Goal: Task Accomplishment & Management: Use online tool/utility

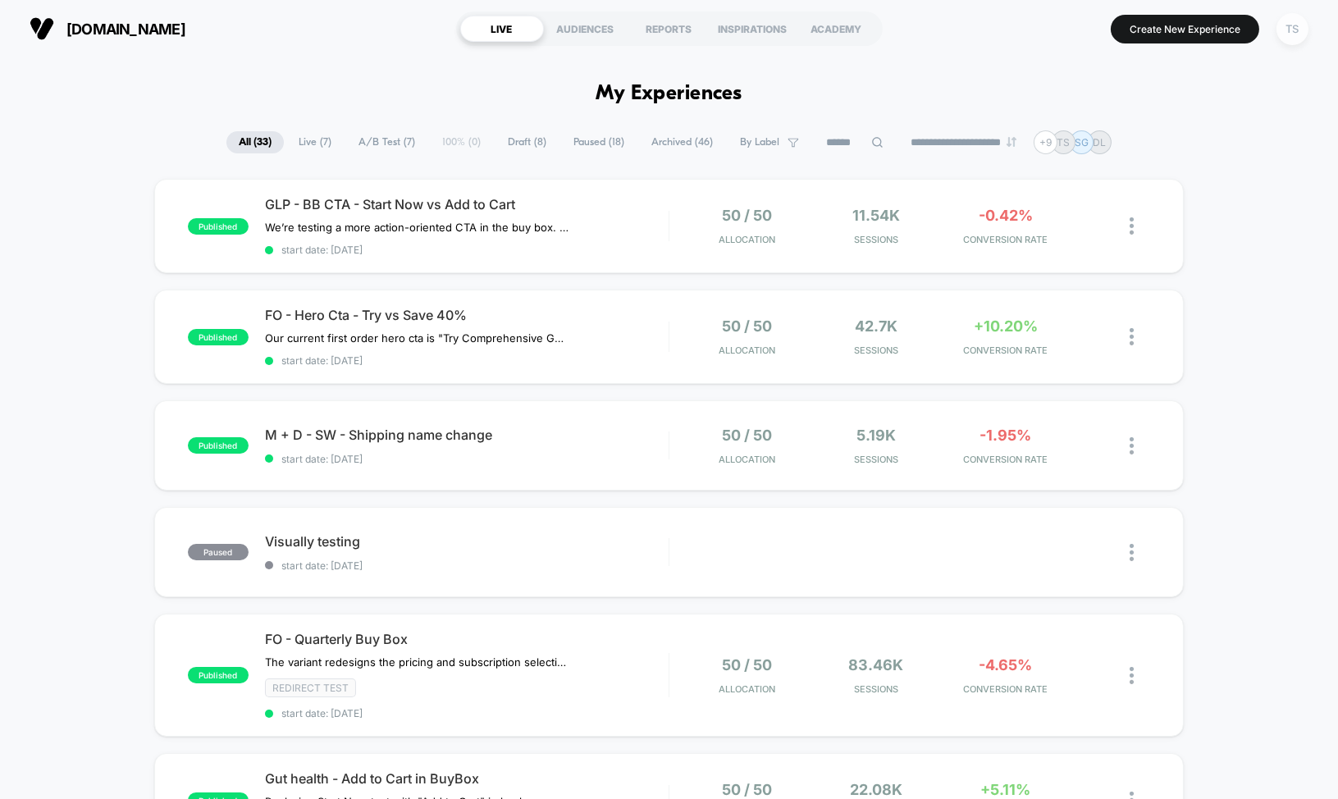
click at [1279, 30] on div "TS" at bounding box center [1293, 29] width 32 height 32
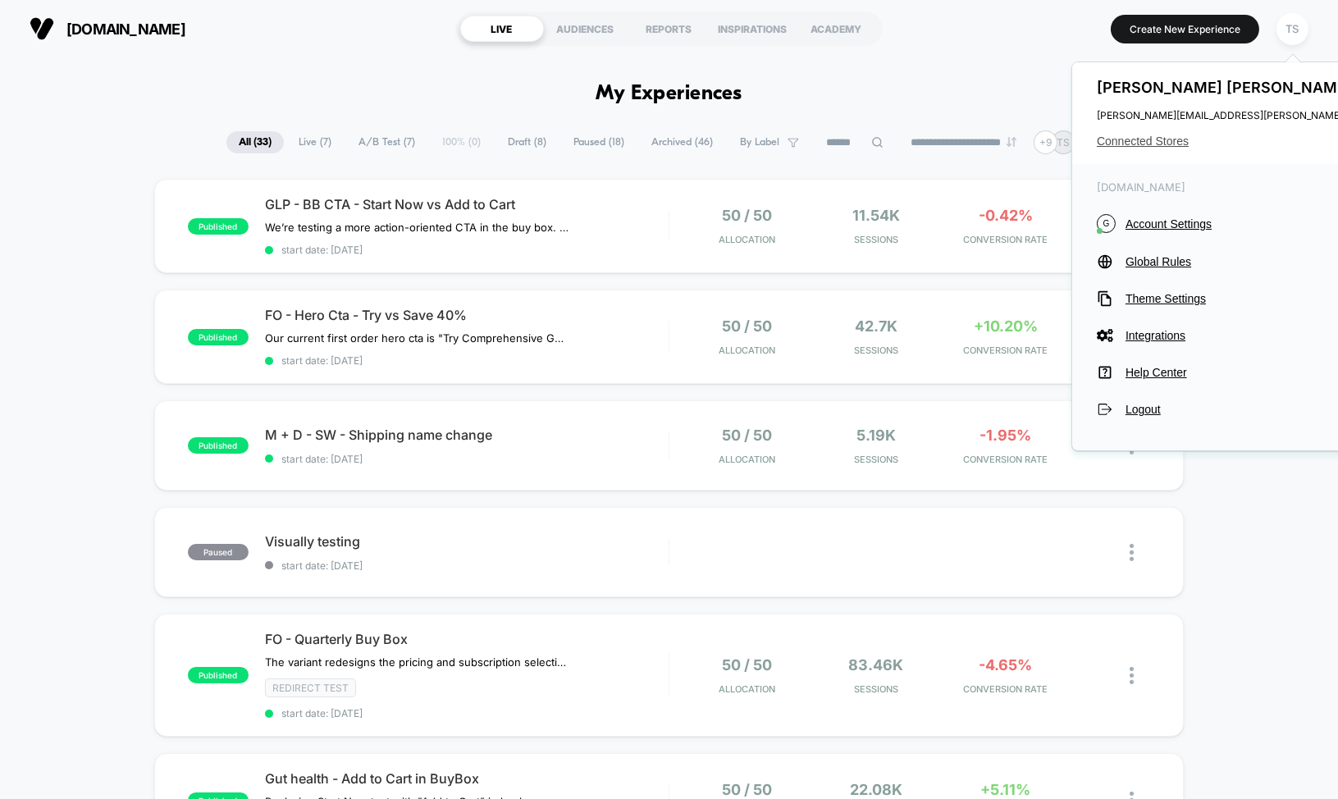
click at [1152, 142] on span "Connected Stores" at bounding box center [1260, 141] width 326 height 13
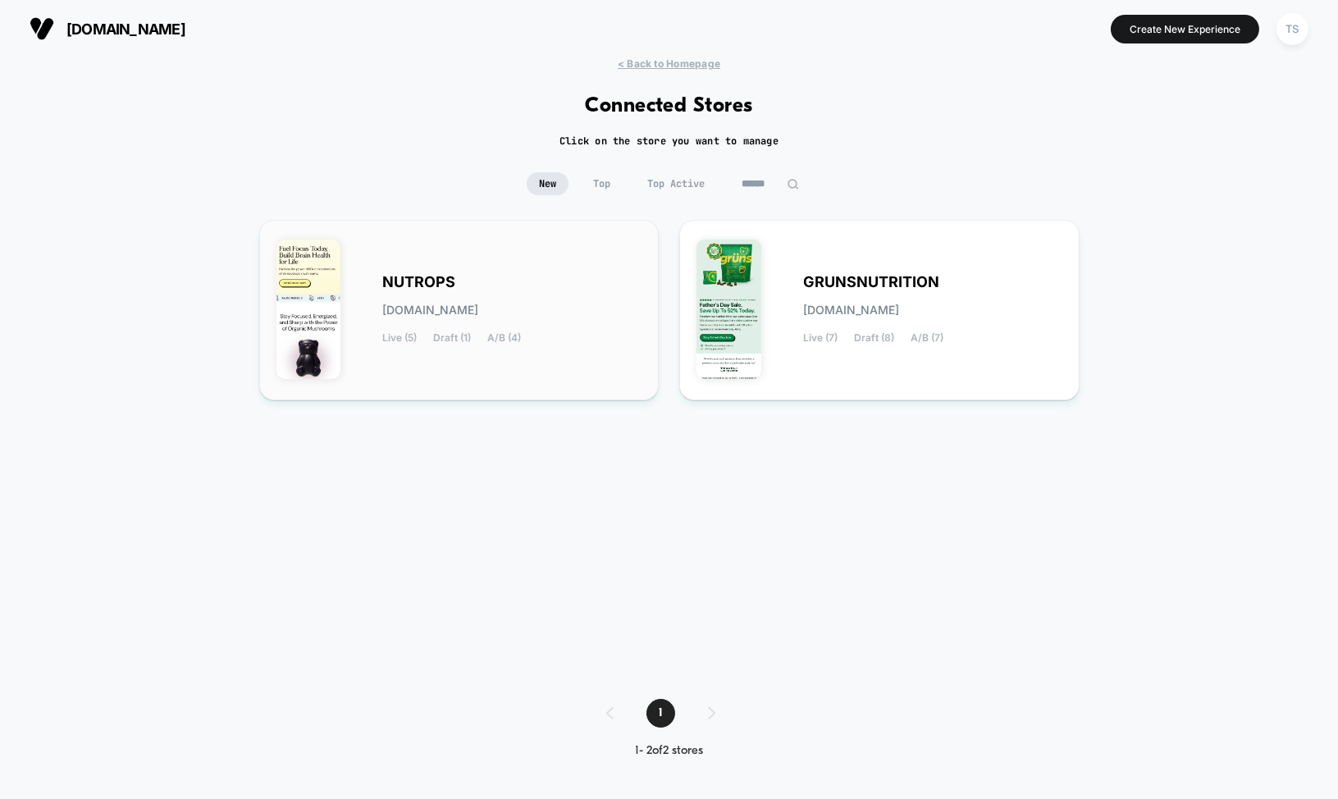
click at [450, 243] on div "NUTROPS nutrops.myshopify.com Live (5) Draft (1) A/B (4)" at bounding box center [460, 310] width 366 height 146
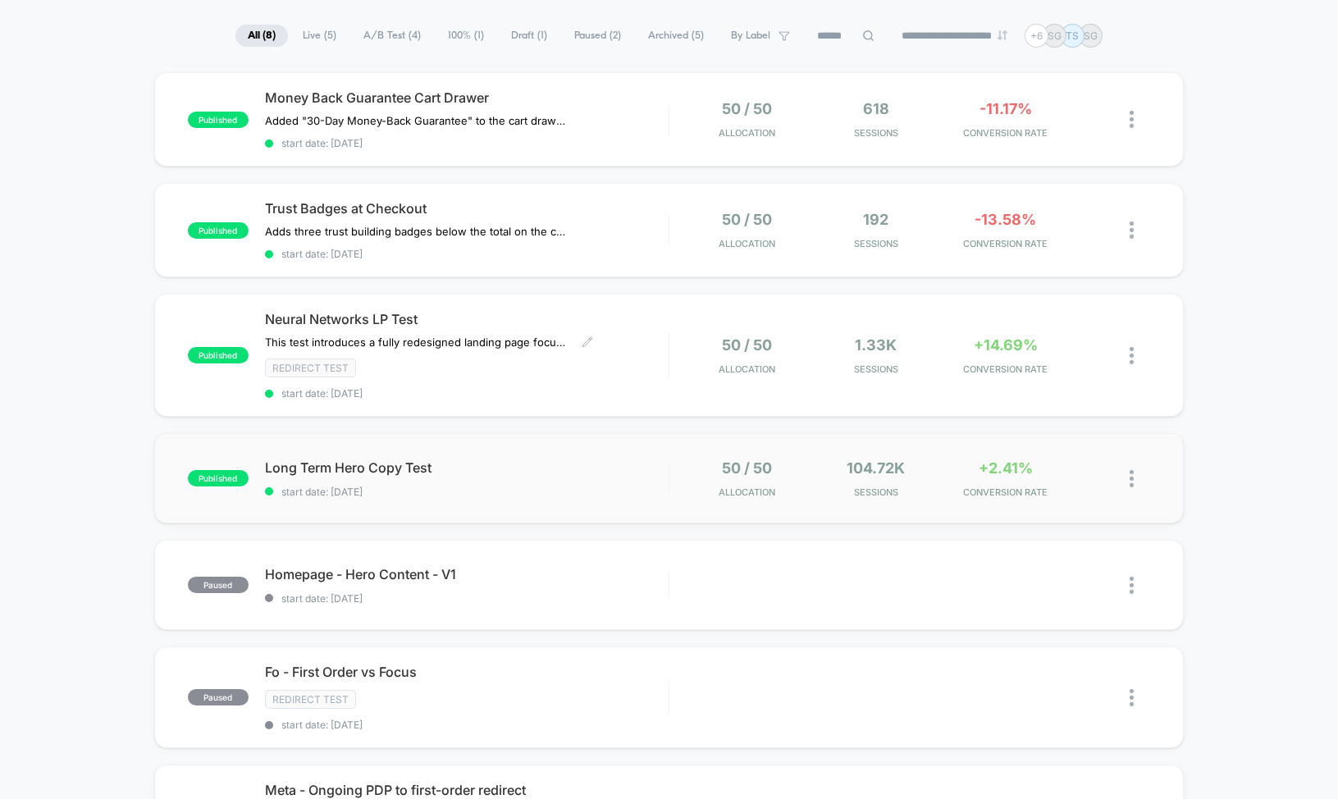
scroll to position [116, 0]
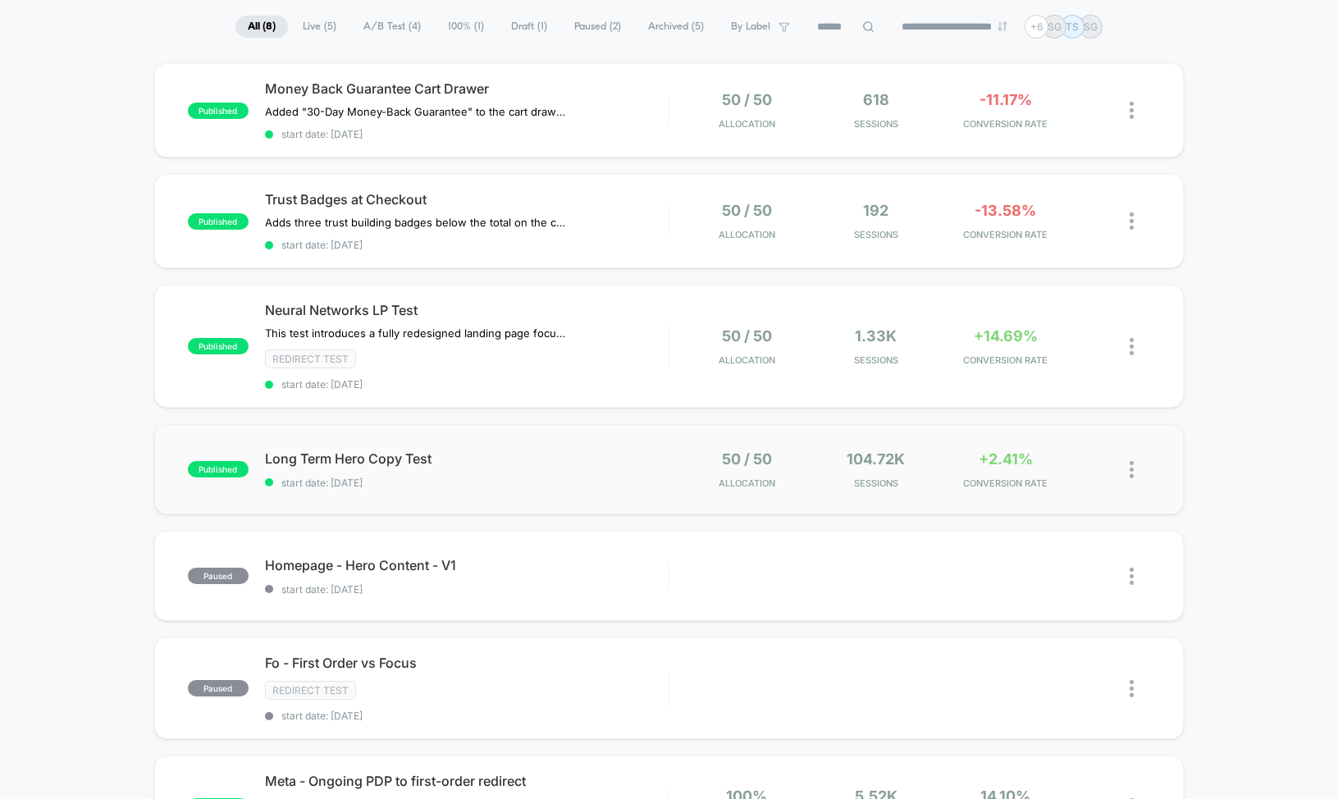
click at [524, 489] on div "published Long Term Hero Copy Test start date: 9/12/2025 50 / 50 Allocation 104…" at bounding box center [669, 469] width 1031 height 90
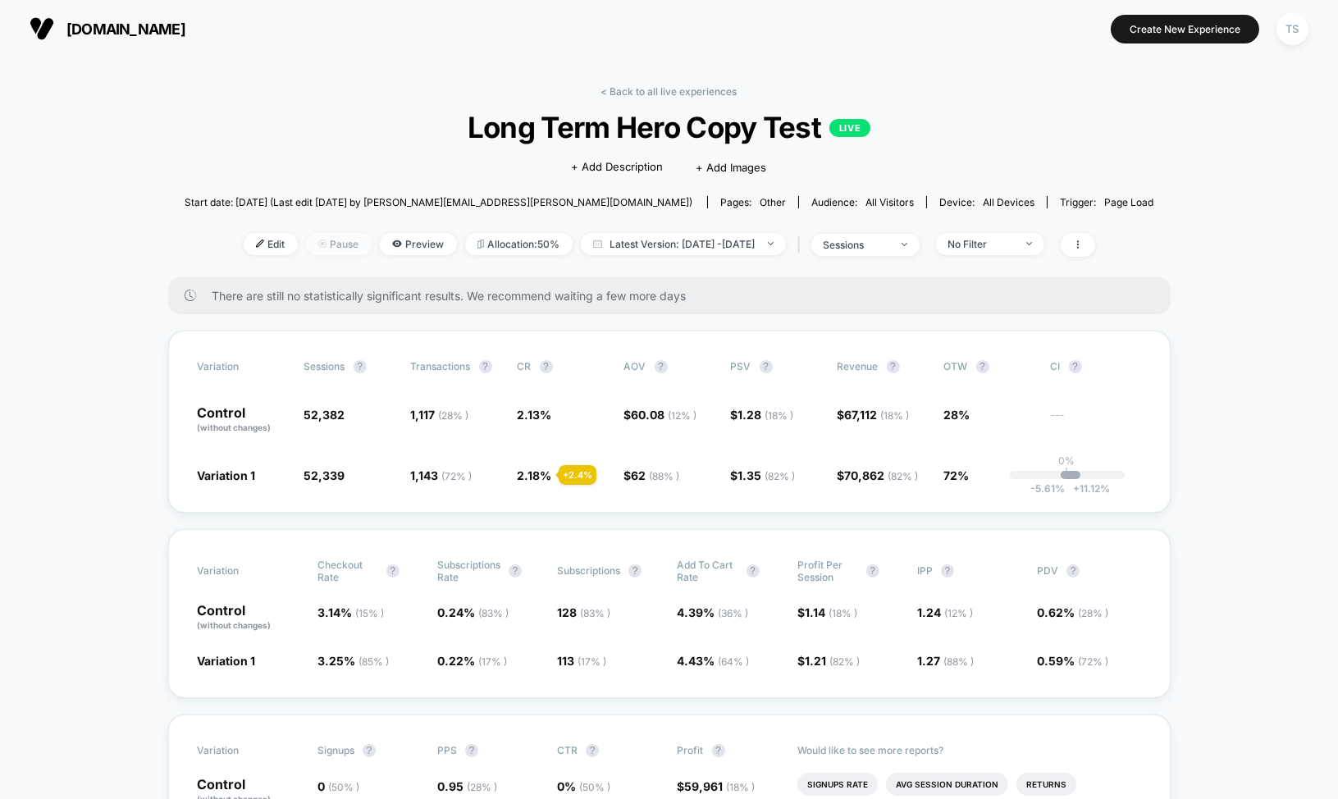
click at [306, 247] on span "Pause" at bounding box center [339, 244] width 66 height 22
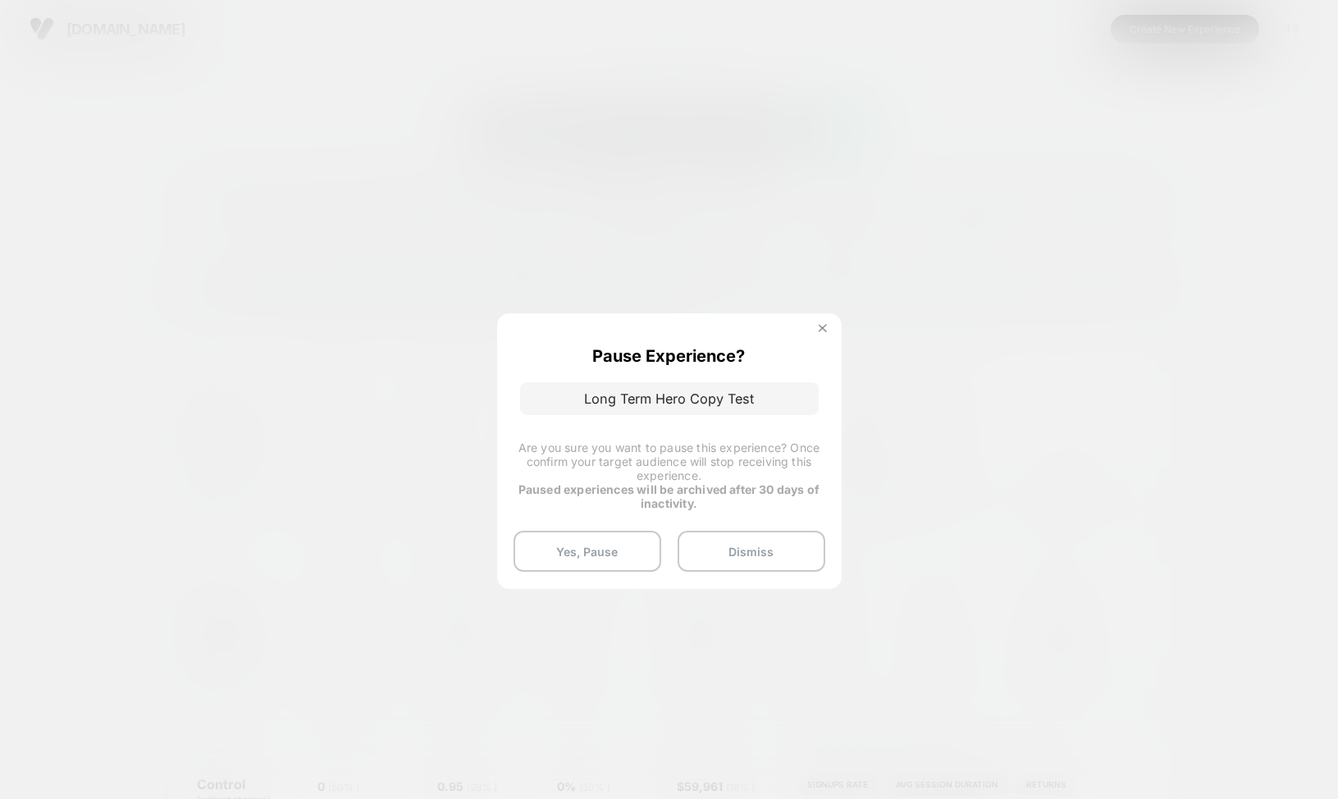
click at [825, 327] on img at bounding box center [823, 328] width 8 height 8
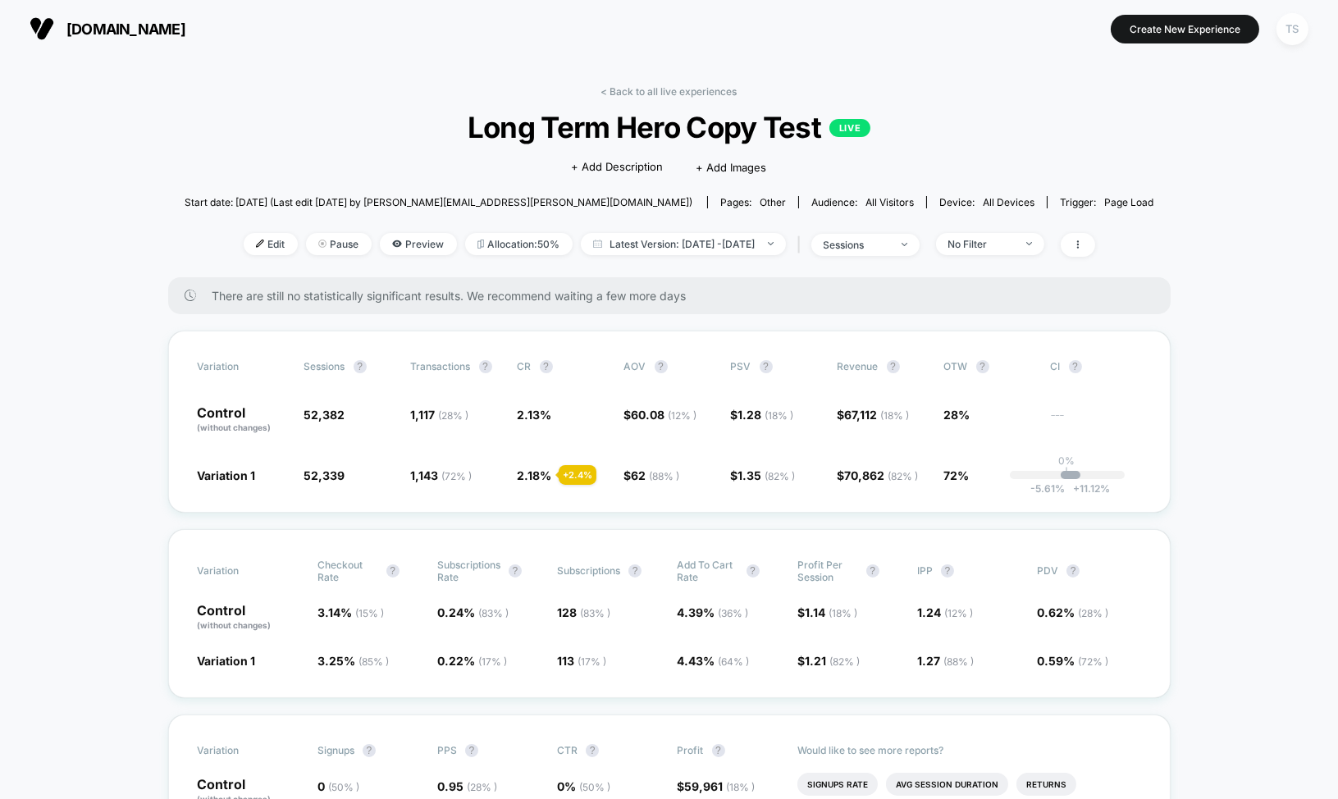
click at [1297, 24] on div "TS" at bounding box center [1293, 29] width 32 height 32
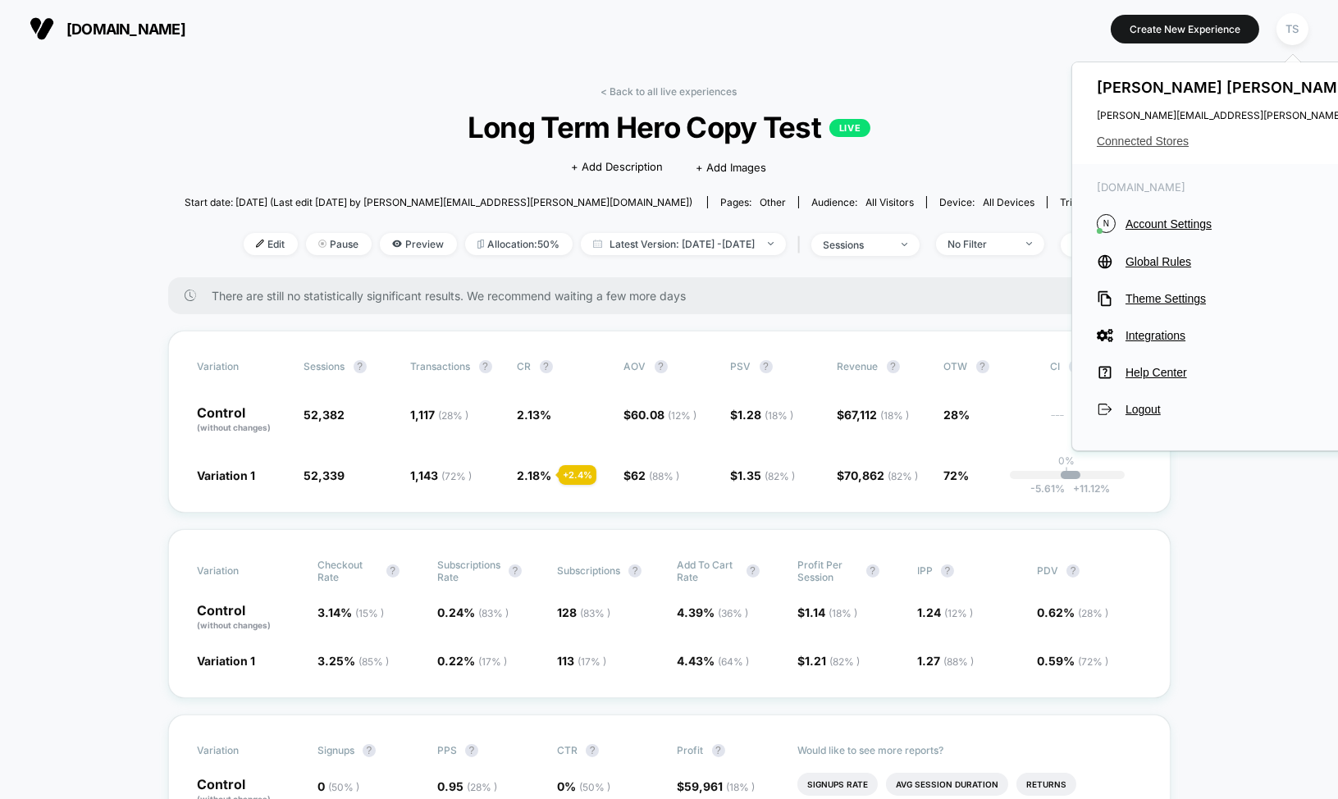
click at [1159, 137] on span "Connected Stores" at bounding box center [1260, 141] width 326 height 13
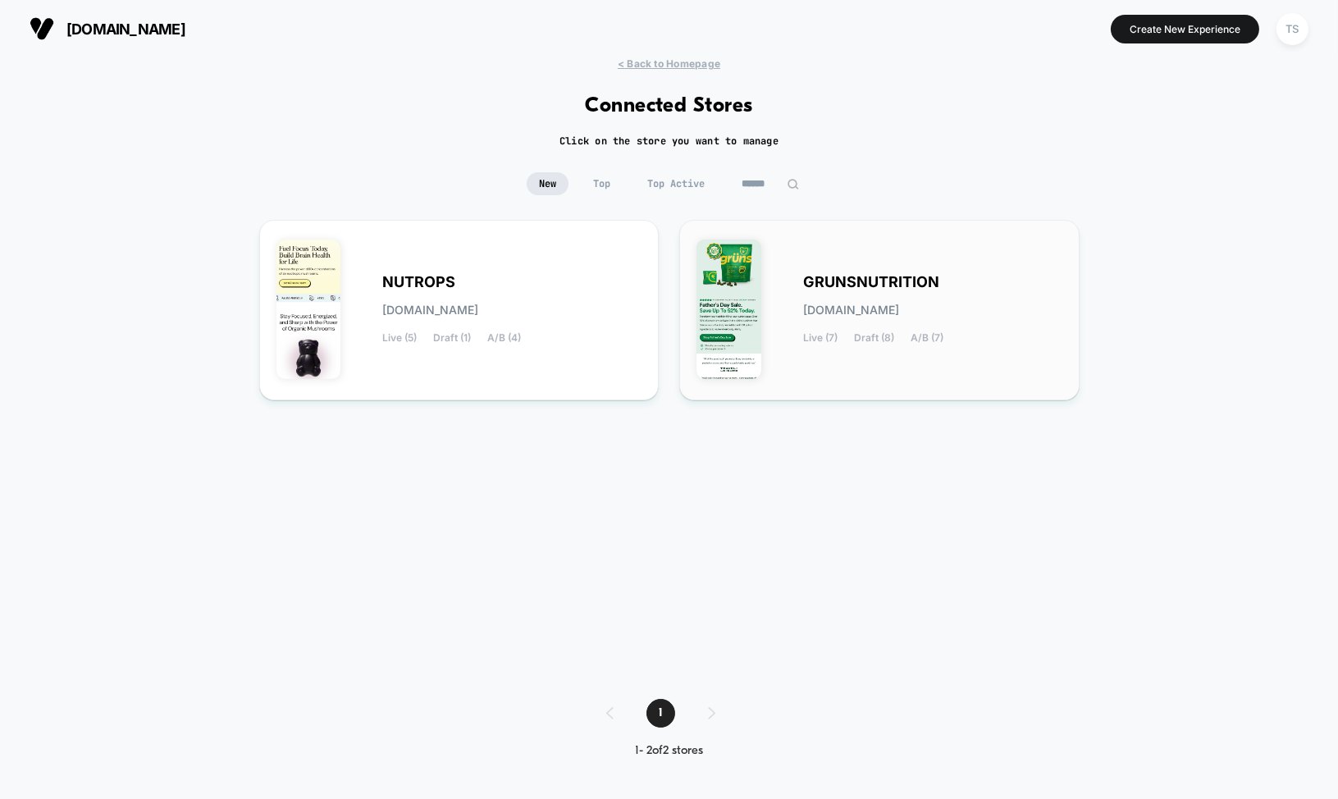
click at [818, 265] on div "GRUNSNUTRITION grunsnutrition.myshopify.com Live (7) Draft (8) A/B (7)" at bounding box center [880, 310] width 366 height 146
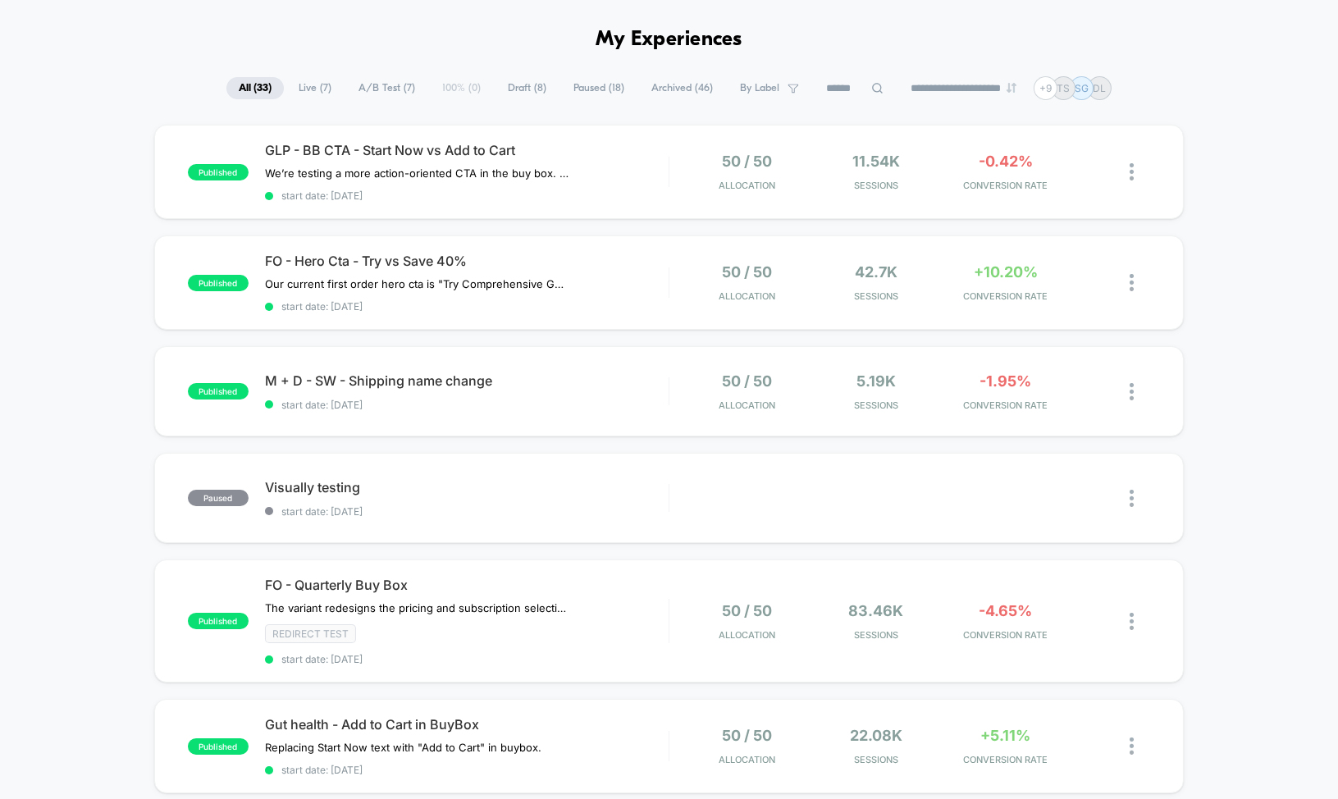
scroll to position [69, 0]
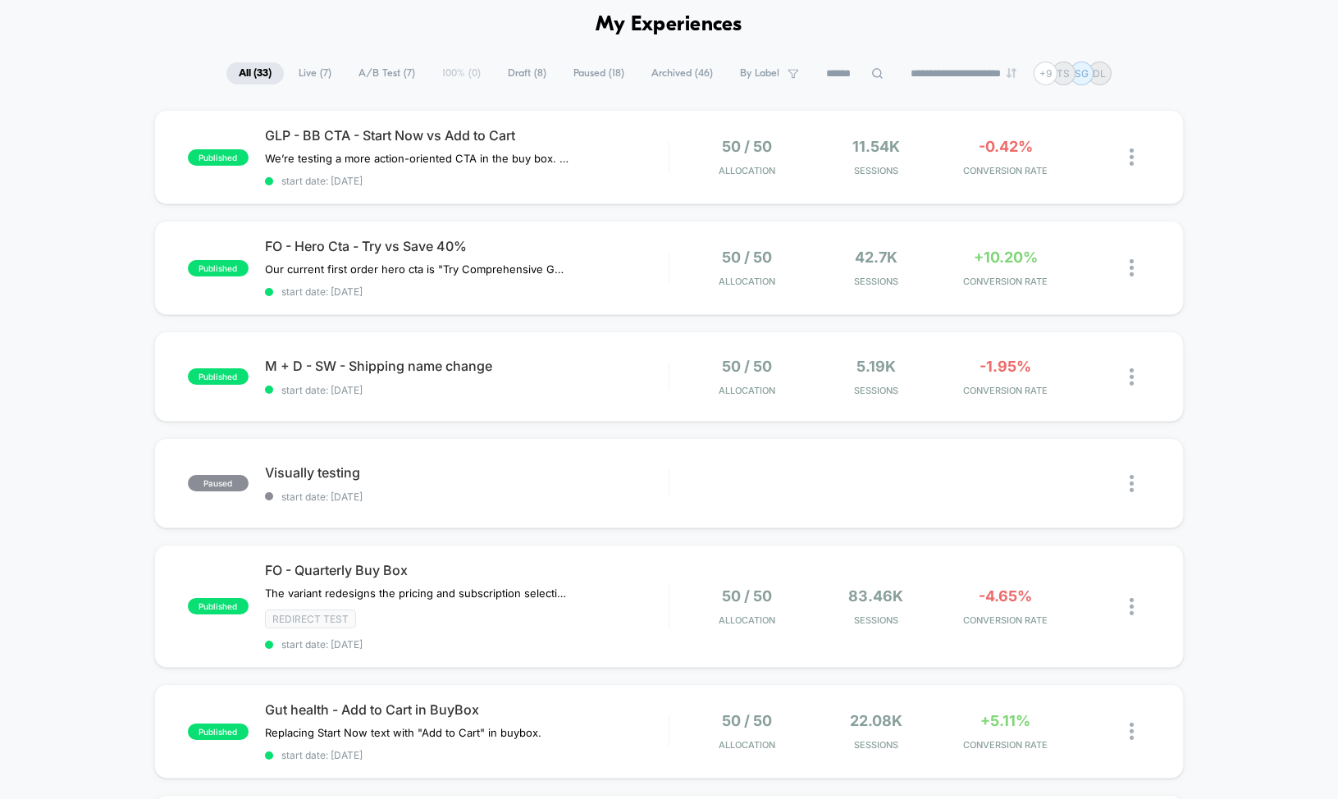
click at [600, 74] on span "Paused ( 18 )" at bounding box center [598, 73] width 75 height 22
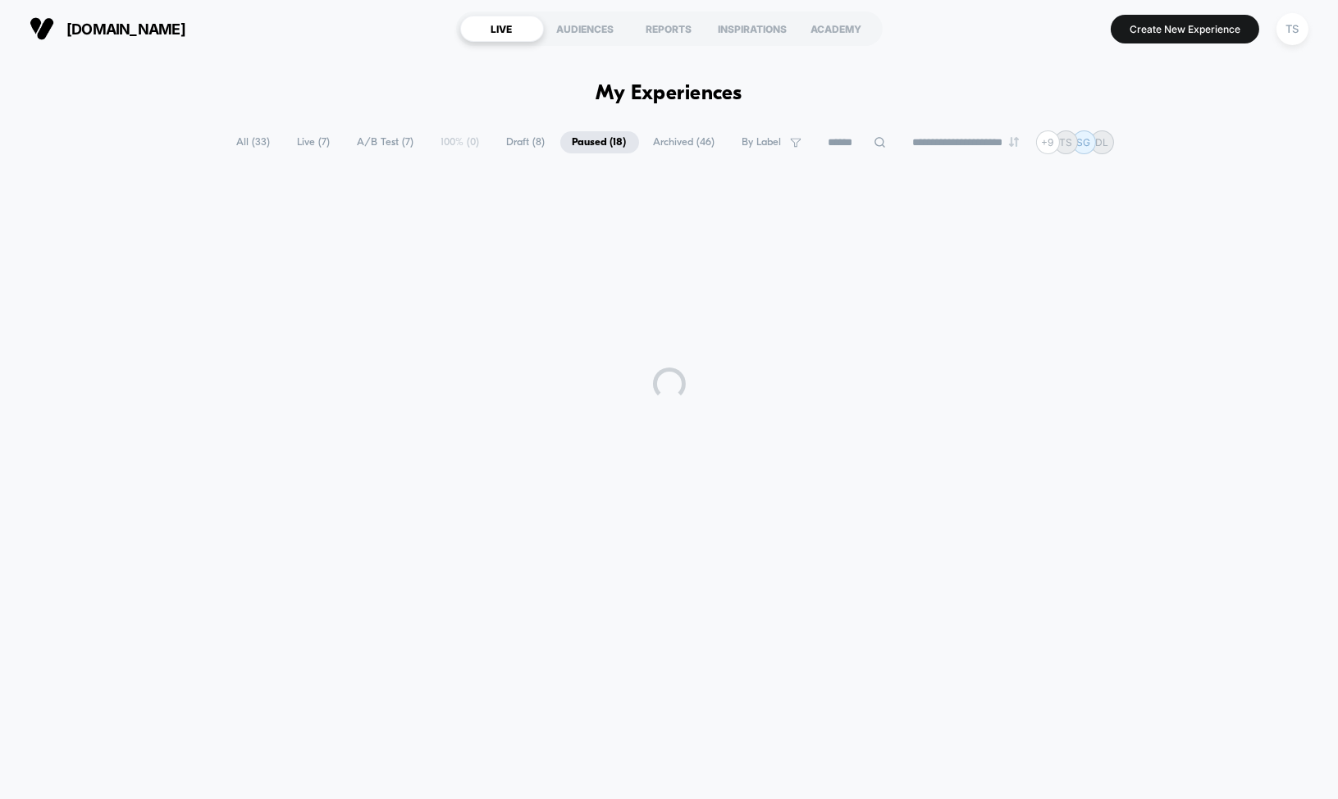
scroll to position [0, 0]
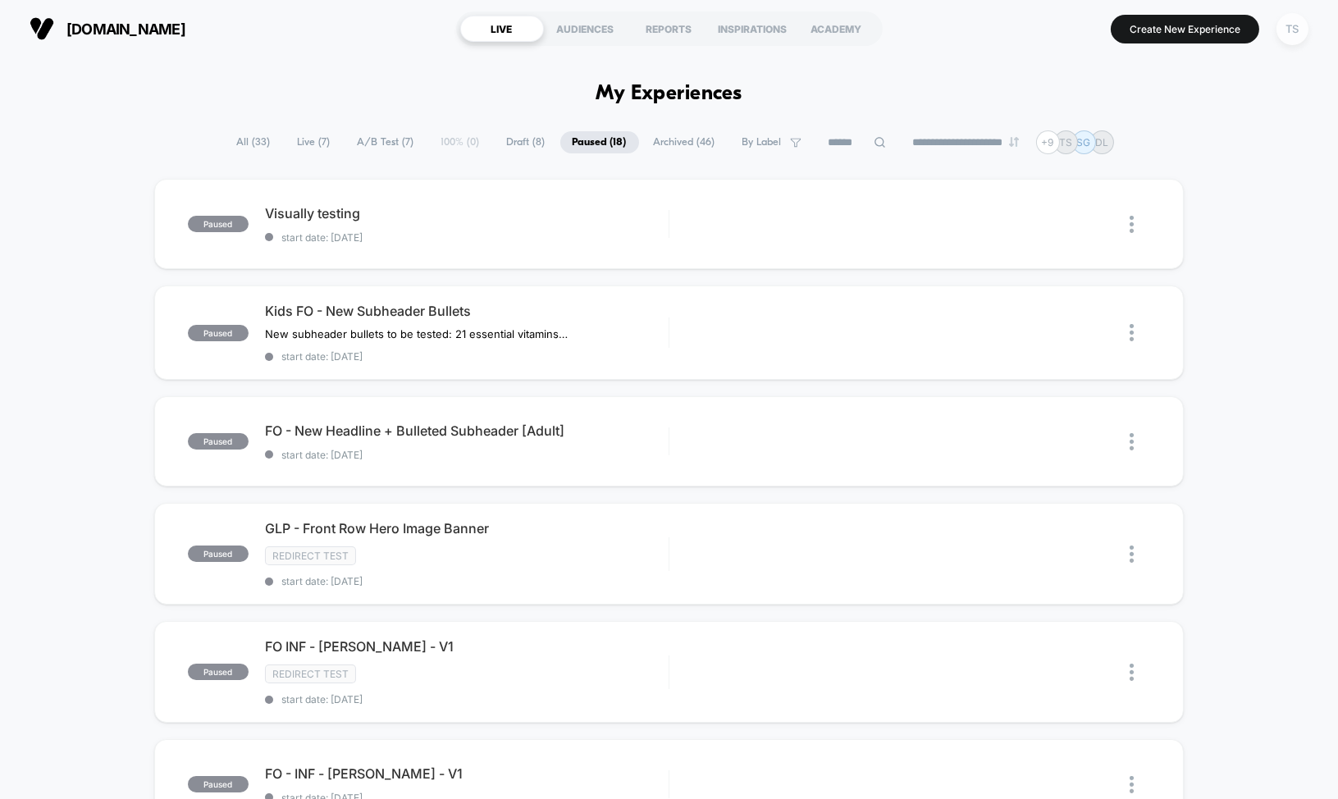
click at [1280, 34] on div "TS" at bounding box center [1293, 29] width 32 height 32
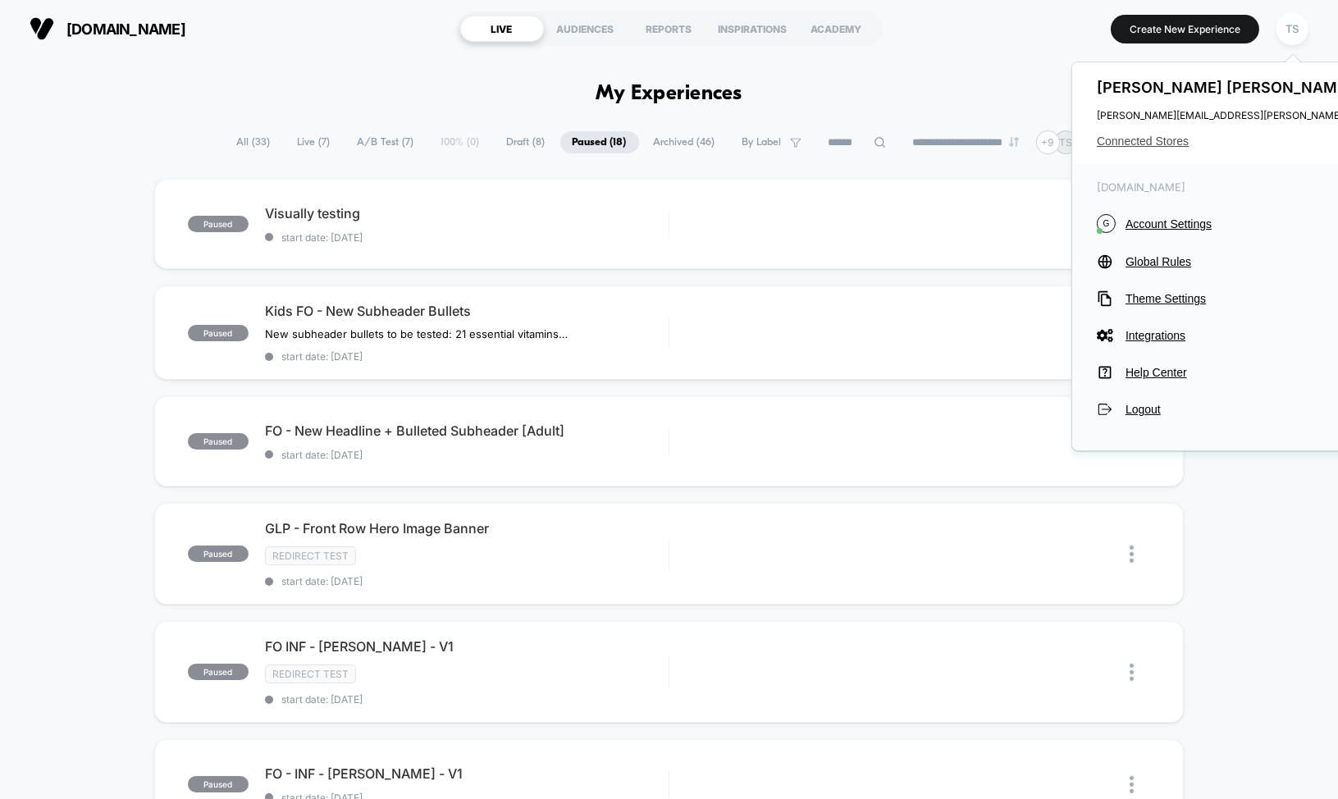
click at [1128, 136] on span "Connected Stores" at bounding box center [1260, 141] width 326 height 13
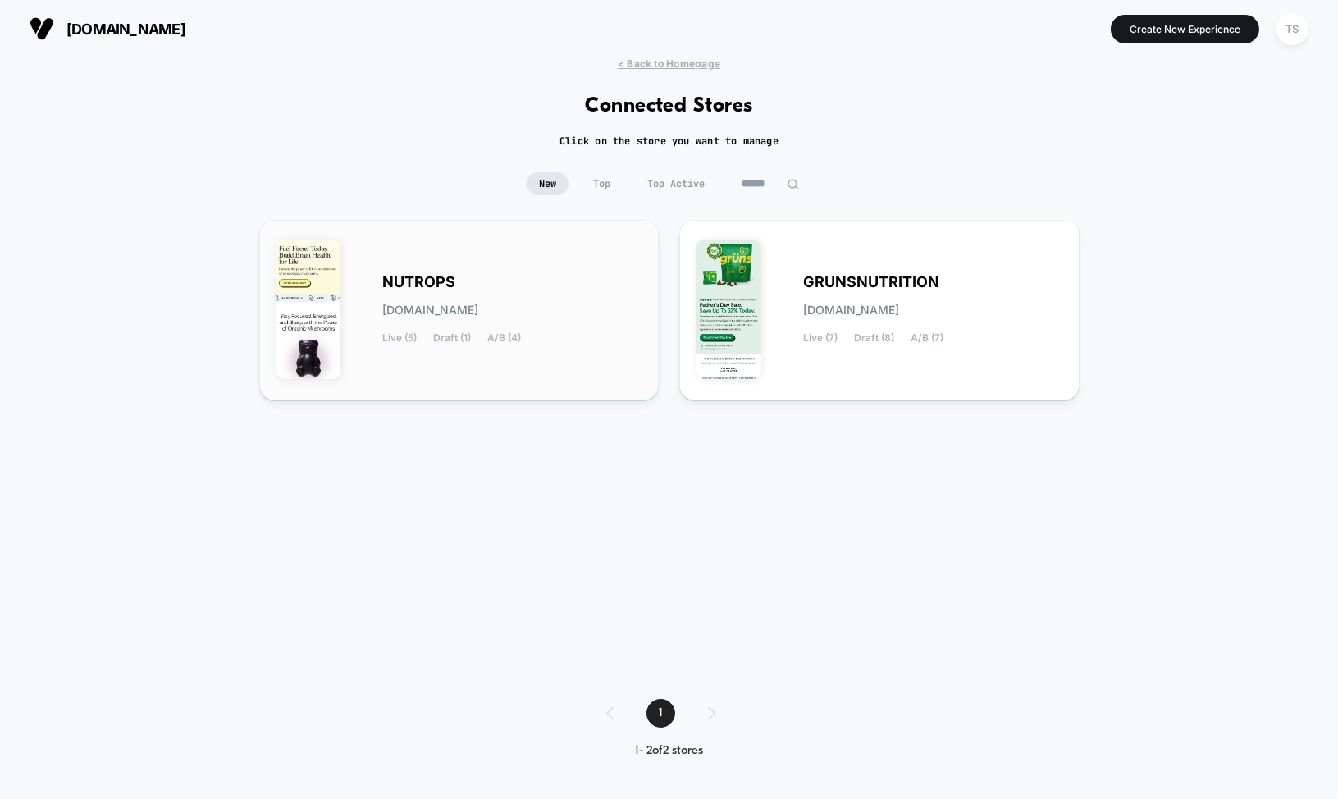
click at [559, 242] on div "NUTROPS nutrops.myshopify.com Live (5) Draft (1) A/B (4)" at bounding box center [460, 310] width 366 height 146
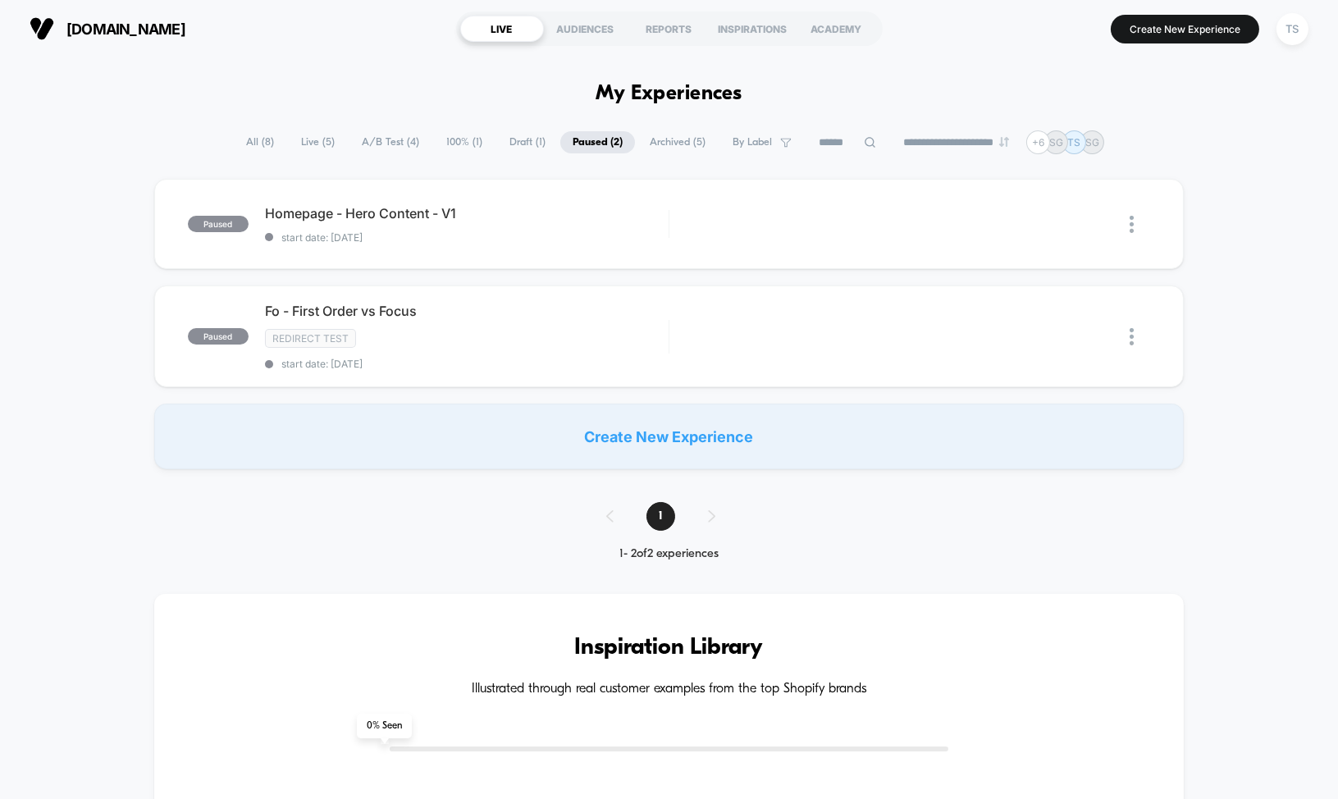
scroll to position [6, 0]
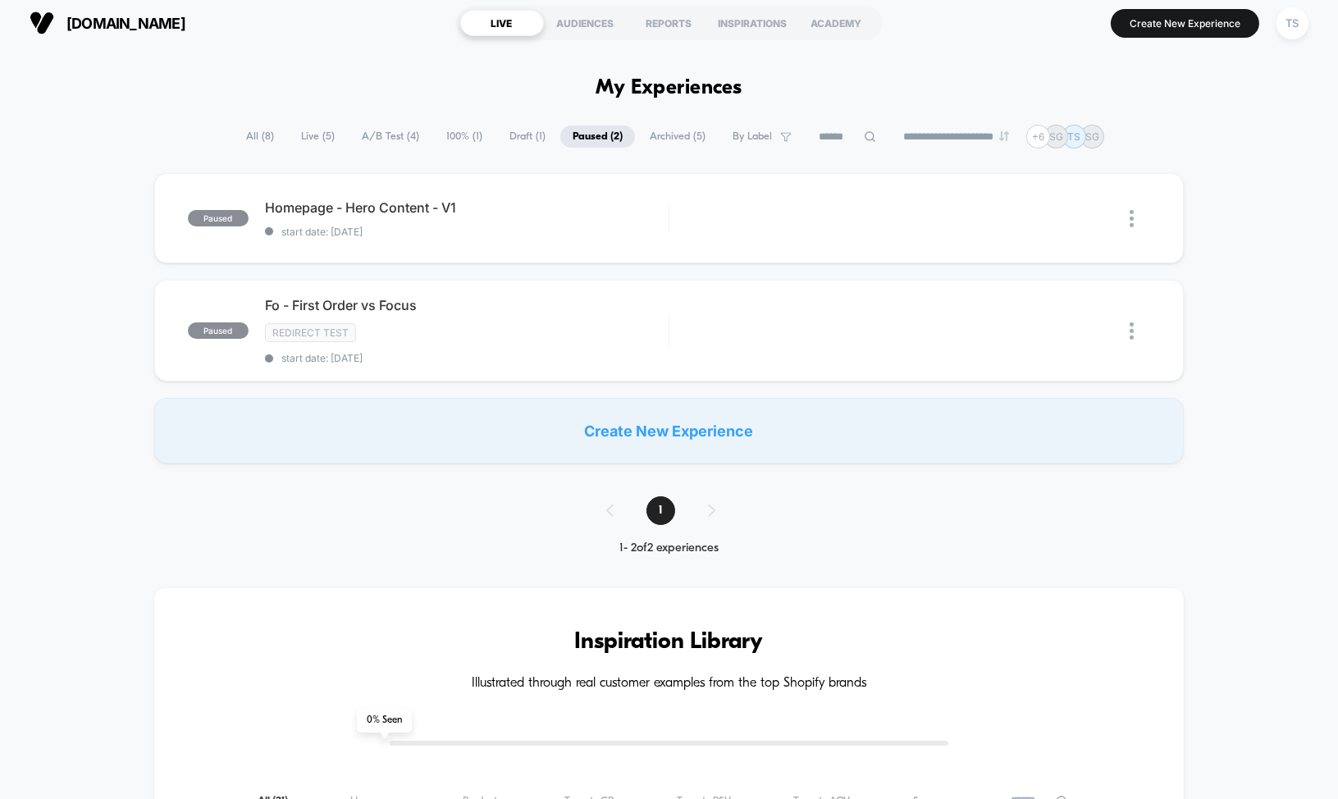
click at [255, 141] on span "All ( 8 )" at bounding box center [260, 137] width 53 height 22
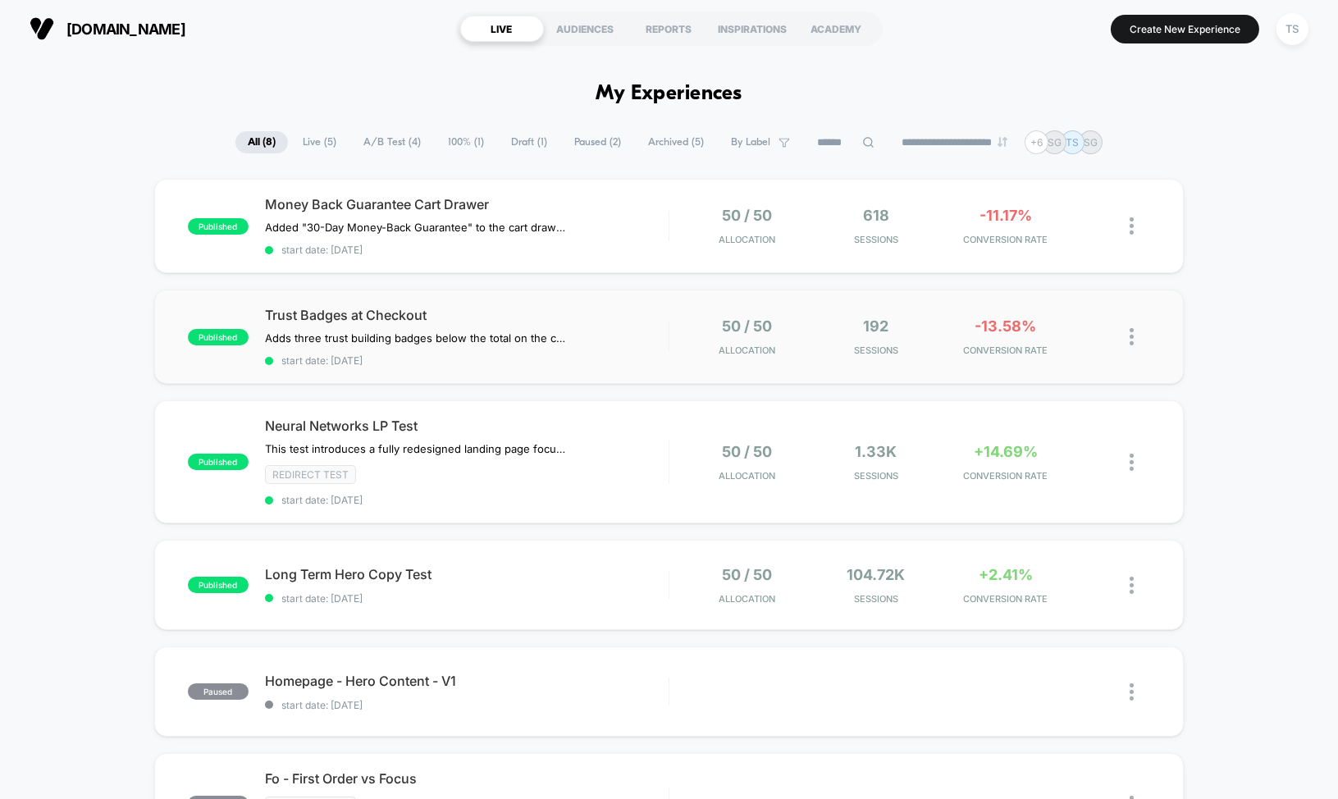
scroll to position [4, 0]
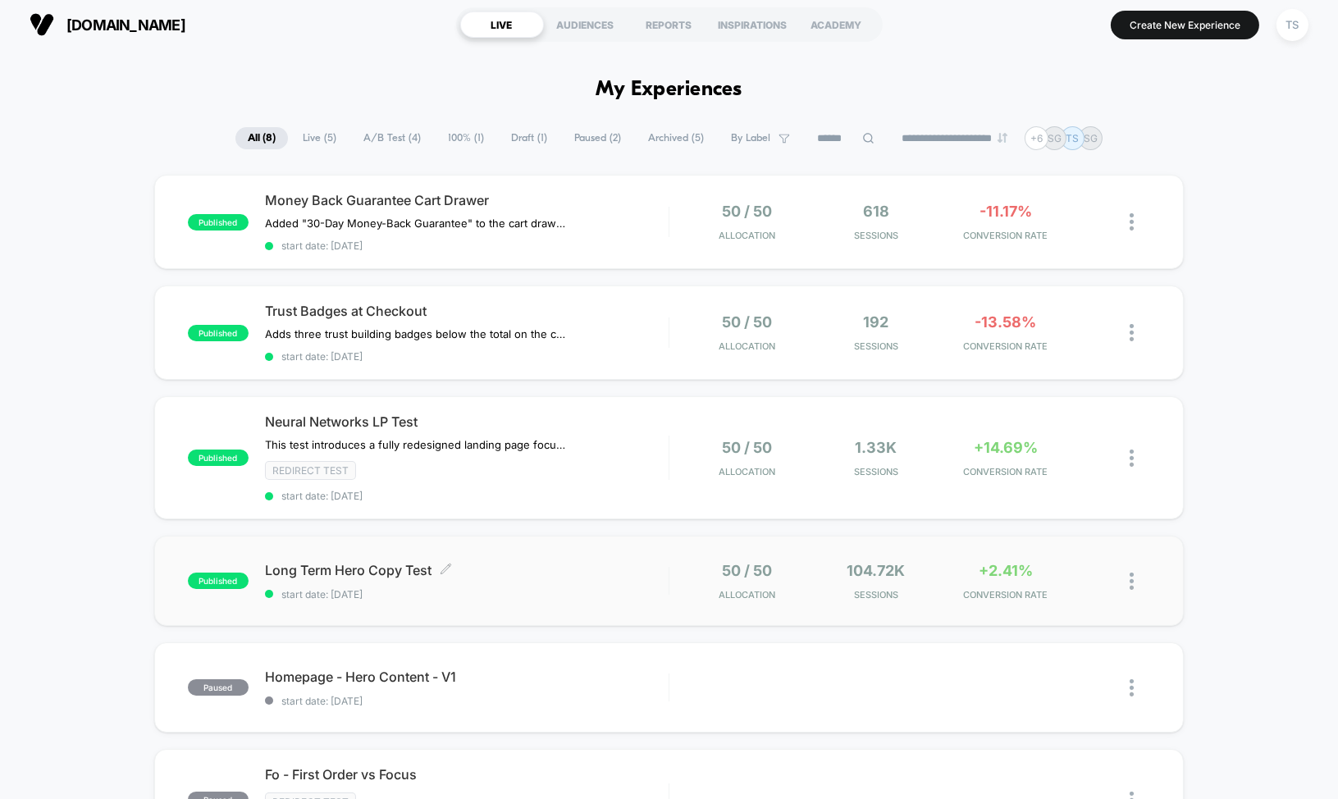
click at [492, 562] on span "Long Term Hero Copy Test Click to edit experience details" at bounding box center [467, 570] width 404 height 16
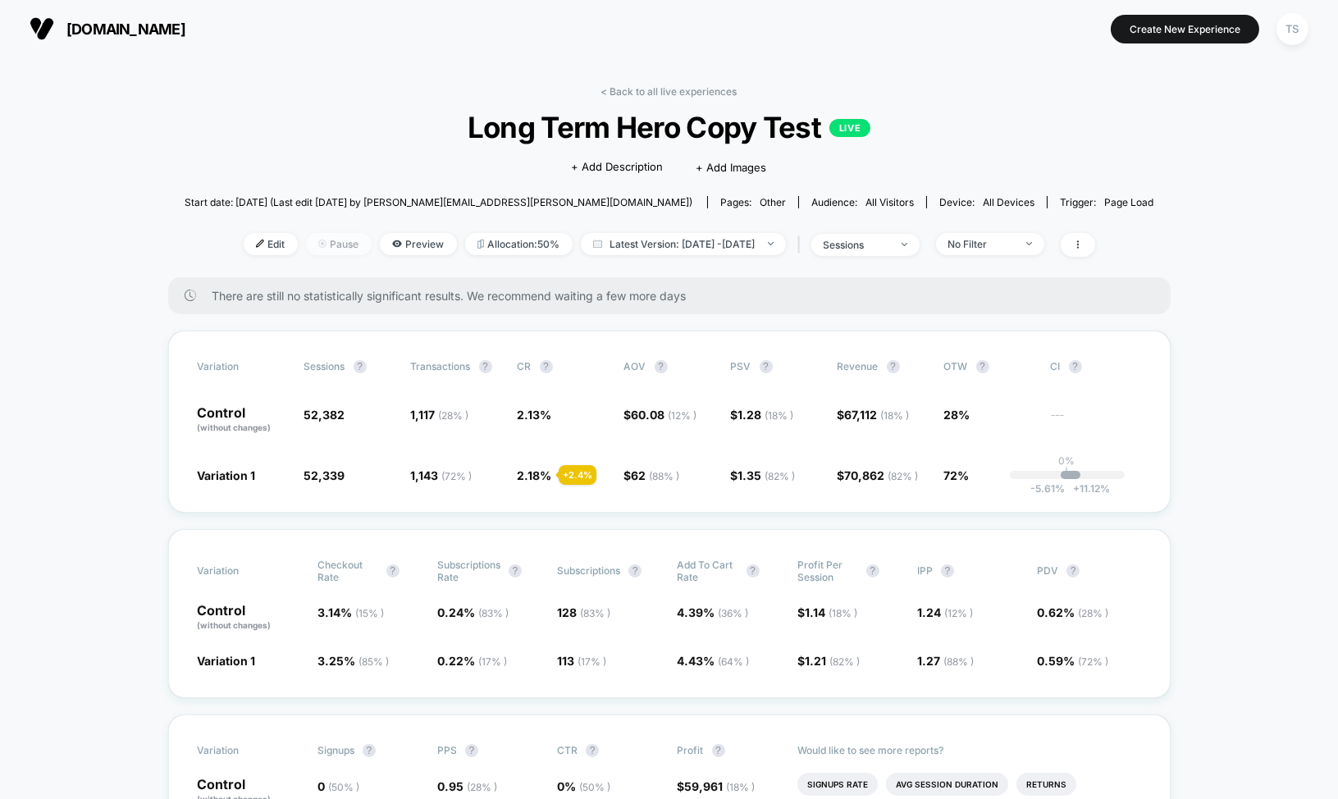
click at [319, 244] on span "Pause" at bounding box center [339, 244] width 66 height 22
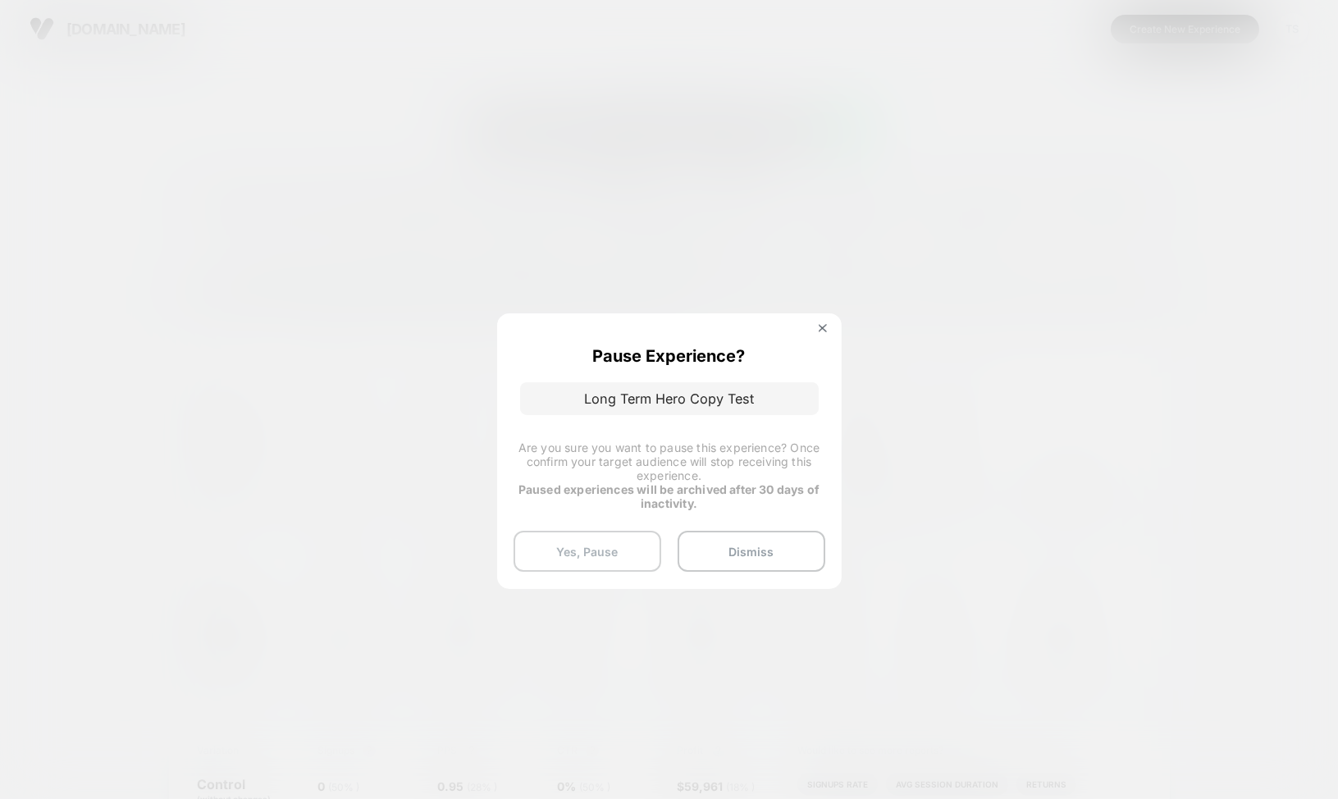
click at [597, 548] on button "Yes, Pause" at bounding box center [588, 551] width 148 height 41
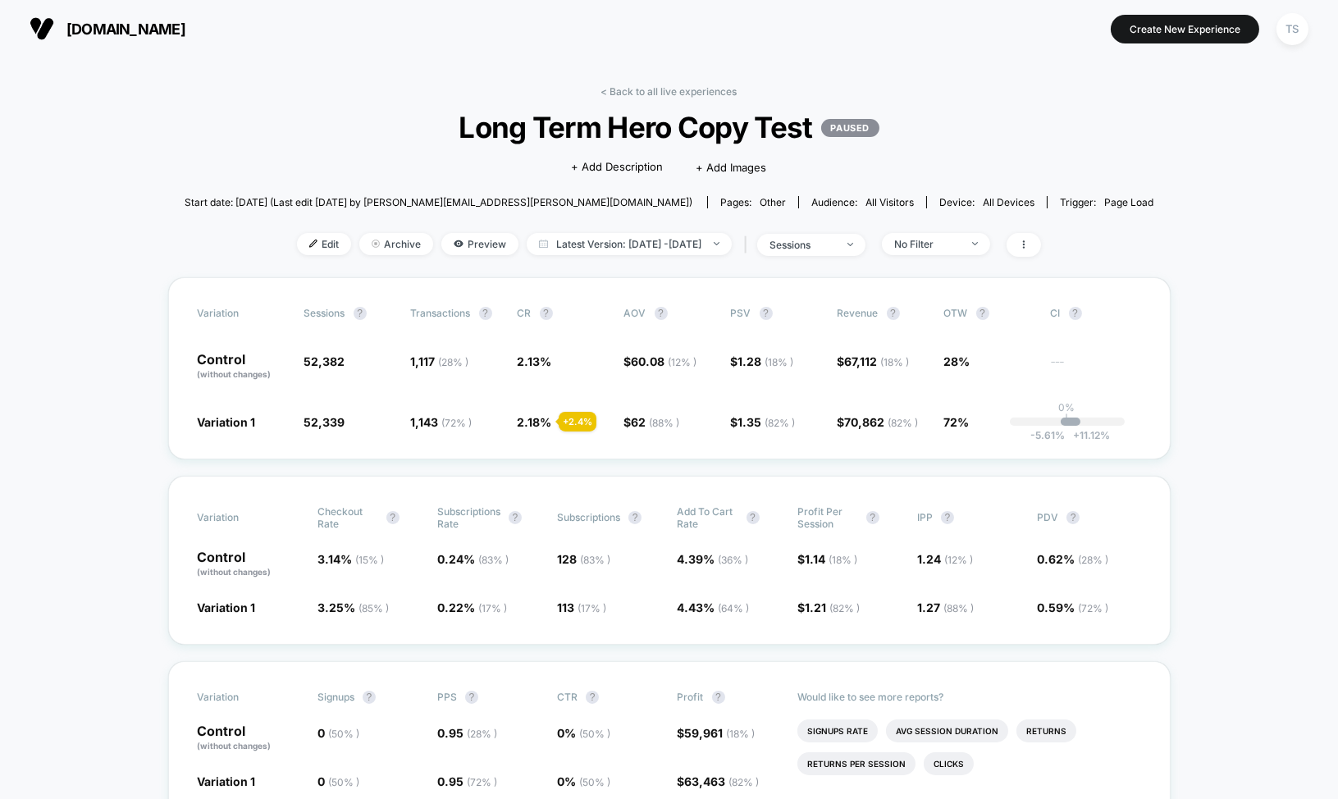
click at [670, 90] on link "< Back to all live experiences" at bounding box center [669, 91] width 136 height 12
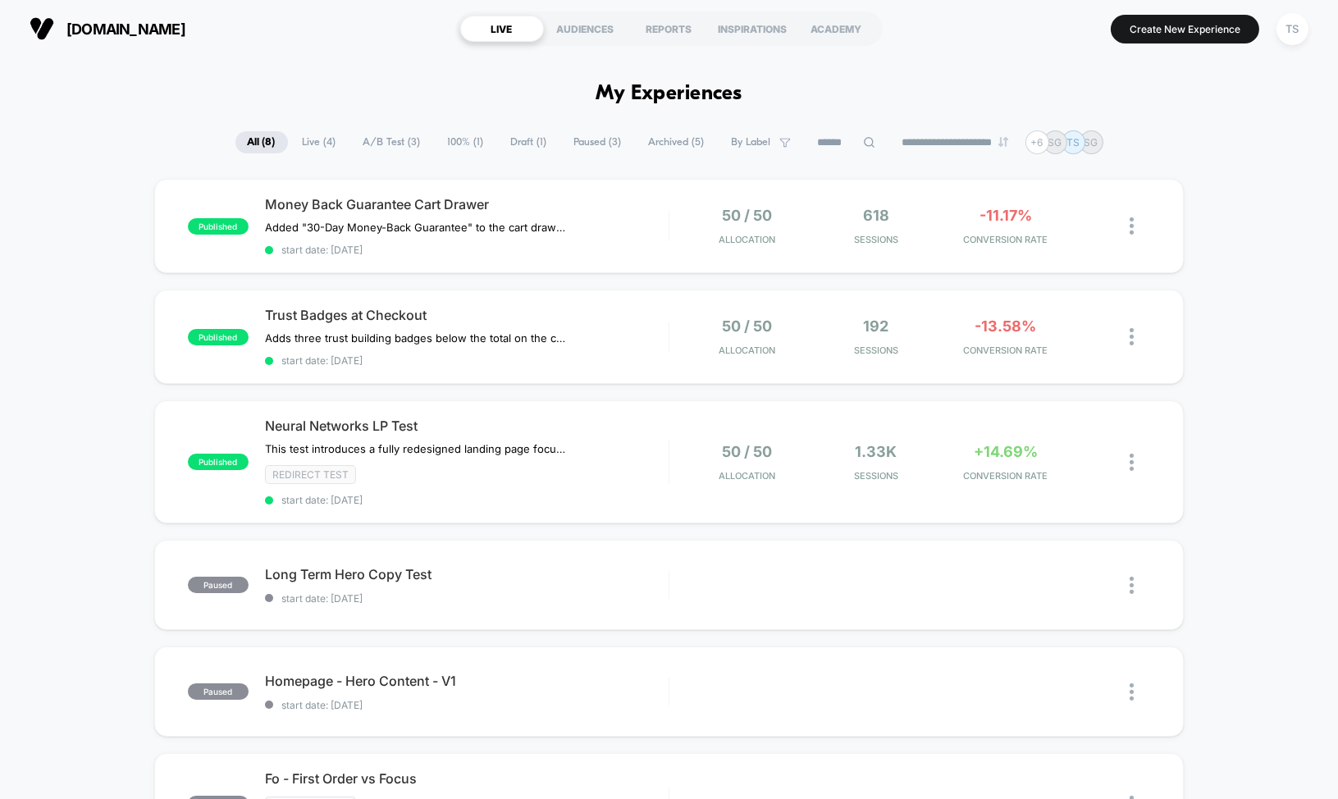
click at [586, 146] on span "Paused ( 3 )" at bounding box center [598, 142] width 72 height 22
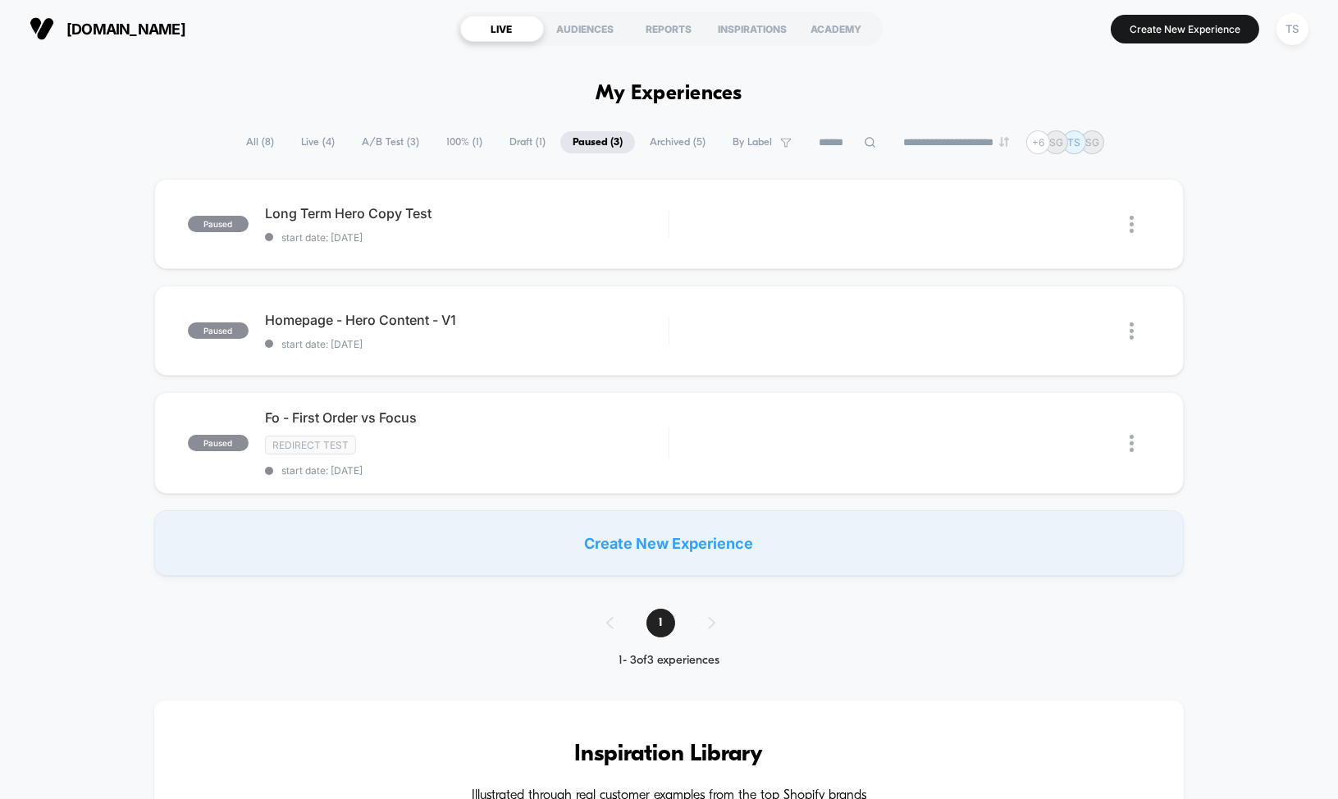
click at [254, 145] on span "All ( 8 )" at bounding box center [260, 142] width 53 height 22
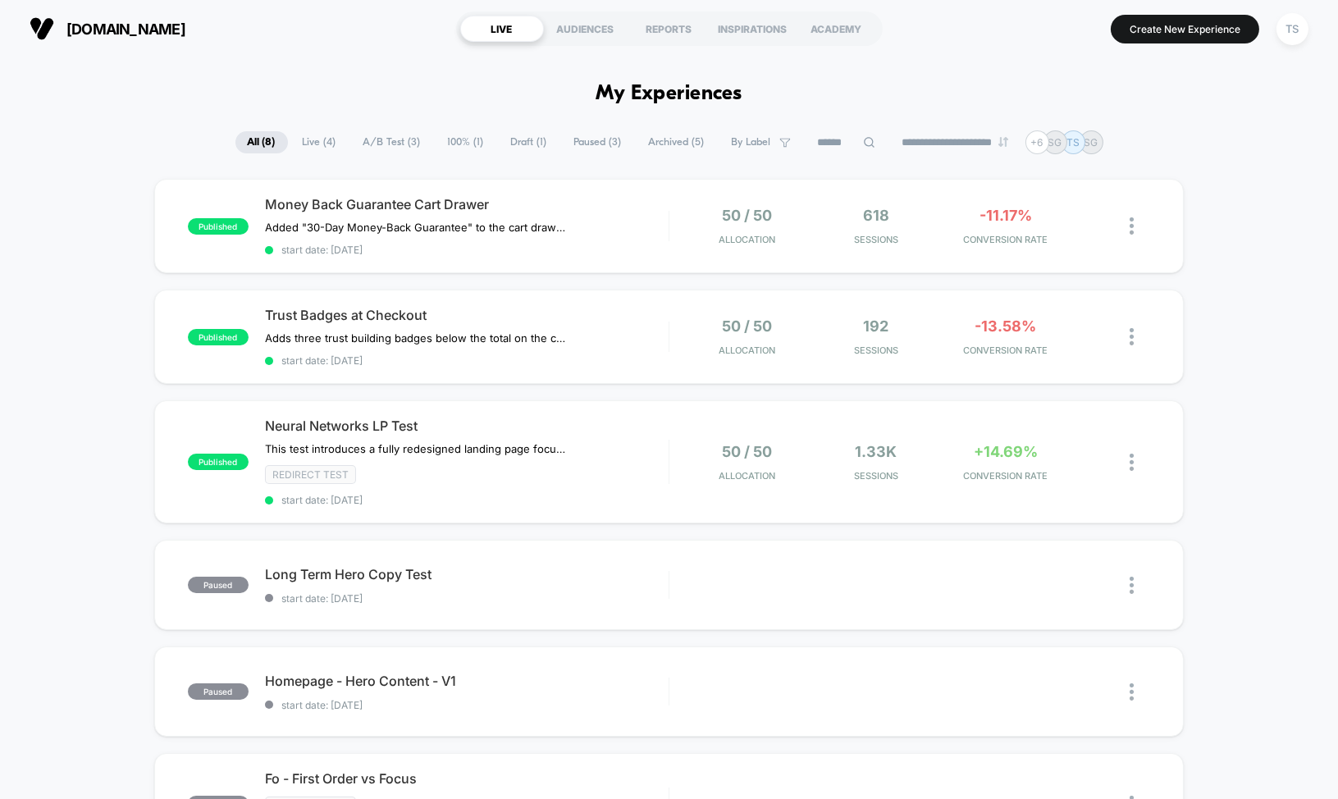
click at [377, 147] on span "A/B Test ( 3 )" at bounding box center [392, 142] width 82 height 22
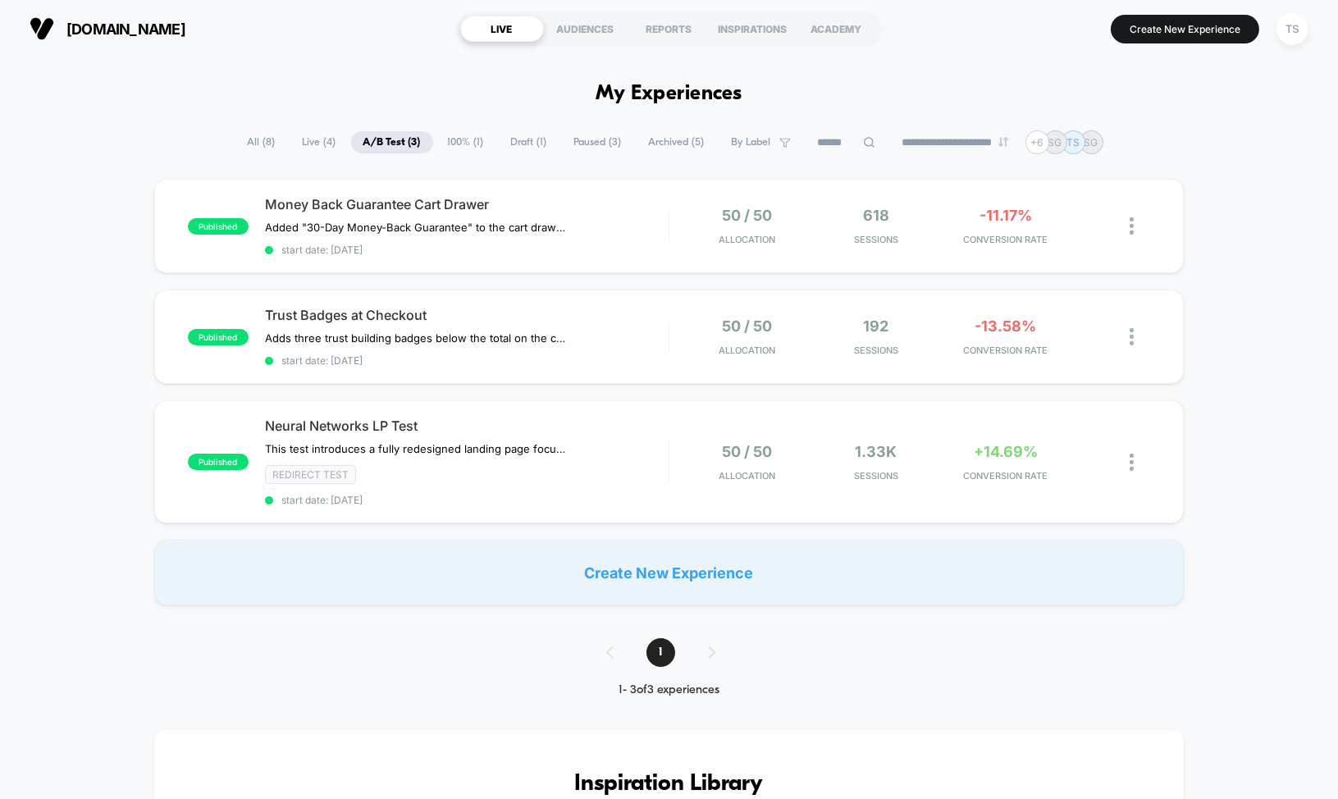
click at [513, 143] on span "Draft ( 1 )" at bounding box center [529, 142] width 61 height 22
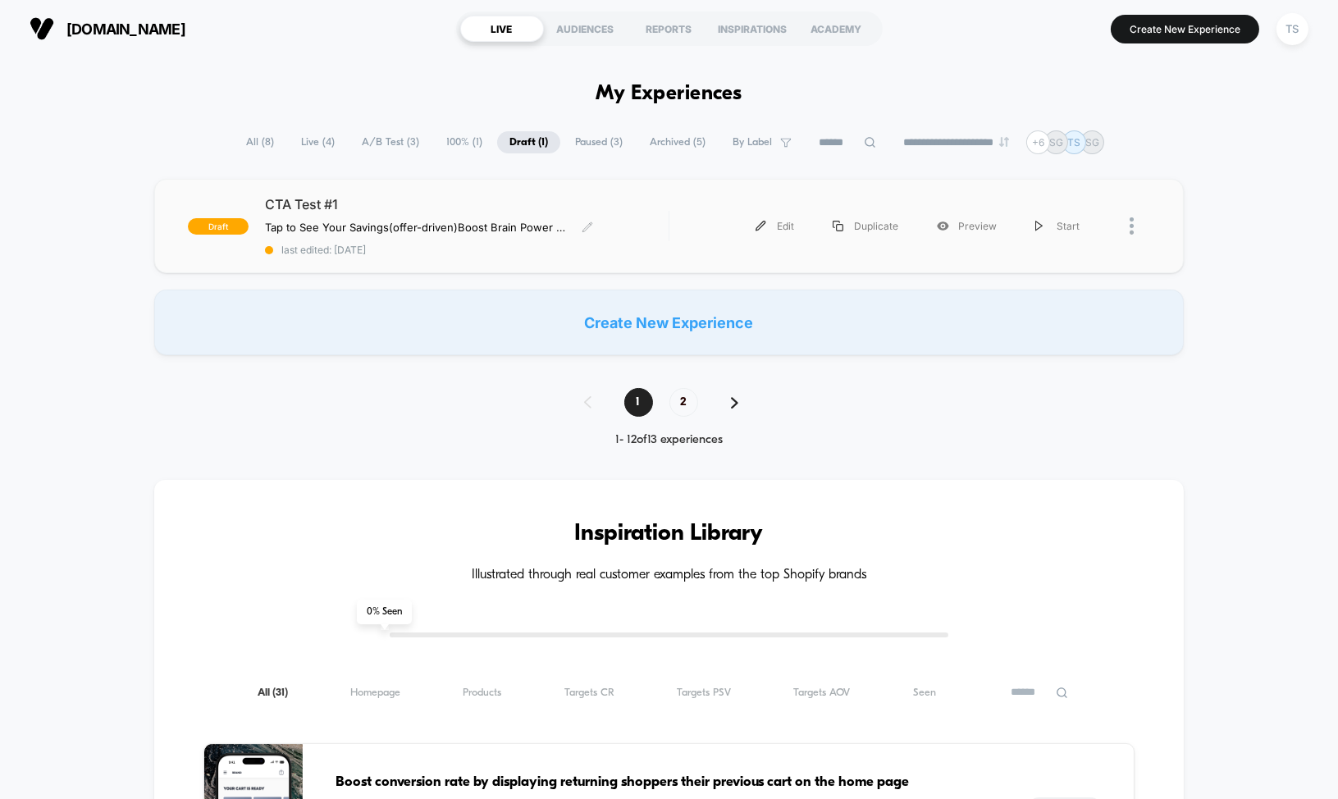
click at [459, 201] on span "CTA Test #1" at bounding box center [467, 204] width 404 height 16
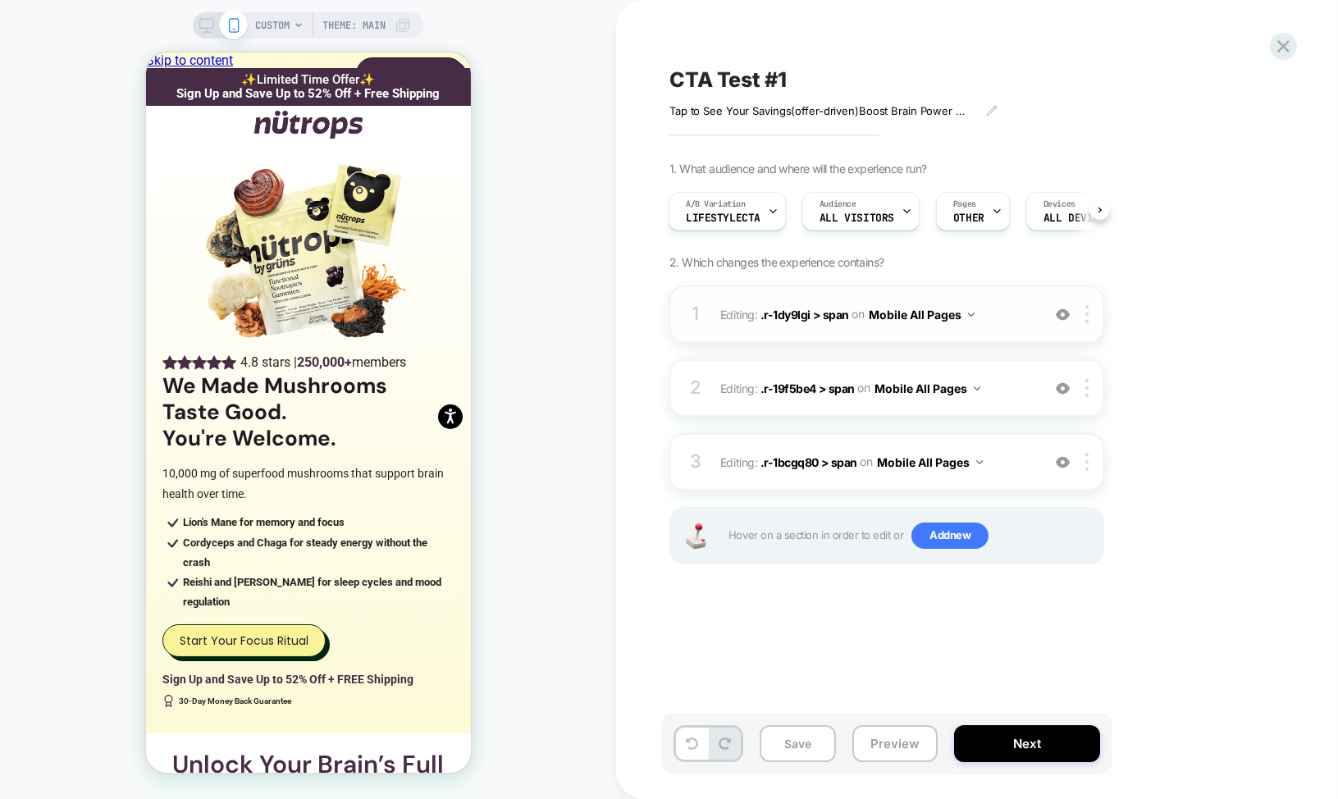
click at [726, 319] on span "Editing : .r-1dy9lgi > span .r-1dy9lgi > span on Mobile All Pages" at bounding box center [876, 315] width 313 height 24
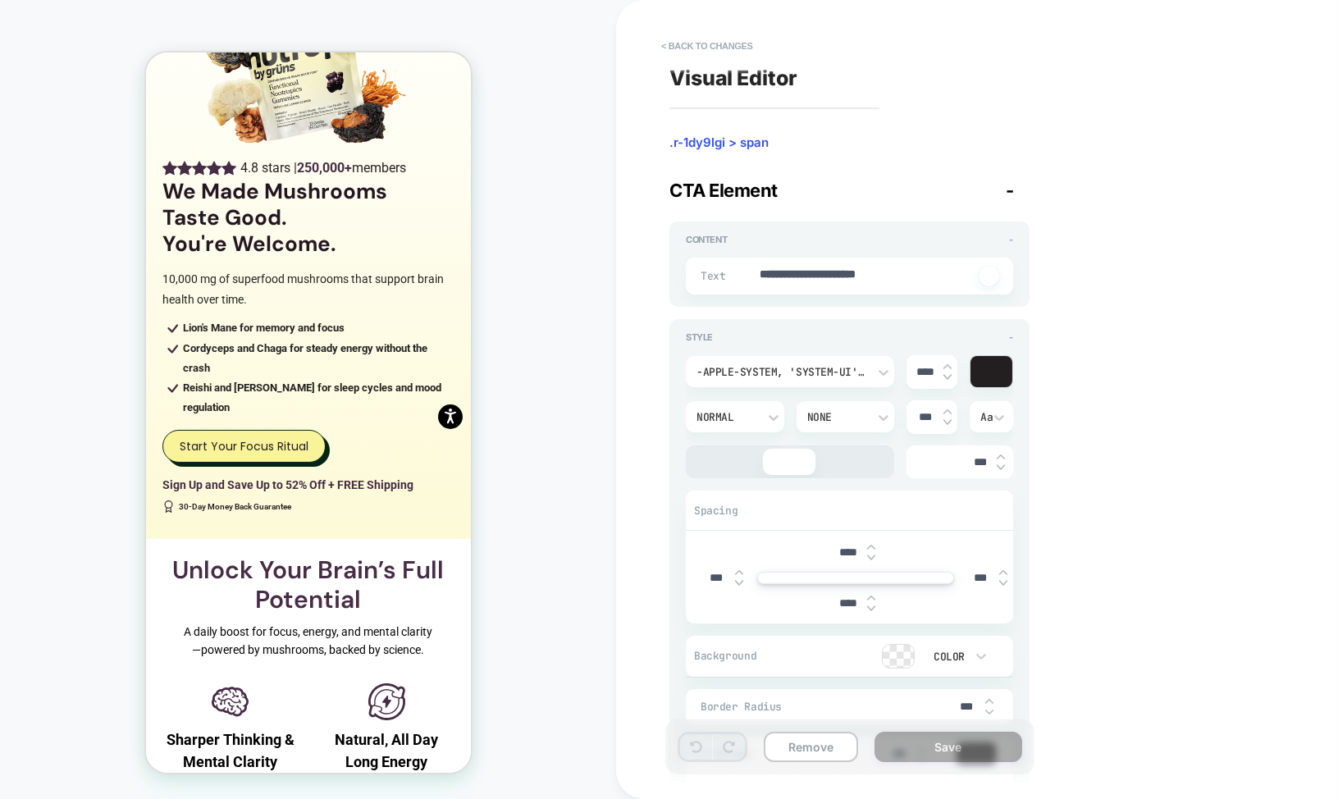
scroll to position [211, 0]
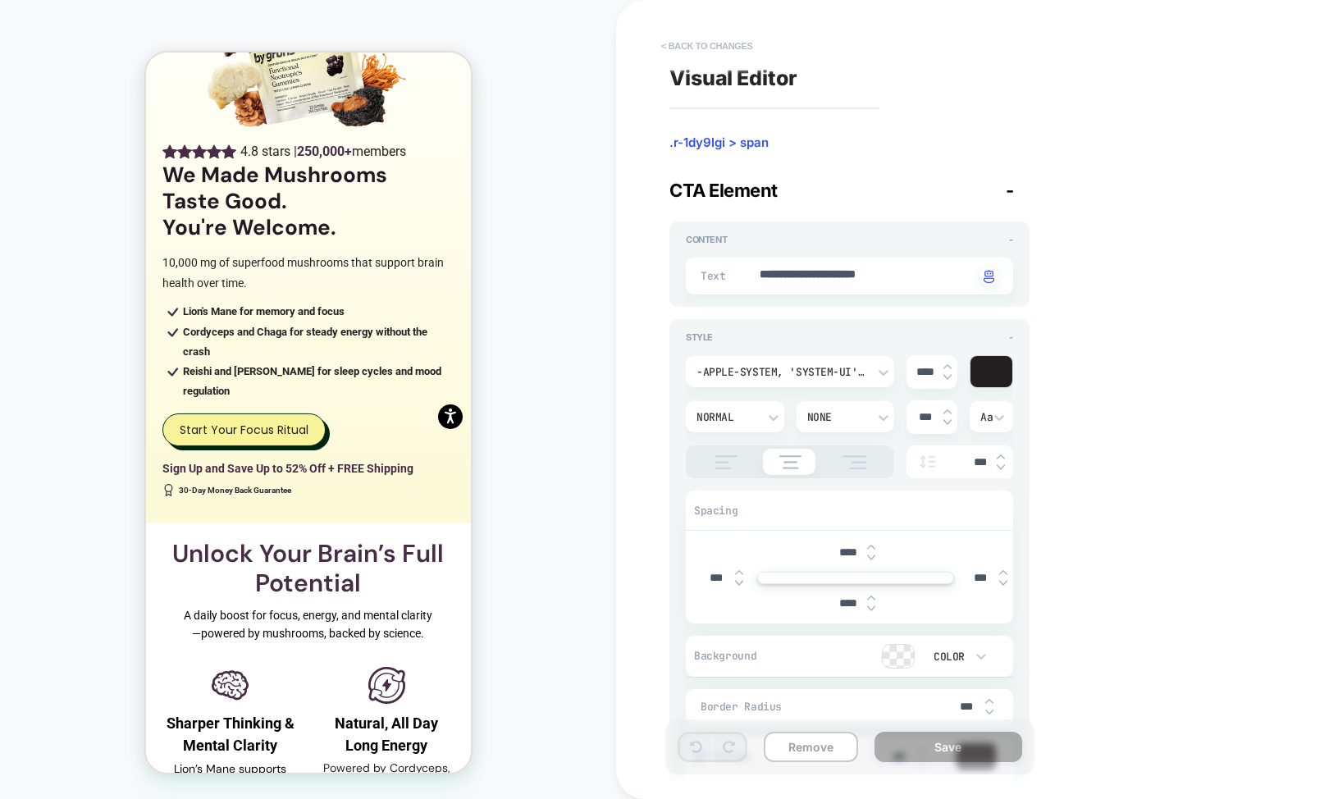
click at [707, 48] on button "< Back to changes" at bounding box center [707, 46] width 108 height 26
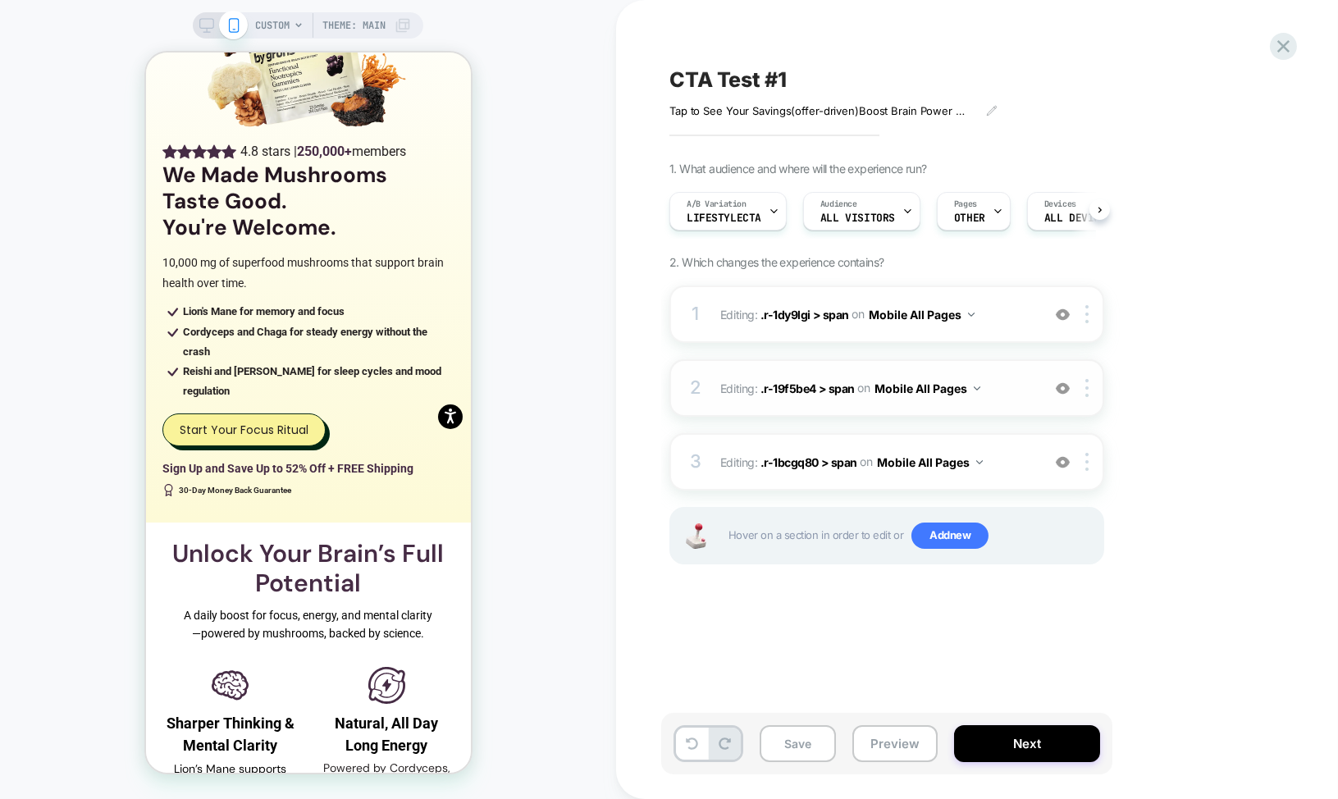
scroll to position [0, 1]
click at [820, 403] on div "2 Editing : .r-19f5be4 > span .r-19f5be4 > span on Mobile All Pages Add Before …" at bounding box center [887, 387] width 435 height 57
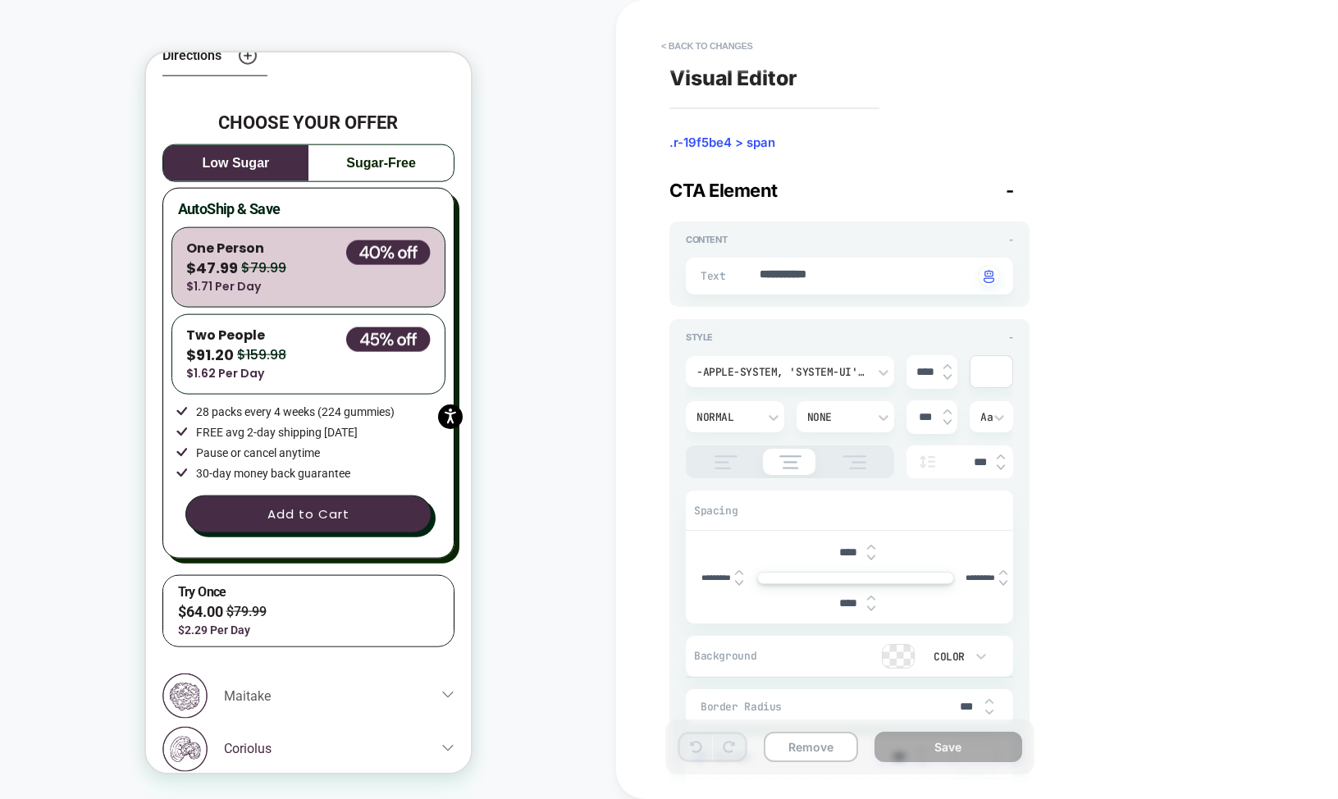
scroll to position [3984, 0]
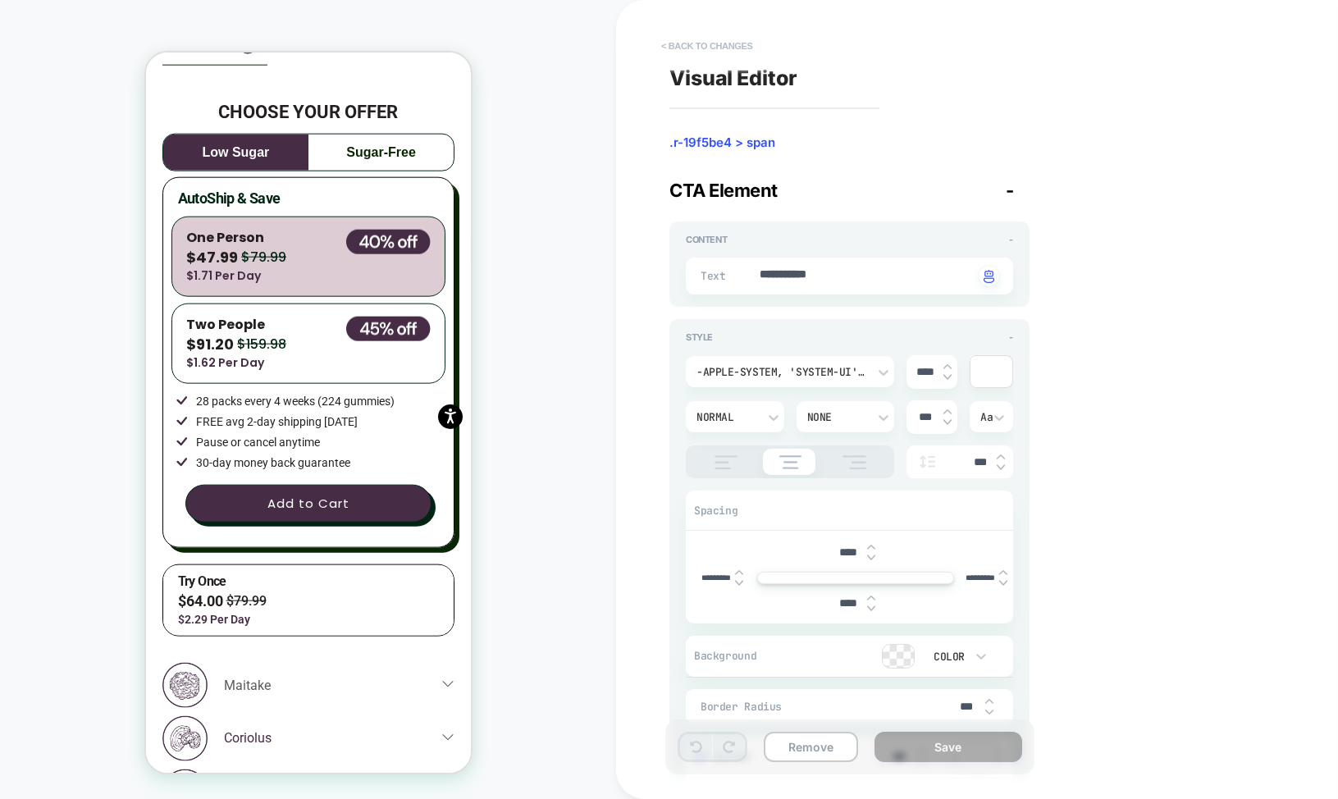
click at [701, 41] on button "< Back to changes" at bounding box center [707, 46] width 108 height 26
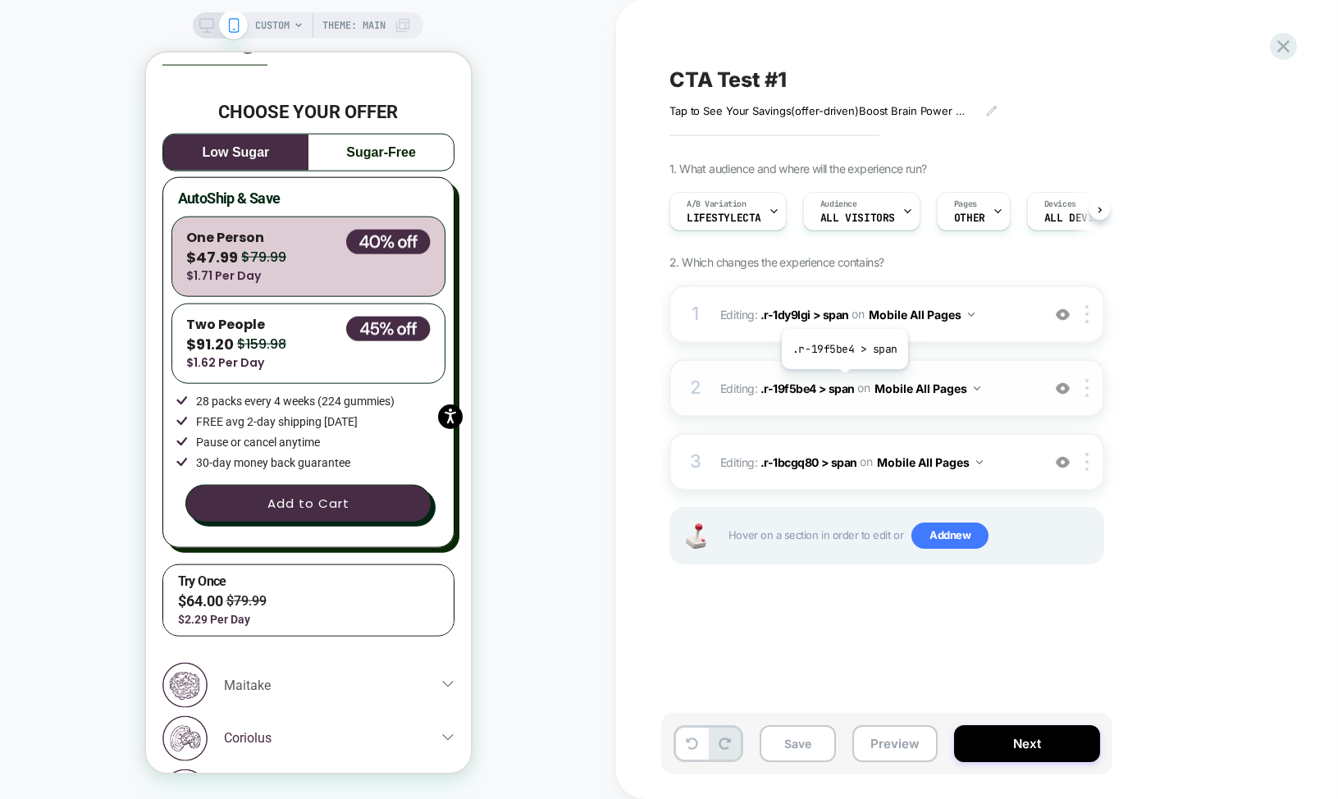
scroll to position [0, 1]
click at [1092, 396] on div "2 Editing : .r-19f5be4 > span .r-19f5be4 > span on Mobile All Pages Add Before …" at bounding box center [887, 387] width 435 height 57
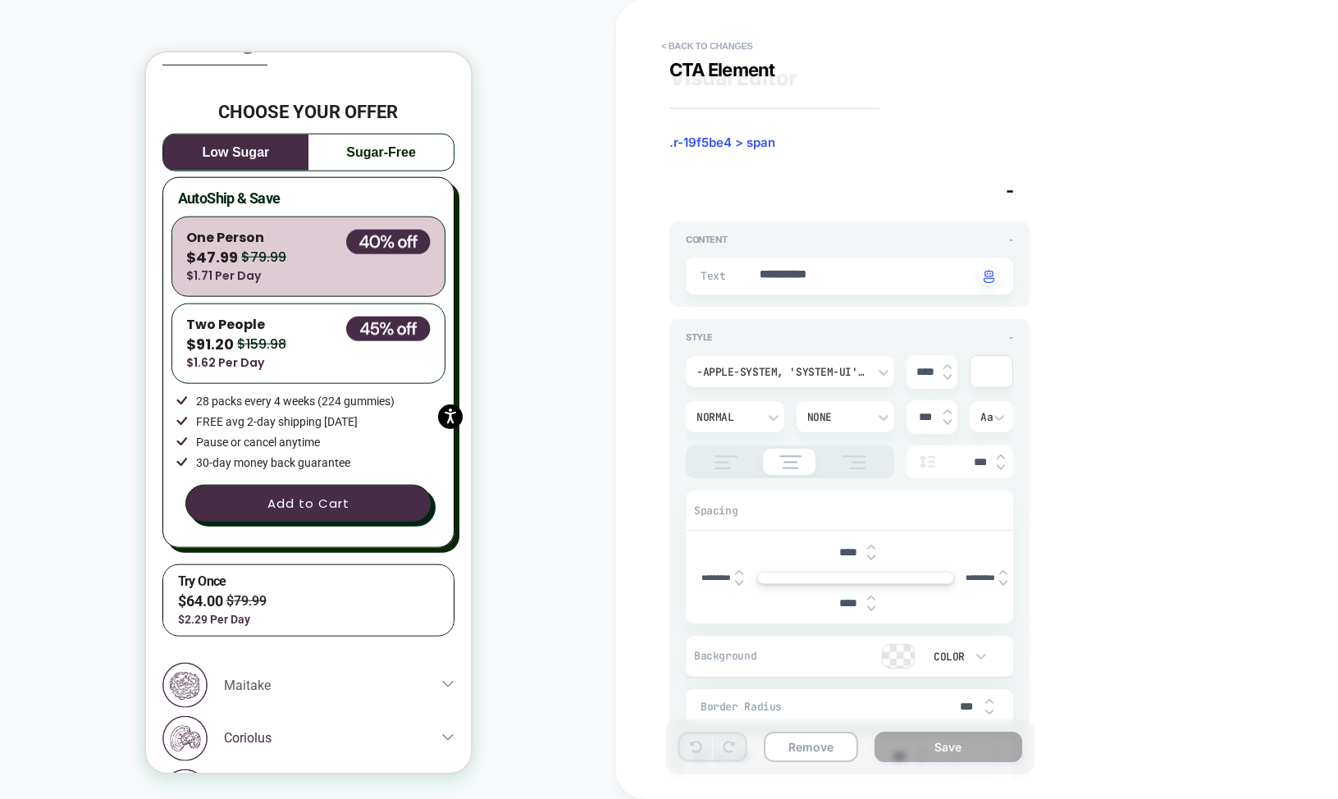
scroll to position [193, 0]
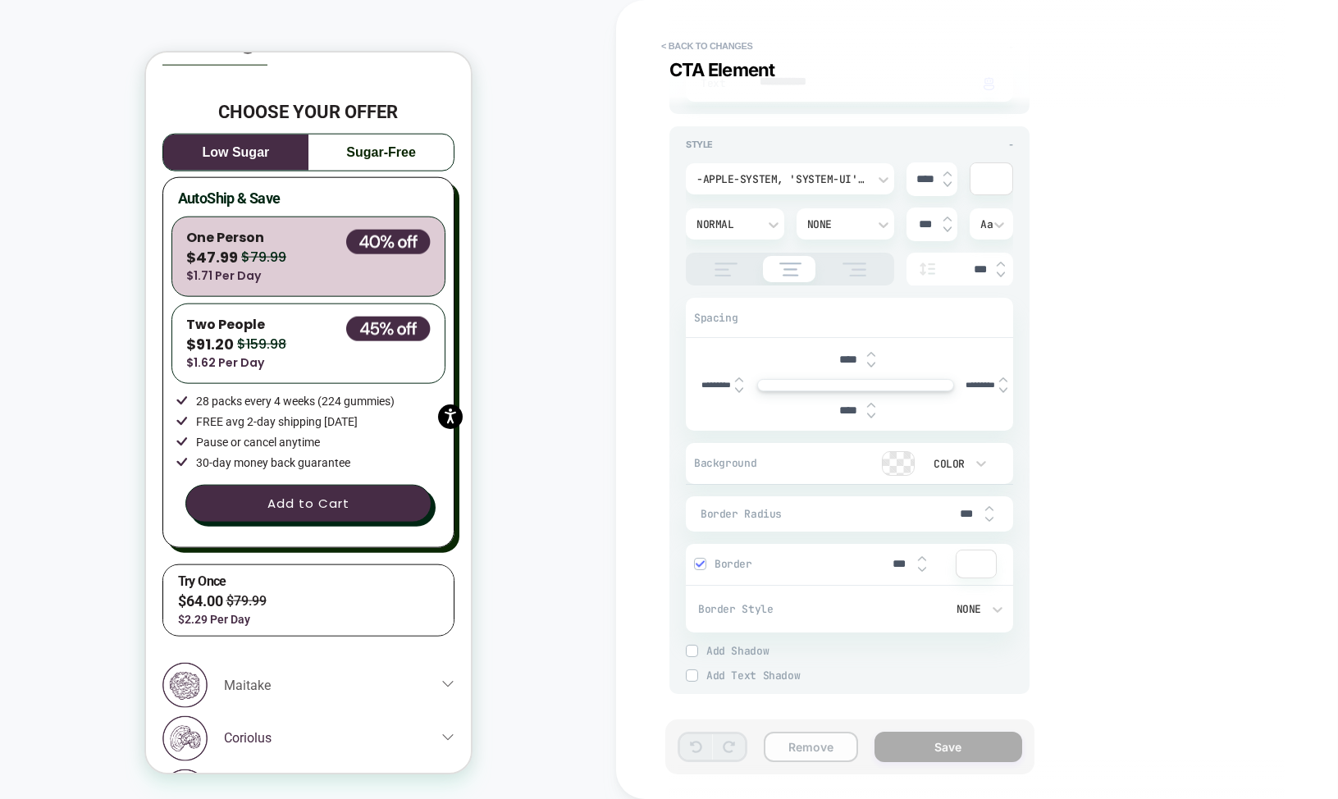
click at [810, 745] on button "Remove" at bounding box center [811, 747] width 94 height 30
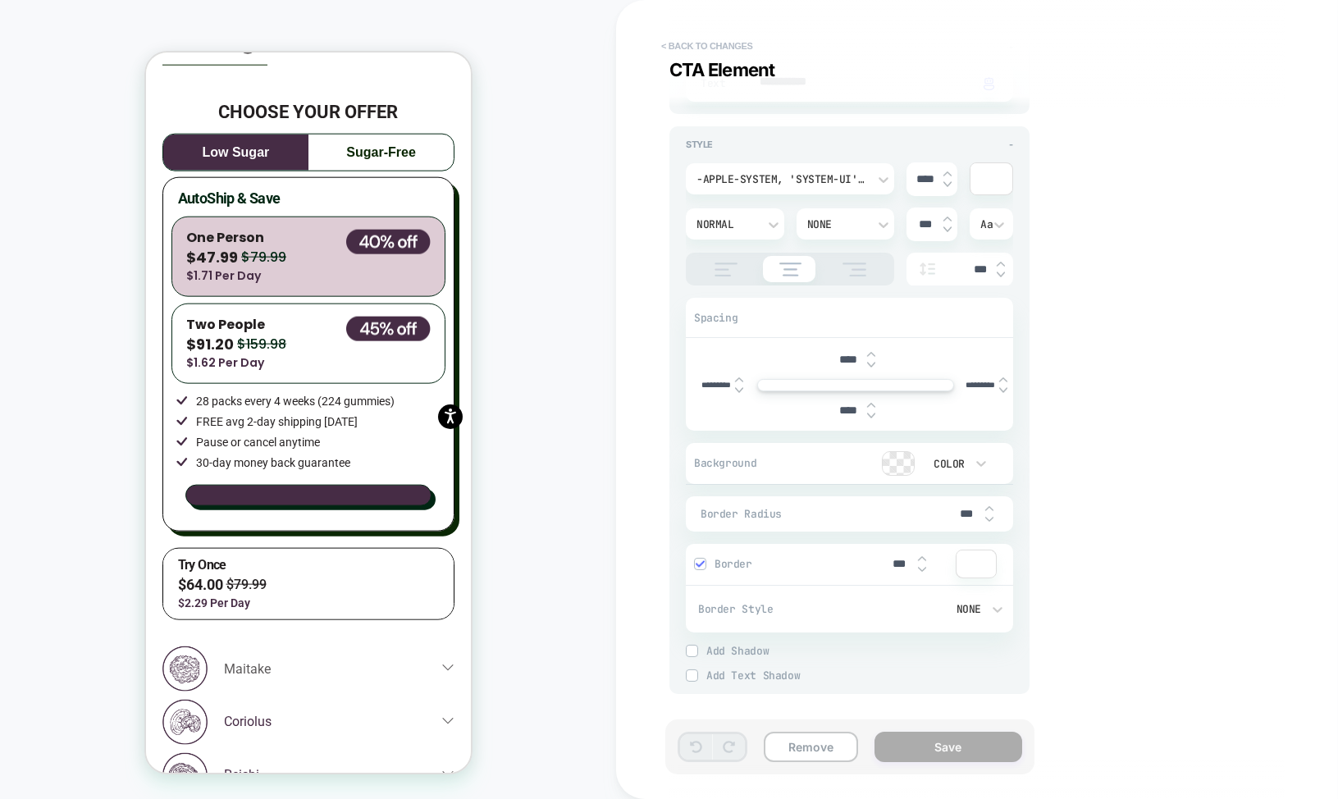
click at [691, 44] on button "< Back to changes" at bounding box center [707, 46] width 108 height 26
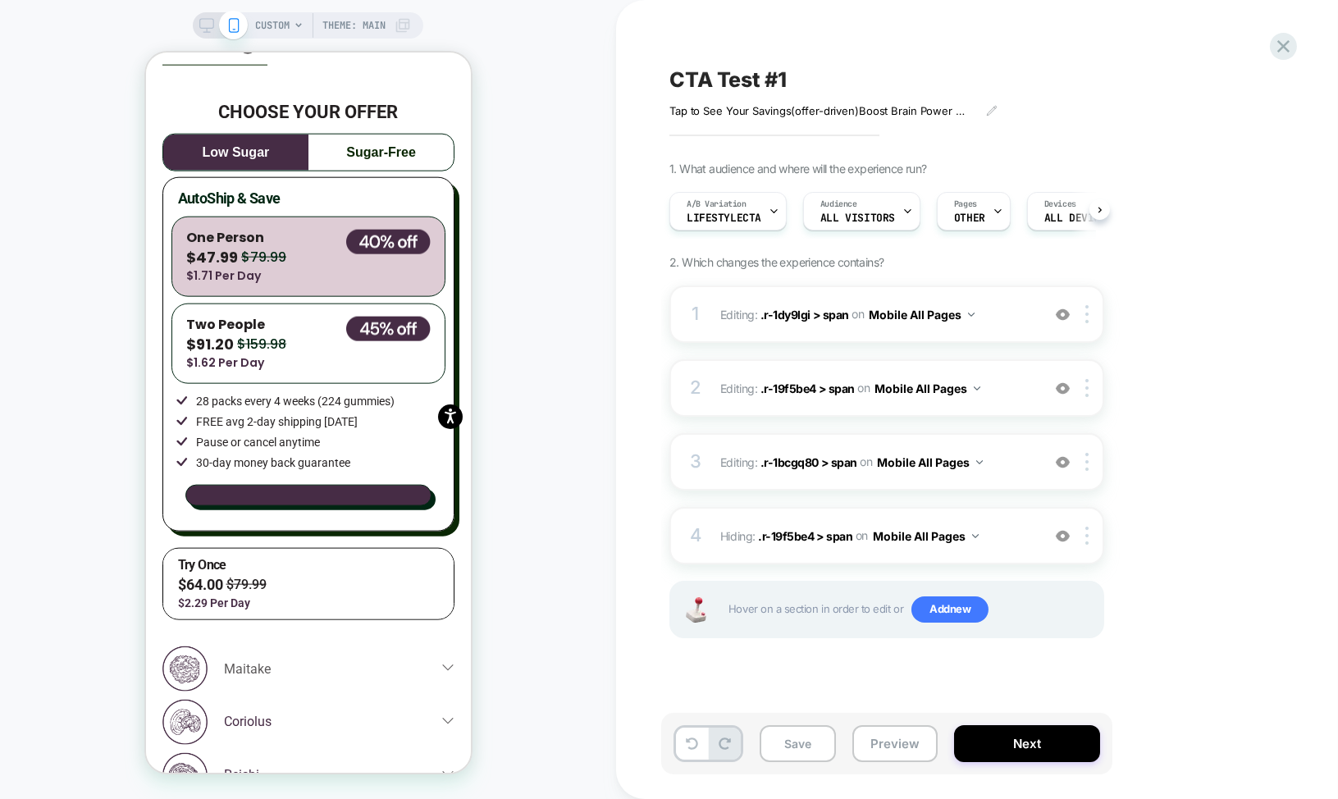
scroll to position [0, 1]
click at [1090, 538] on div at bounding box center [1090, 536] width 27 height 18
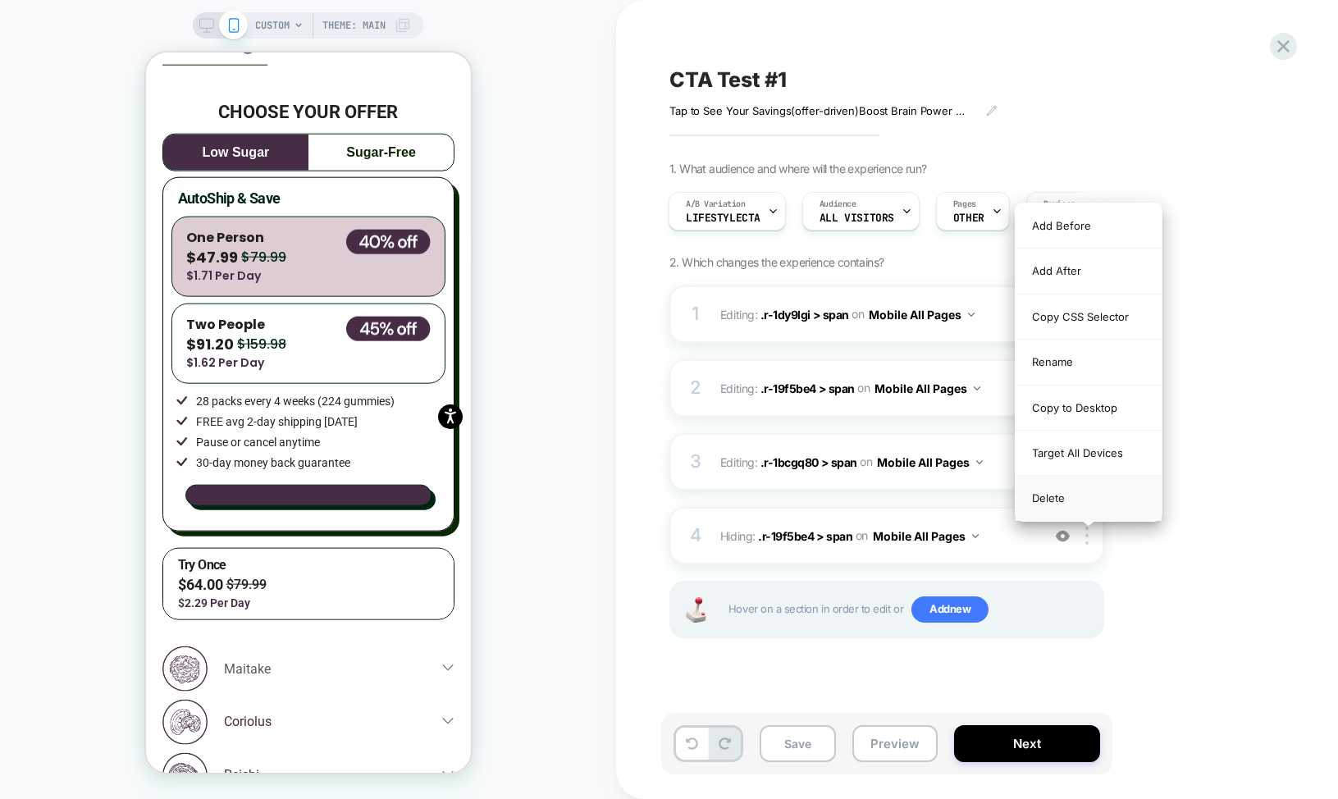
click at [1080, 497] on div "Delete" at bounding box center [1089, 498] width 146 height 44
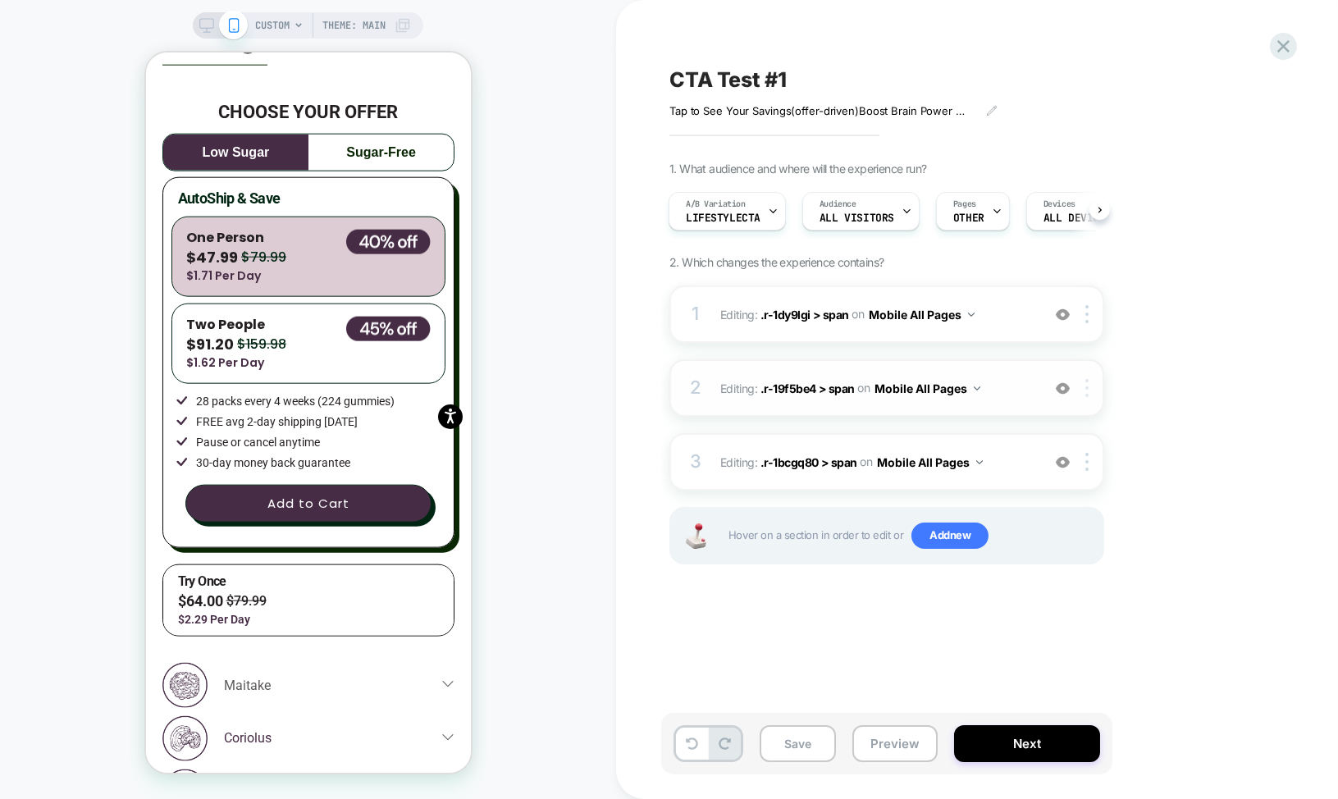
click at [1087, 394] on img at bounding box center [1087, 388] width 3 height 18
click at [1070, 521] on div "Delete" at bounding box center [1089, 518] width 146 height 44
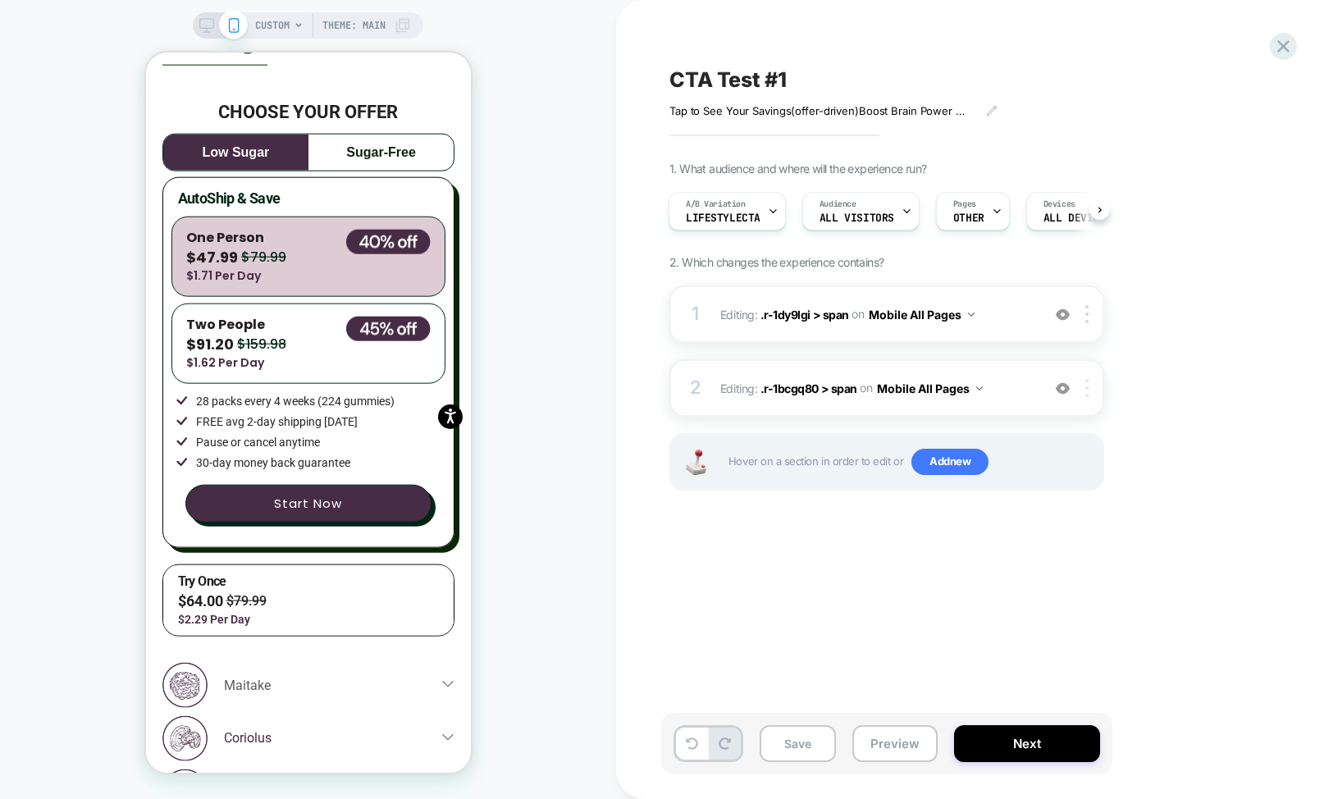
click at [1088, 391] on img at bounding box center [1087, 388] width 3 height 18
click at [1044, 511] on div "Delete" at bounding box center [1089, 518] width 146 height 44
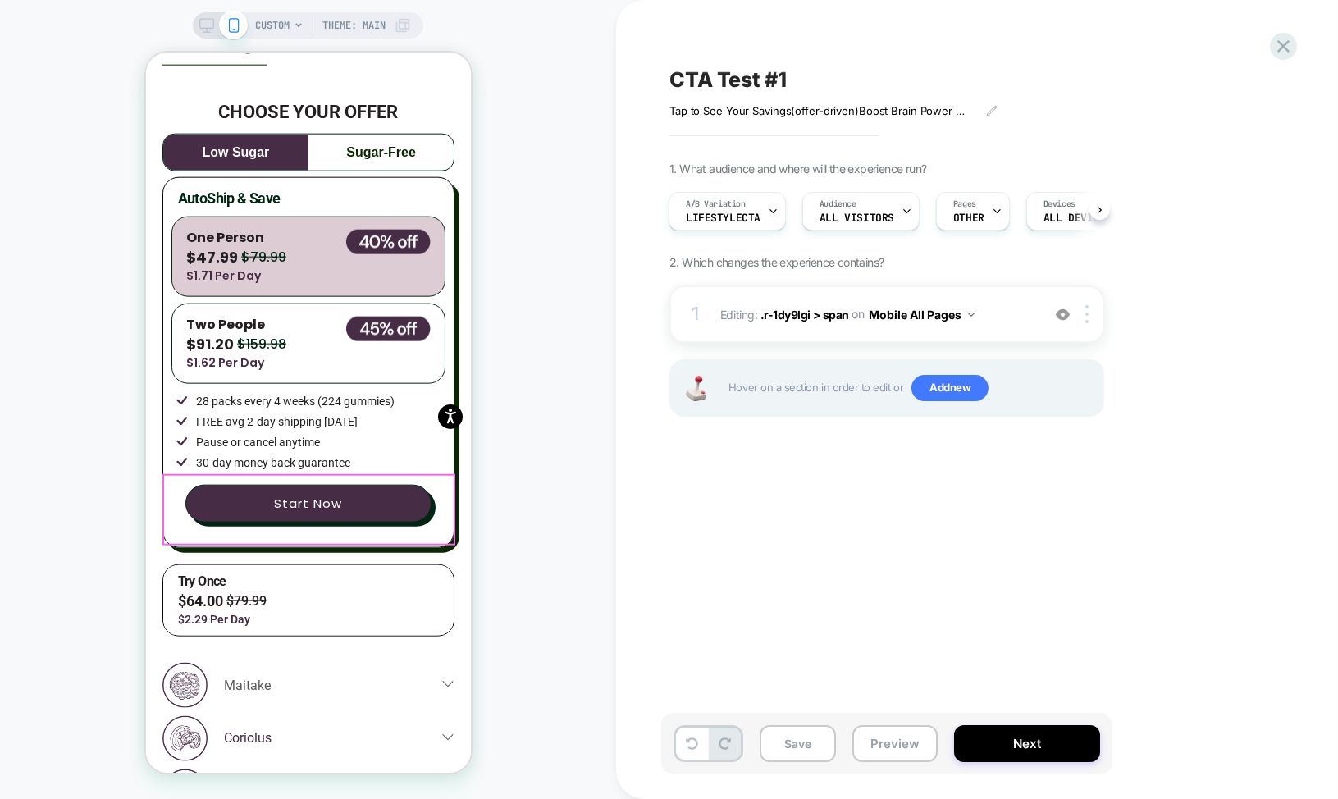
click at [377, 565] on div "Try Once $64.00 $79.99 $2.29 Per Day" at bounding box center [307, 600] width 290 height 71
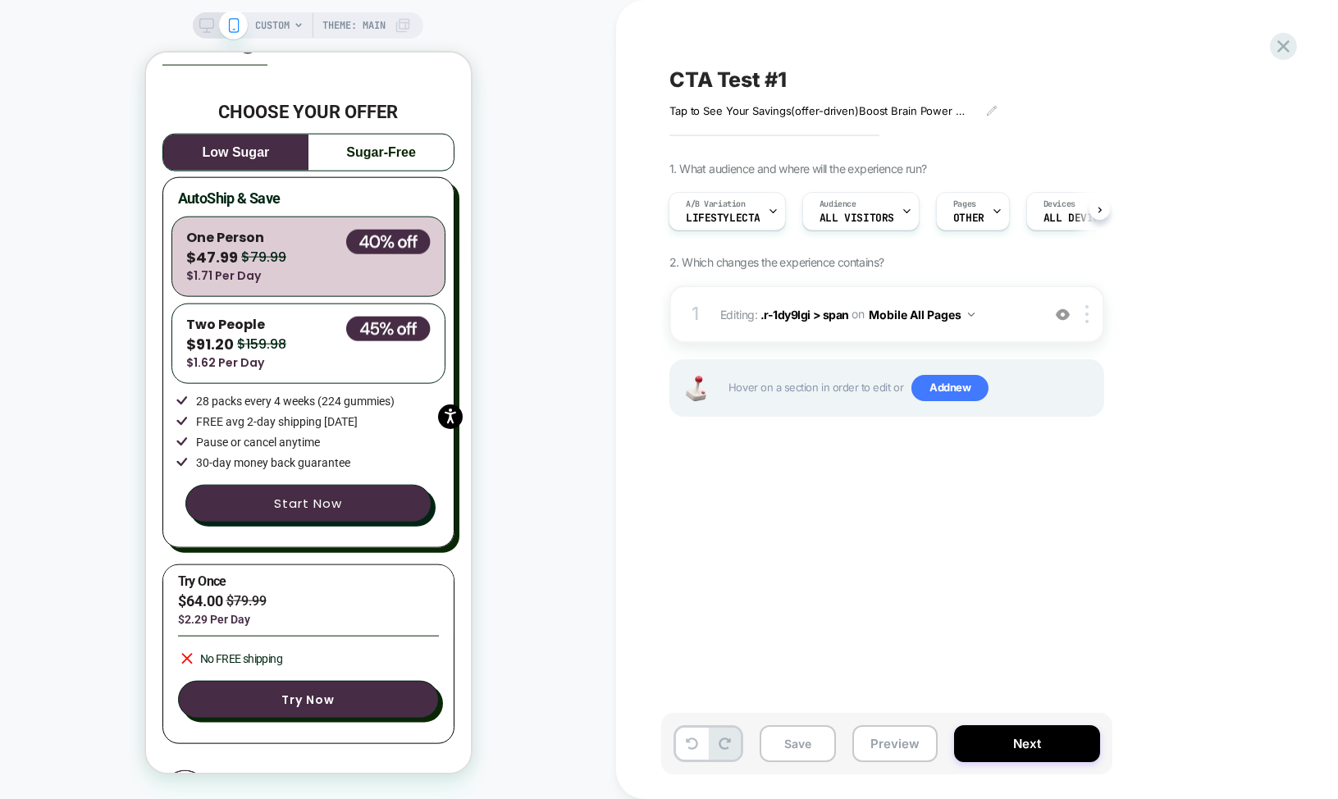
click at [520, 514] on div "CUSTOM Theme: MAIN" at bounding box center [308, 399] width 616 height 766
click at [855, 326] on div "1 Editing : .r-1dy9lgi > span .r-1dy9lgi > span on Mobile All Pages Add Before …" at bounding box center [887, 314] width 435 height 57
type textarea "*"
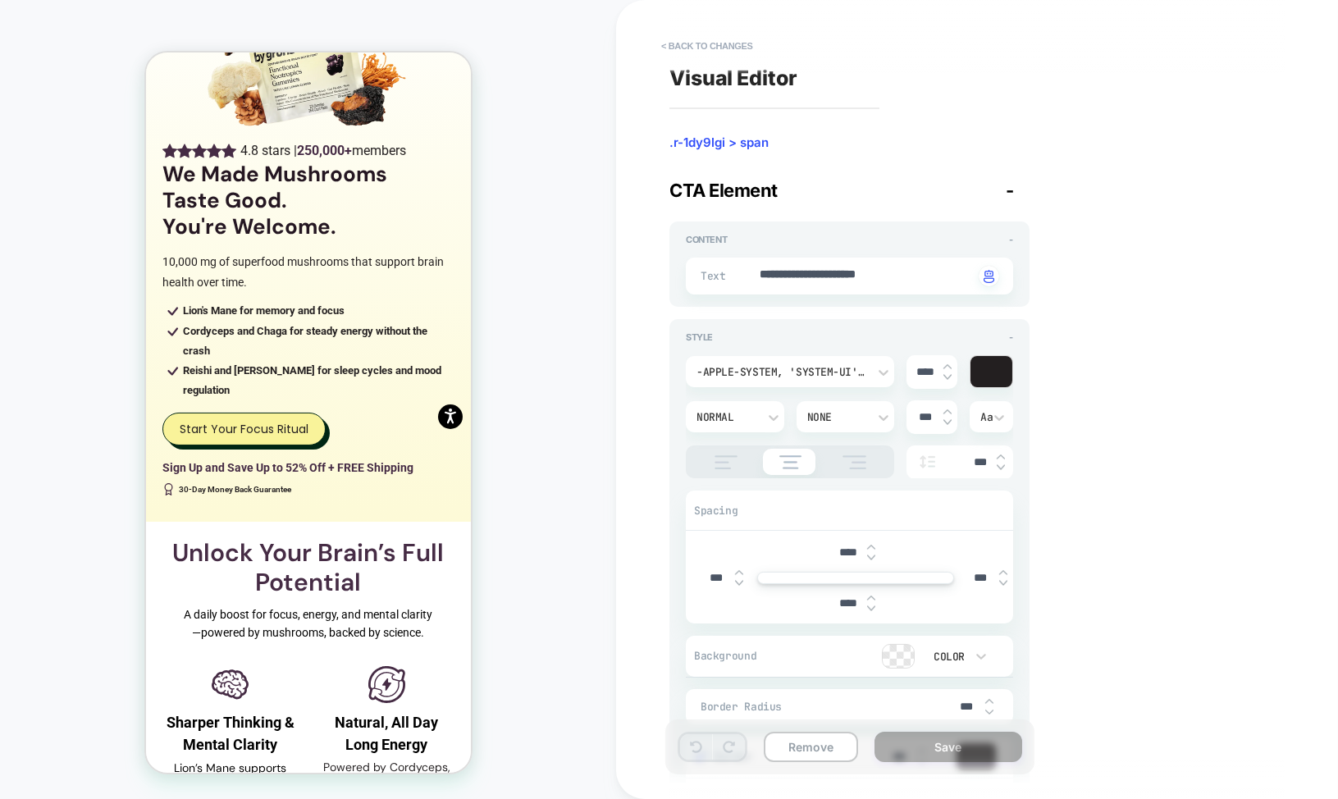
scroll to position [211, 0]
click at [712, 42] on button "< Back to changes" at bounding box center [707, 46] width 108 height 26
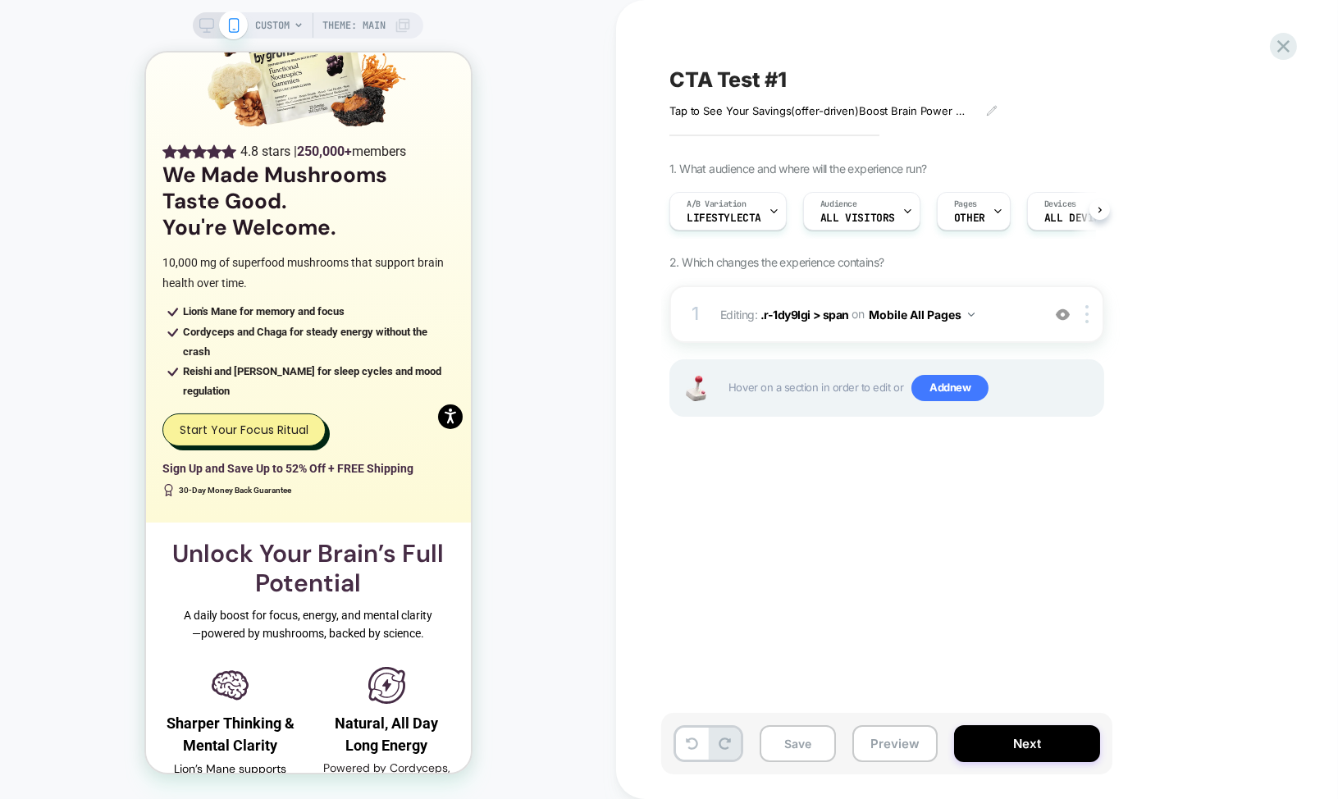
scroll to position [0, 1]
click at [886, 749] on button "Preview" at bounding box center [895, 743] width 85 height 37
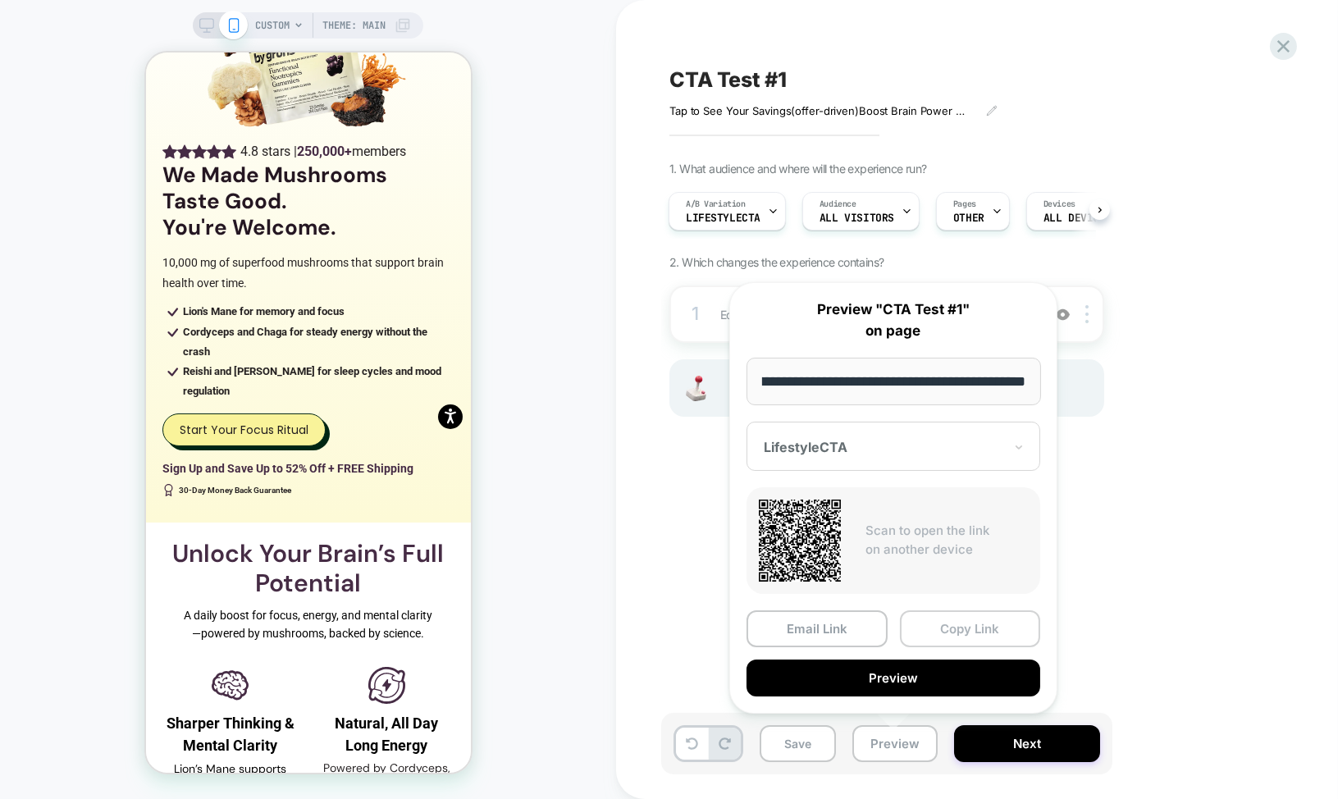
scroll to position [0, 0]
click at [948, 636] on button "Copy Link" at bounding box center [970, 629] width 141 height 37
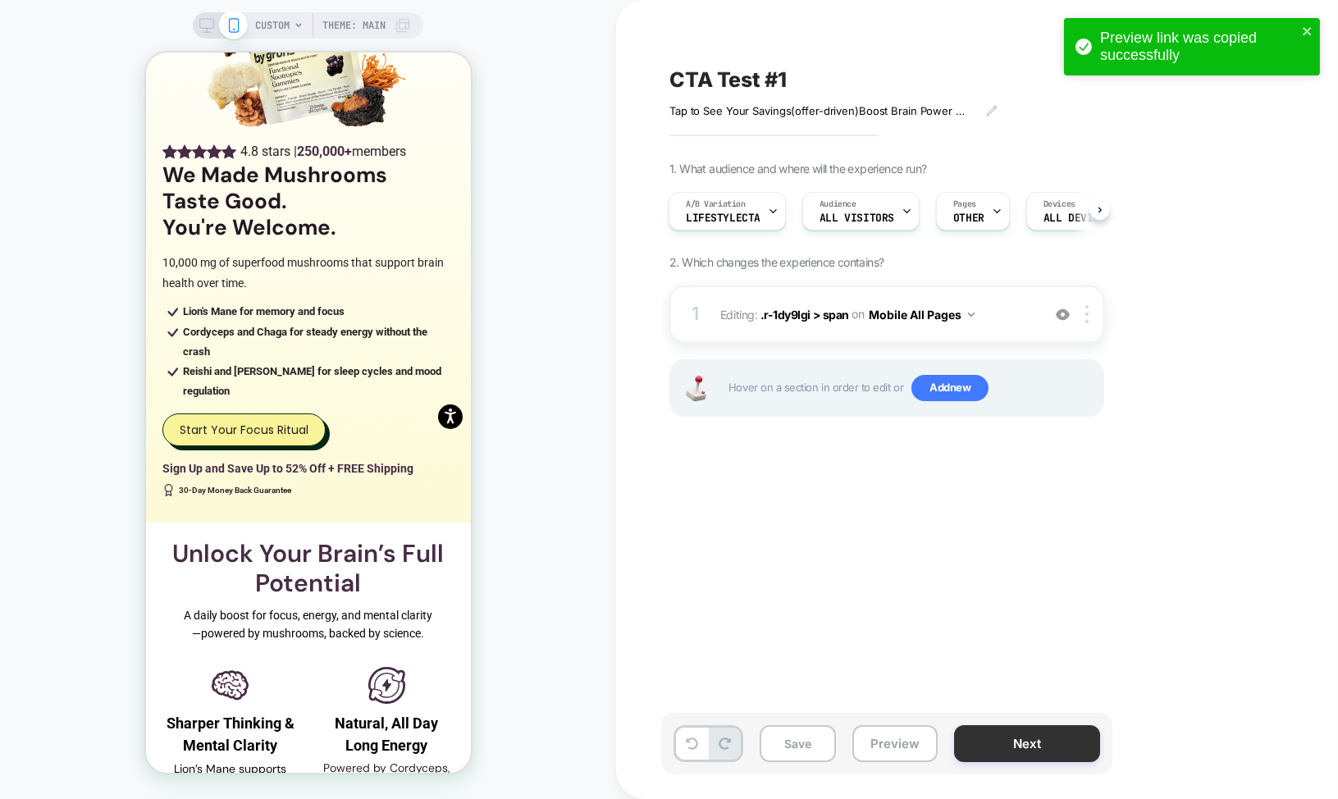
click at [990, 735] on button "Next" at bounding box center [1027, 743] width 146 height 37
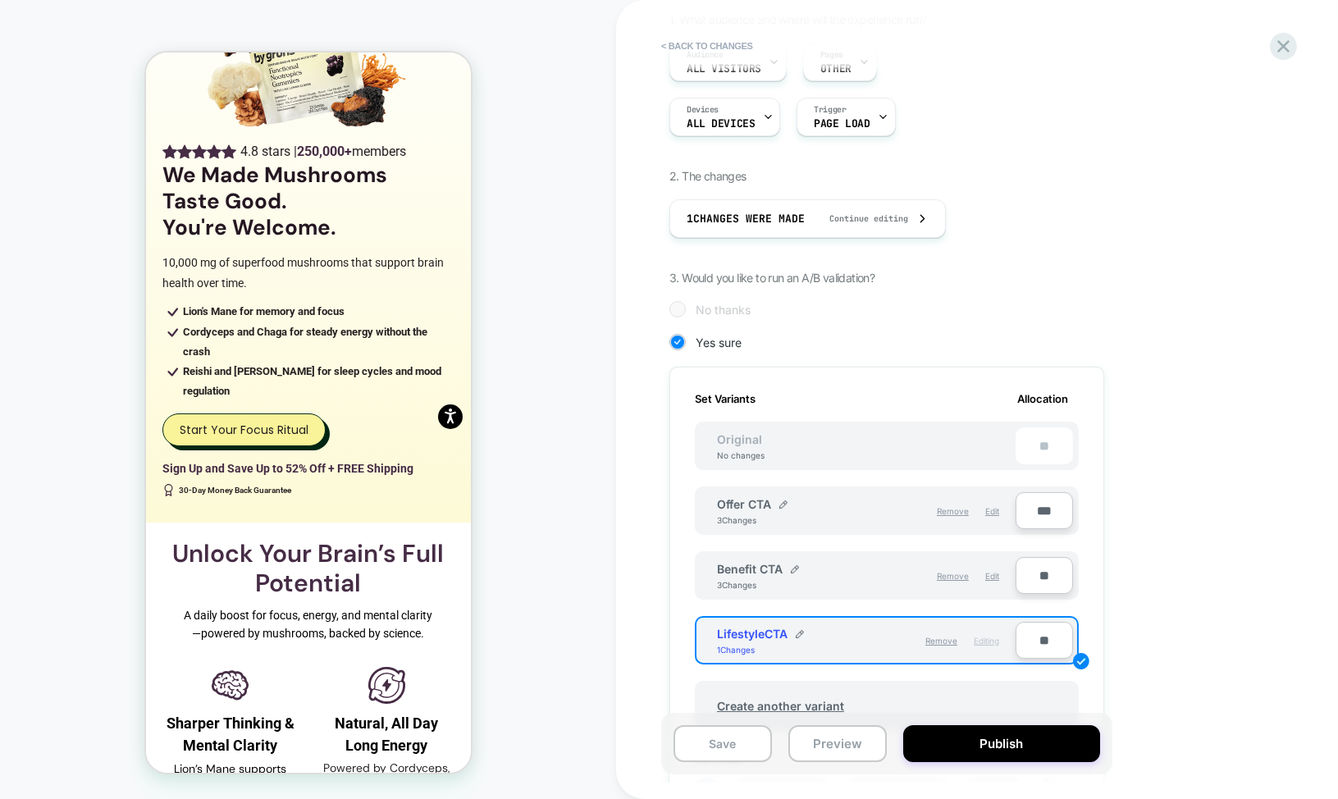
scroll to position [191, 0]
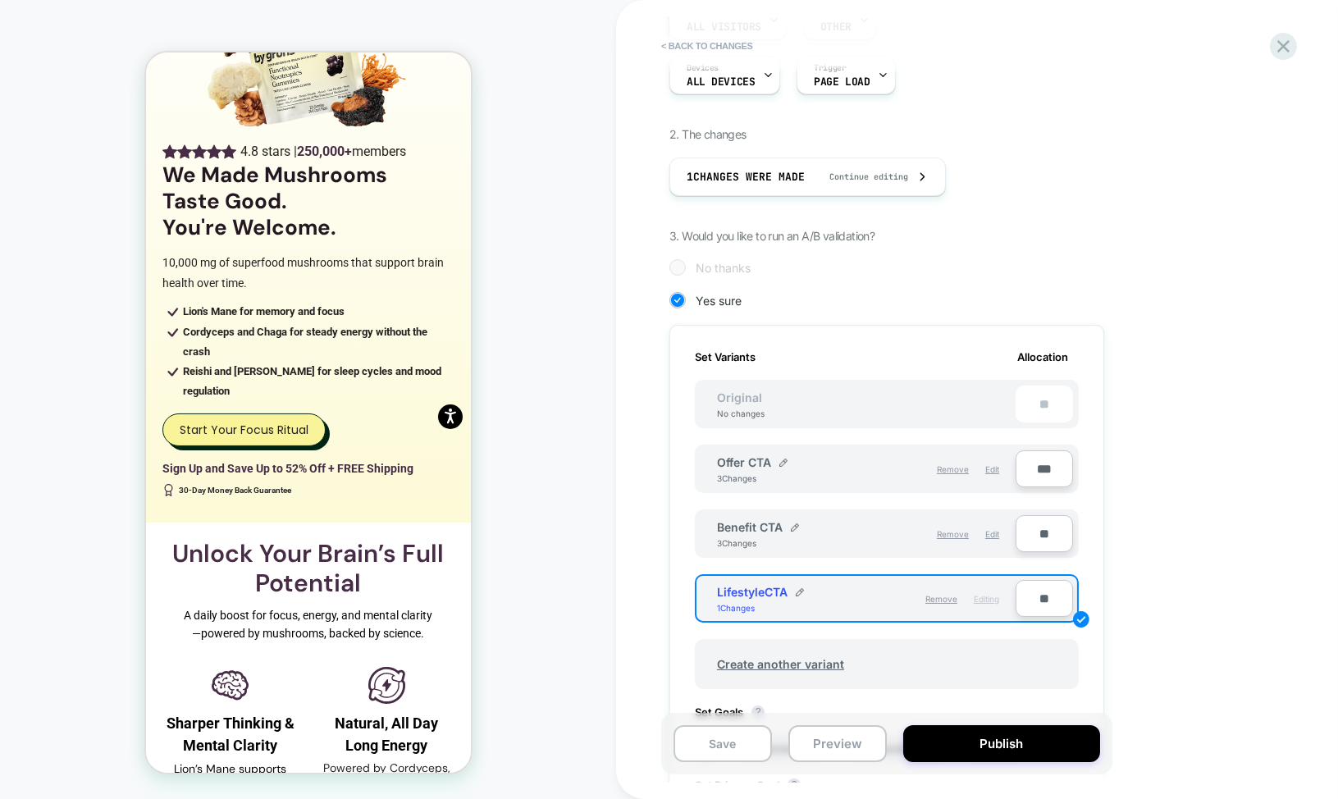
click at [820, 539] on div "Benefit CTA 3 Changes" at bounding box center [791, 534] width 149 height 28
click at [797, 524] on img at bounding box center [795, 528] width 8 height 8
click at [856, 533] on button at bounding box center [852, 536] width 16 height 16
click at [907, 543] on div "Remove Edit" at bounding box center [937, 534] width 141 height 28
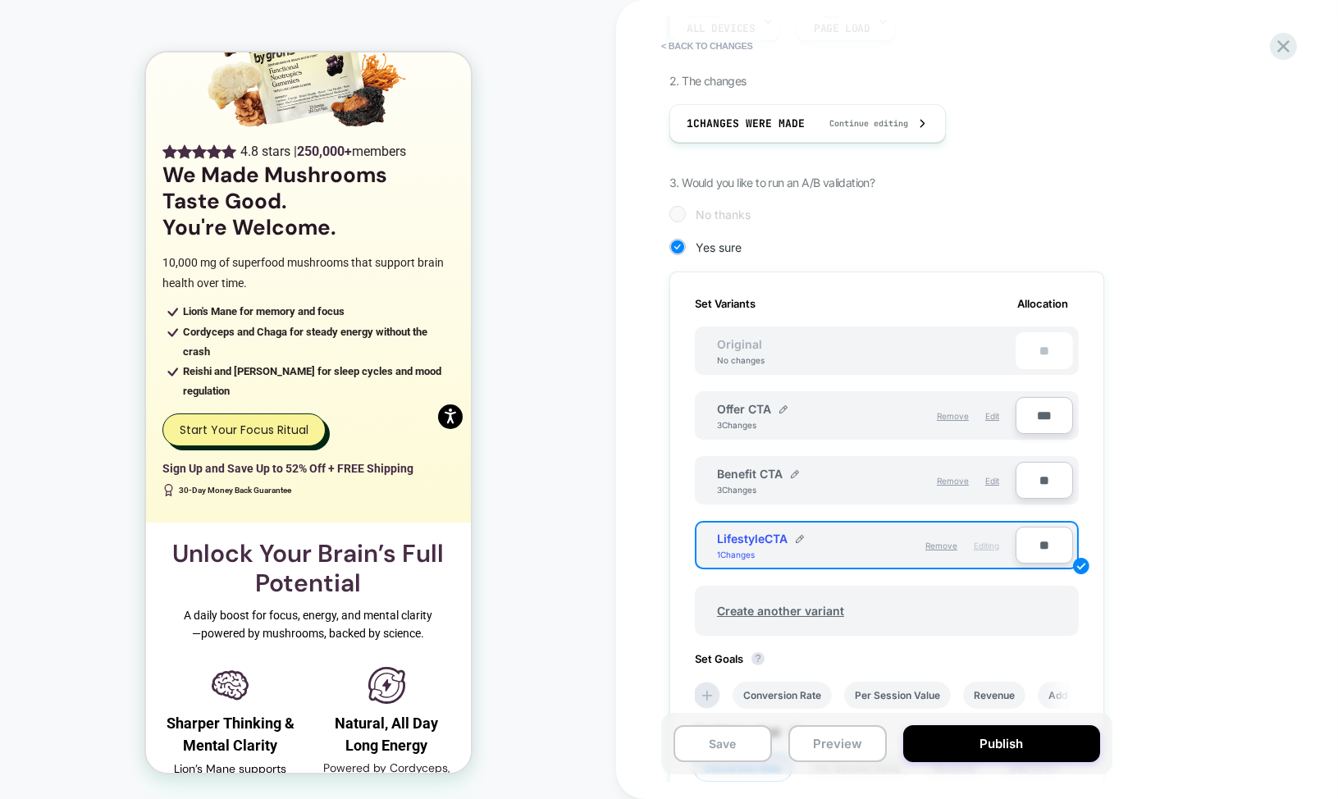
scroll to position [259, 0]
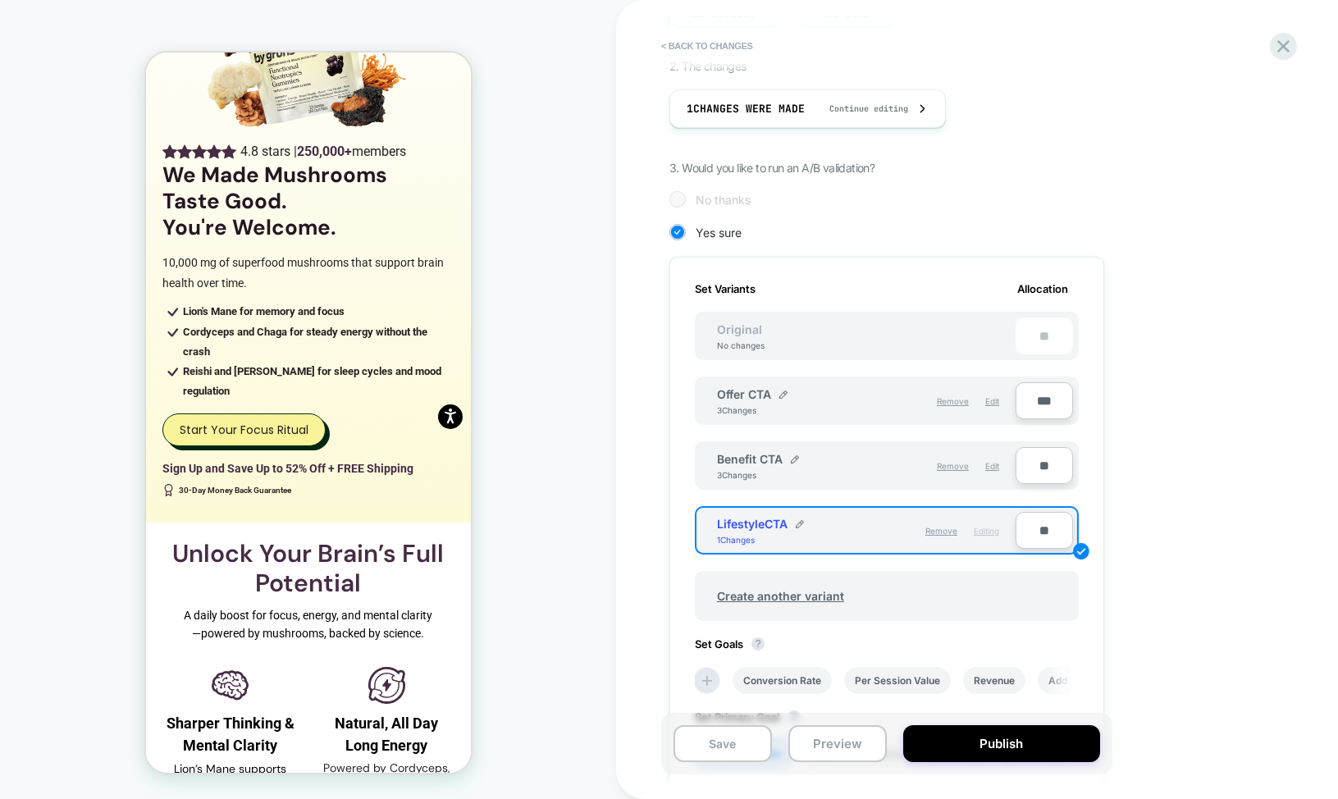
click at [1048, 405] on input "***" at bounding box center [1044, 400] width 57 height 37
click at [1124, 323] on div "1. What audience and where will the experience run? Audience All Visitors Pages…" at bounding box center [969, 468] width 599 height 1132
click at [1105, 382] on div "1. What audience and where will the experience run? Audience All Visitors Pages…" at bounding box center [969, 468] width 599 height 1132
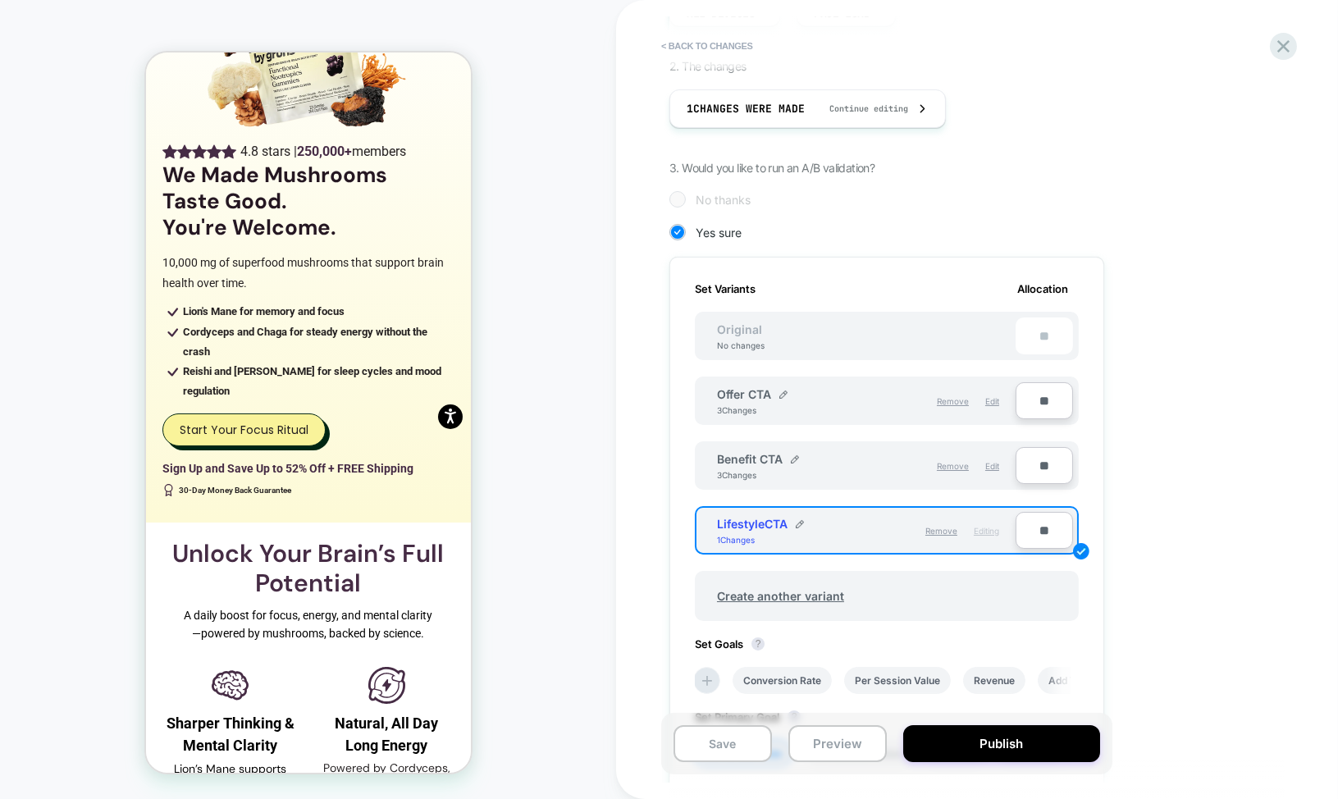
click at [1050, 392] on input "**" at bounding box center [1044, 400] width 57 height 37
type input "***"
click at [1037, 455] on input "**" at bounding box center [1044, 465] width 57 height 37
click at [1043, 464] on input "**" at bounding box center [1044, 465] width 57 height 37
type input "***"
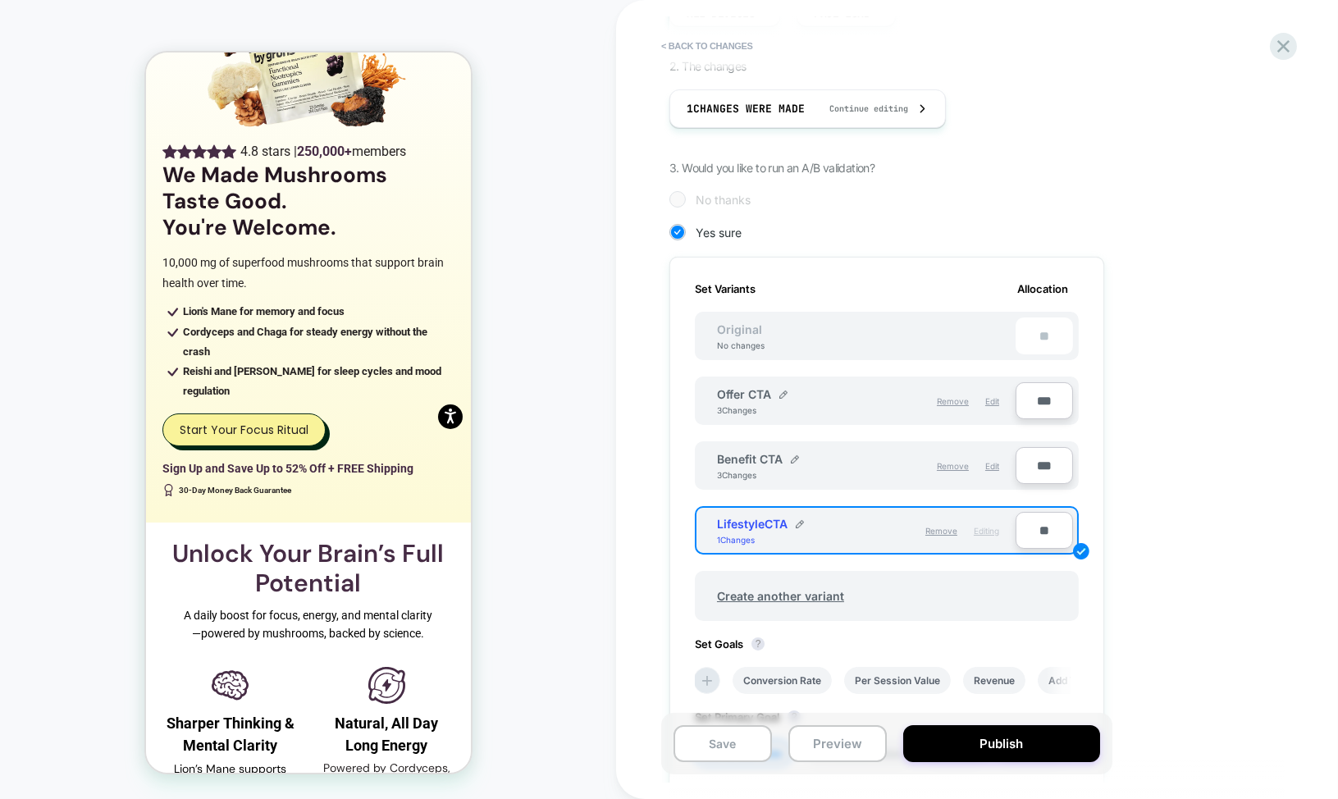
click at [1047, 519] on input "**" at bounding box center [1044, 530] width 57 height 37
type input "***"
type input "**"
type input "***"
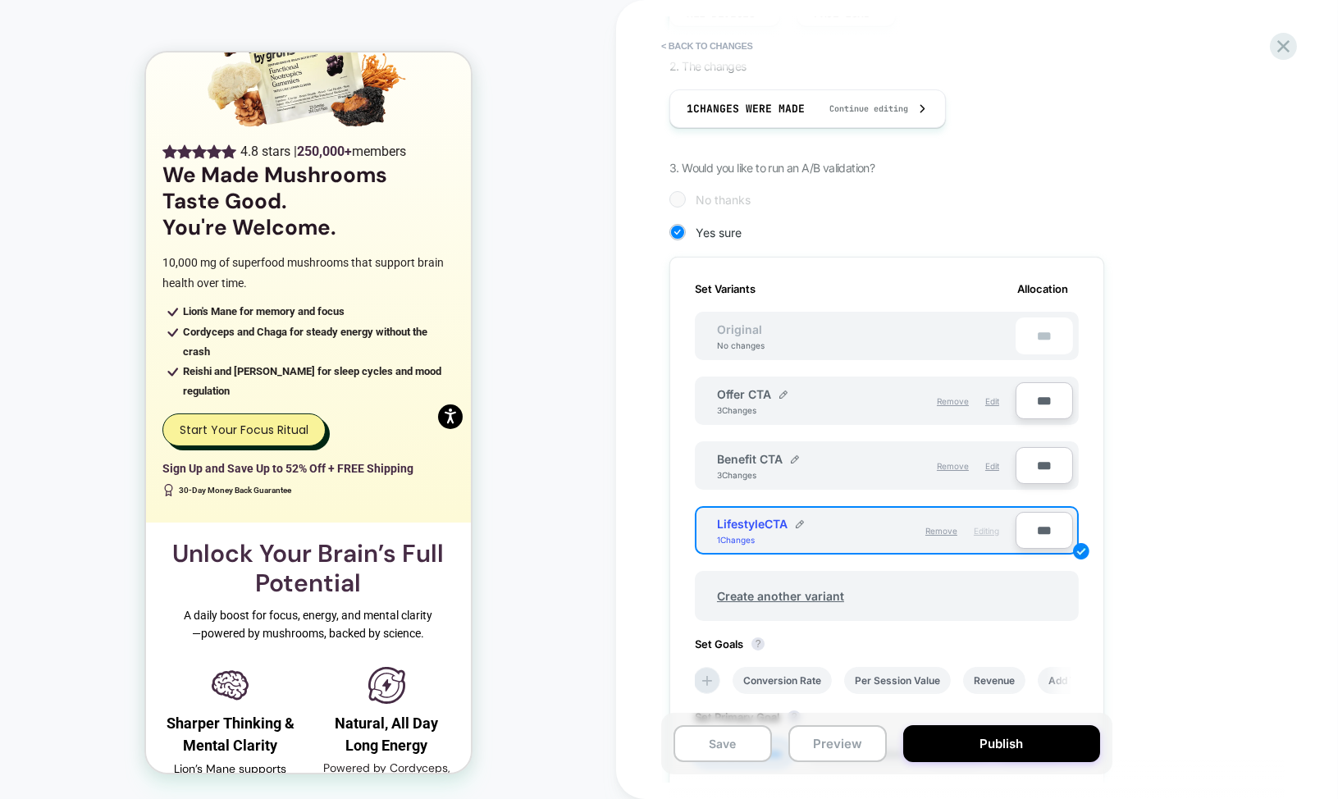
click at [1145, 533] on div "1. What audience and where will the experience run? Audience All Visitors Pages…" at bounding box center [969, 468] width 599 height 1132
click at [732, 748] on button "Save" at bounding box center [723, 743] width 98 height 37
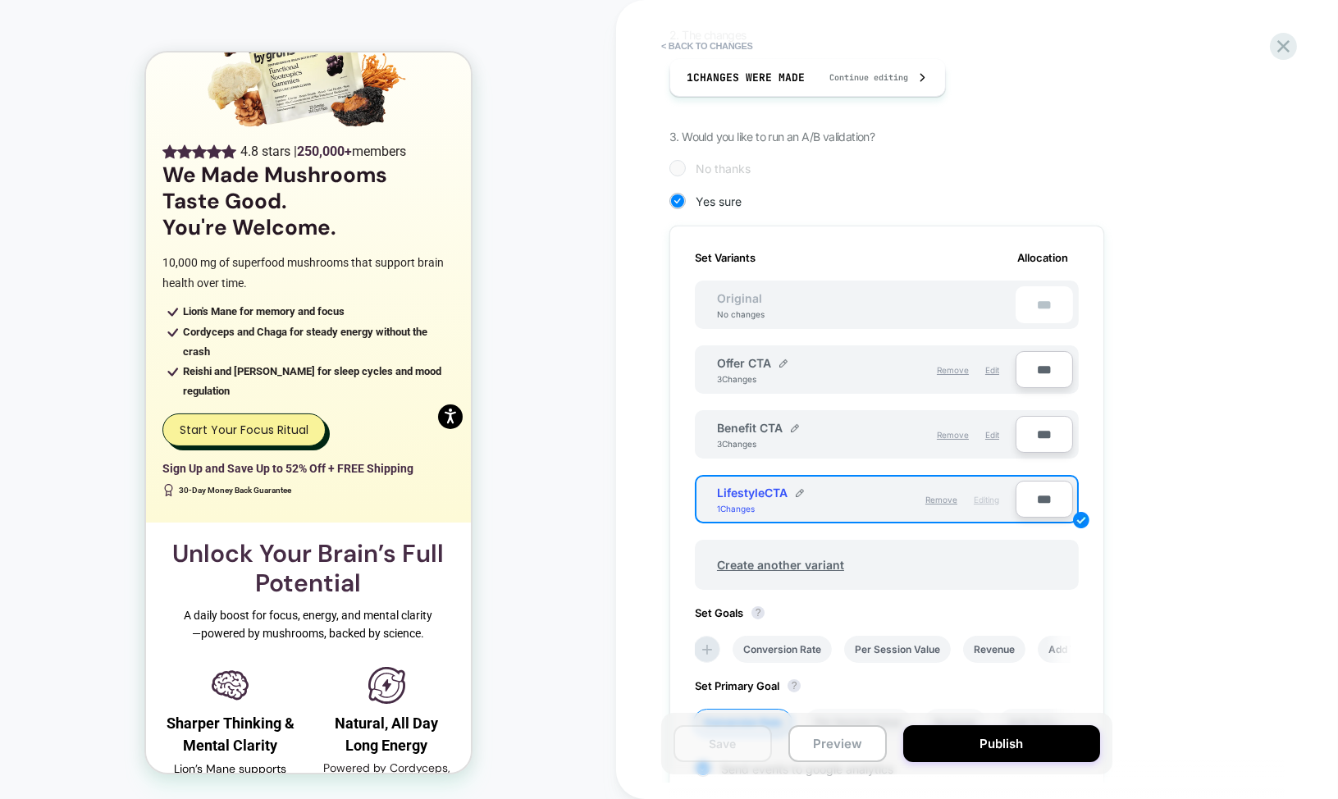
scroll to position [354, 0]
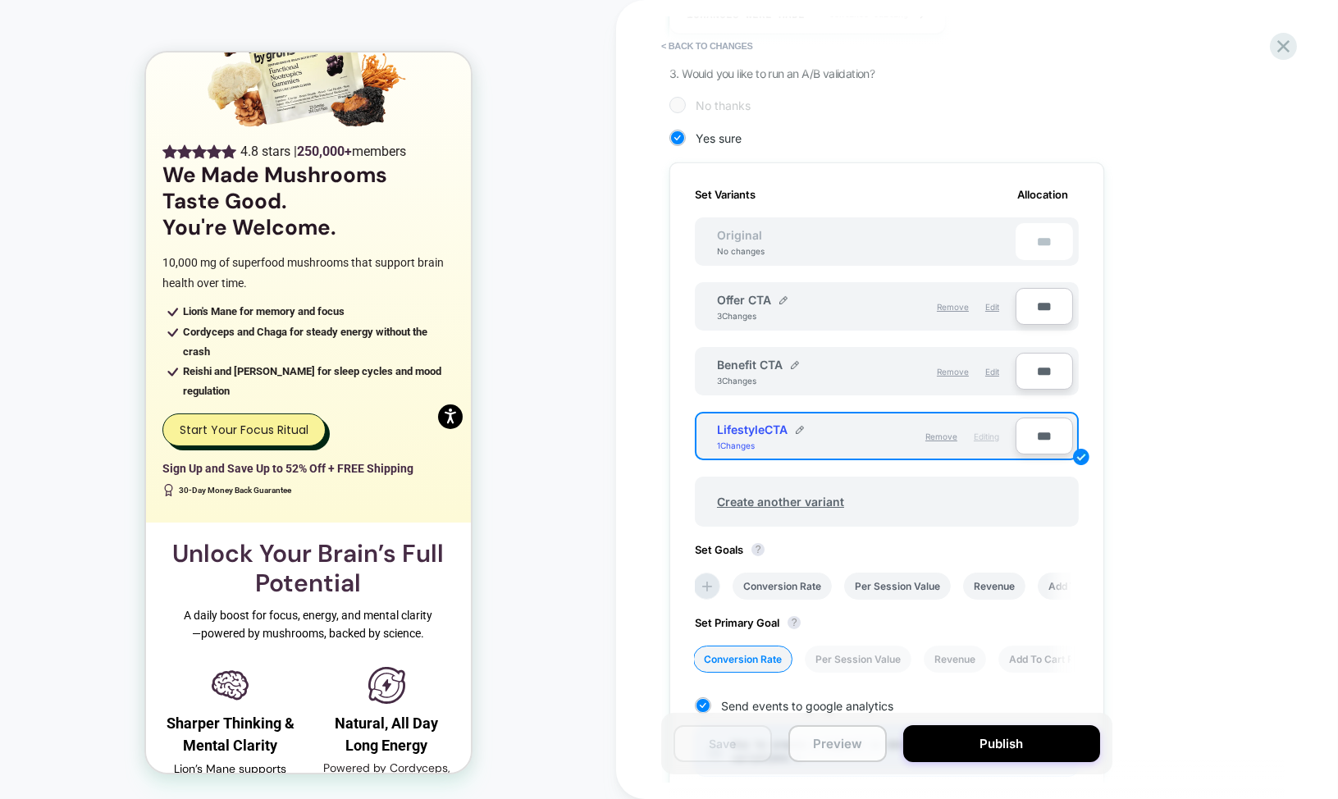
click at [834, 743] on button "Preview" at bounding box center [838, 743] width 98 height 37
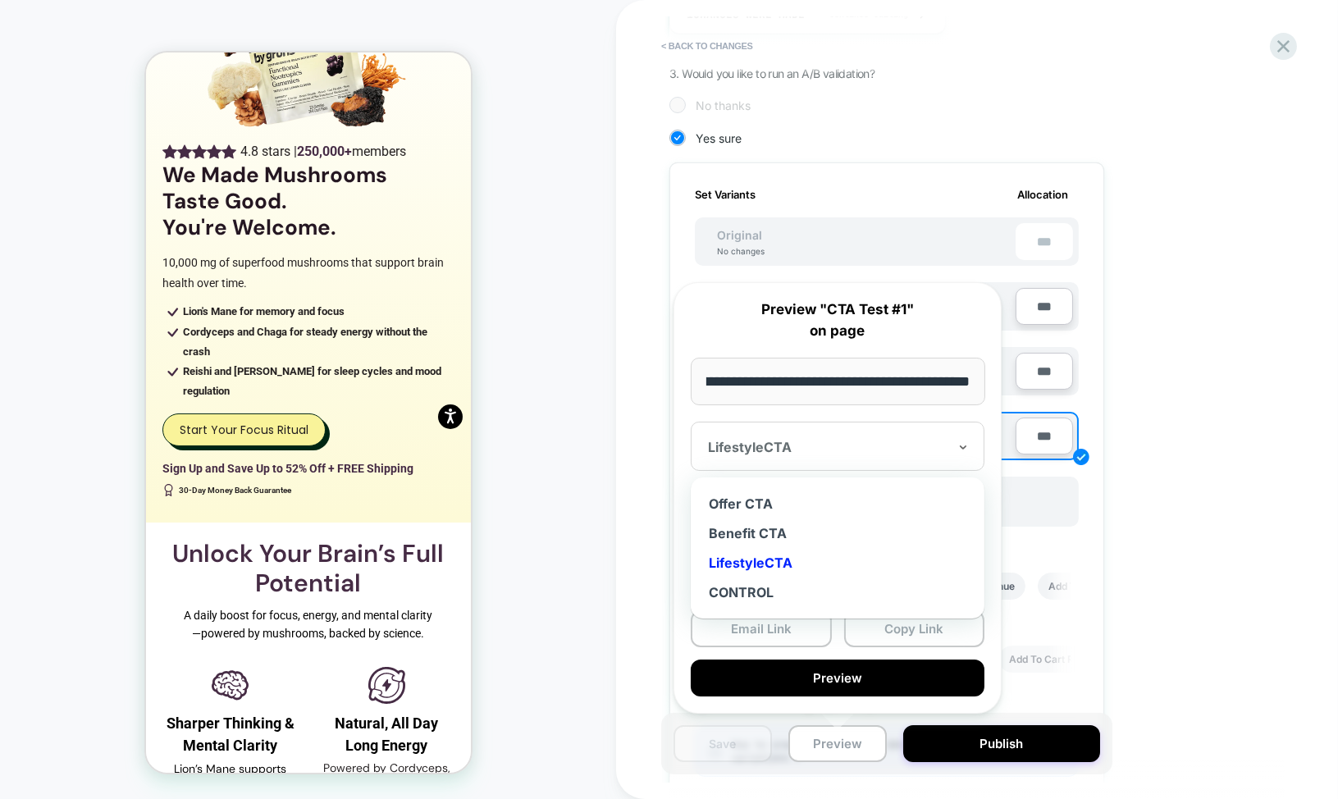
scroll to position [0, 0]
click at [823, 442] on div at bounding box center [828, 447] width 240 height 16
click at [774, 507] on div "Offer CTA" at bounding box center [837, 504] width 277 height 30
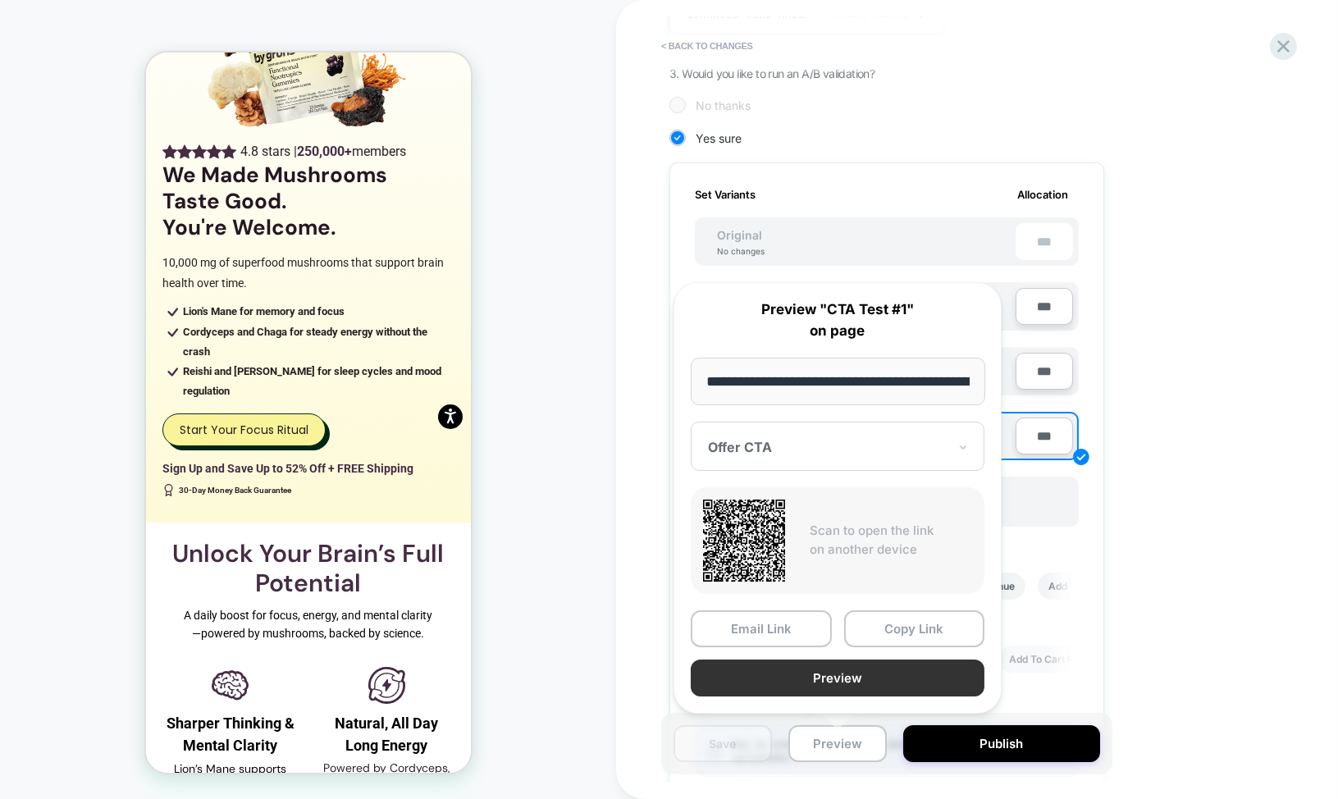
click at [797, 673] on button "Preview" at bounding box center [838, 678] width 294 height 37
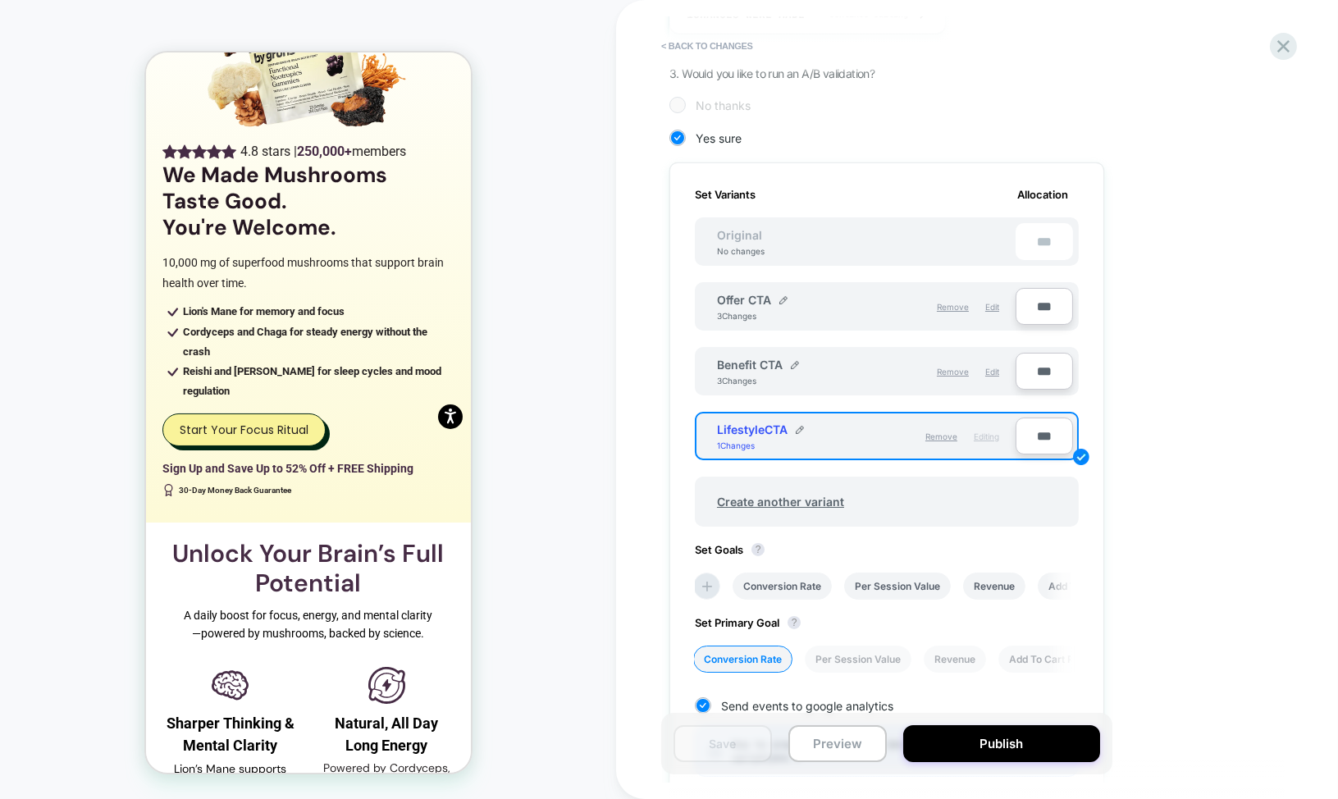
click at [777, 293] on div "Offer CTA" at bounding box center [752, 300] width 71 height 14
click at [784, 296] on img at bounding box center [784, 300] width 8 height 8
click at [894, 303] on div "********* Save" at bounding box center [820, 308] width 206 height 32
click at [856, 302] on button at bounding box center [852, 308] width 16 height 16
click at [748, 314] on div "3 Changes" at bounding box center [741, 316] width 49 height 10
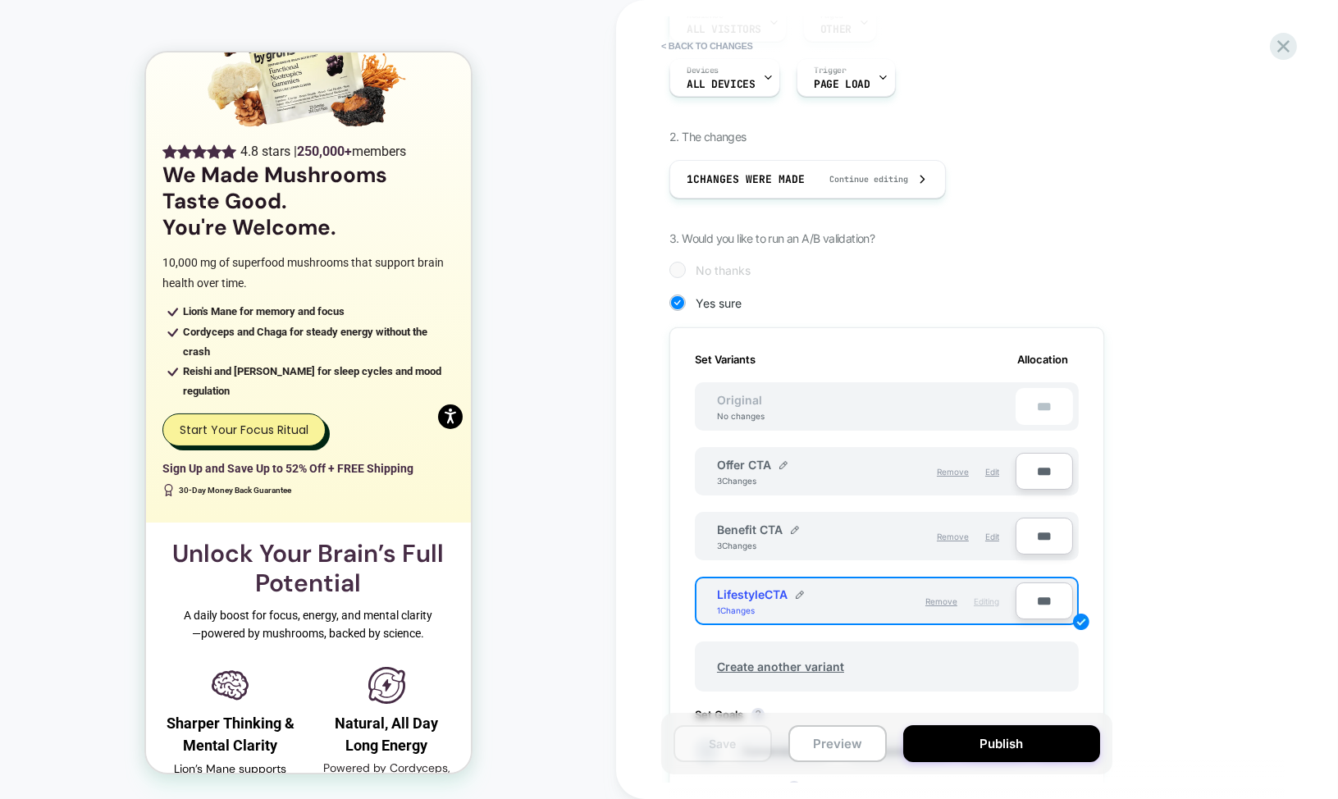
scroll to position [230, 0]
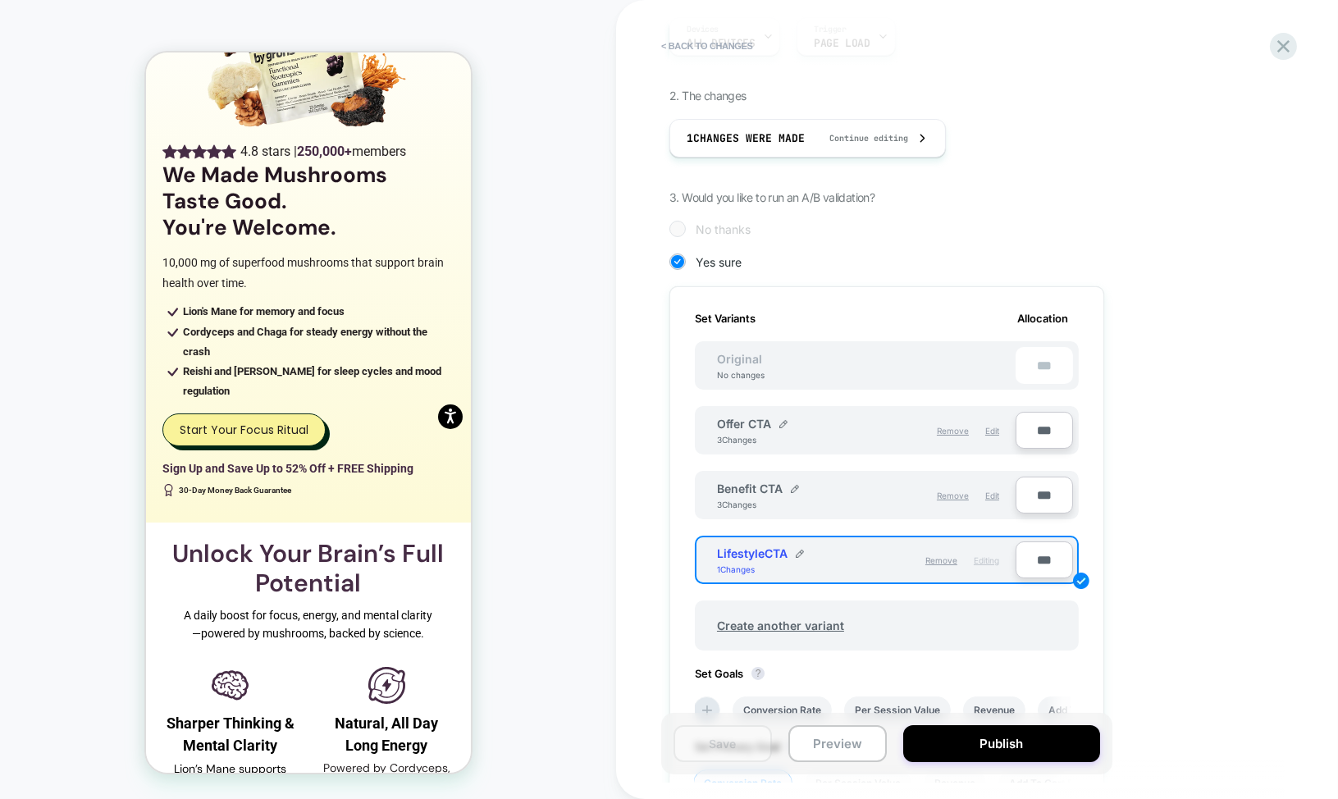
click at [1033, 355] on div "***" at bounding box center [1044, 365] width 57 height 37
click at [1086, 579] on img at bounding box center [1081, 581] width 16 height 16
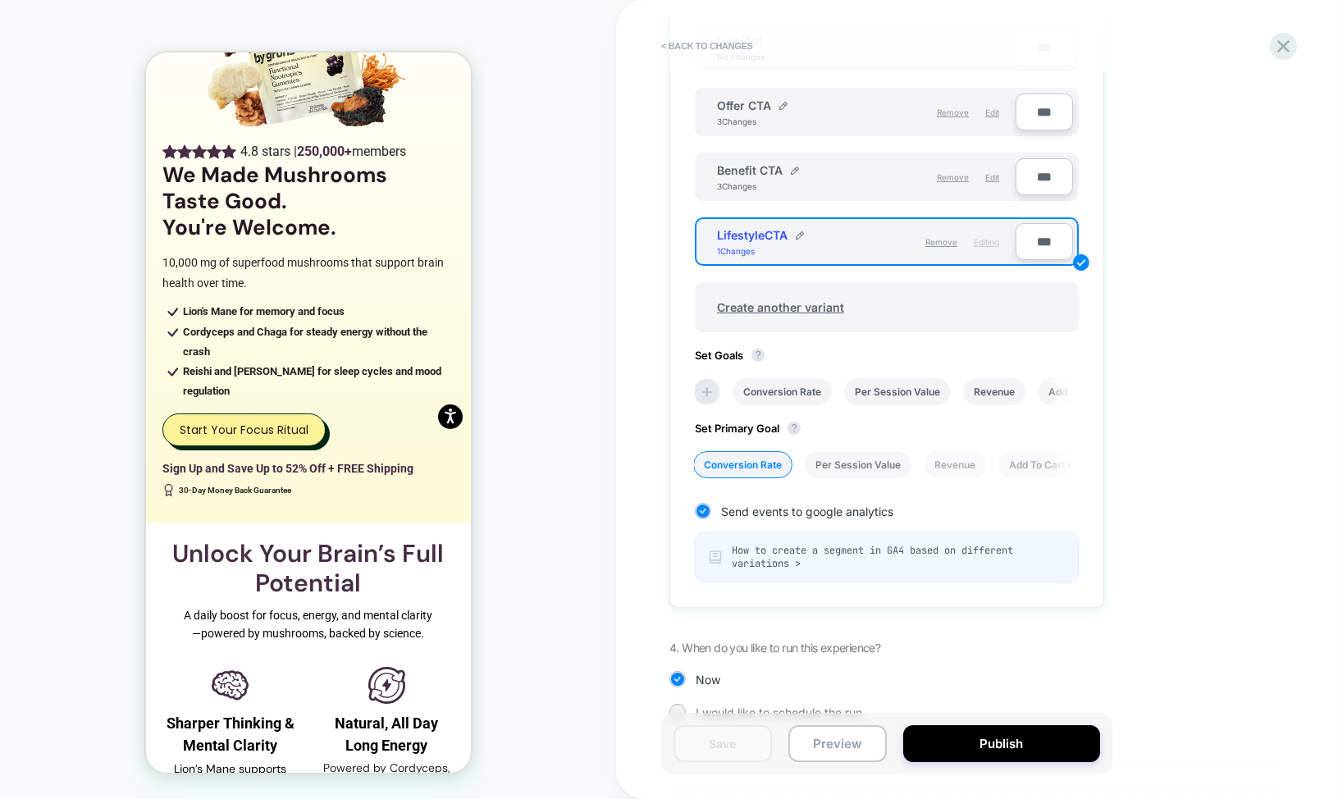
scroll to position [568, 0]
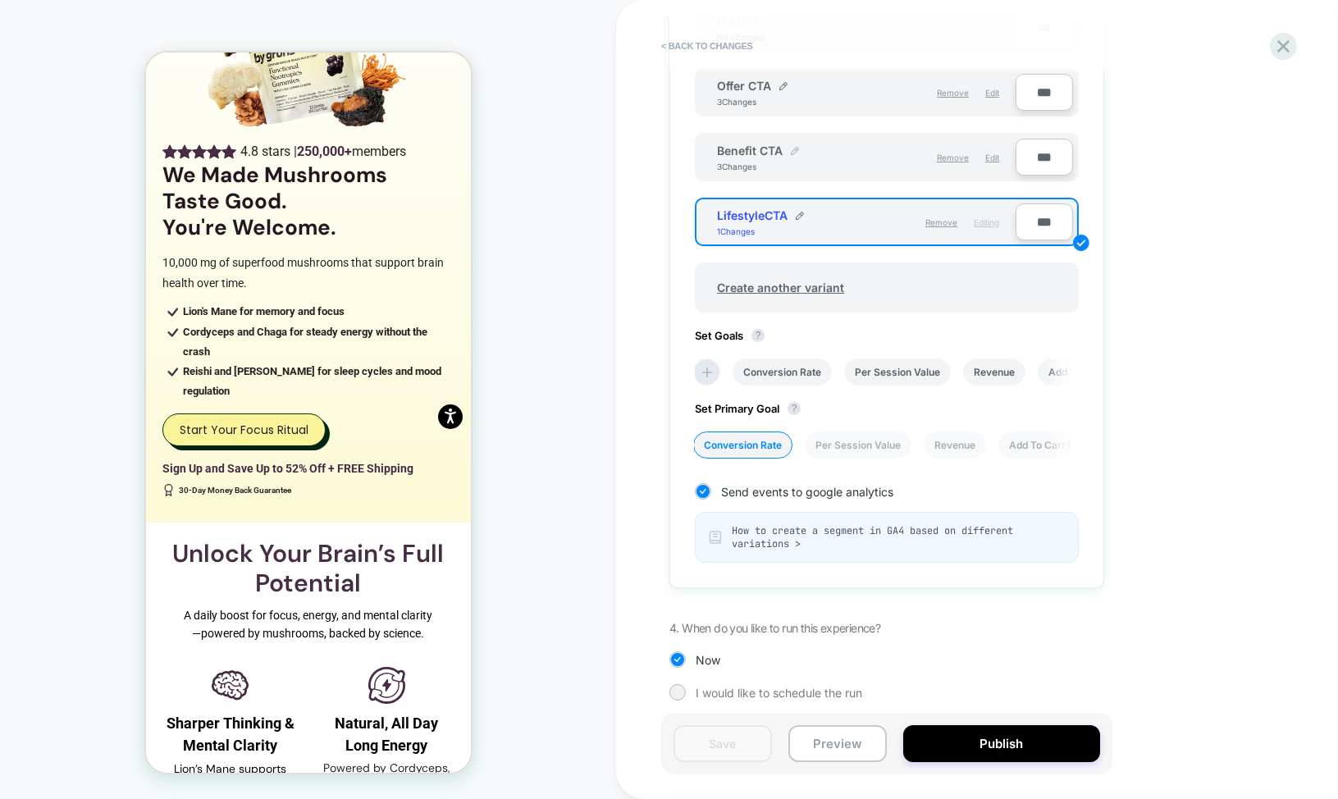
click at [791, 150] on img at bounding box center [795, 151] width 8 height 8
click at [845, 153] on button at bounding box center [852, 159] width 16 height 16
click at [1084, 239] on img at bounding box center [1081, 243] width 16 height 16
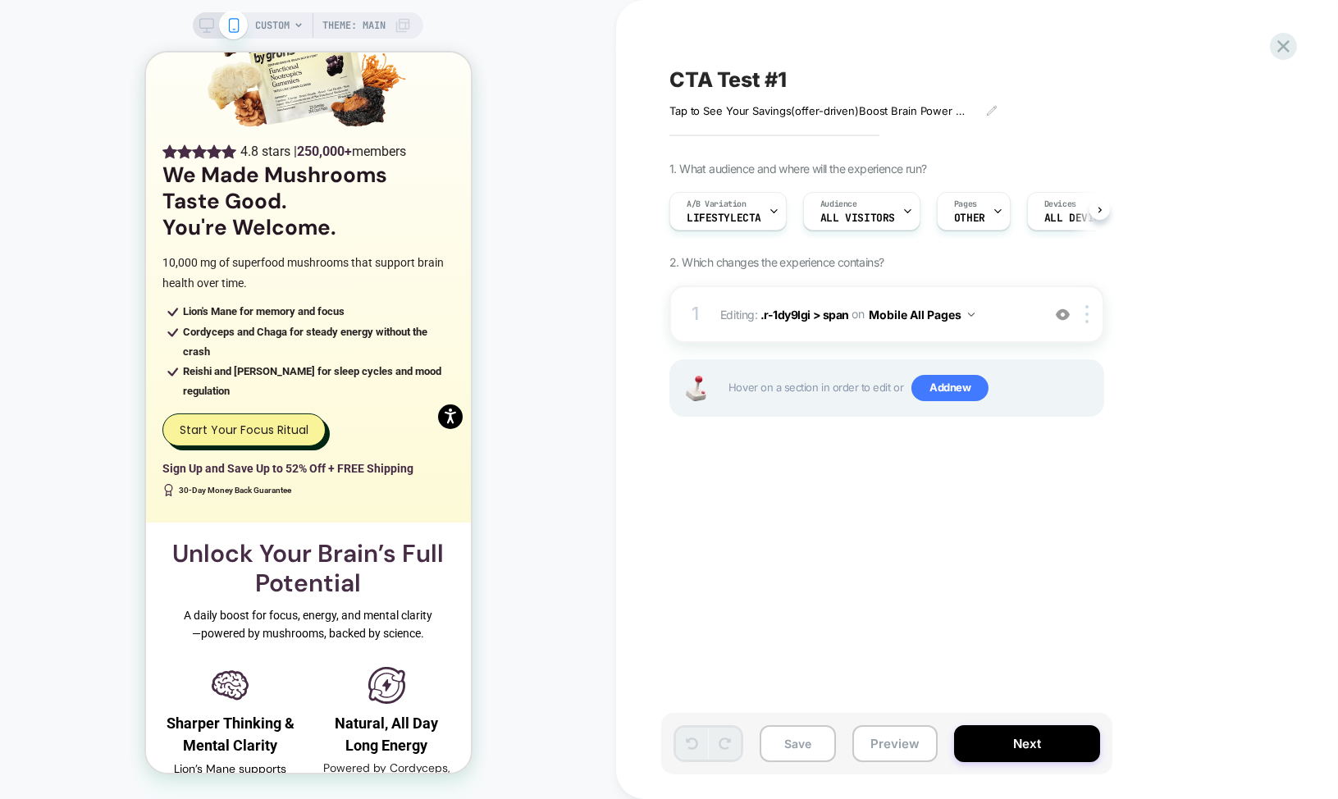
scroll to position [0, 1]
click at [1051, 735] on button "Next" at bounding box center [1027, 743] width 146 height 37
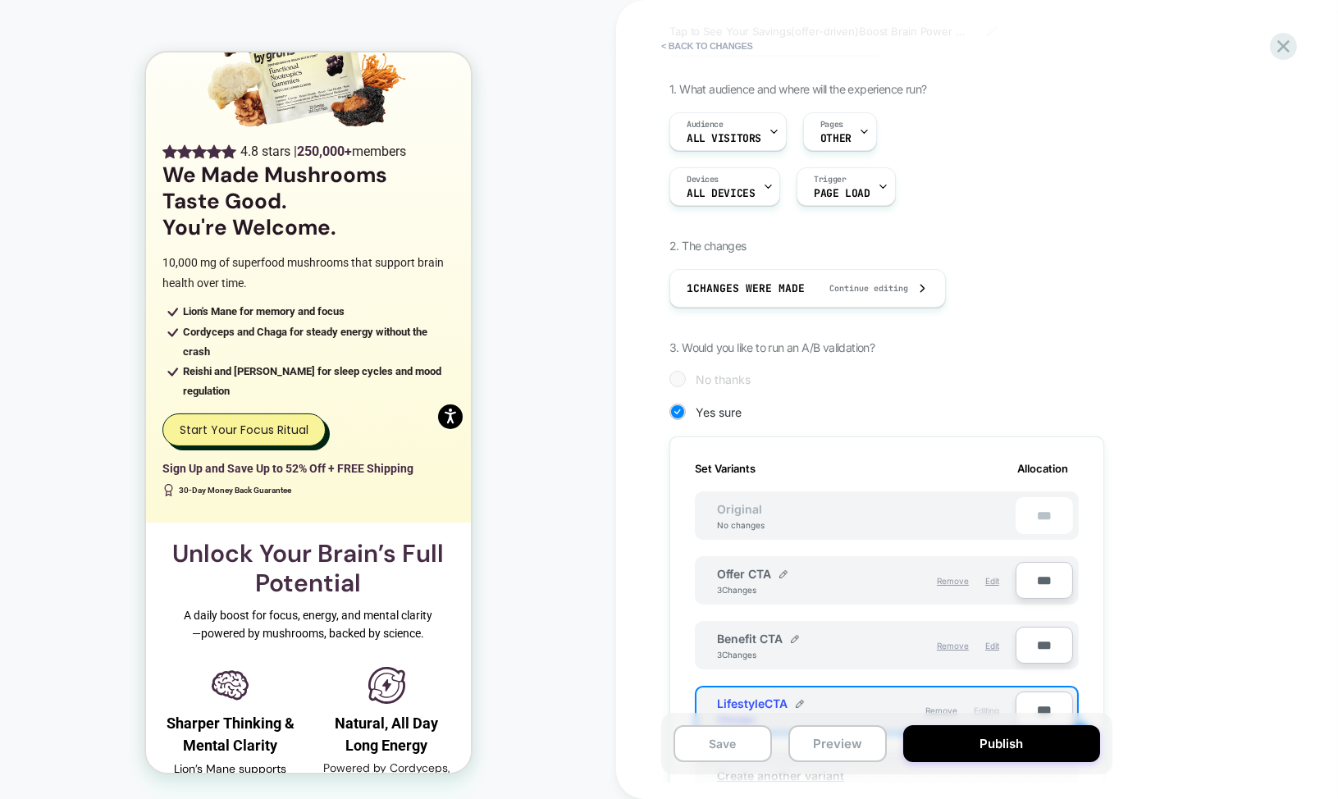
scroll to position [89, 0]
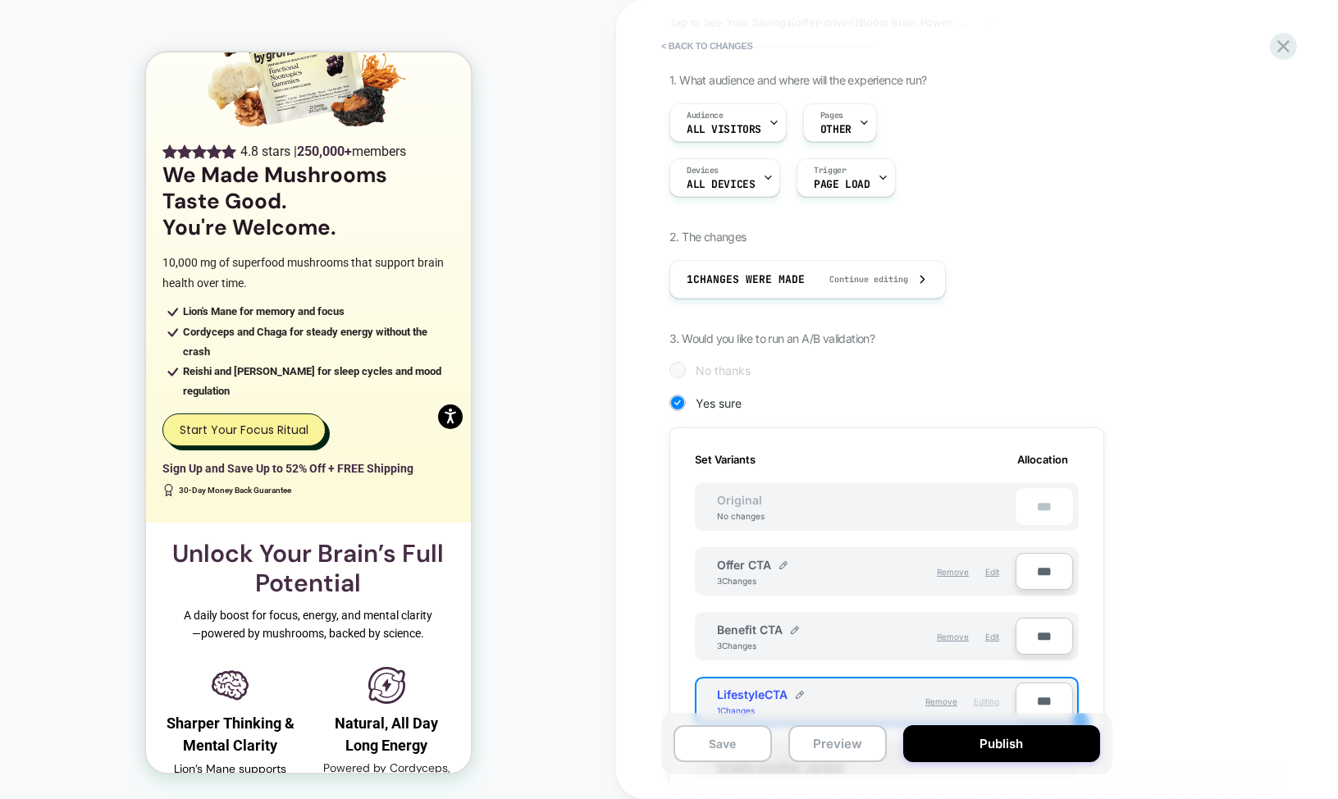
click at [721, 576] on div "3 Changes" at bounding box center [741, 581] width 49 height 10
click at [726, 627] on span "Benefit CTA" at bounding box center [750, 630] width 66 height 14
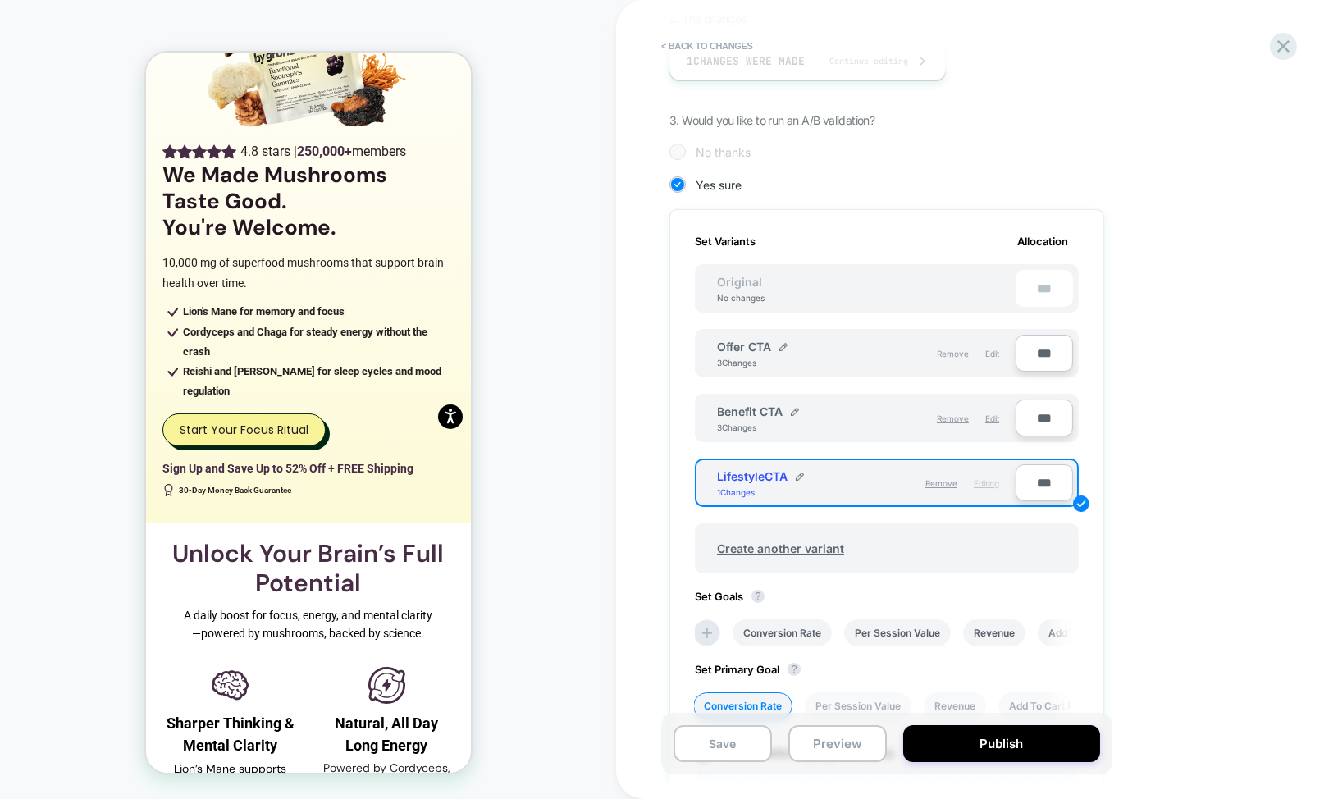
click at [728, 423] on div "3 Changes" at bounding box center [741, 428] width 49 height 10
click at [1050, 241] on span "Allocation" at bounding box center [1043, 241] width 51 height 13
click at [996, 350] on span "Edit" at bounding box center [993, 354] width 14 height 10
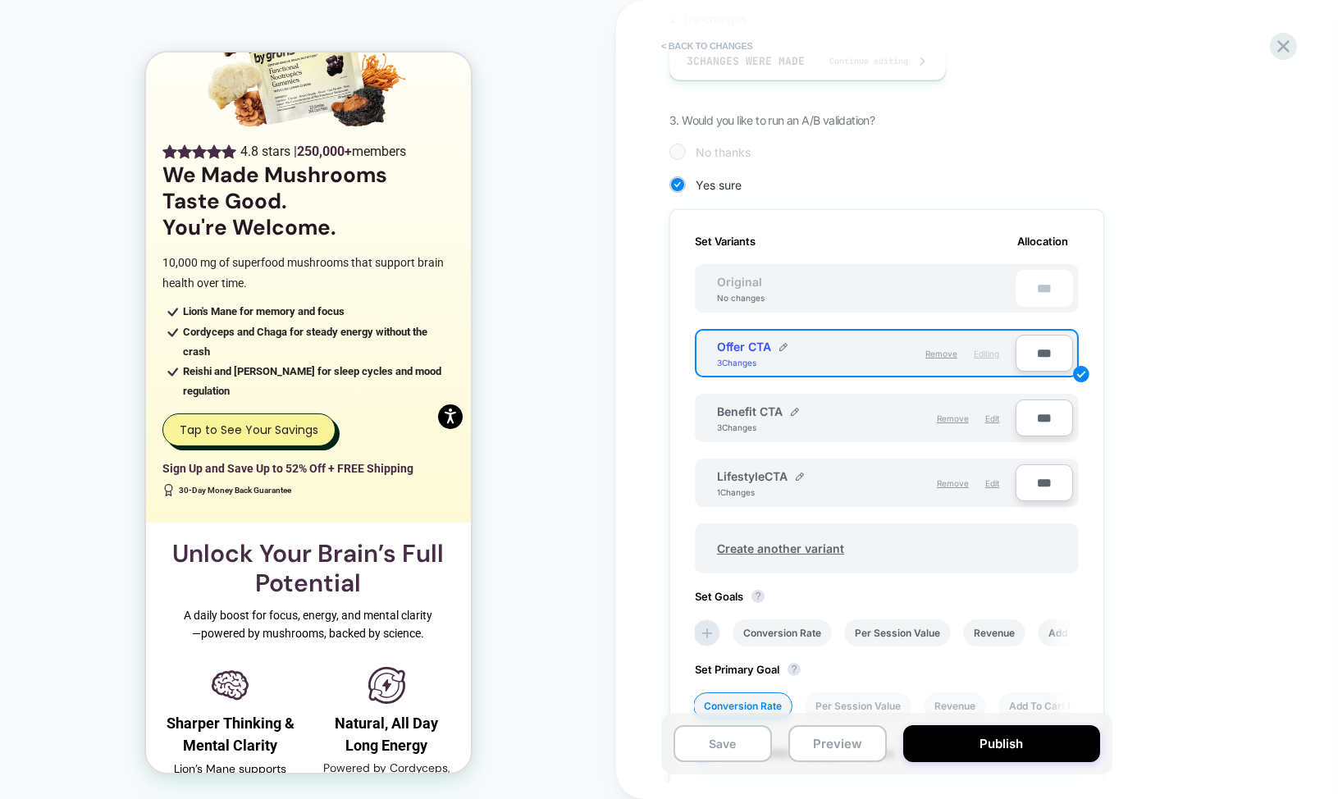
click at [725, 44] on button "< Back to changes" at bounding box center [707, 46] width 108 height 26
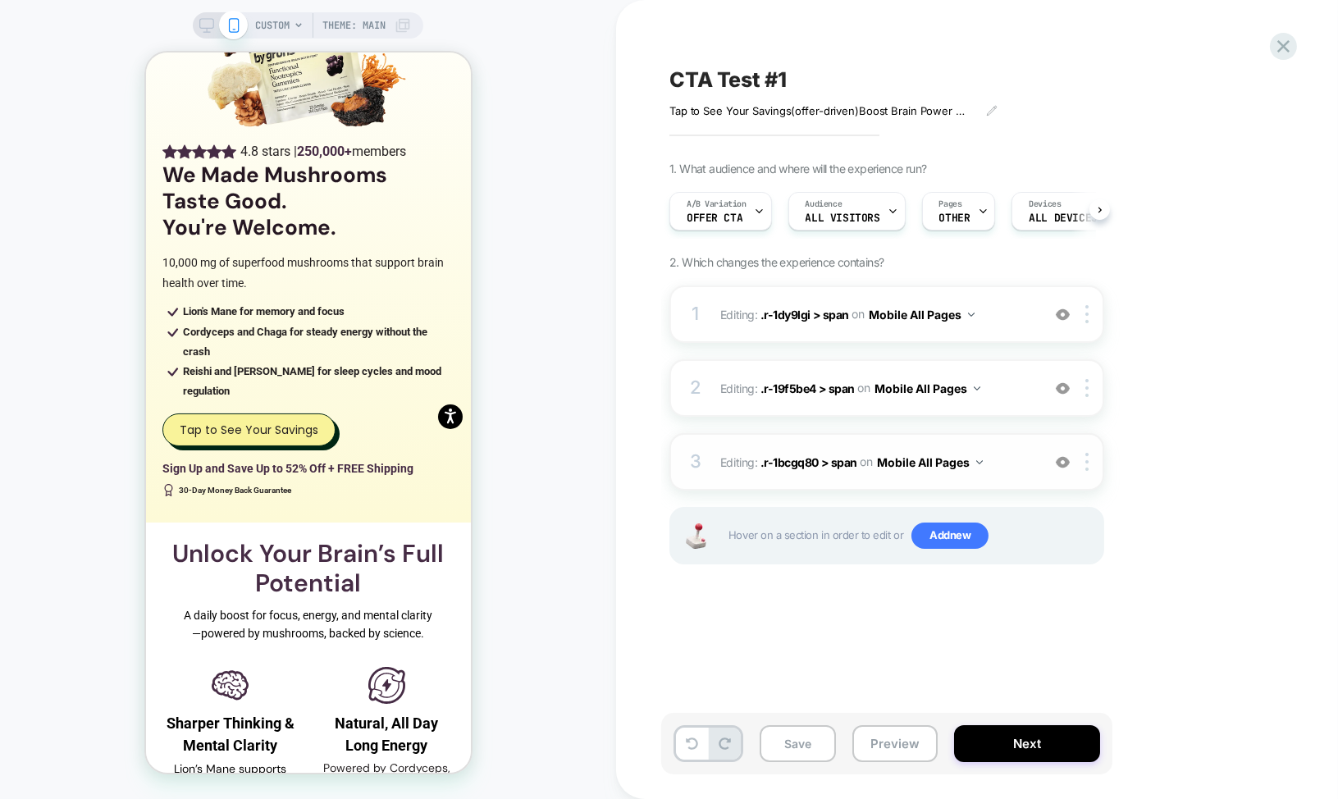
scroll to position [0, 1]
click at [988, 462] on span "Editing : .r-1bcgq80 > span .r-1bcgq80 > span on Mobile All Pages" at bounding box center [876, 462] width 313 height 24
click at [702, 464] on div "3" at bounding box center [696, 462] width 16 height 33
click at [737, 460] on span "Editing : .r-1bcgq80 > span .r-1bcgq80 > span on Mobile All Pages" at bounding box center [876, 462] width 313 height 24
click at [758, 395] on span "Editing : .r-19f5be4 > span .r-19f5be4 > span on Mobile All Pages" at bounding box center [876, 389] width 313 height 24
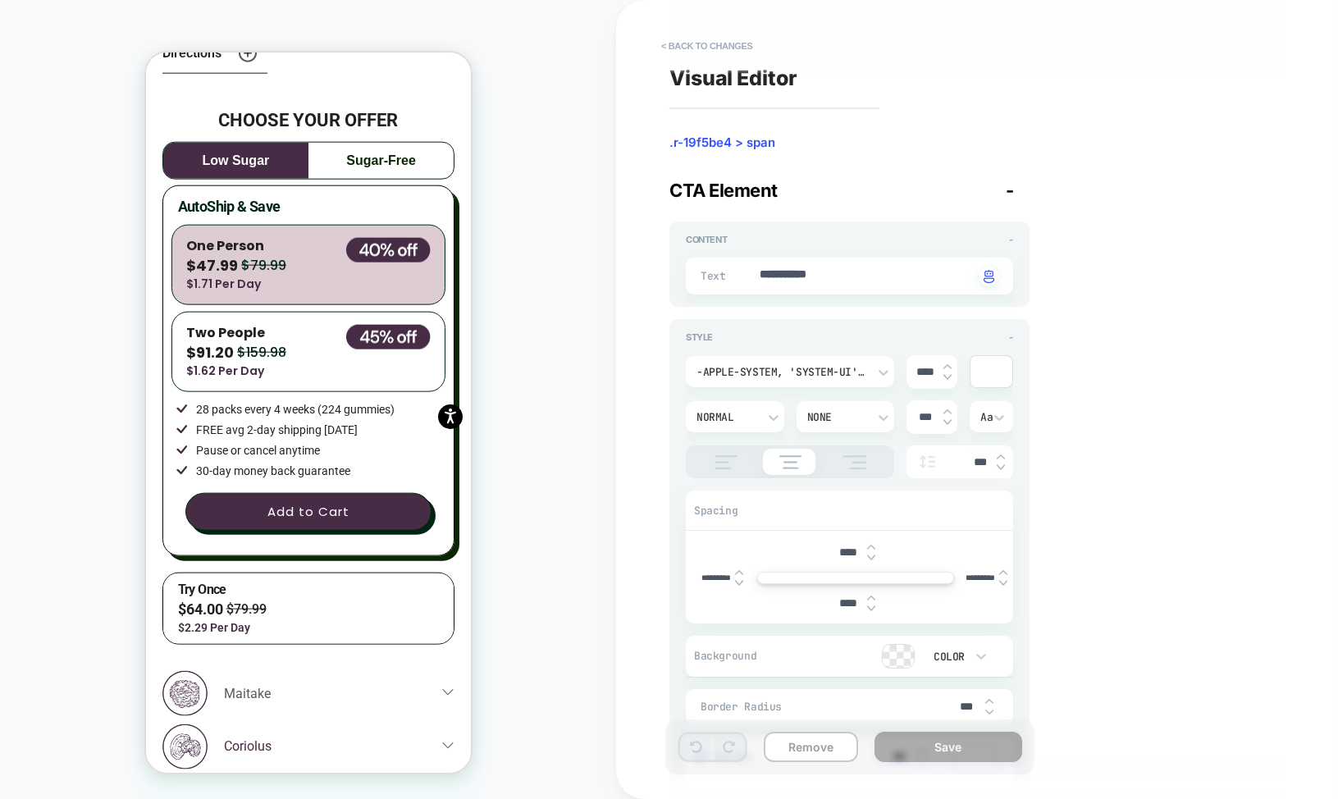
scroll to position [3984, 0]
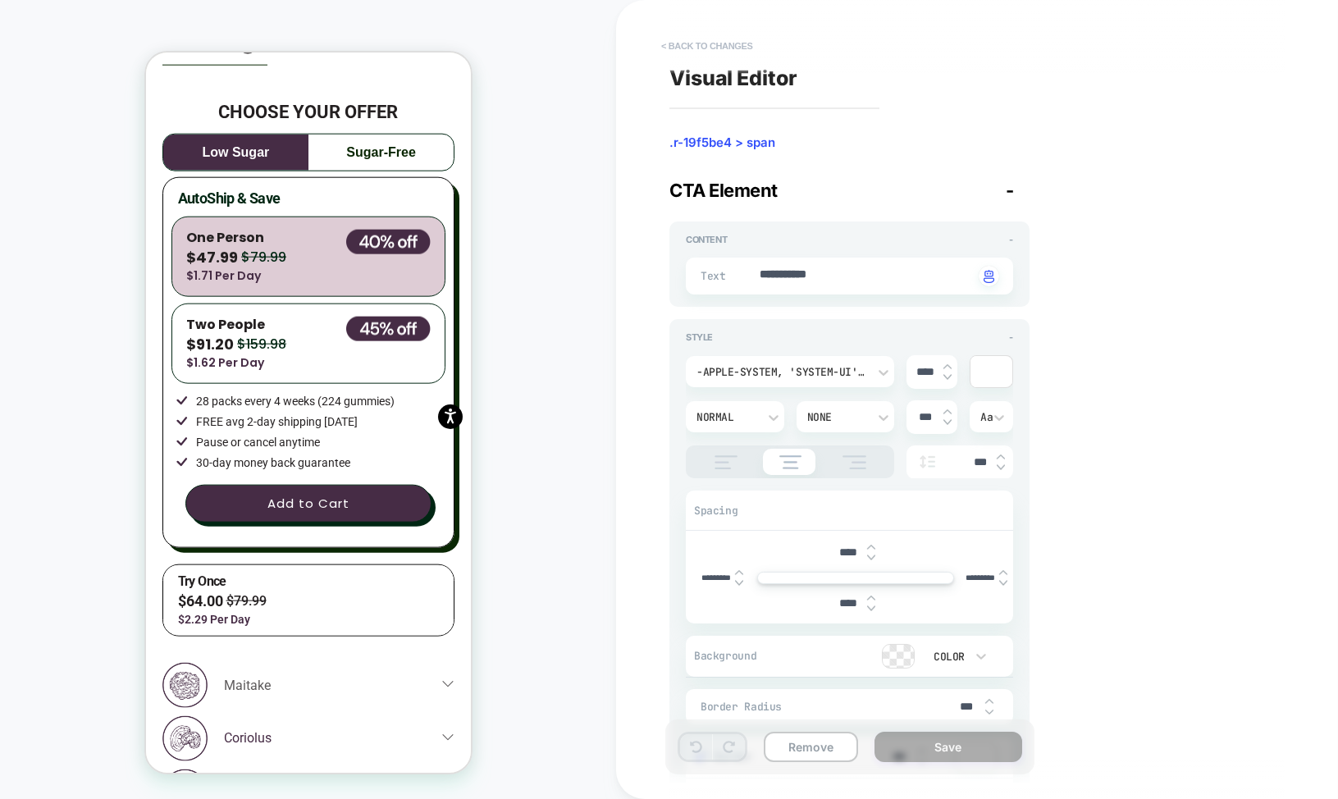
click at [689, 39] on button "< Back to changes" at bounding box center [707, 46] width 108 height 26
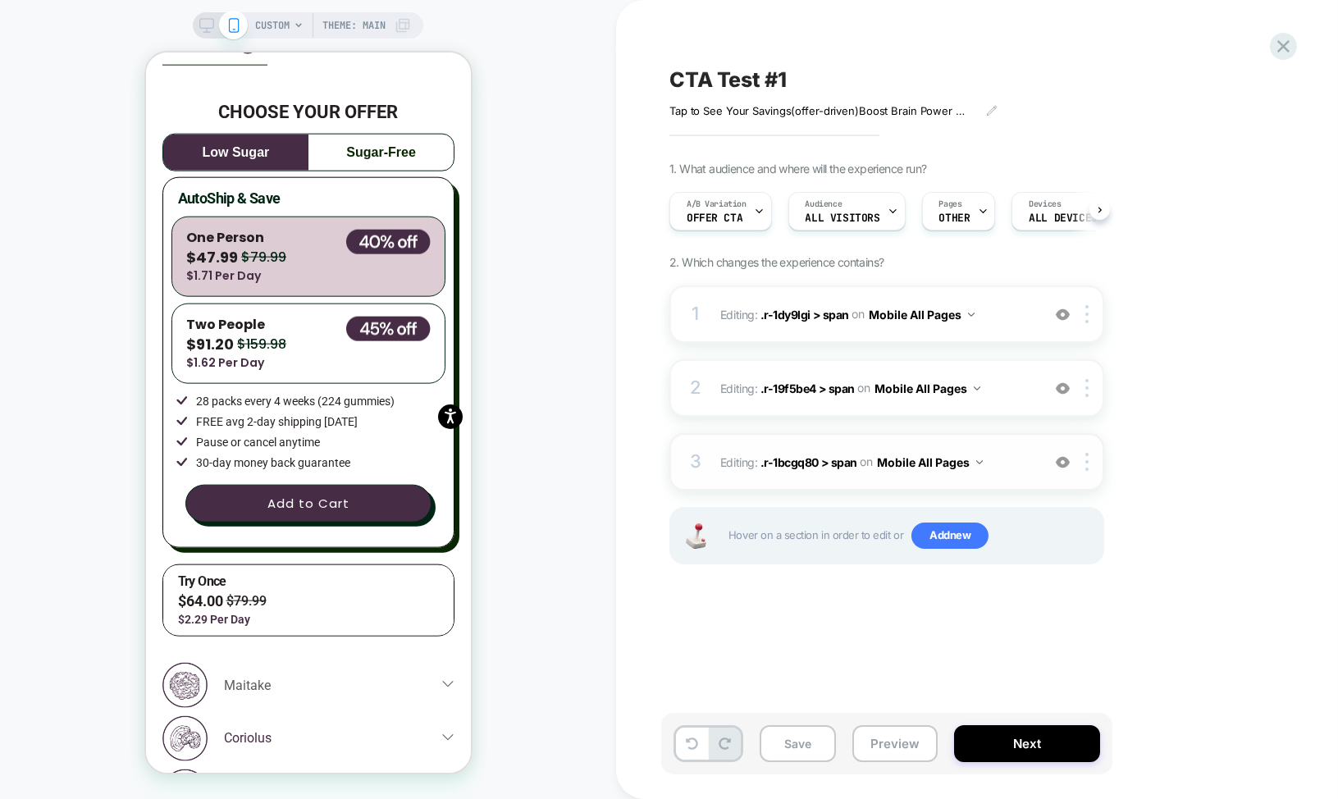
scroll to position [0, 1]
click at [1090, 396] on div at bounding box center [1090, 388] width 27 height 18
click at [1059, 510] on div "Delete" at bounding box center [1089, 518] width 146 height 44
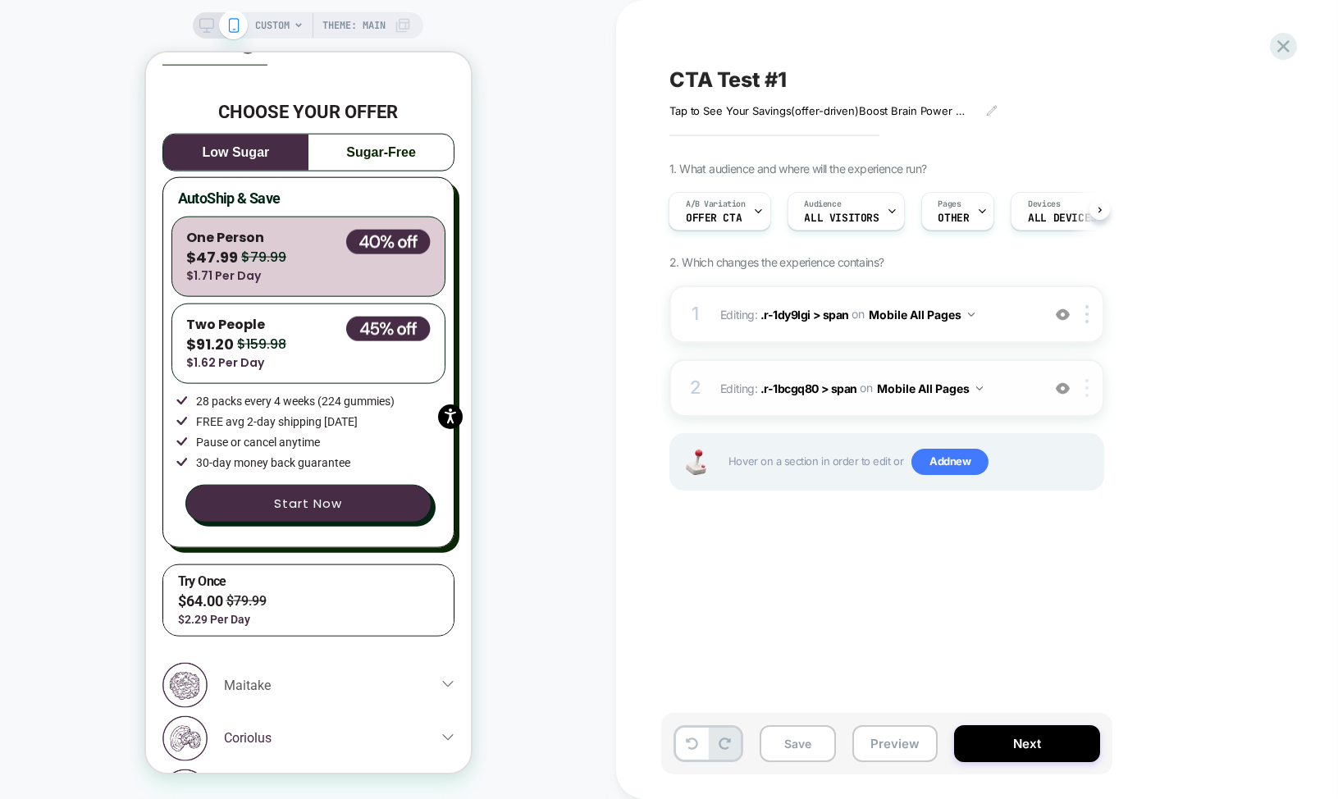
click at [1088, 387] on img at bounding box center [1087, 388] width 3 height 18
click at [1057, 519] on div "Delete" at bounding box center [1089, 518] width 146 height 44
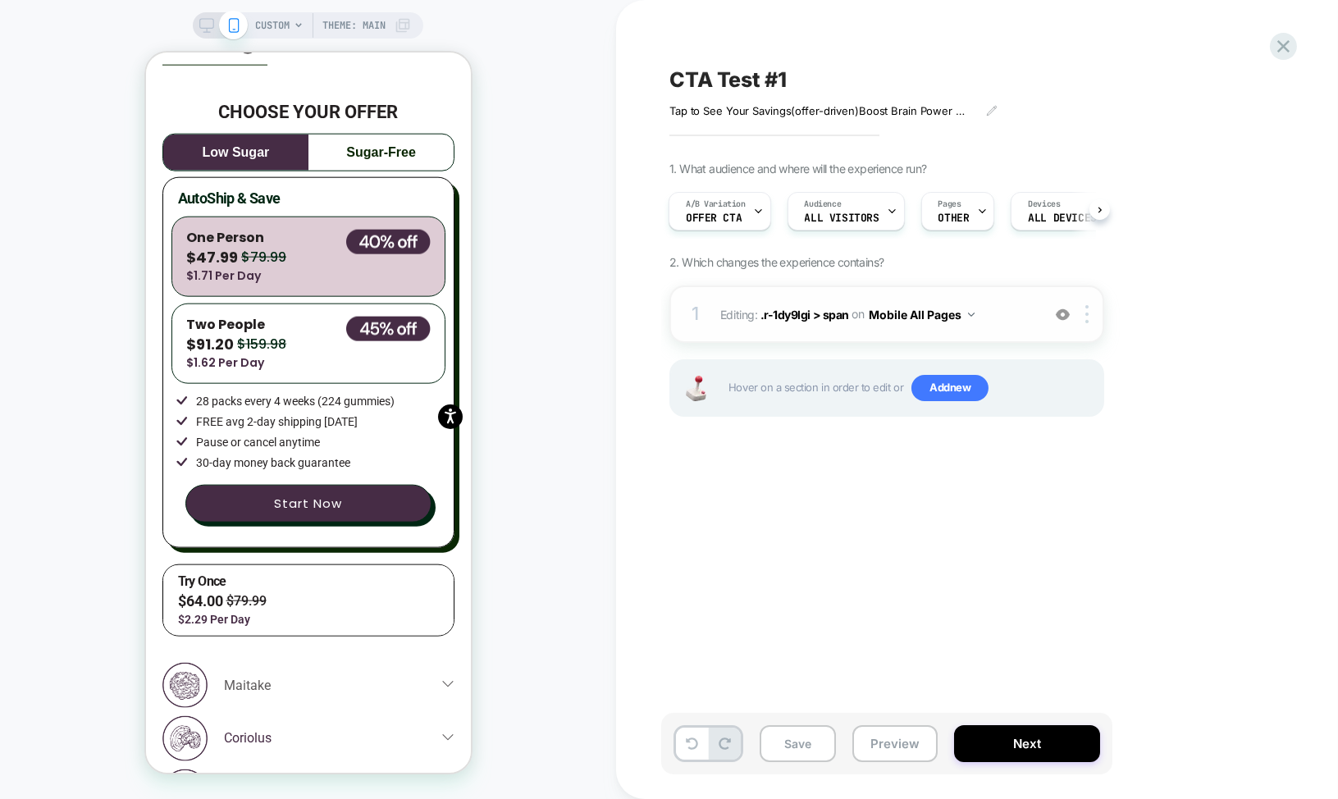
click at [764, 321] on span "Editing : .r-1dy9lgi > span .r-1dy9lgi > span on Mobile All Pages" at bounding box center [876, 315] width 313 height 24
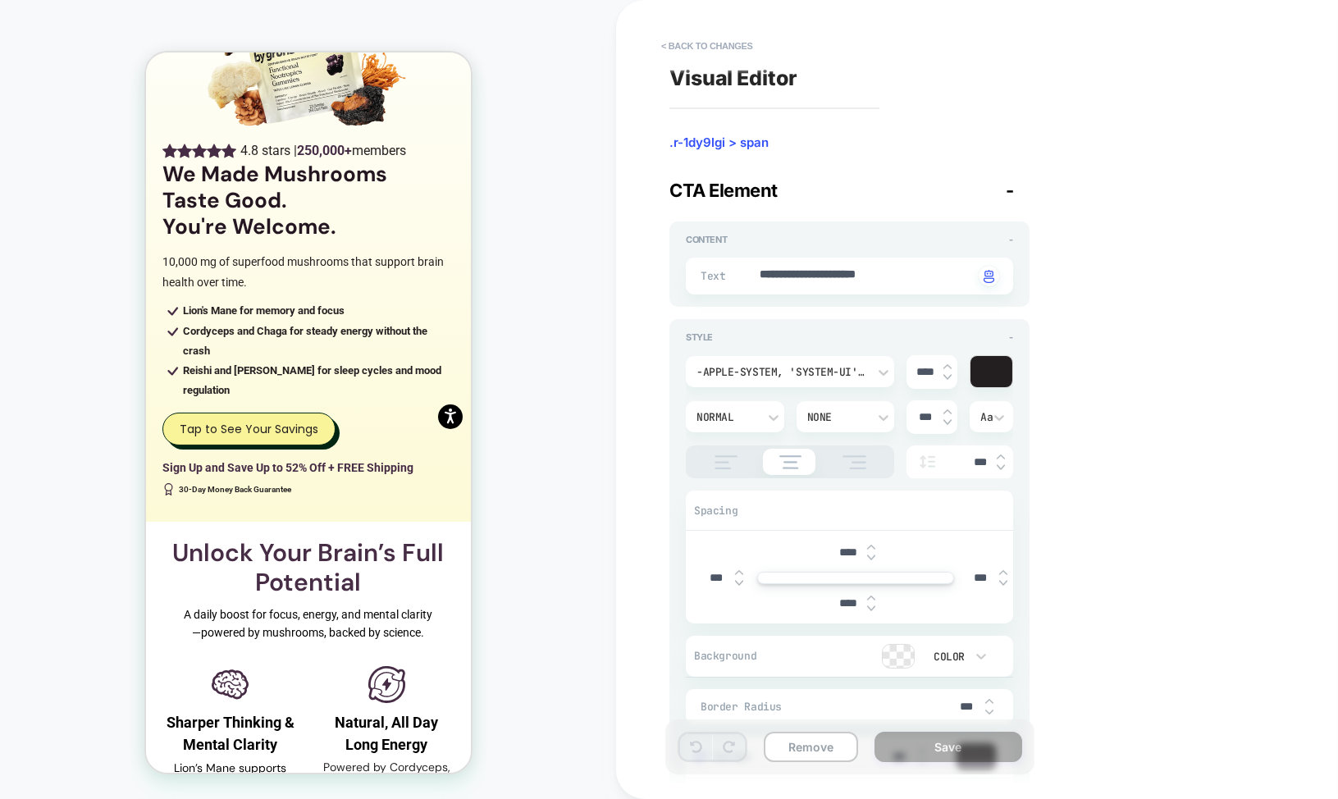
scroll to position [211, 0]
click at [910, 188] on div "CTA Element -" at bounding box center [850, 190] width 360 height 21
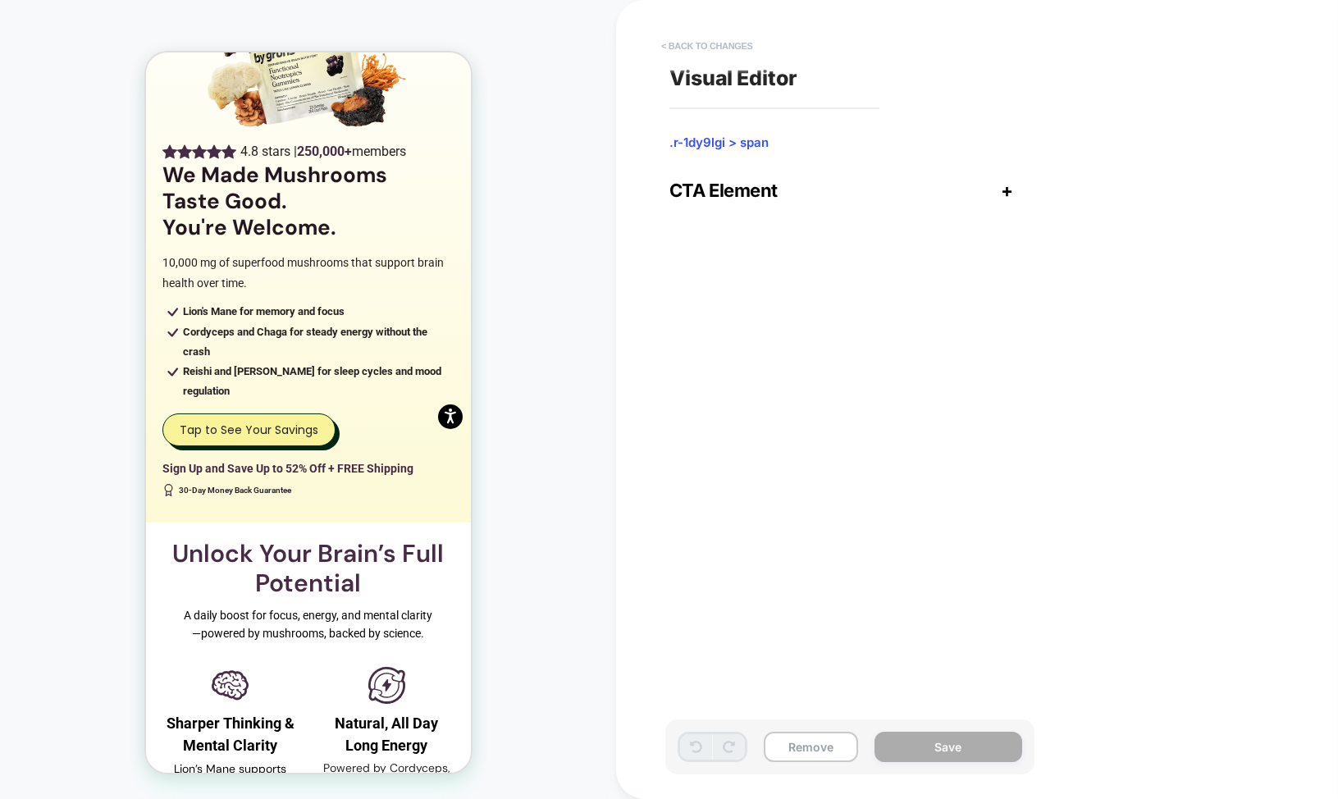
click at [706, 43] on button "< Back to changes" at bounding box center [707, 46] width 108 height 26
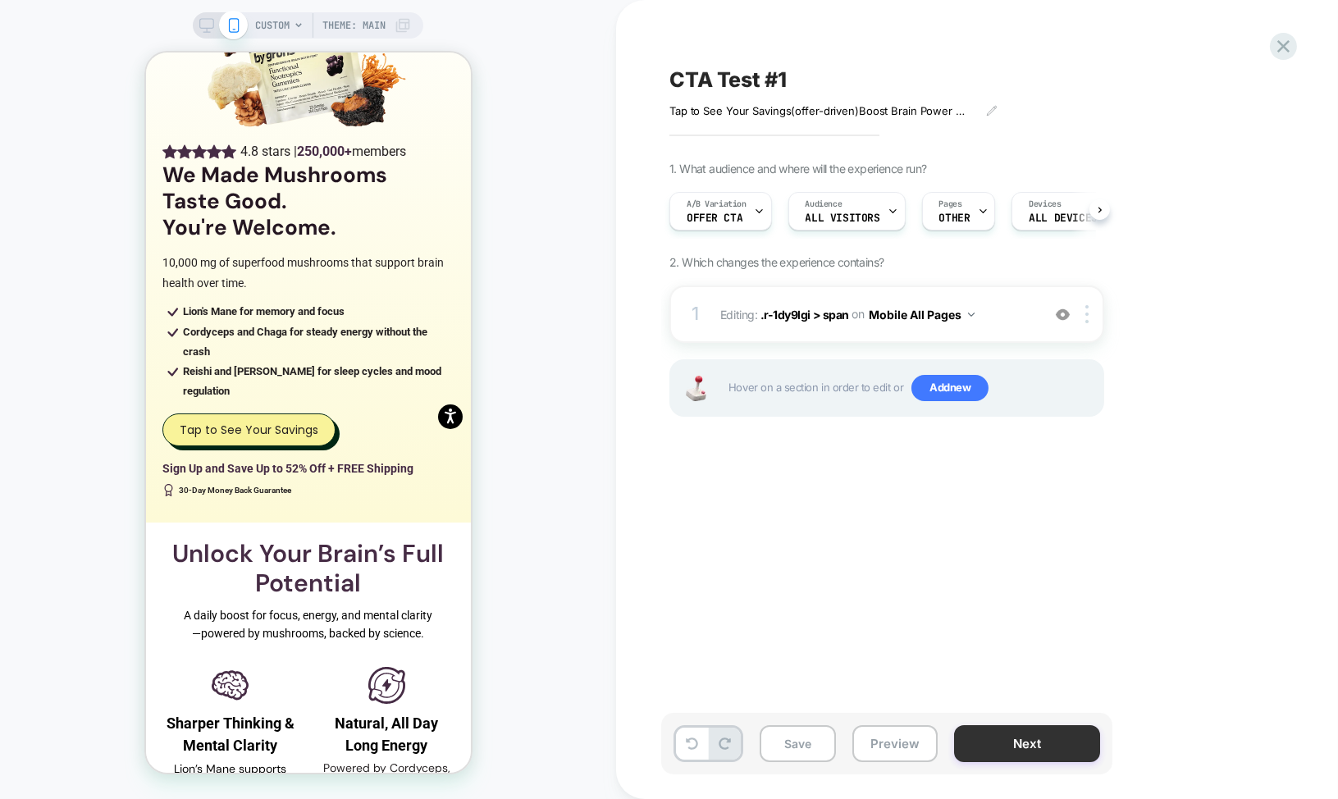
scroll to position [0, 1]
click at [1015, 739] on button "Next" at bounding box center [1027, 743] width 146 height 37
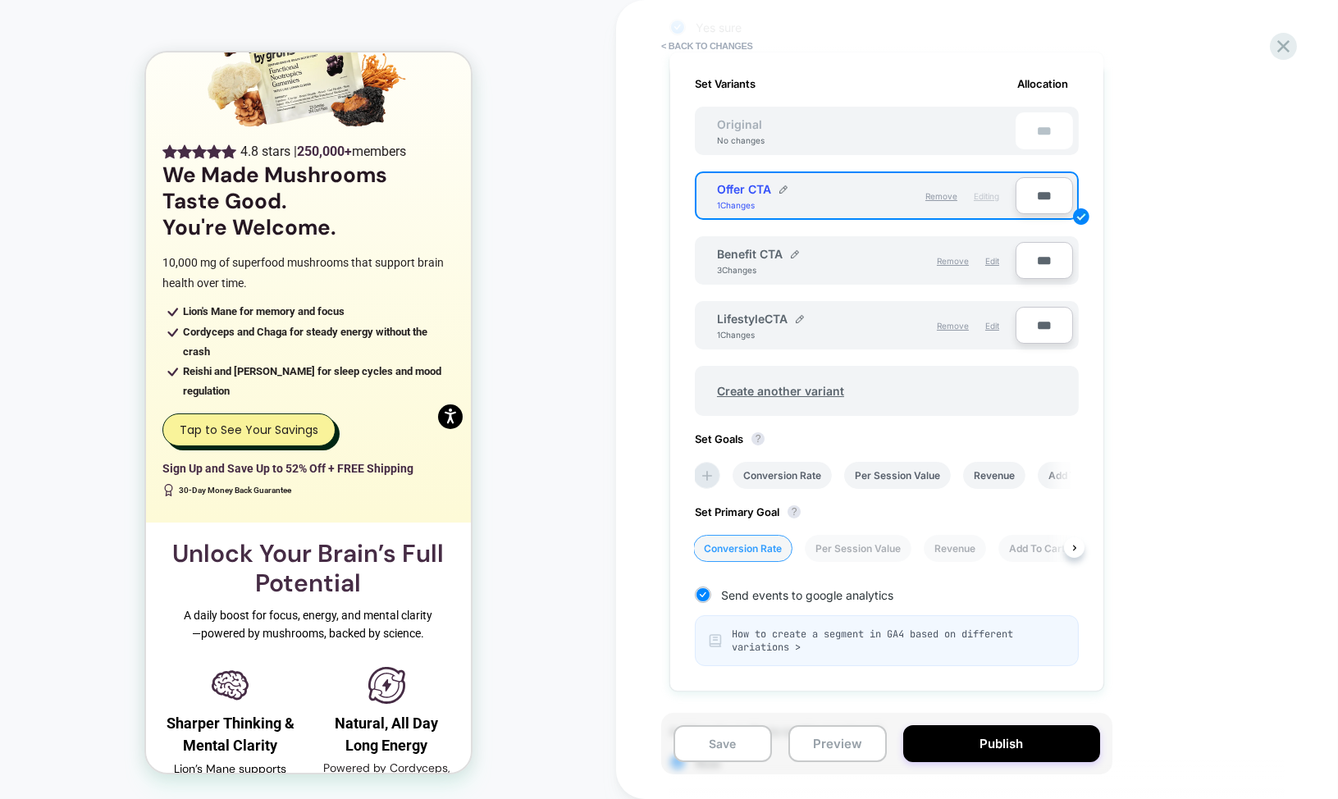
scroll to position [474, 0]
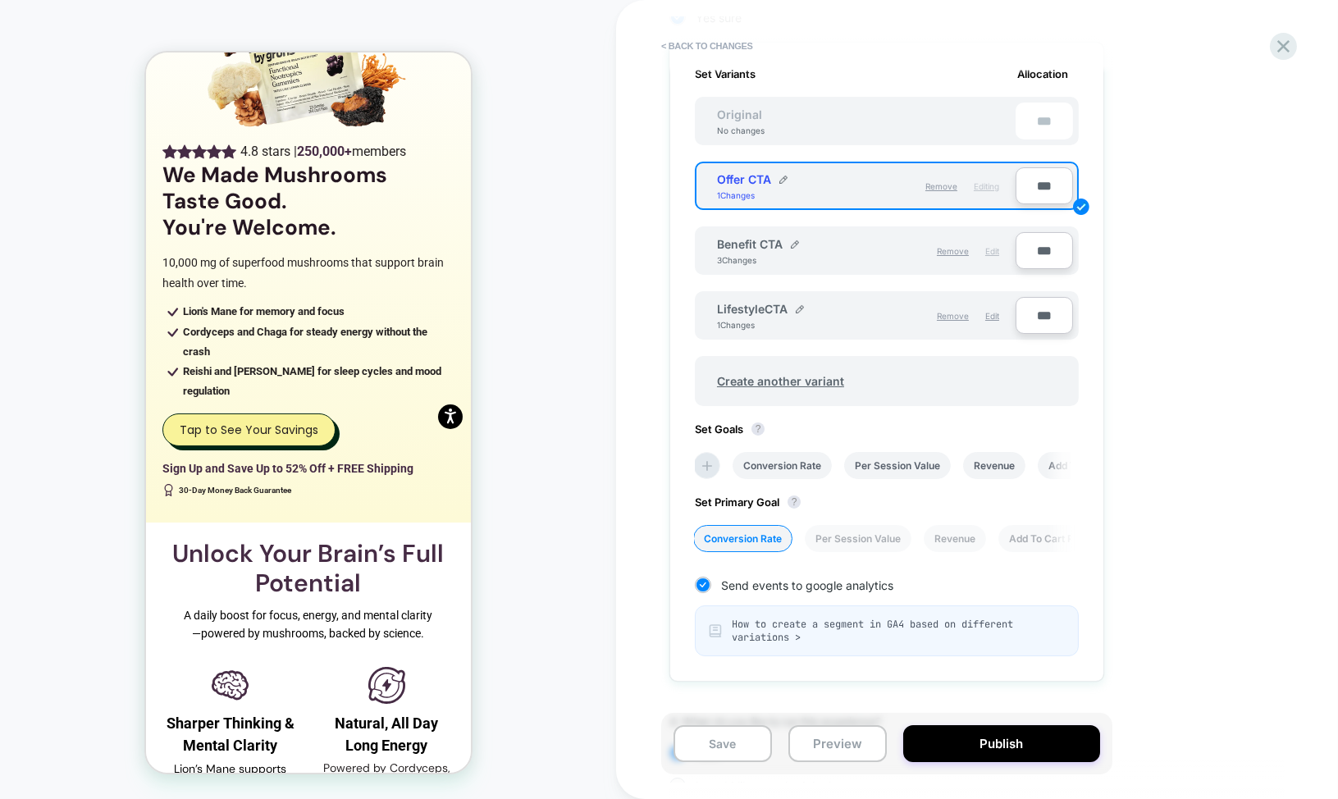
click at [995, 248] on span "Edit" at bounding box center [993, 251] width 14 height 10
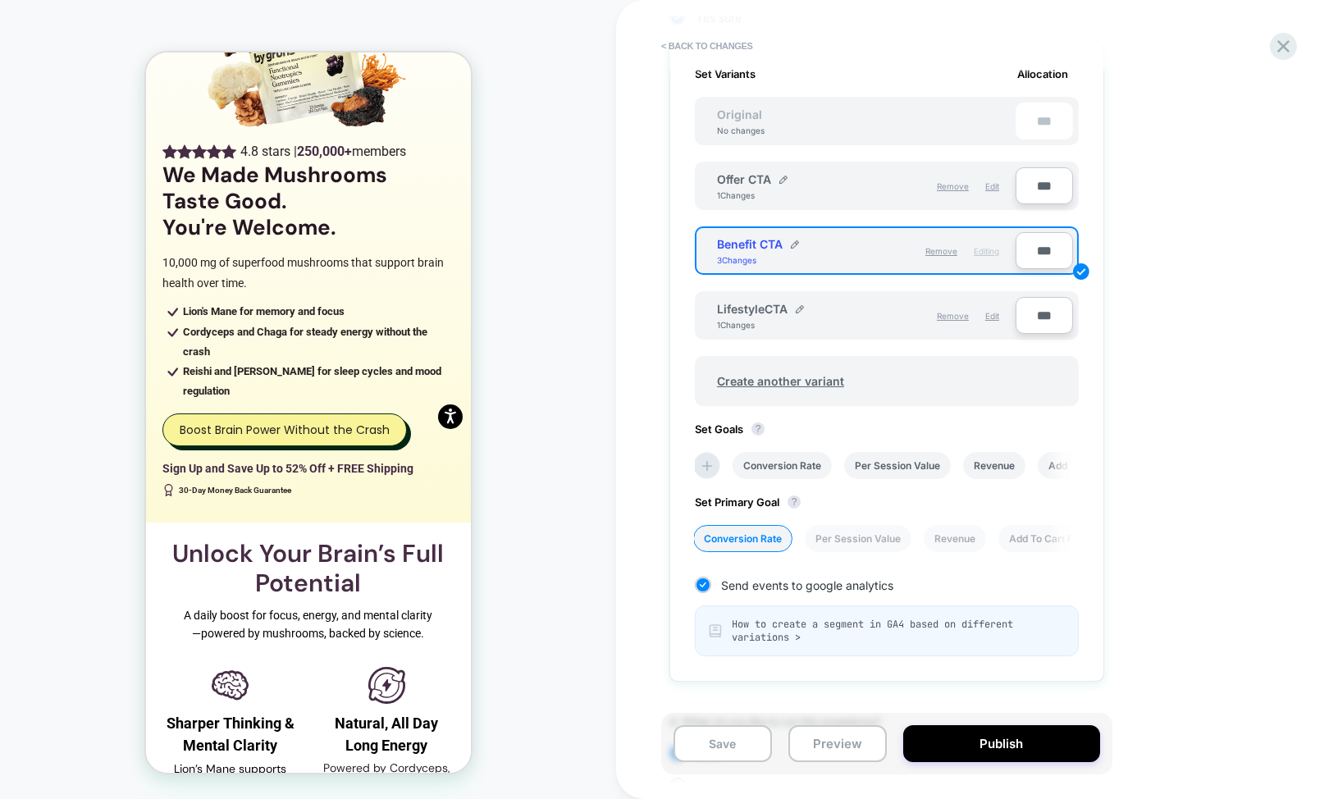
scroll to position [0, 0]
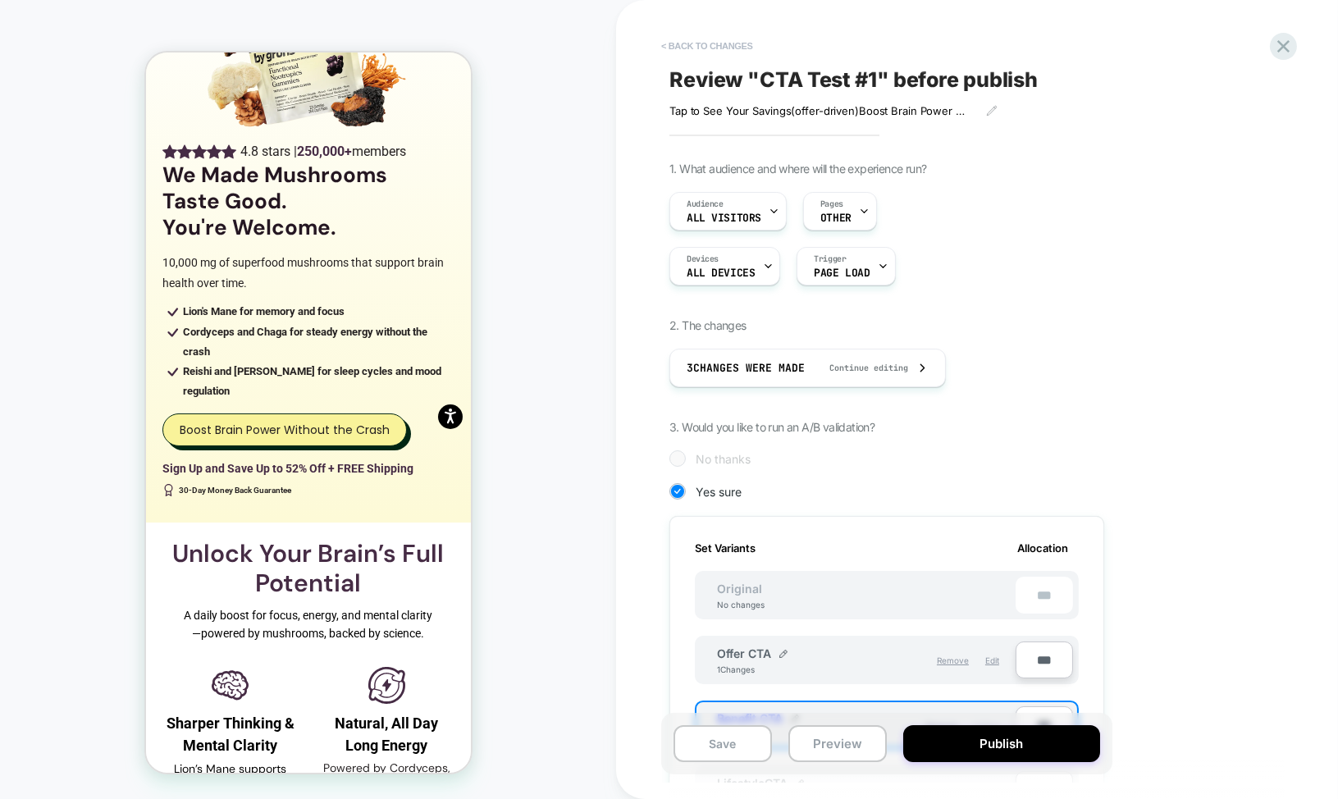
click at [715, 47] on button "< Back to changes" at bounding box center [707, 46] width 108 height 26
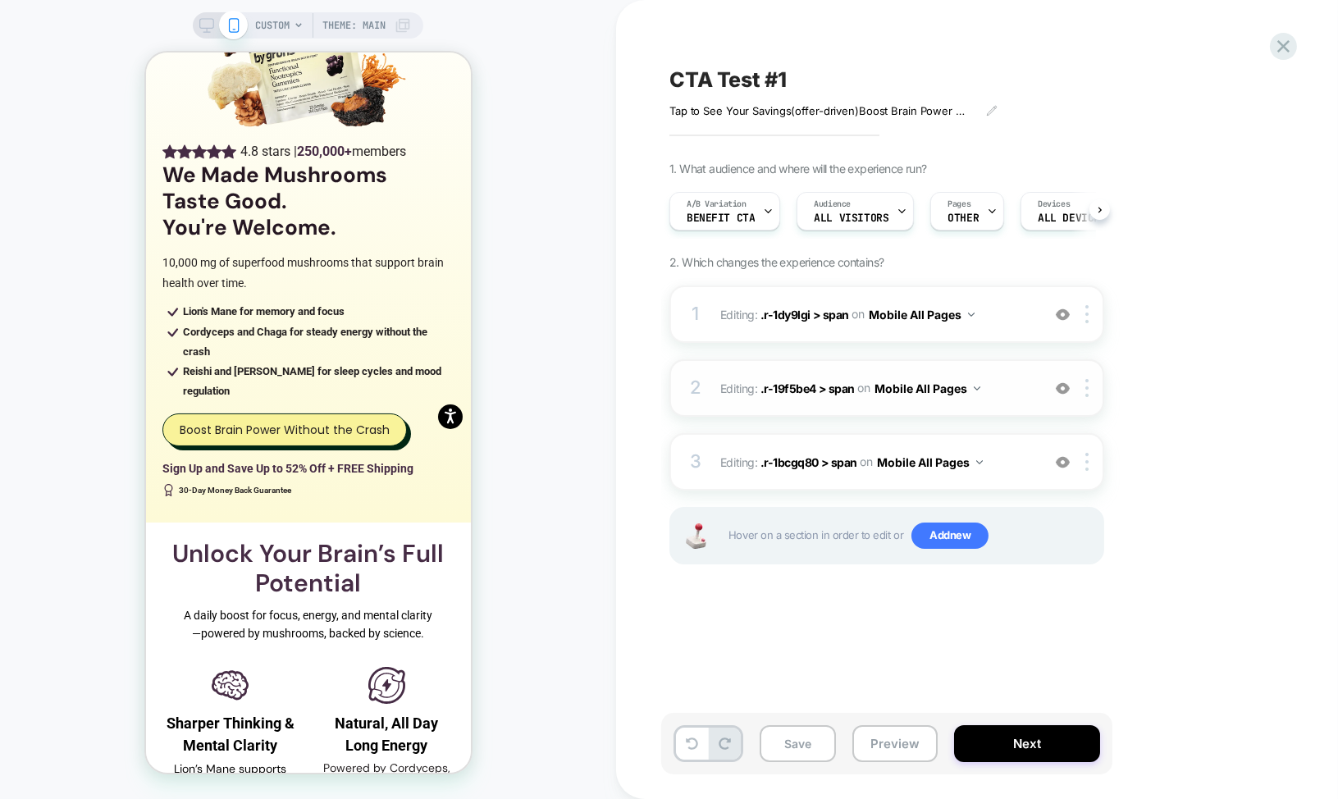
scroll to position [0, 1]
click at [1090, 386] on div at bounding box center [1090, 388] width 27 height 18
click at [1082, 506] on div "Delete" at bounding box center [1089, 518] width 146 height 44
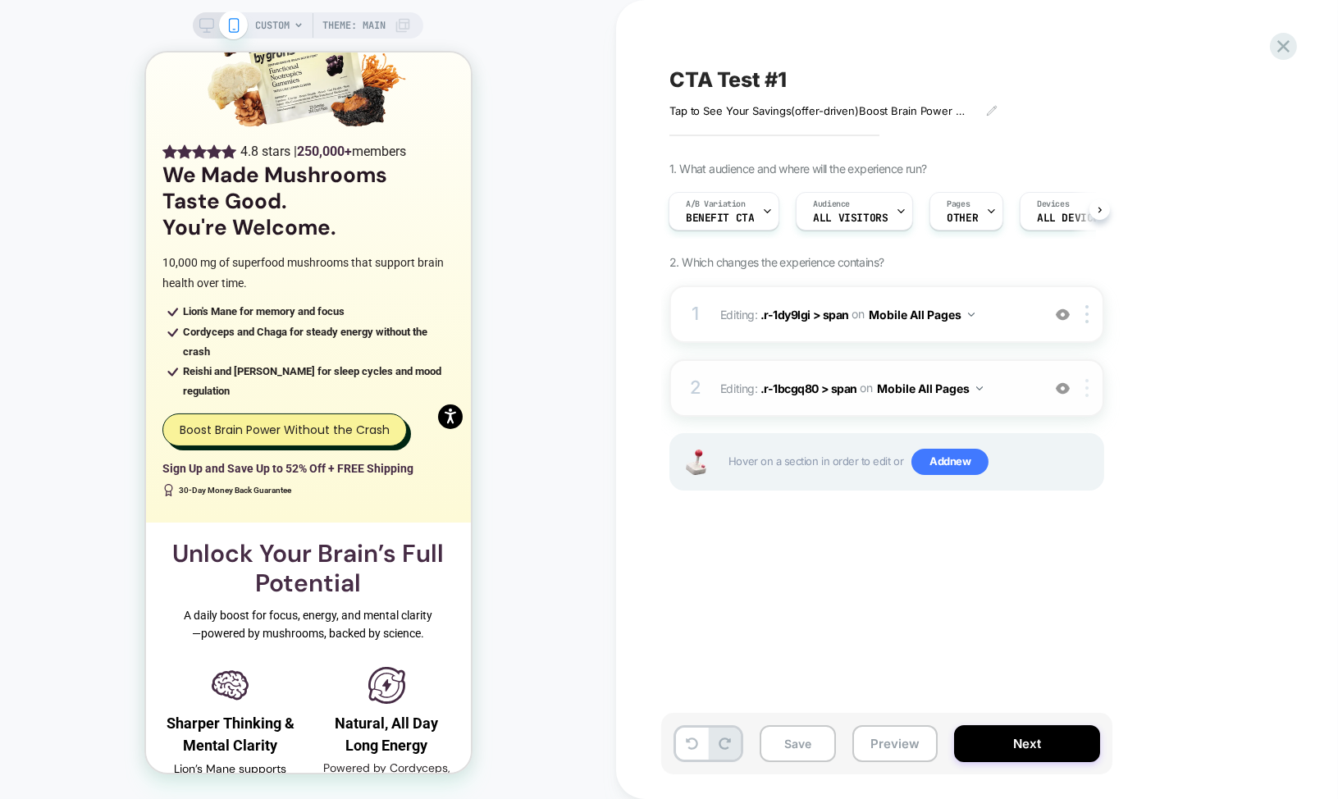
click at [1094, 391] on div at bounding box center [1090, 388] width 27 height 18
click at [1060, 510] on div "Delete" at bounding box center [1089, 518] width 146 height 44
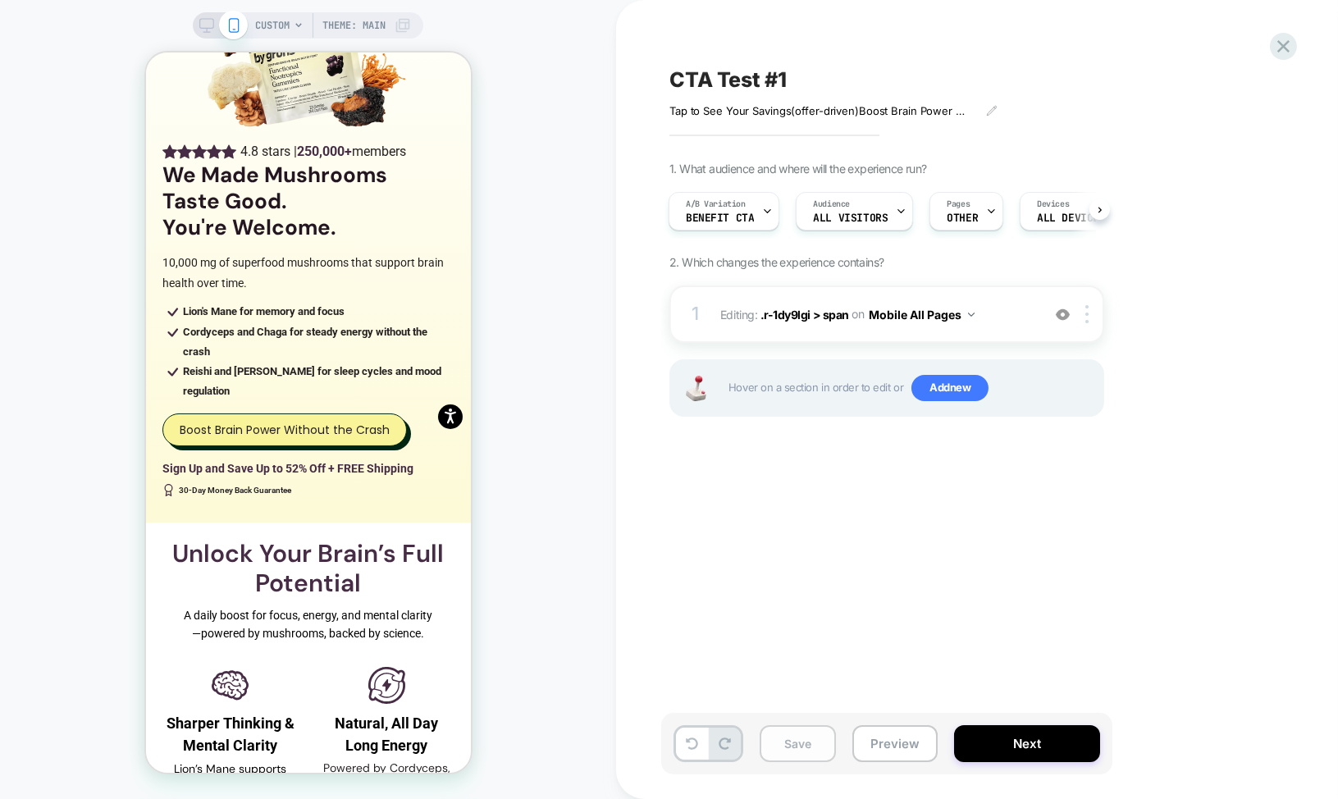
click at [799, 753] on button "Save" at bounding box center [798, 743] width 76 height 37
click at [899, 742] on button "Preview" at bounding box center [895, 743] width 85 height 37
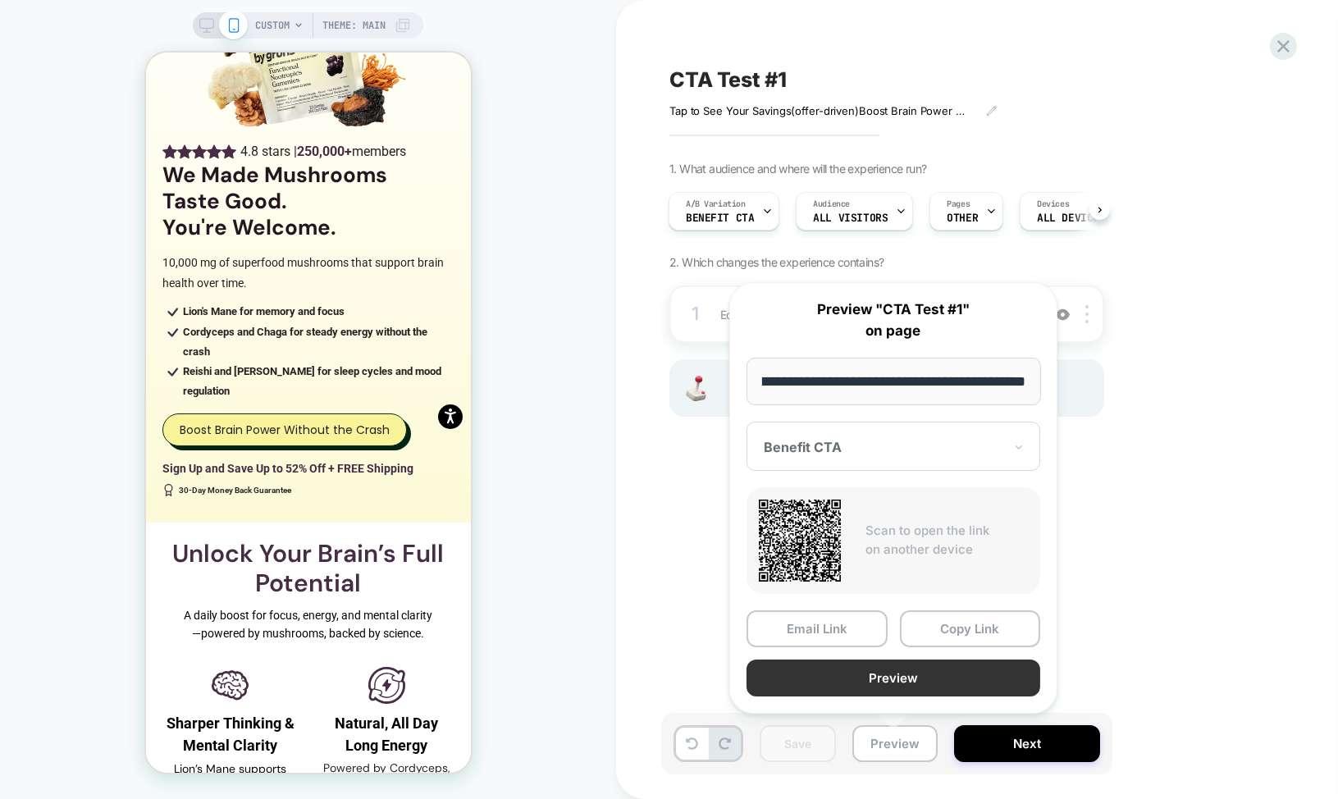
scroll to position [0, 0]
click at [945, 666] on button "Preview" at bounding box center [894, 678] width 294 height 37
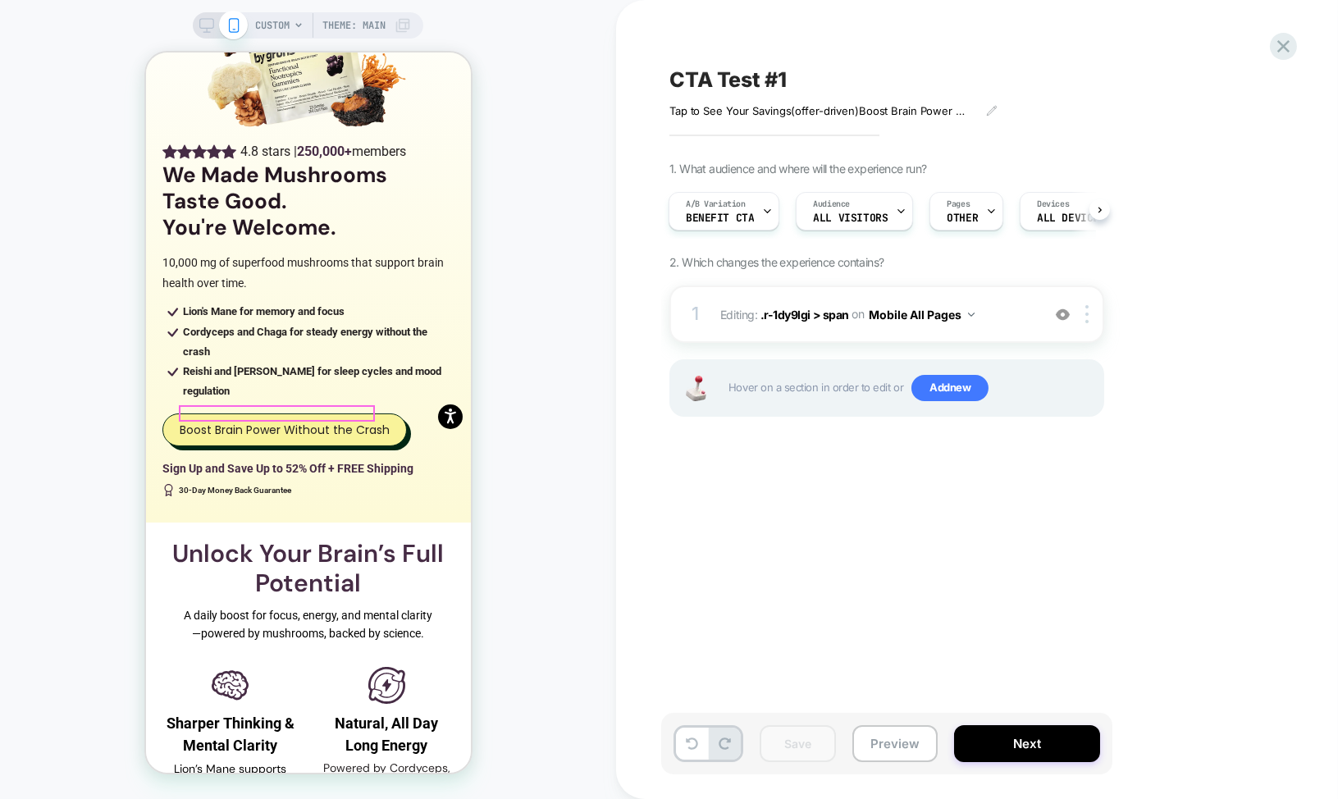
click at [318, 422] on p "Boost Brain Power Without the Crash" at bounding box center [284, 430] width 210 height 16
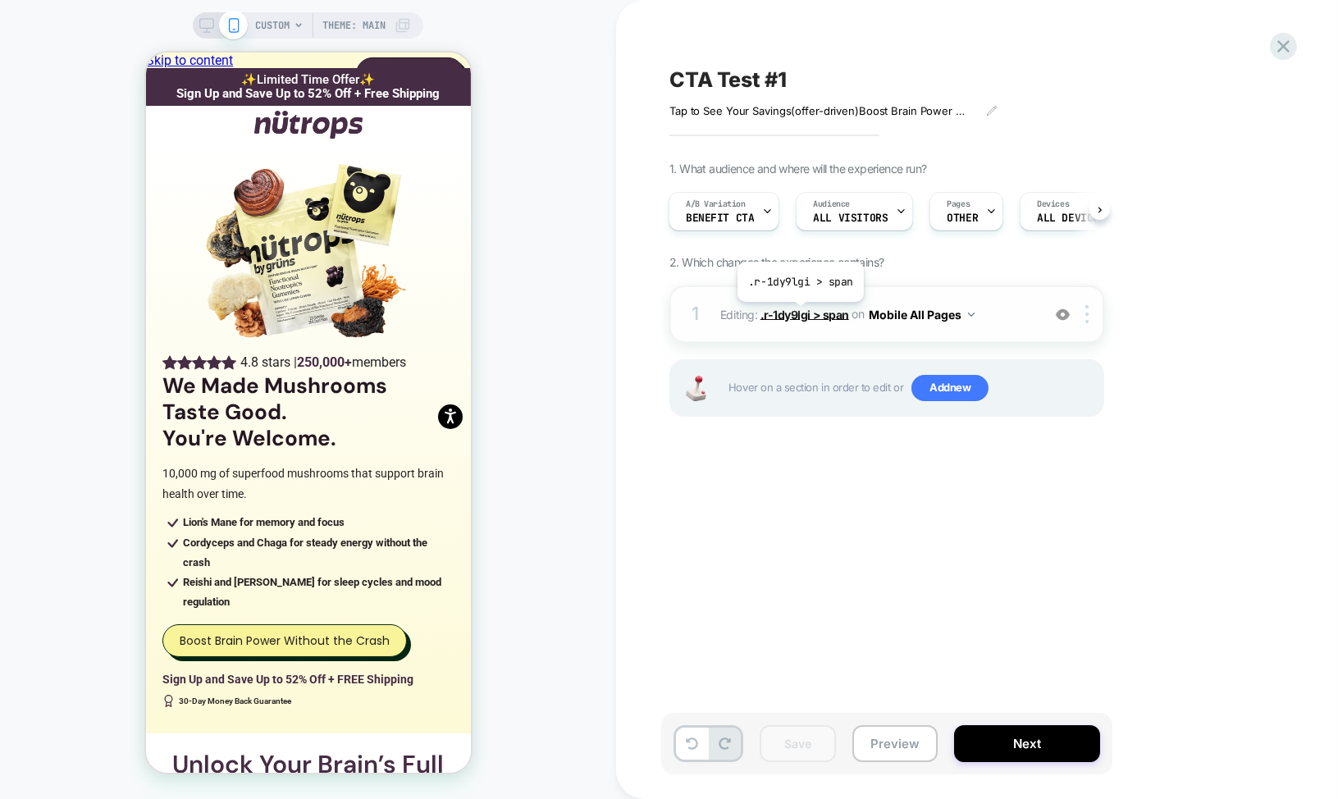
click at [799, 313] on span ".r-1dy9lgi > span" at bounding box center [805, 314] width 89 height 14
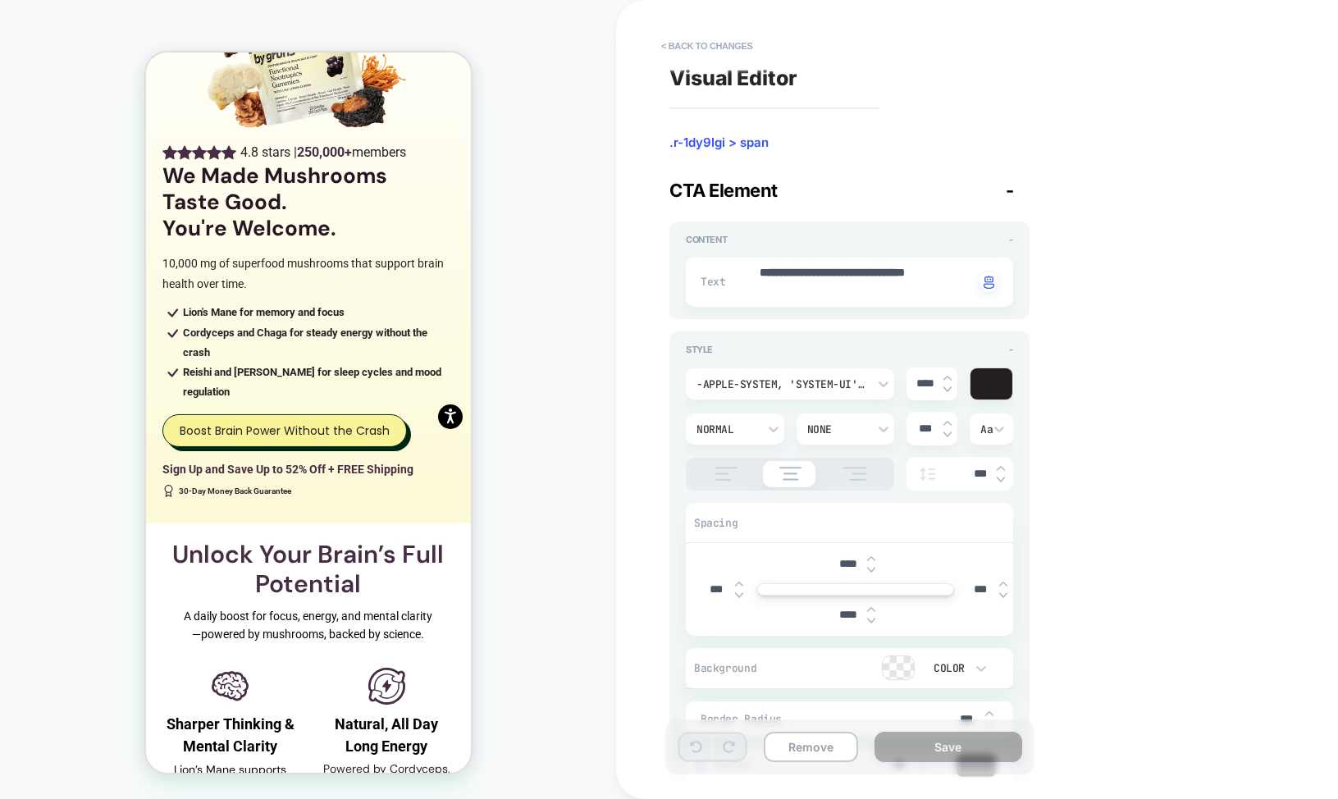
scroll to position [211, 0]
click at [686, 53] on button "< Back to changes" at bounding box center [707, 46] width 108 height 26
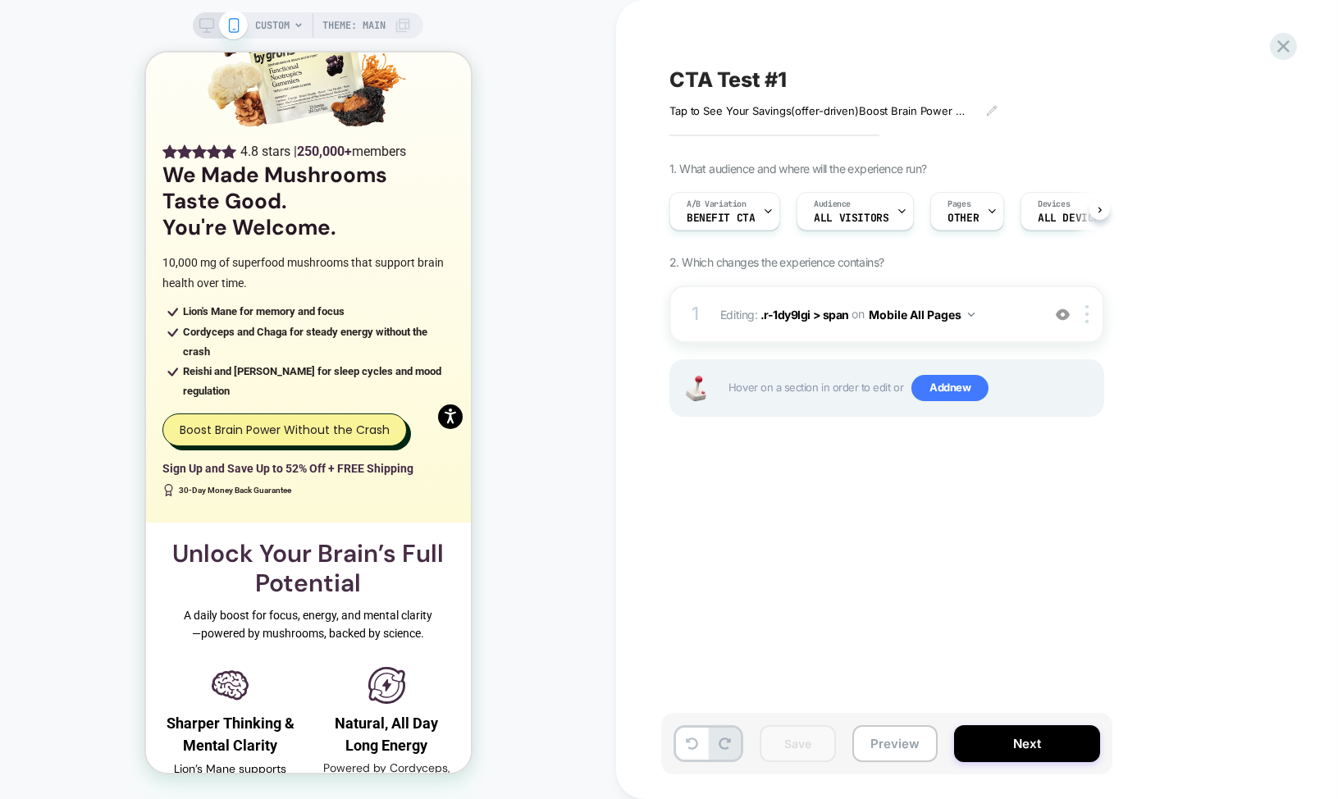
scroll to position [0, 1]
click at [1014, 751] on button "Next" at bounding box center [1027, 743] width 146 height 37
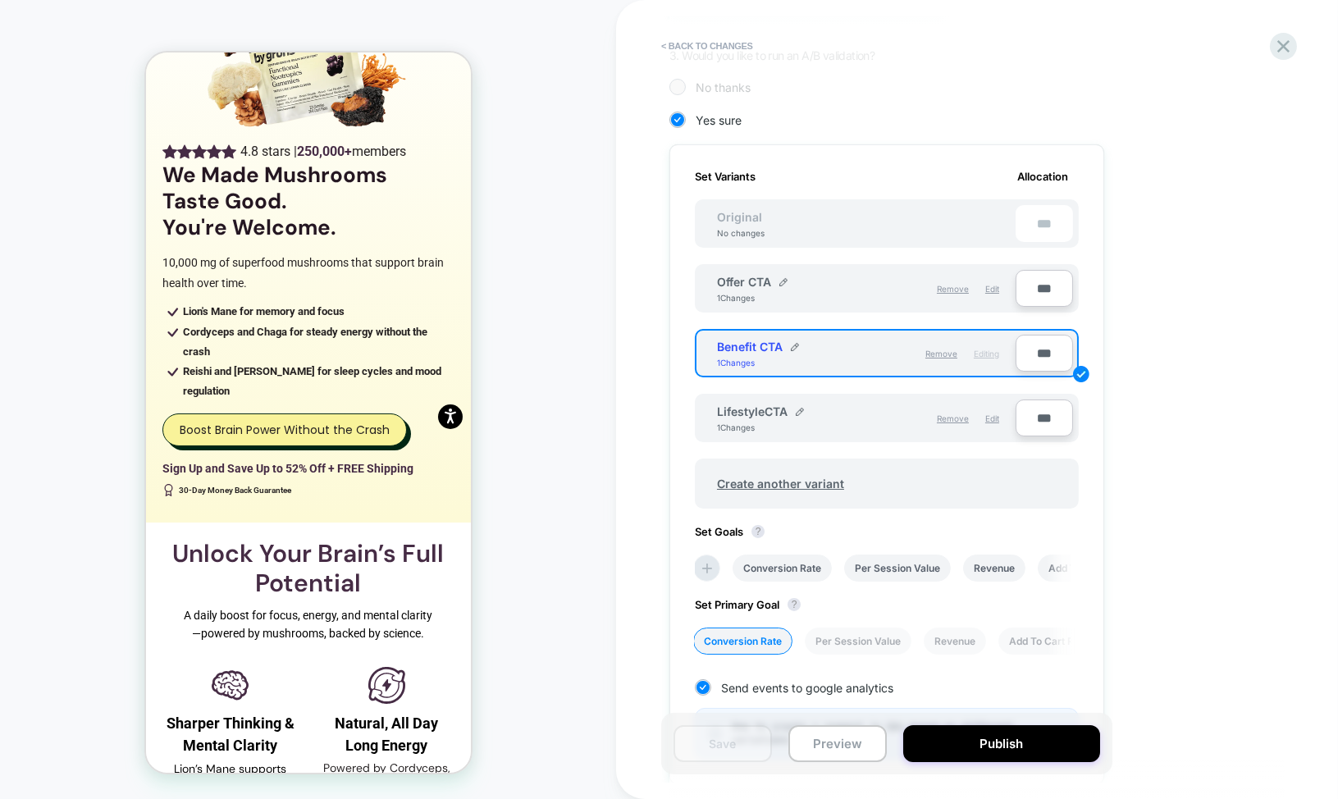
scroll to position [568, 0]
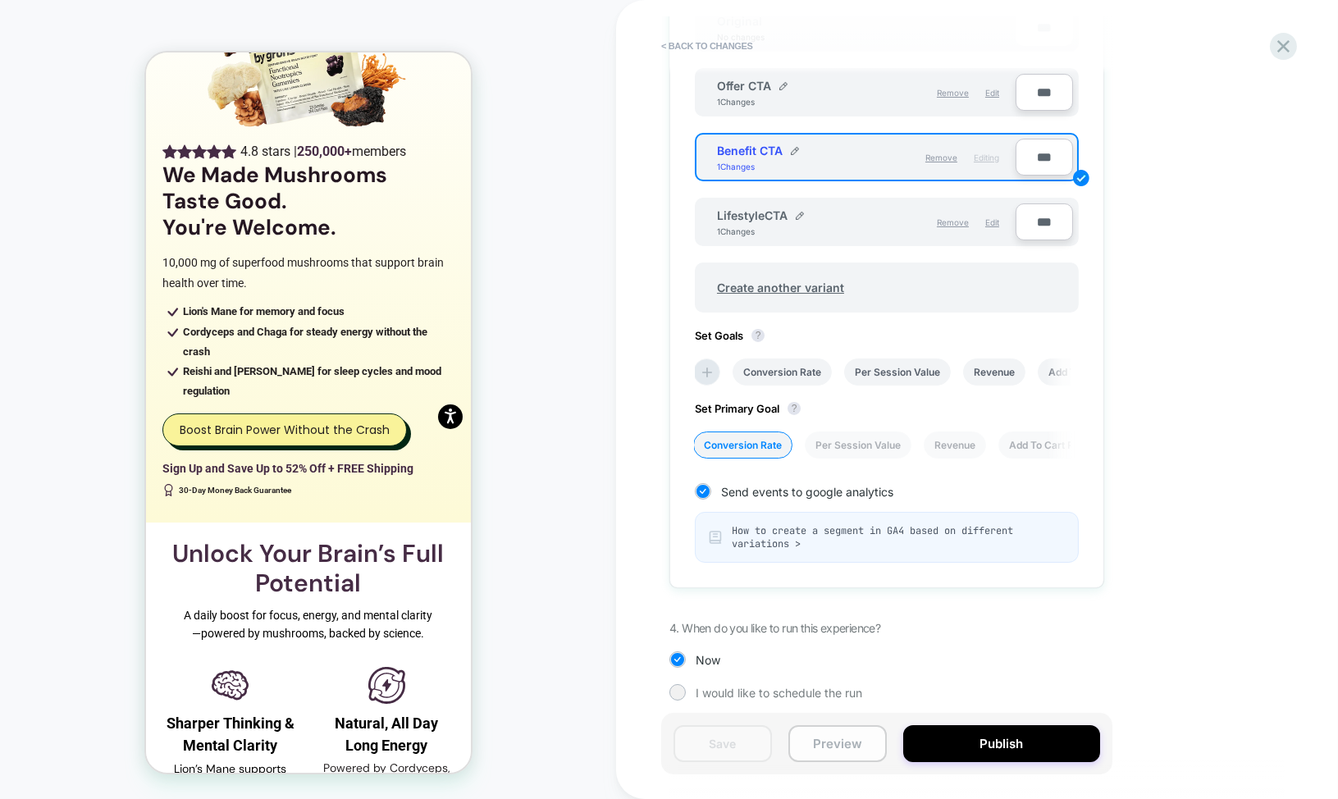
click at [839, 739] on button "Preview" at bounding box center [838, 743] width 98 height 37
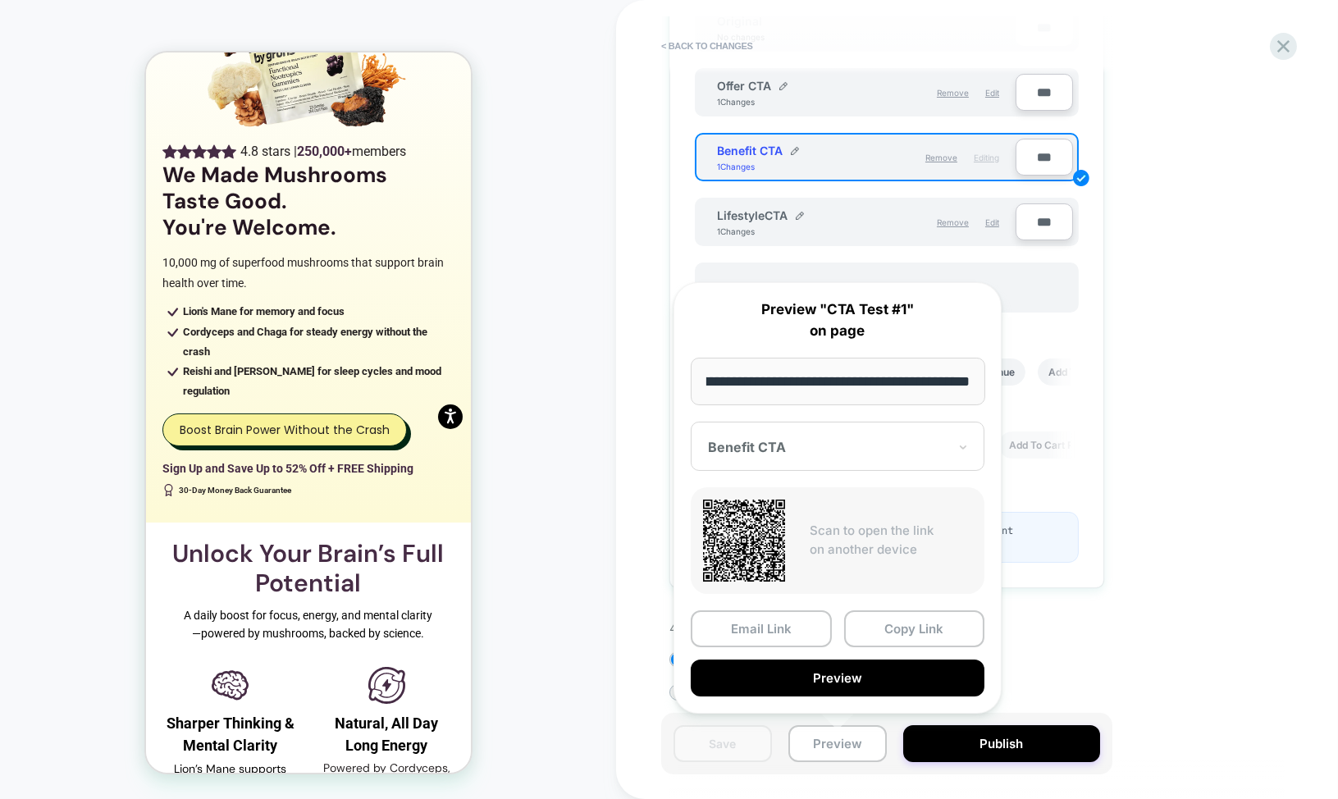
scroll to position [0, 0]
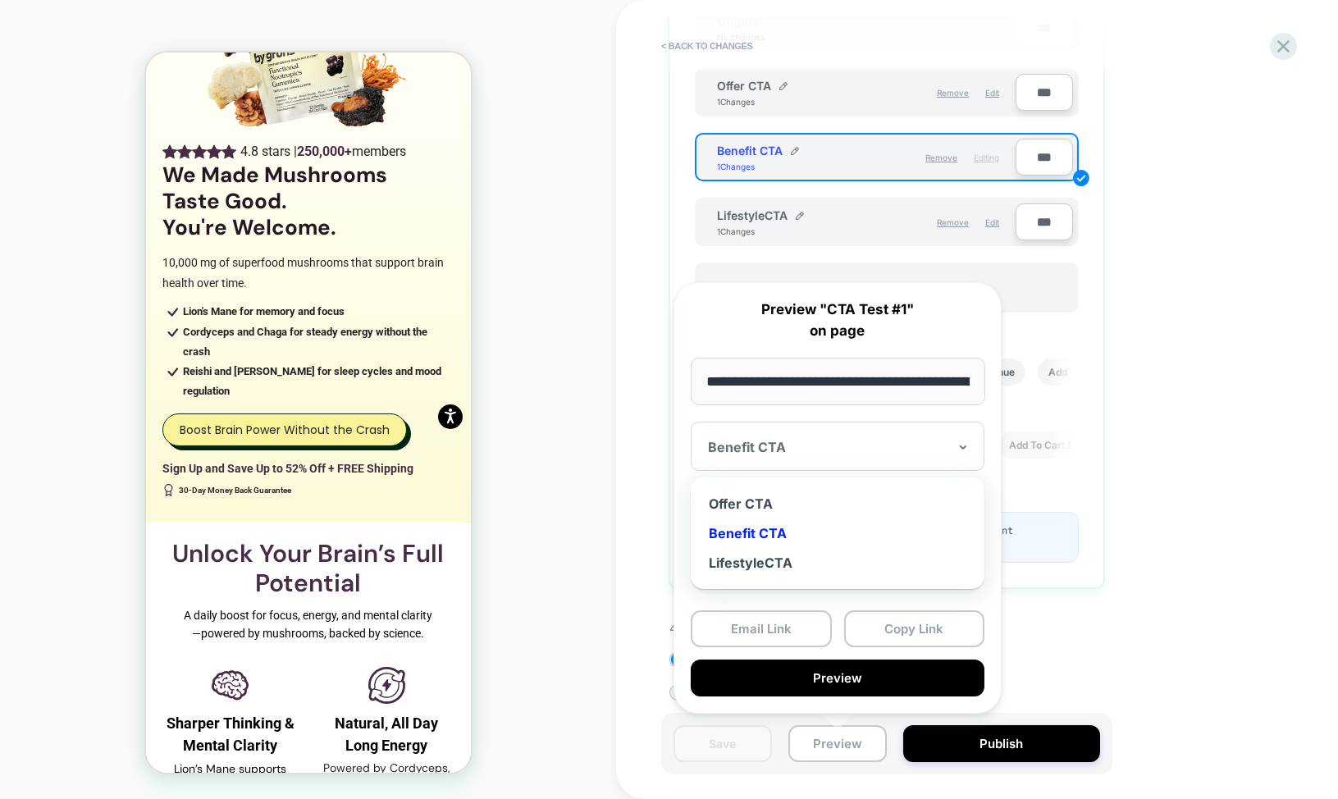
click at [806, 441] on div at bounding box center [828, 447] width 240 height 16
click at [775, 508] on div "Offer CTA" at bounding box center [837, 504] width 277 height 30
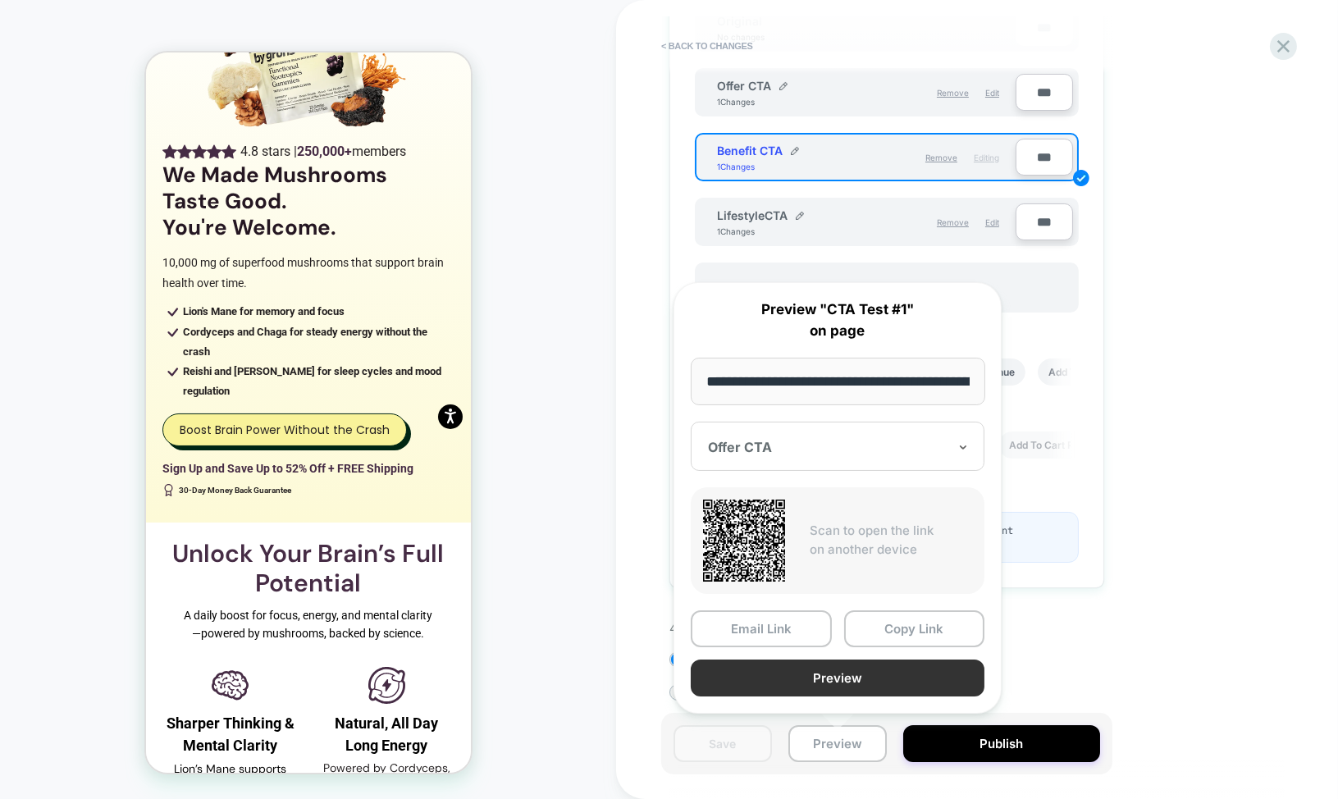
click at [846, 672] on button "Preview" at bounding box center [838, 678] width 294 height 37
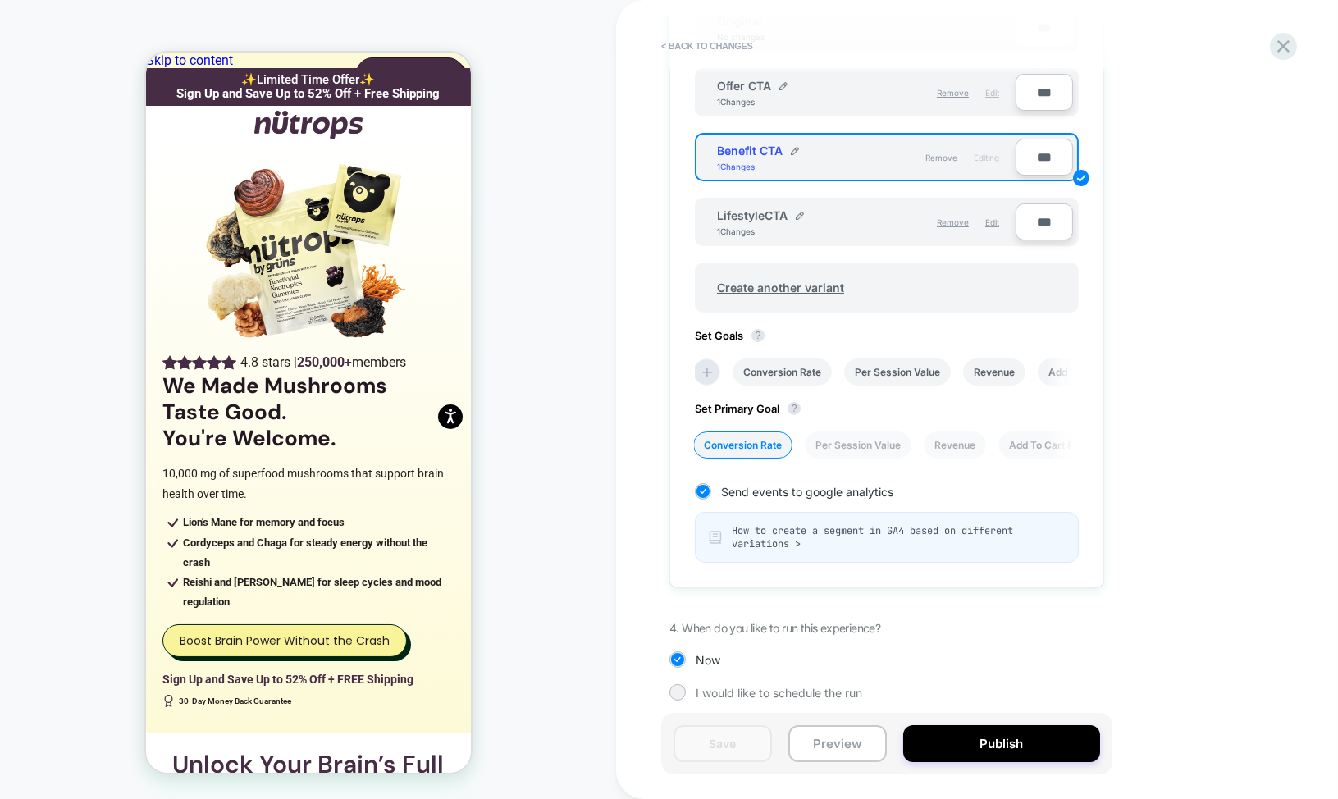
click at [995, 96] on div "Edit" at bounding box center [993, 93] width 14 height 28
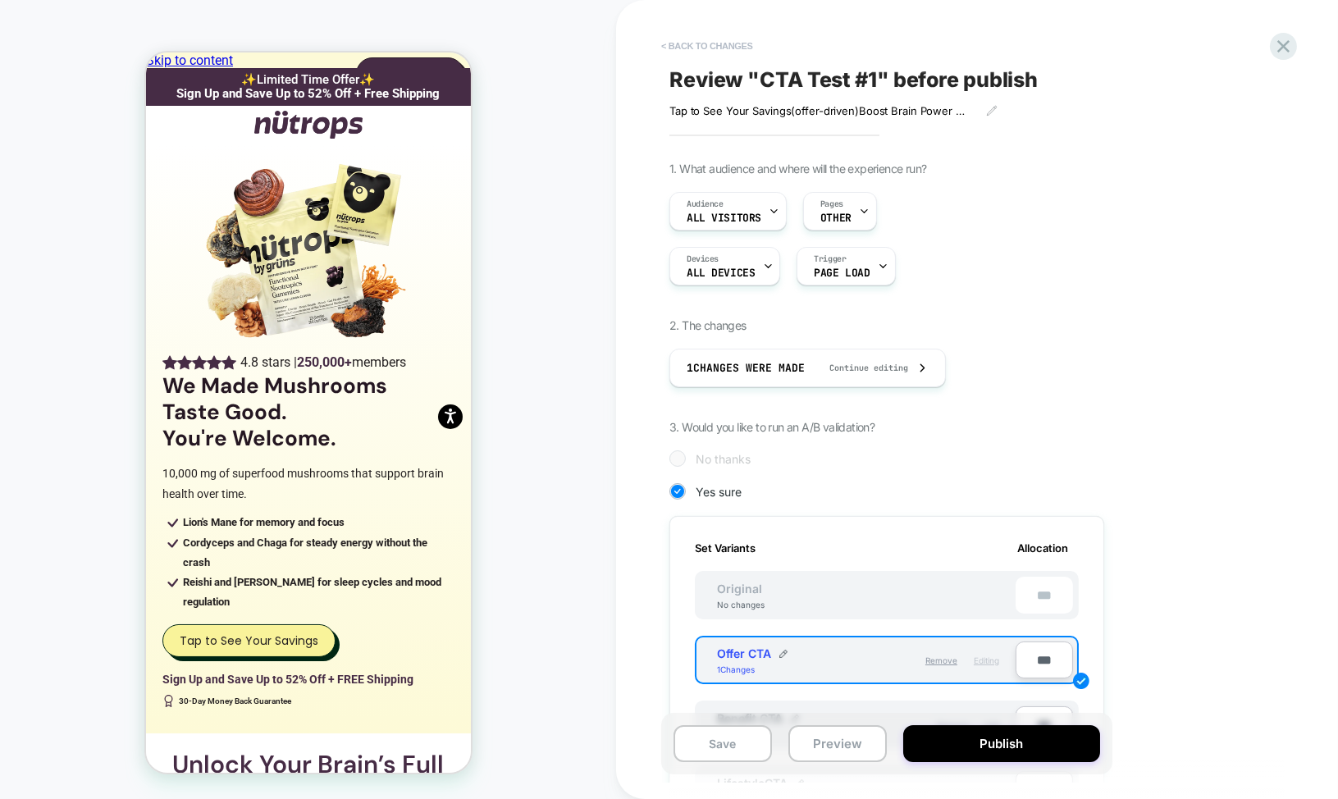
click at [738, 40] on button "< Back to changes" at bounding box center [707, 46] width 108 height 26
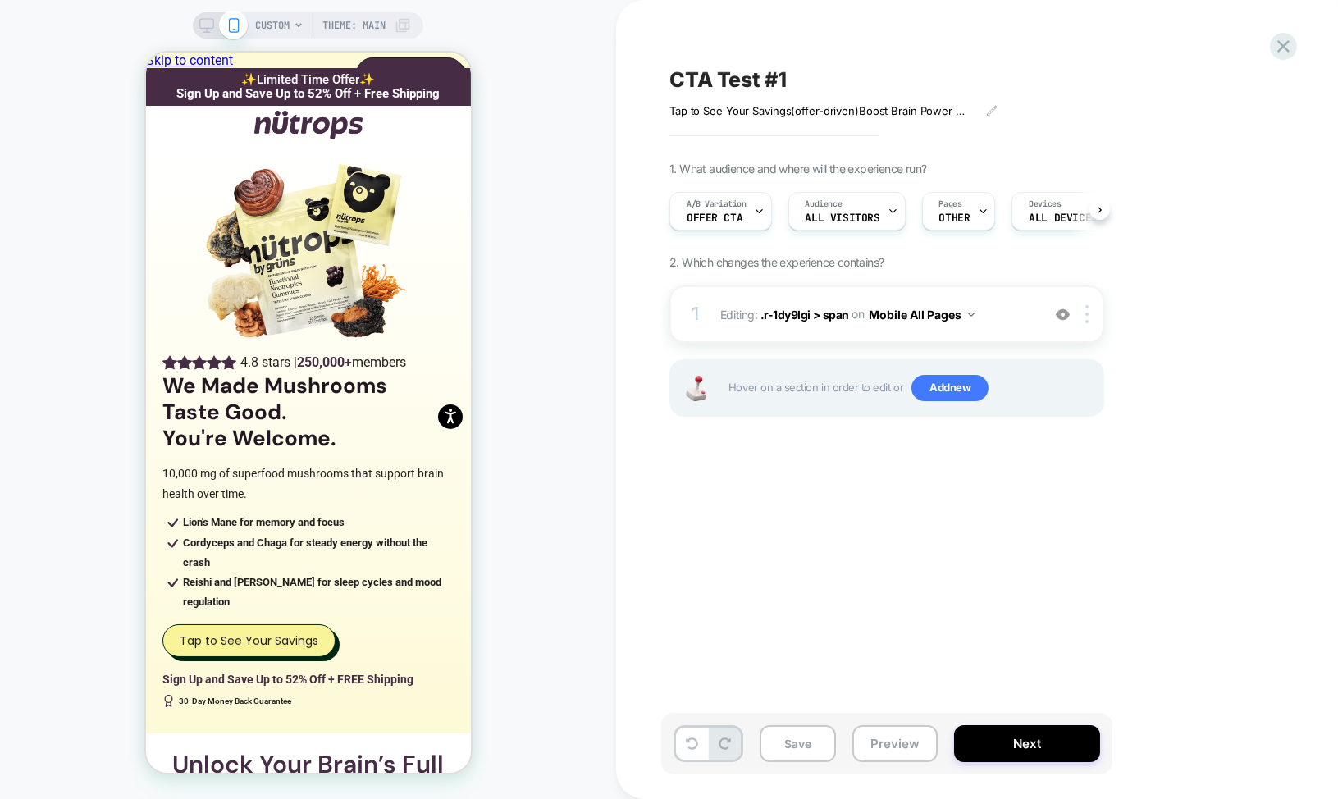
scroll to position [0, 1]
click at [245, 624] on div at bounding box center [243, 624] width 126 height 13
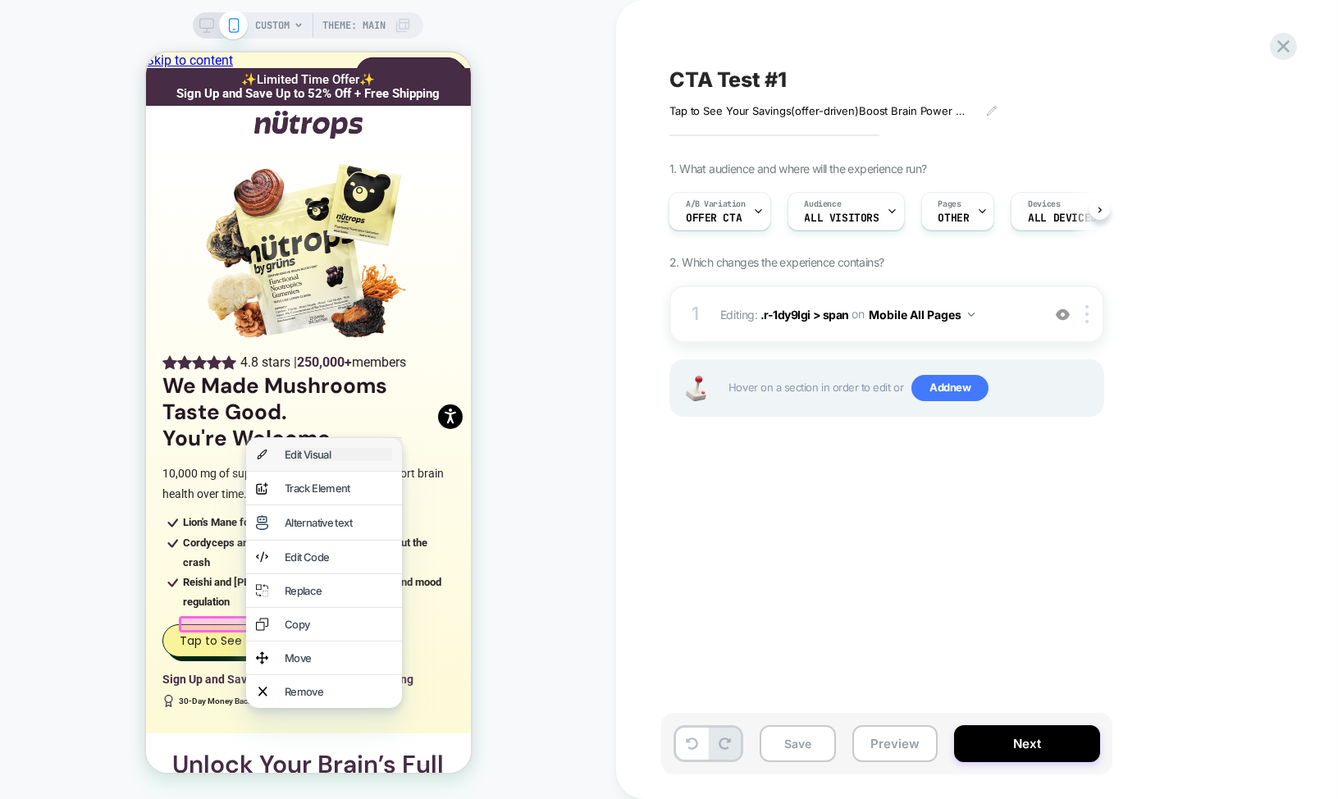
click at [304, 461] on div "Edit Visual" at bounding box center [337, 454] width 107 height 13
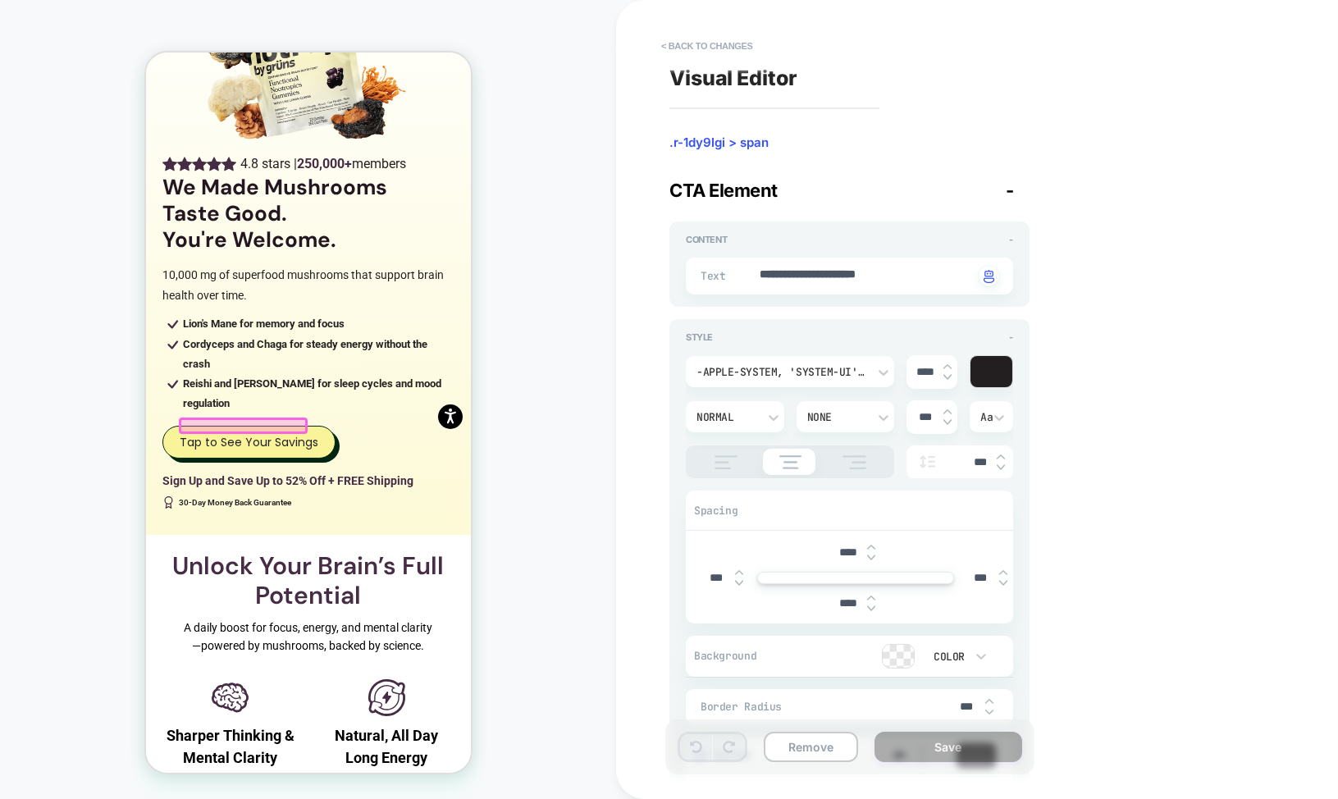
scroll to position [211, 0]
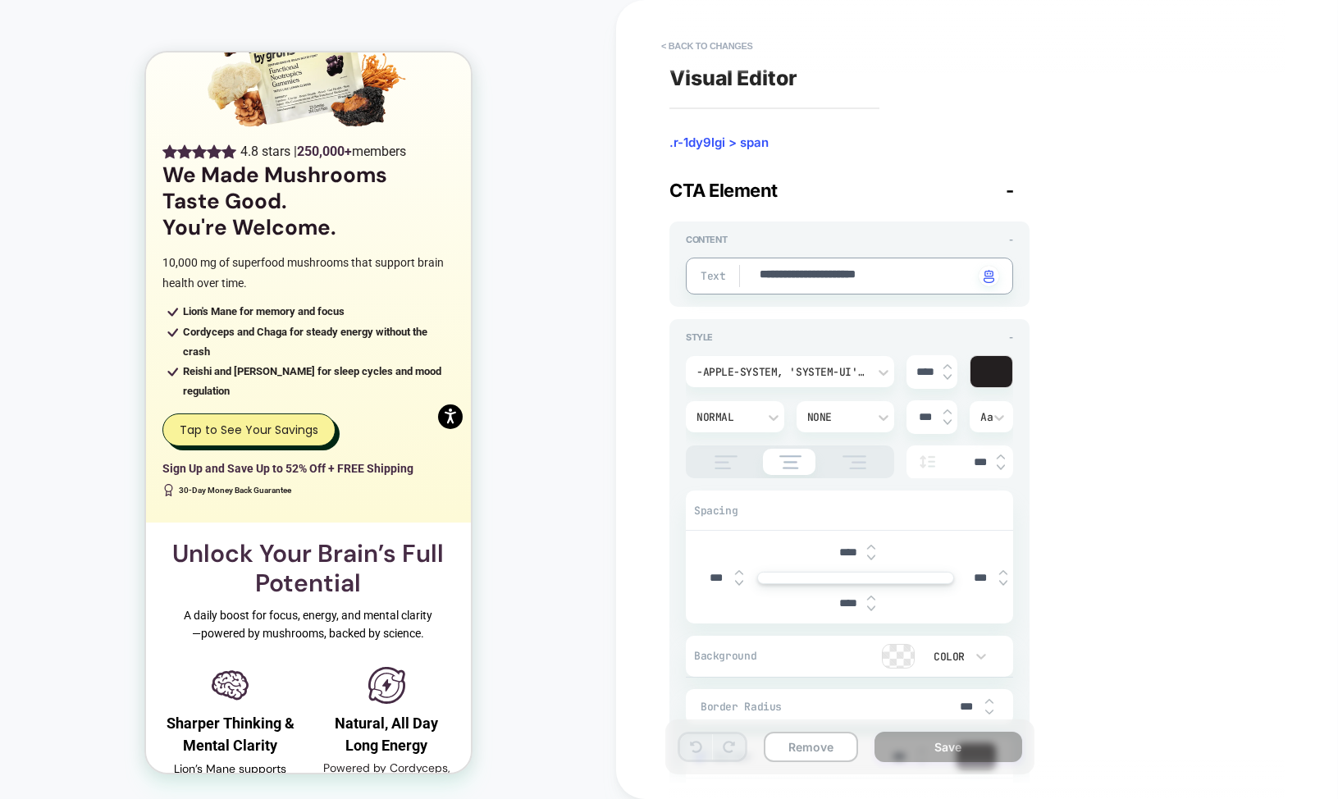
click at [807, 279] on textarea "**********" at bounding box center [866, 276] width 216 height 19
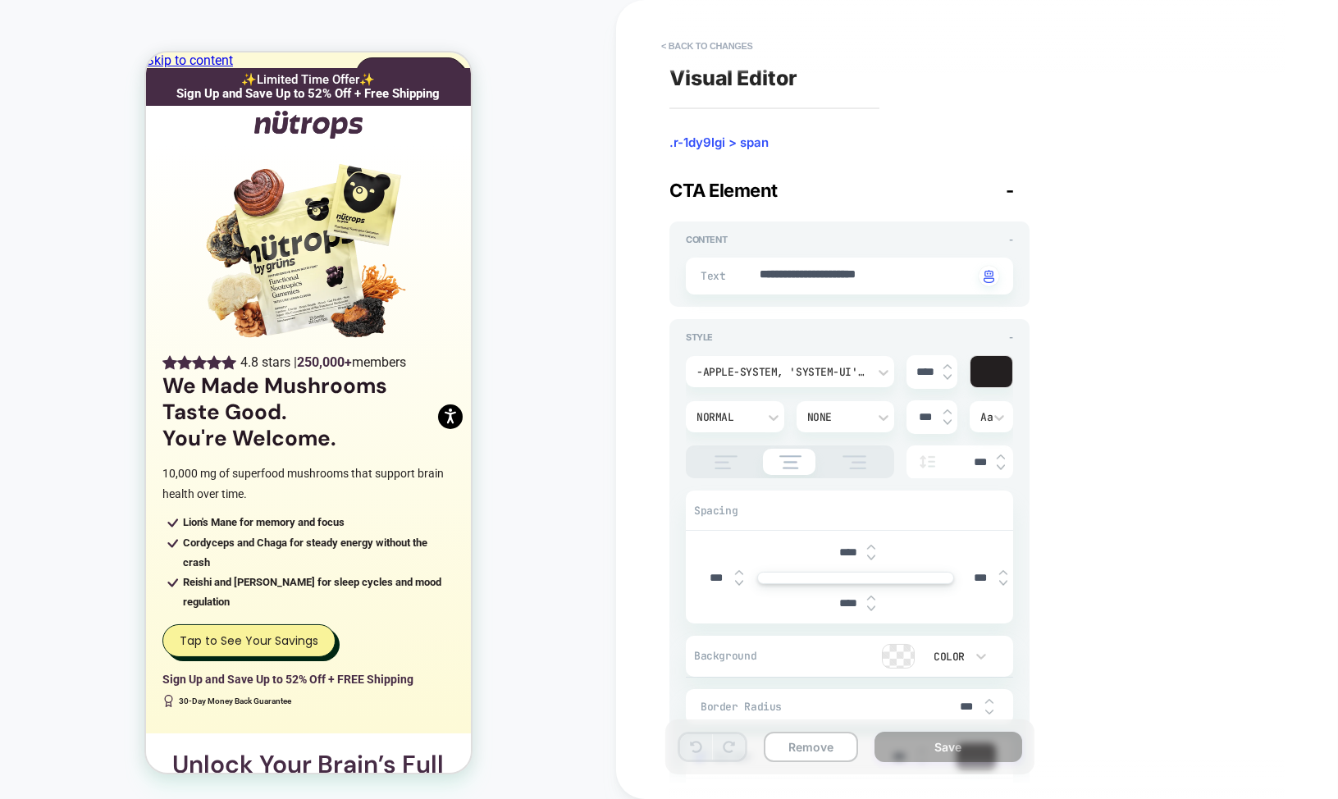
click at [509, 144] on div "CUSTOM Theme: MAIN" at bounding box center [308, 399] width 616 height 766
click at [694, 39] on button "< Back to changes" at bounding box center [707, 46] width 108 height 26
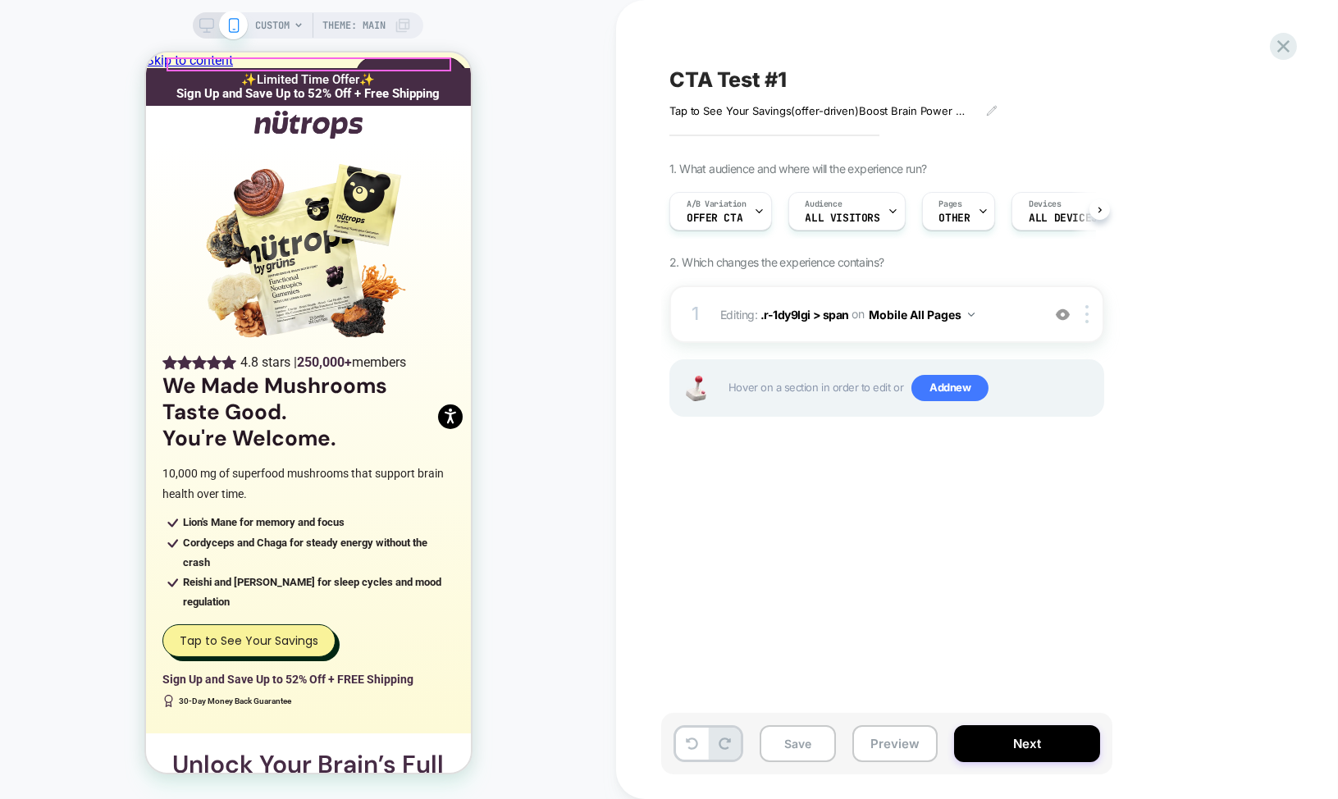
scroll to position [0, 1]
click at [203, 23] on icon at bounding box center [206, 25] width 15 height 15
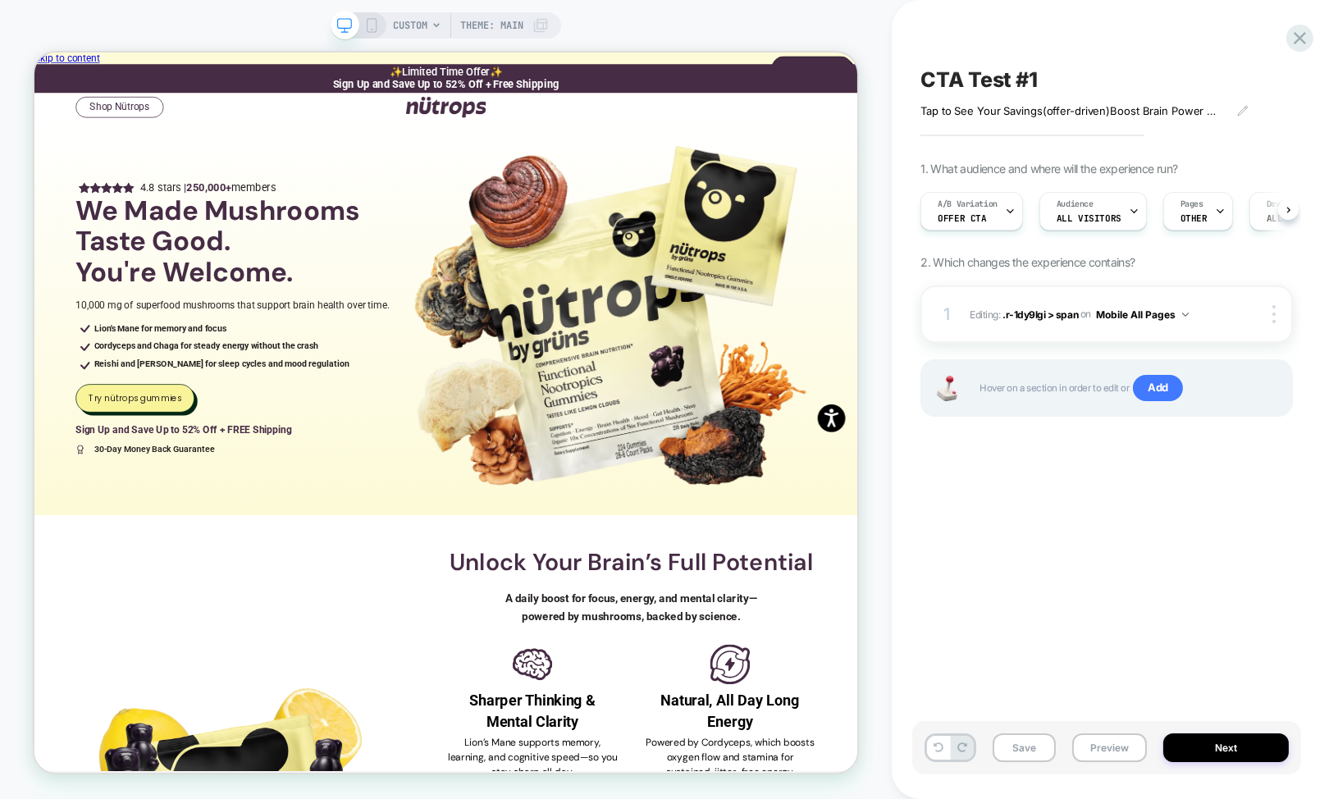
scroll to position [0, 1]
click at [164, 508] on div at bounding box center [164, 505] width 112 height 13
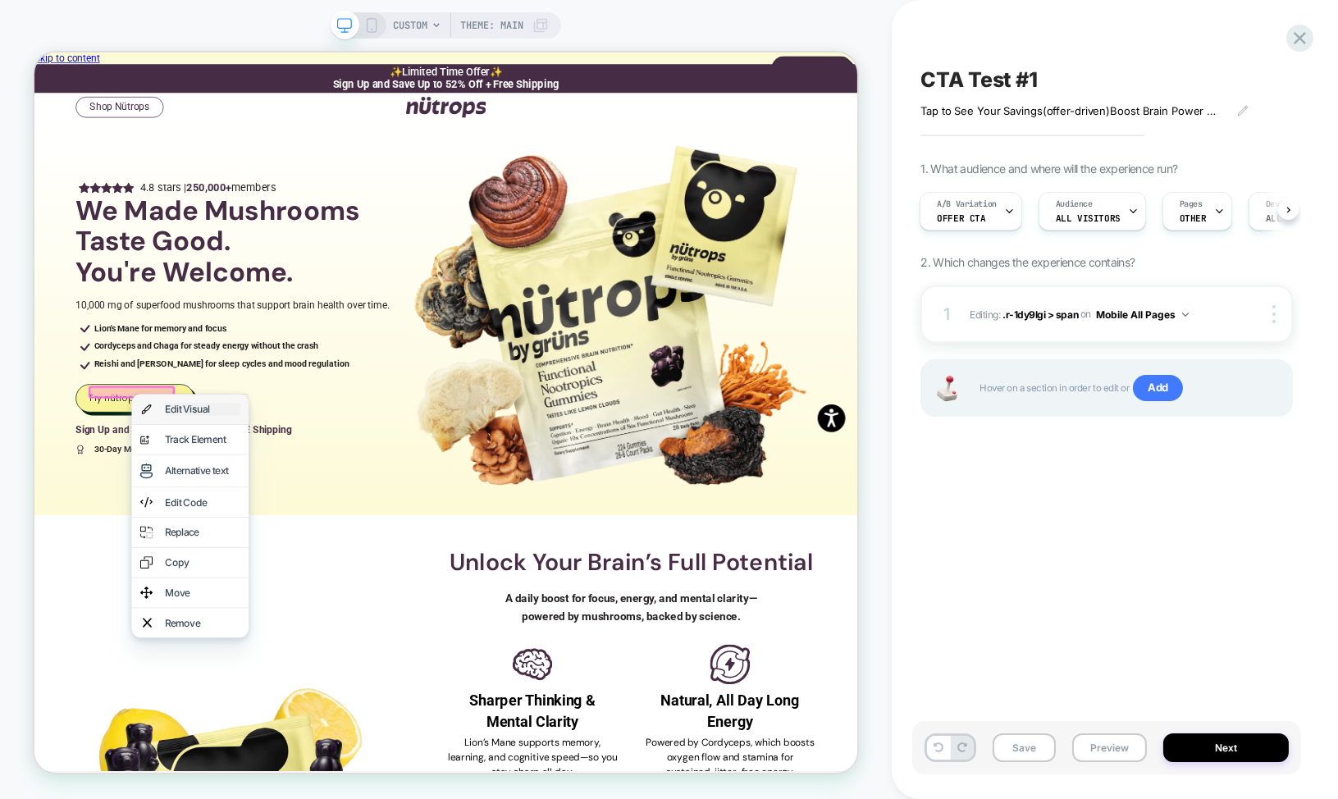
click at [232, 534] on div "Edit Visual" at bounding box center [258, 528] width 100 height 16
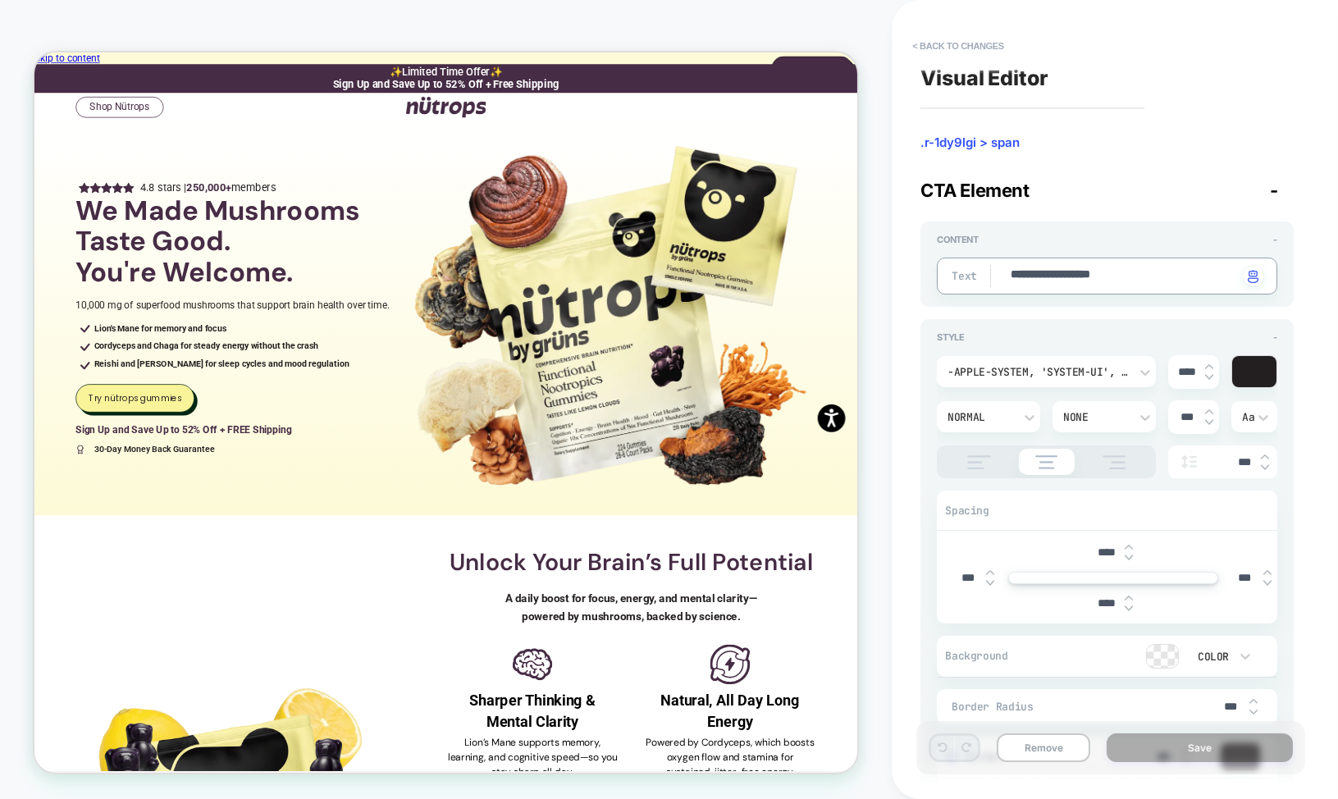
click at [1086, 279] on textarea "**********" at bounding box center [1123, 276] width 229 height 19
paste textarea "****"
type textarea "*"
type textarea "**********"
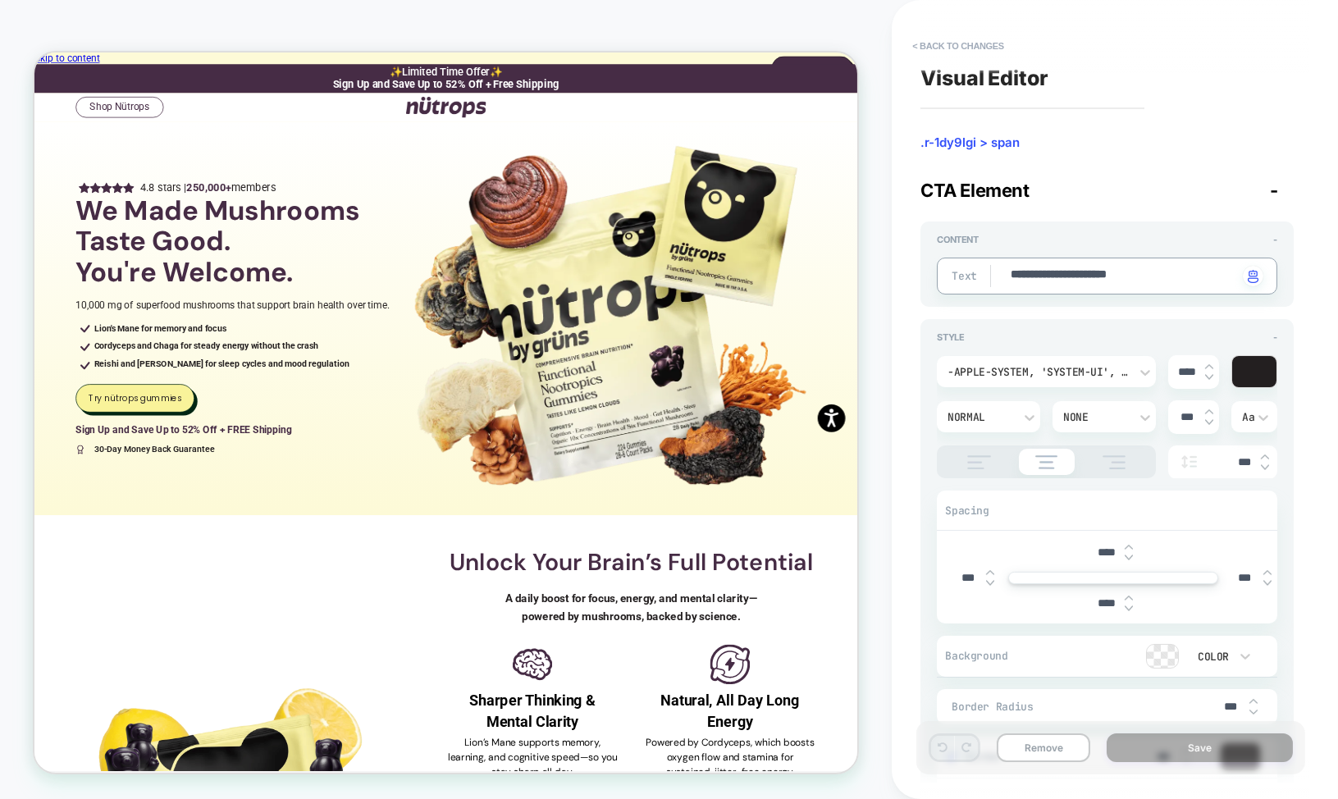
type textarea "*"
type textarea "**********"
click at [1194, 747] on button "Save" at bounding box center [1200, 748] width 186 height 29
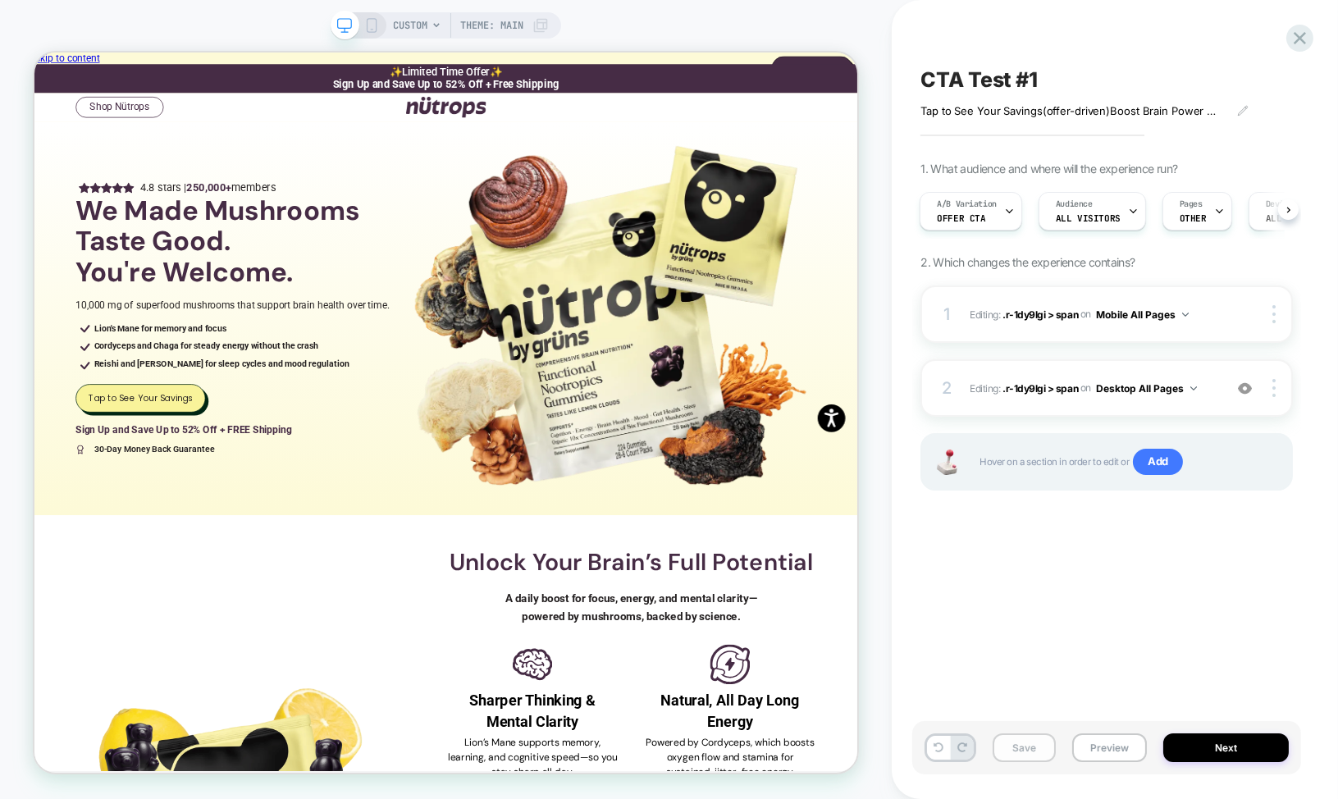
click at [1036, 745] on button "Save" at bounding box center [1024, 748] width 63 height 29
click at [1220, 747] on button "Next" at bounding box center [1227, 748] width 126 height 29
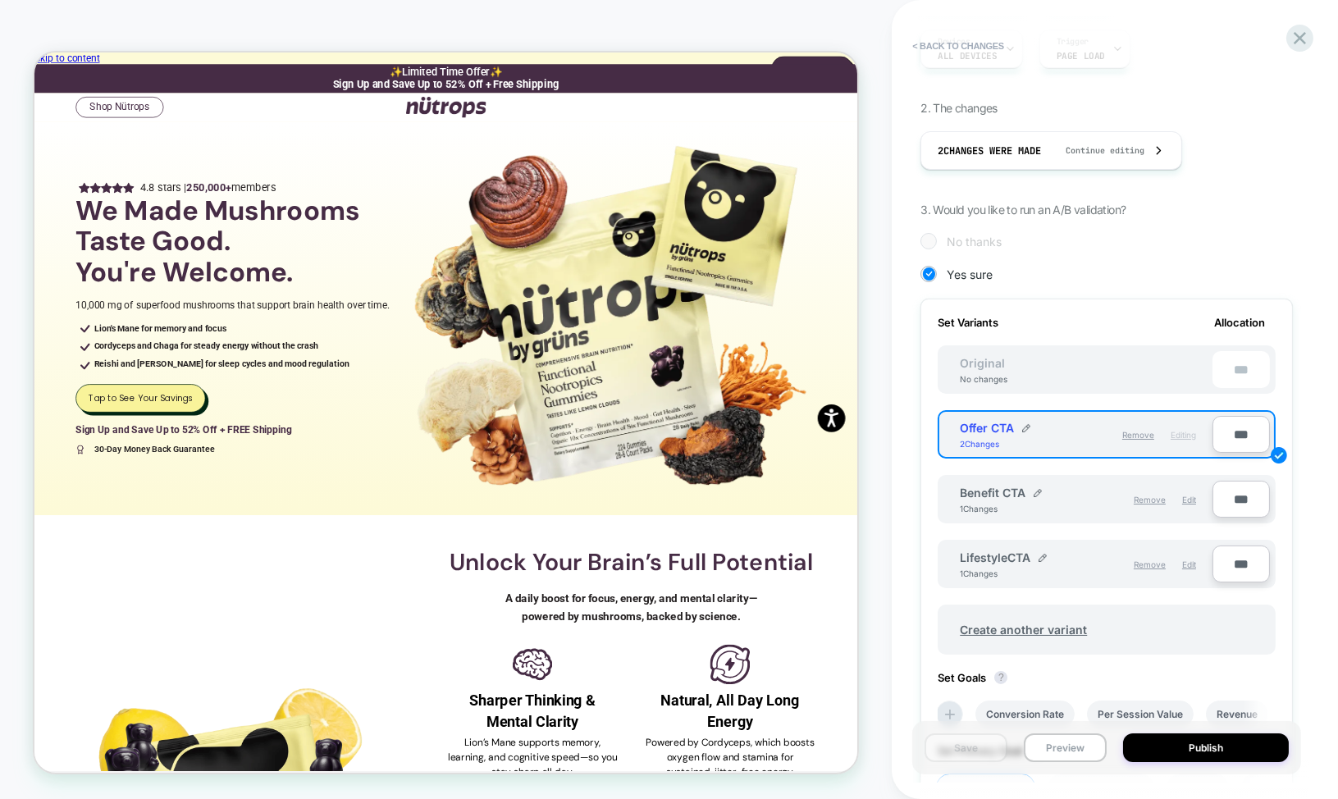
scroll to position [233, 0]
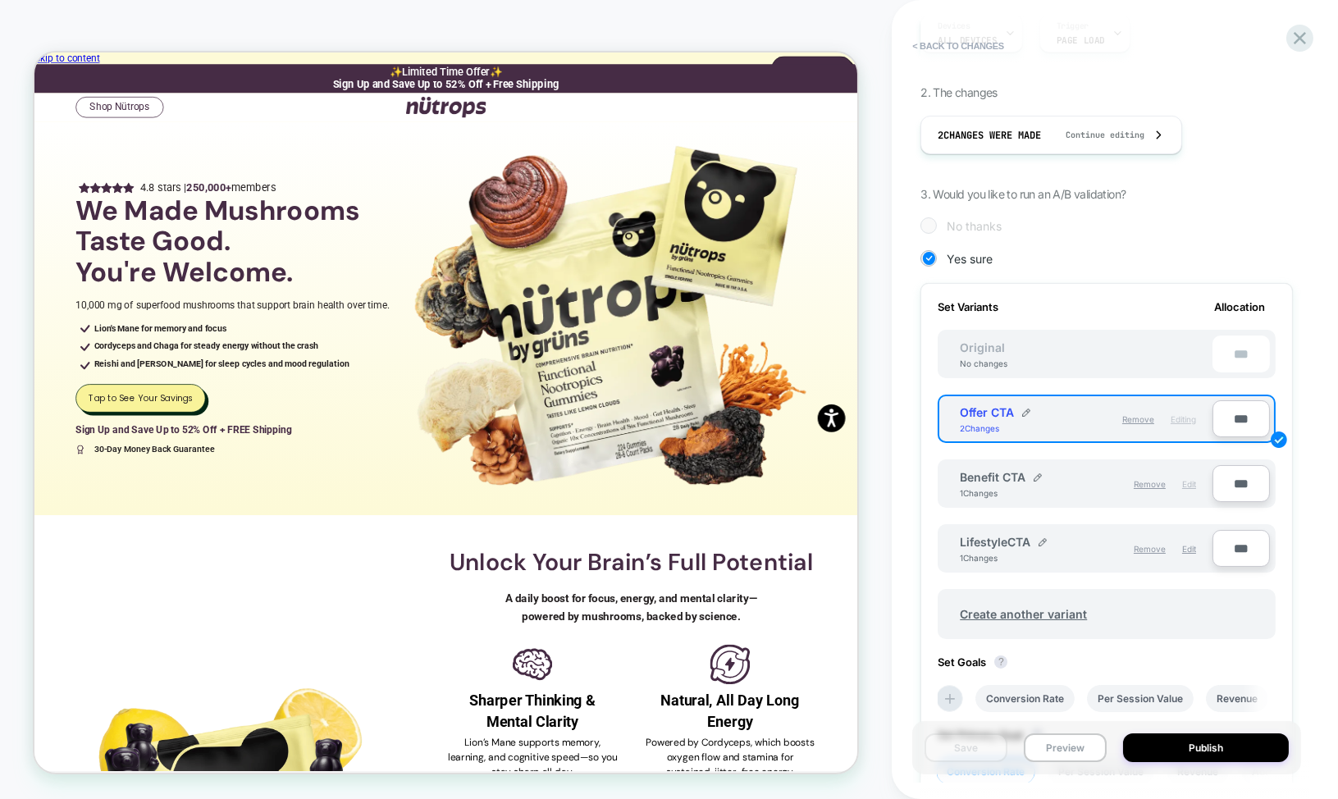
click at [1193, 481] on span "Edit" at bounding box center [1189, 484] width 14 height 10
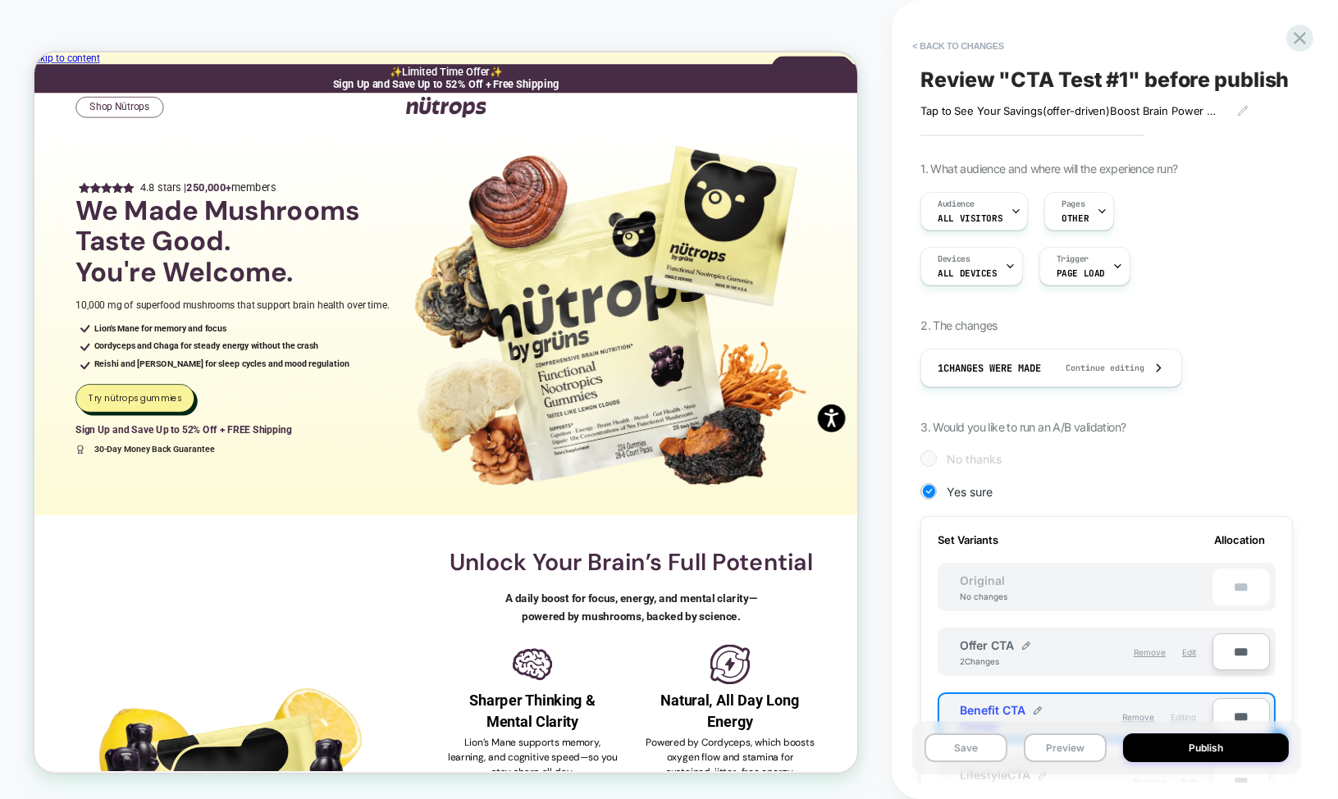
scroll to position [0, 0]
click at [959, 40] on button "< Back to changes" at bounding box center [958, 46] width 108 height 26
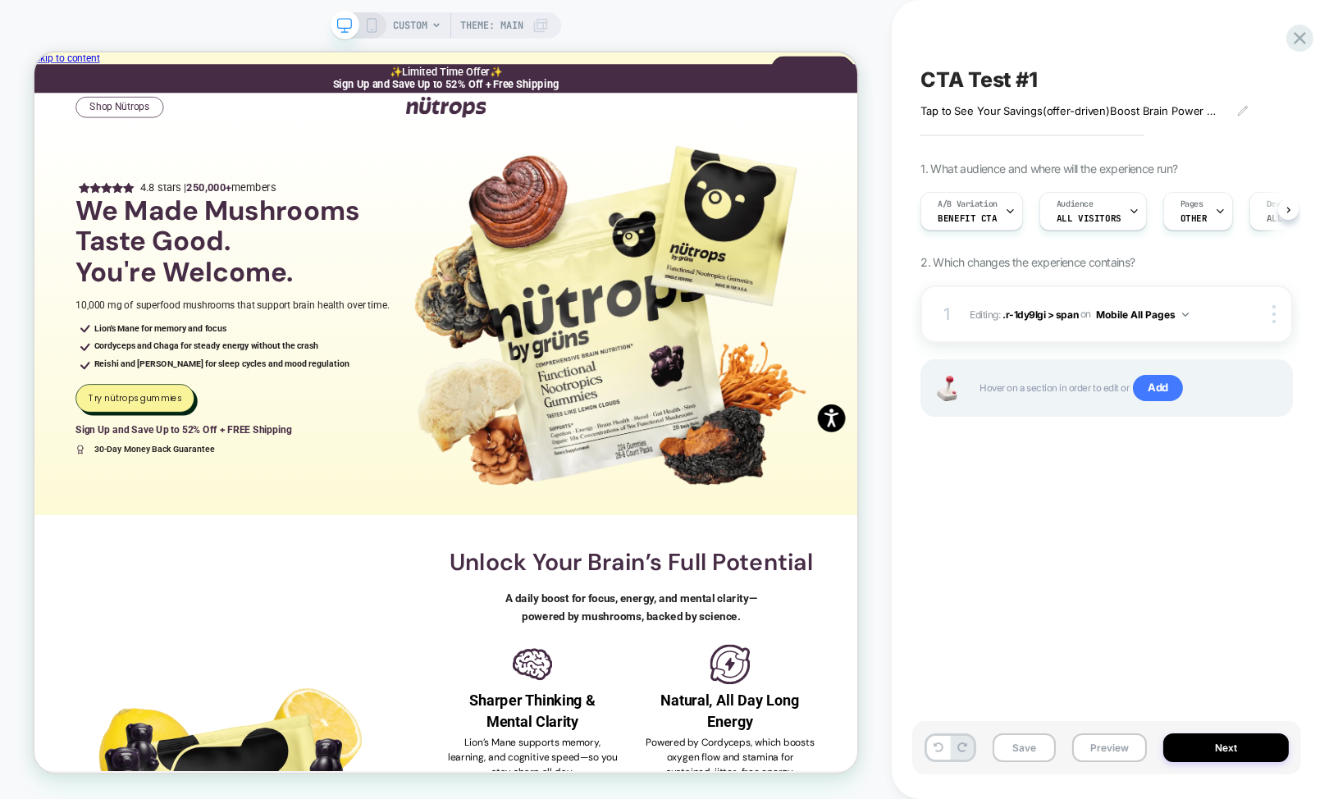
scroll to position [0, 1]
click at [377, 19] on div "CUSTOM Theme: MAIN" at bounding box center [446, 25] width 231 height 26
click at [375, 26] on icon at bounding box center [371, 25] width 15 height 15
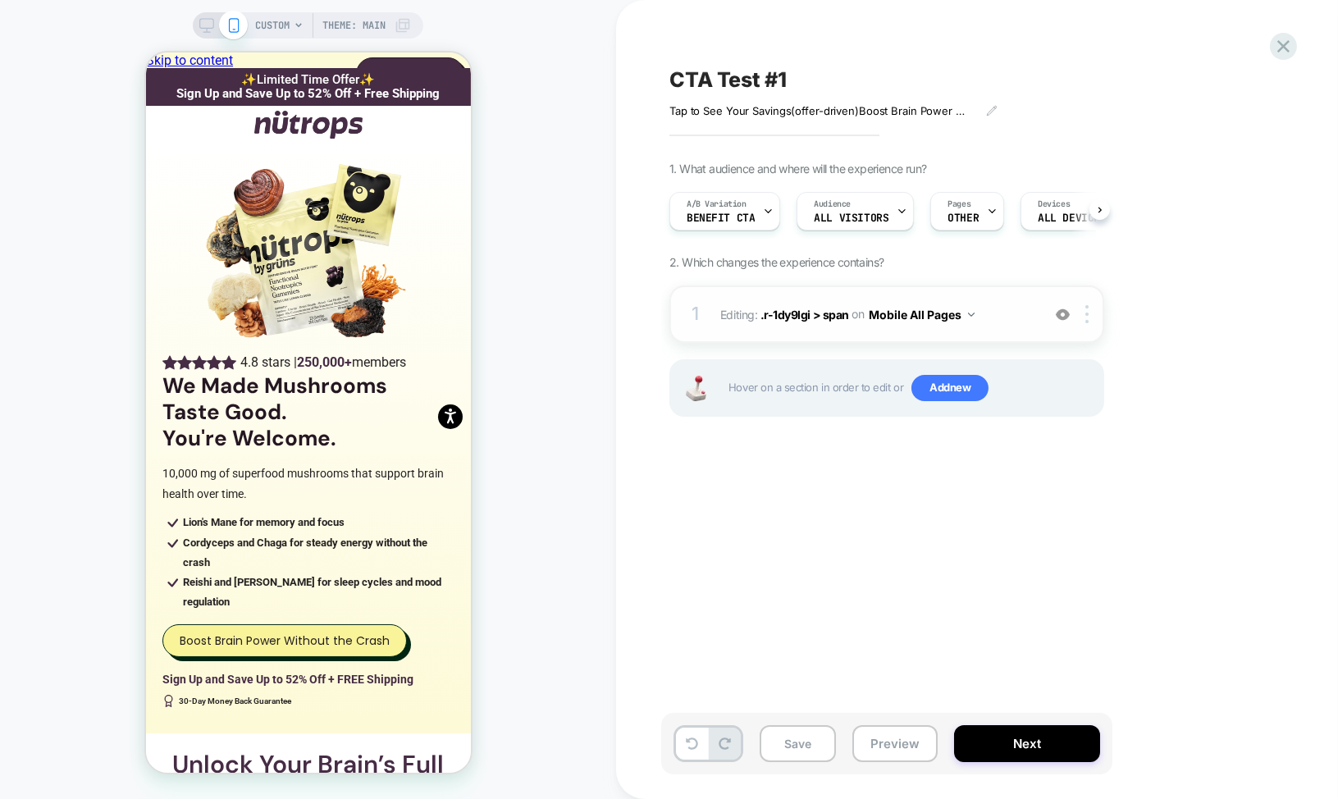
scroll to position [0, 1]
click at [816, 319] on span ".r-1dy9lgi > span" at bounding box center [805, 314] width 89 height 14
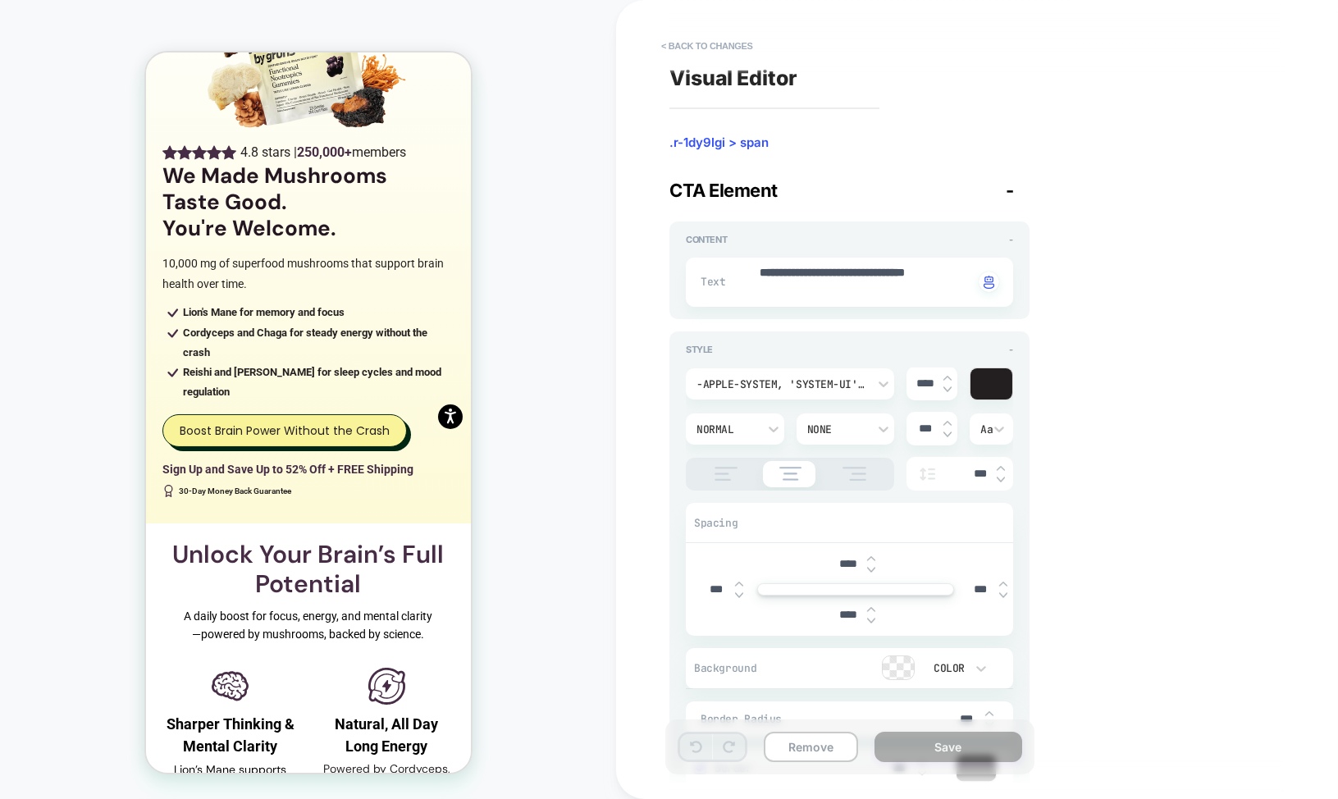
scroll to position [211, 0]
click at [843, 266] on textarea "**********" at bounding box center [866, 282] width 216 height 34
click at [691, 43] on button "< Back to changes" at bounding box center [707, 46] width 108 height 26
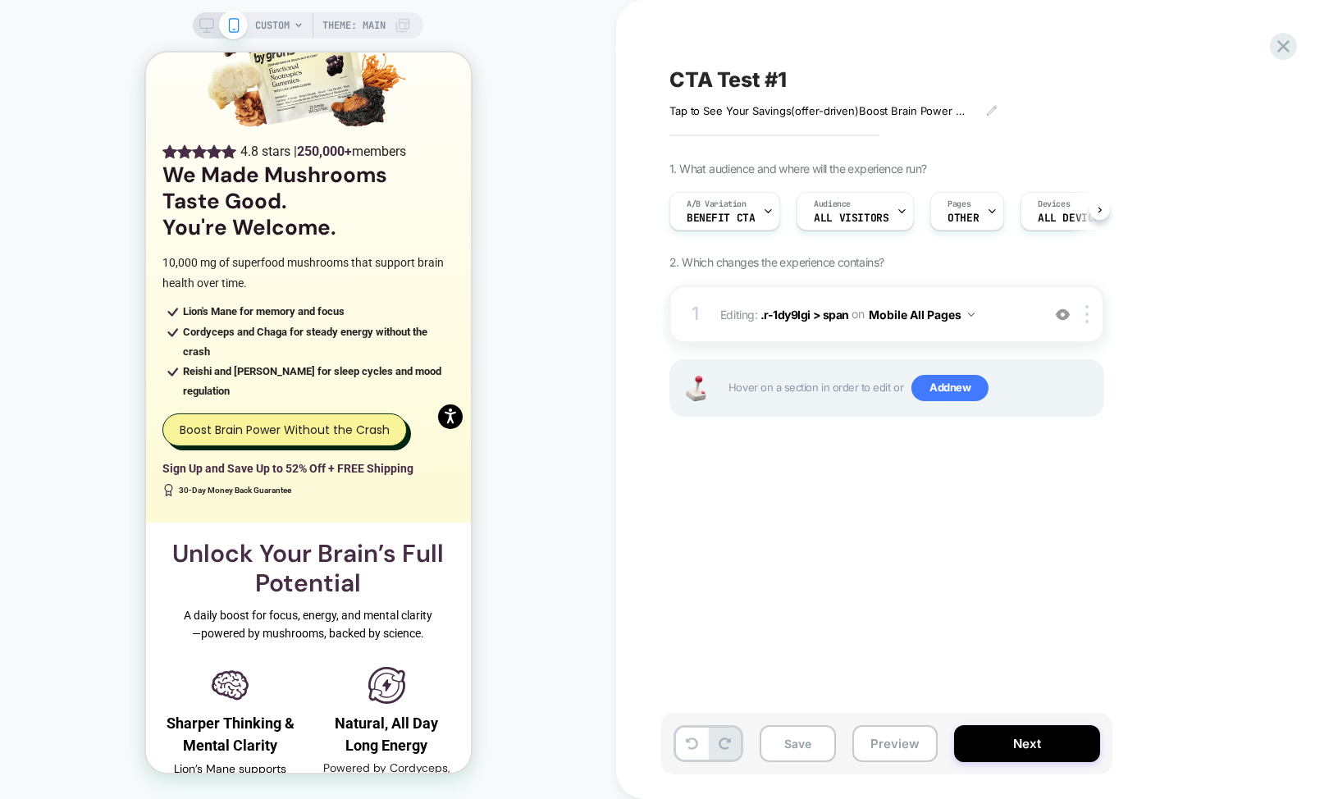
scroll to position [0, 1]
click at [207, 27] on rect at bounding box center [207, 23] width 14 height 9
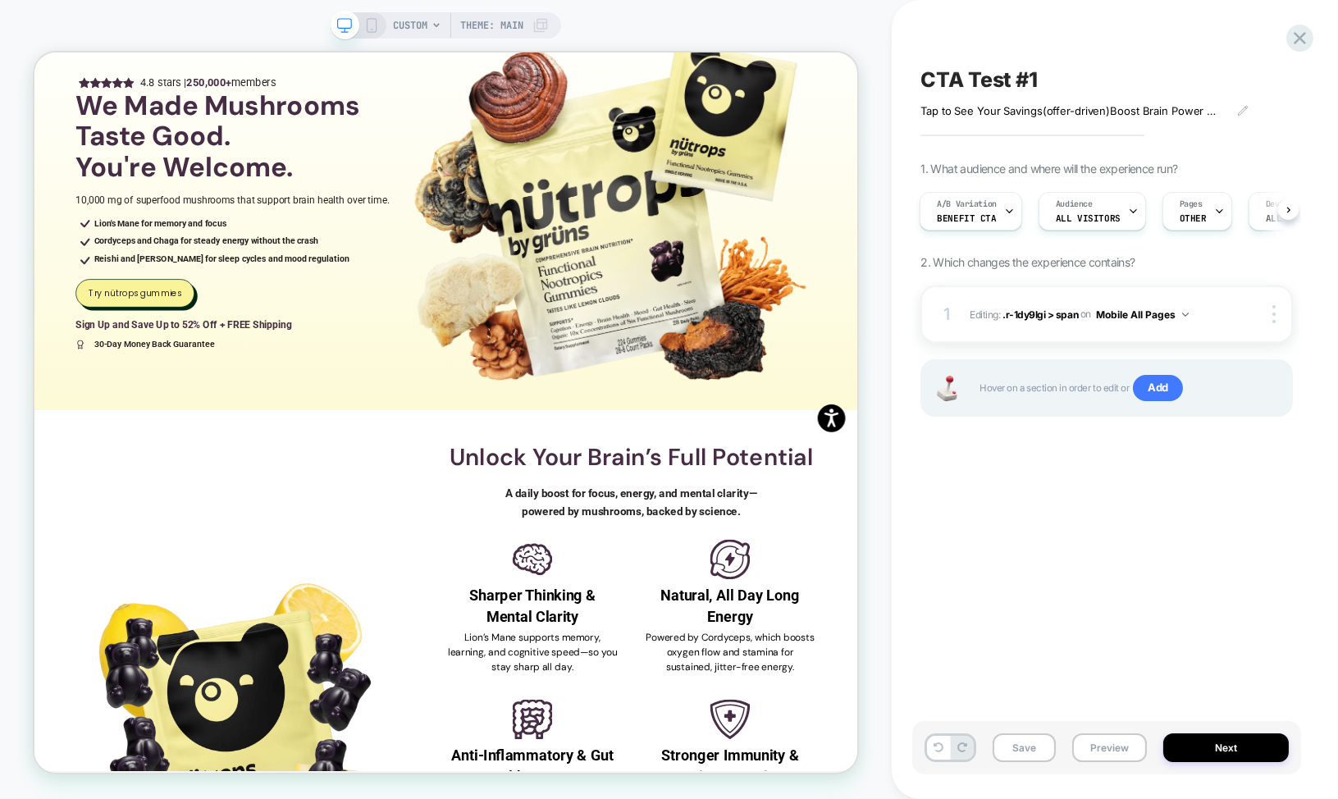
scroll to position [126, 0]
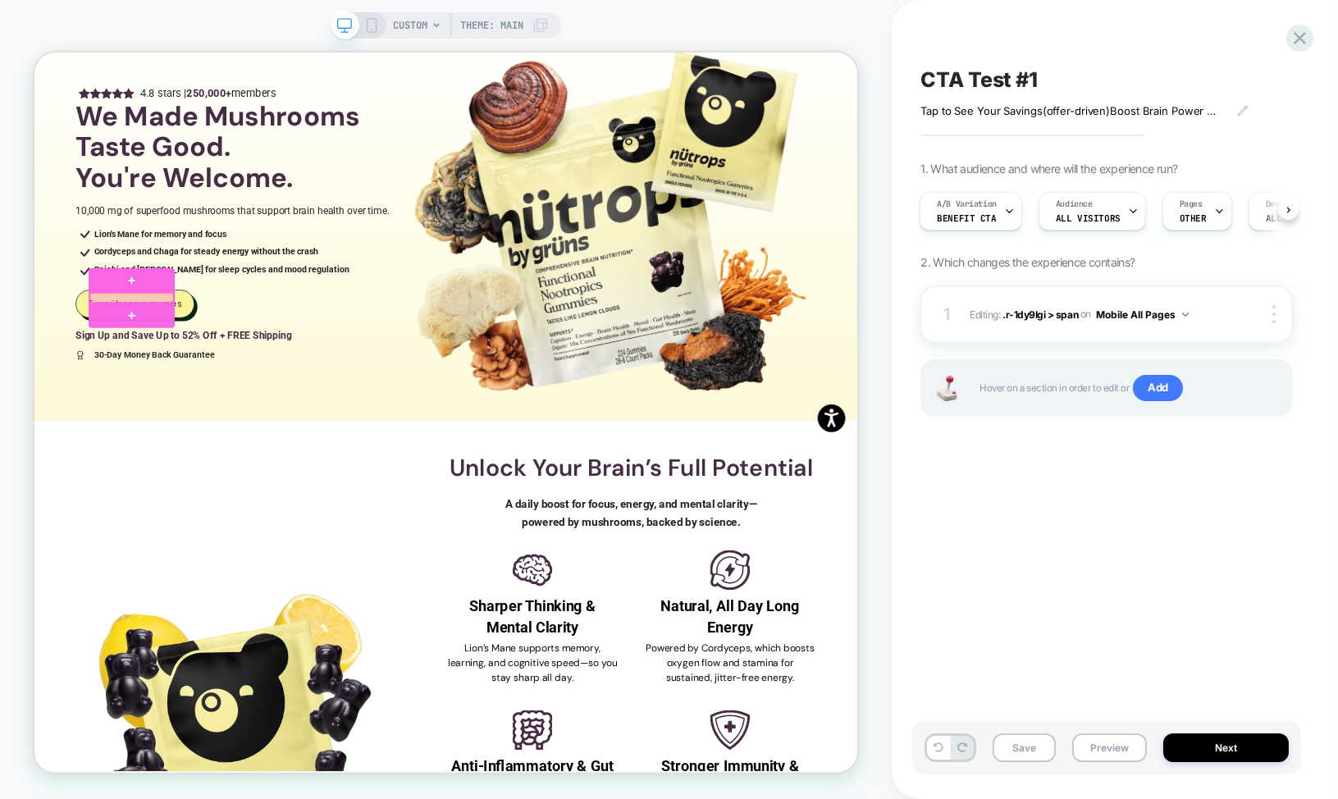
click at [189, 380] on div at bounding box center [164, 379] width 112 height 13
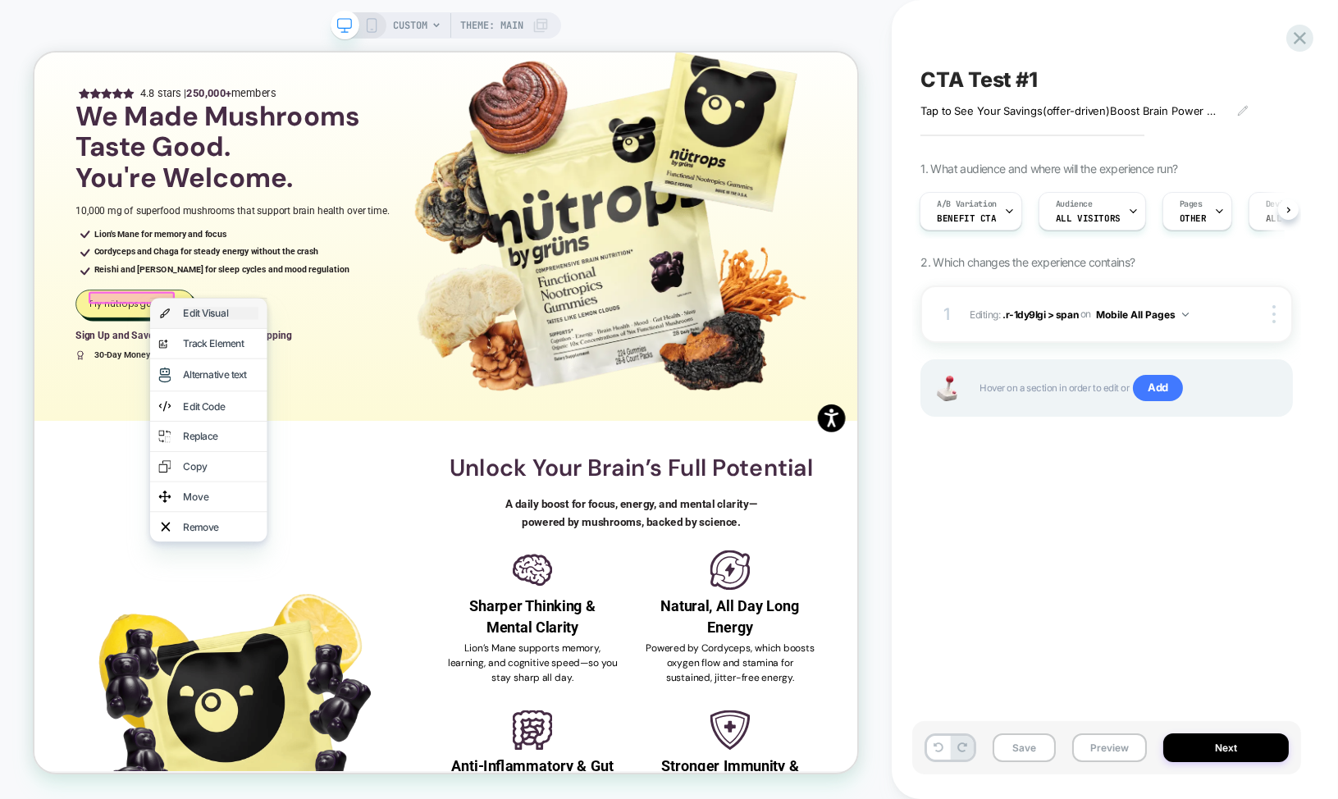
click at [237, 396] on div "Edit Visual" at bounding box center [283, 400] width 100 height 16
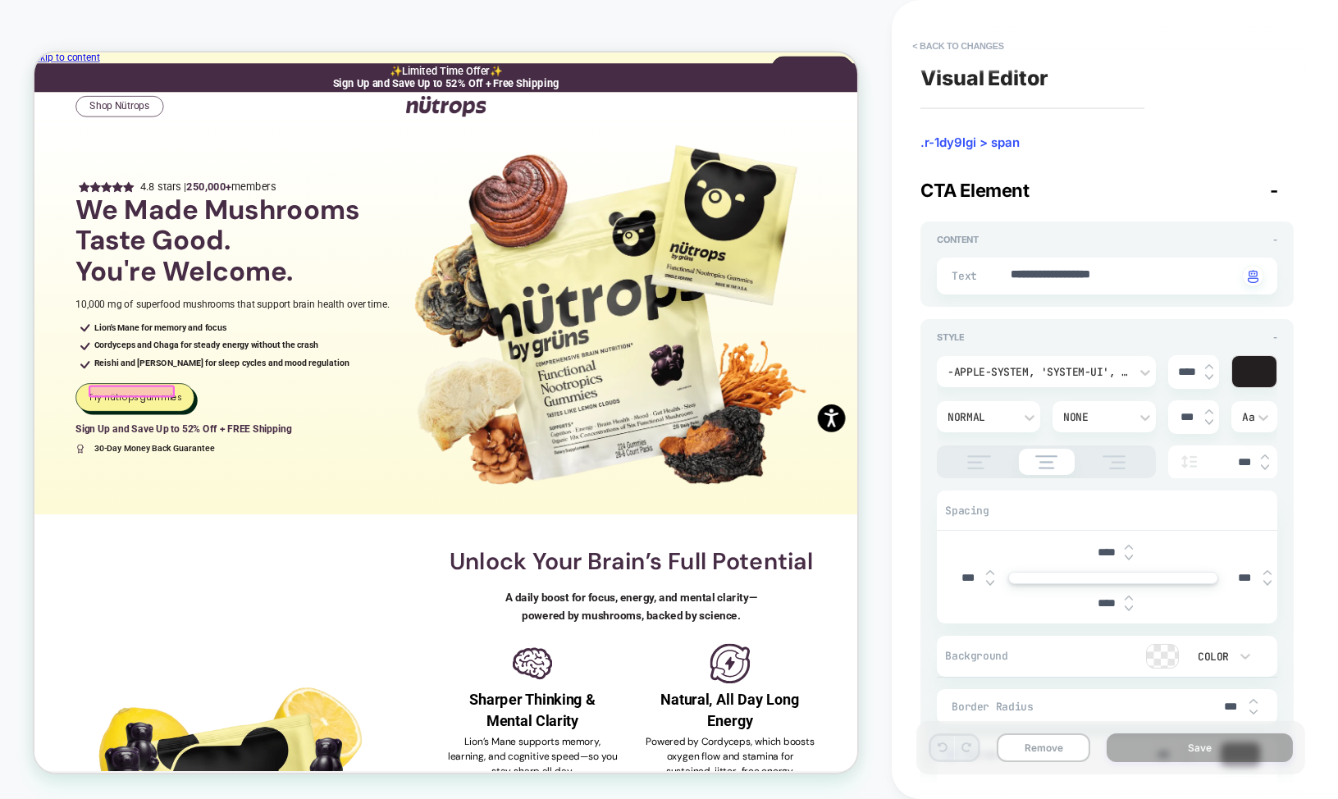
scroll to position [0, 0]
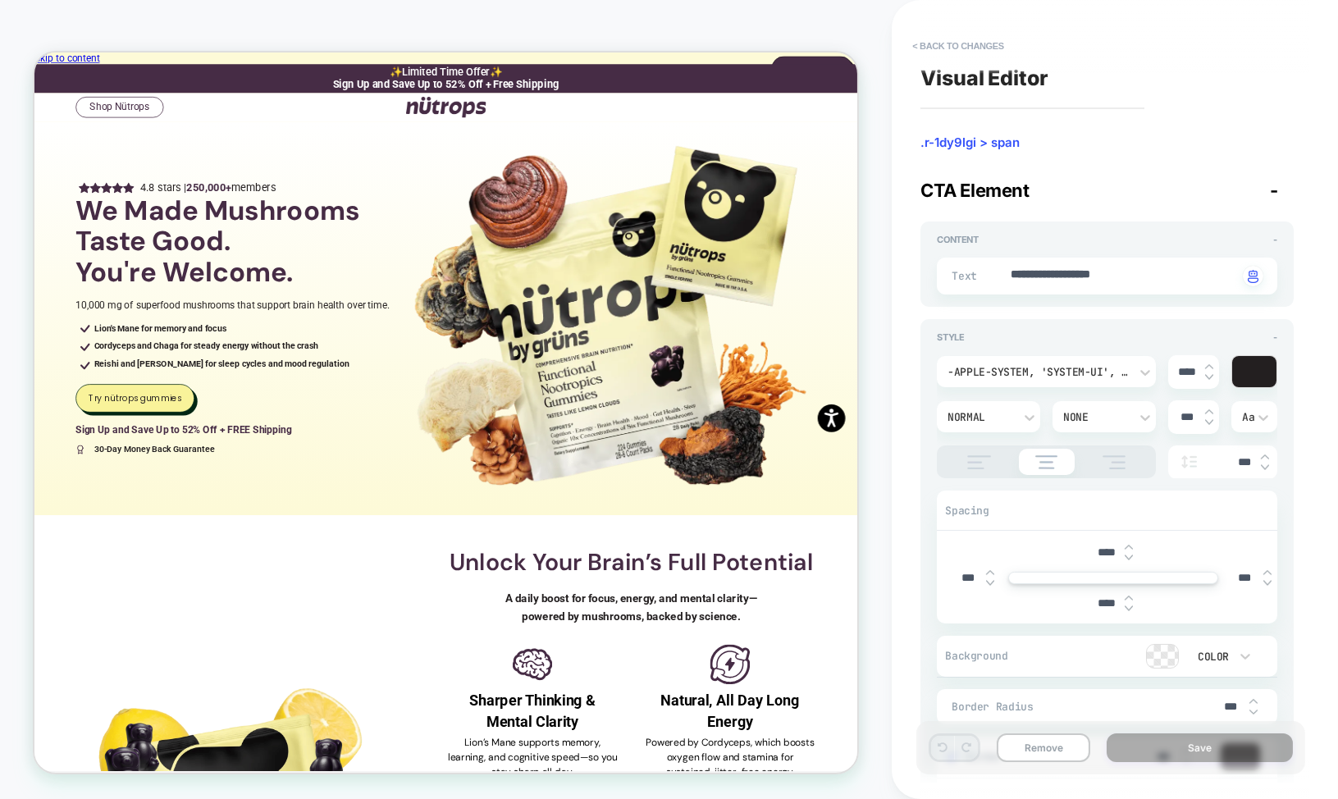
click at [1063, 273] on textarea "**********" at bounding box center [1123, 276] width 229 height 19
paste textarea "**********"
type textarea "*"
type textarea "**********"
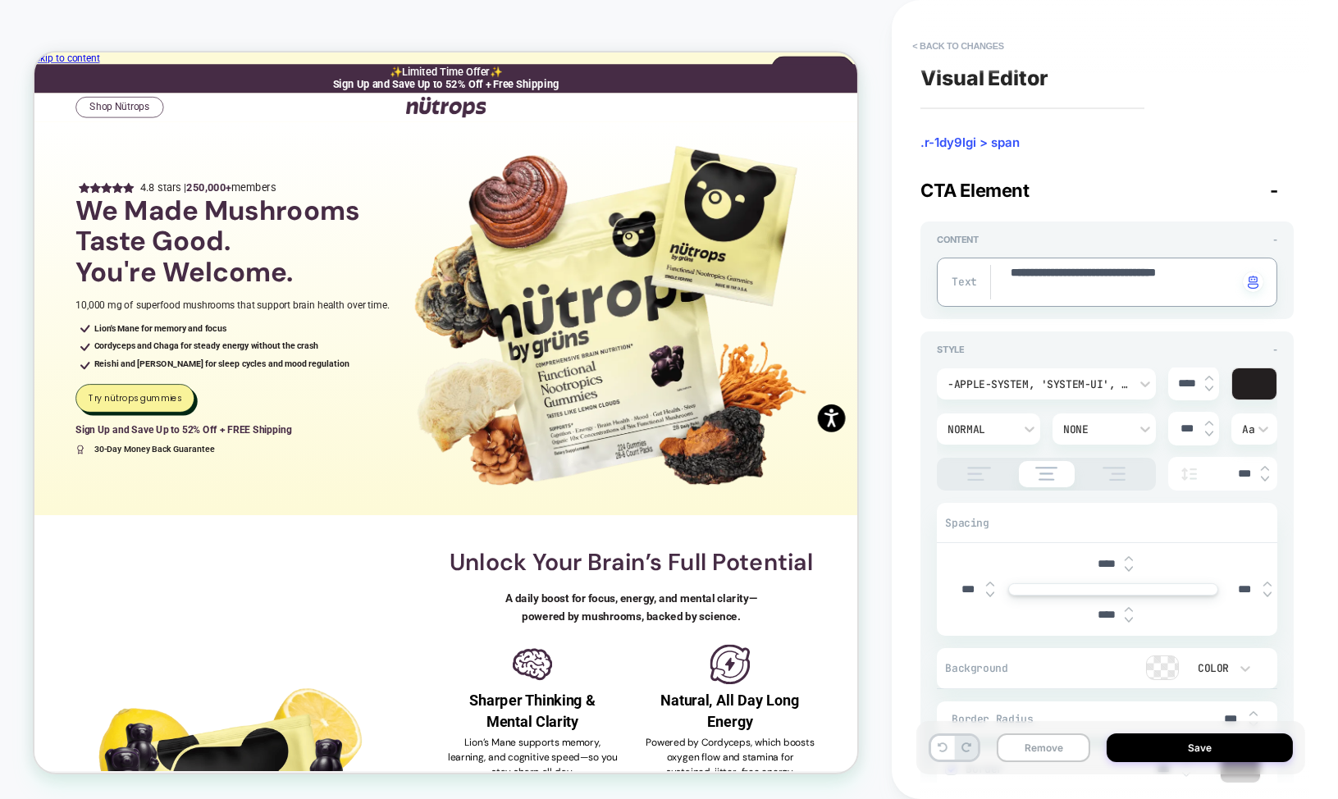
type textarea "*"
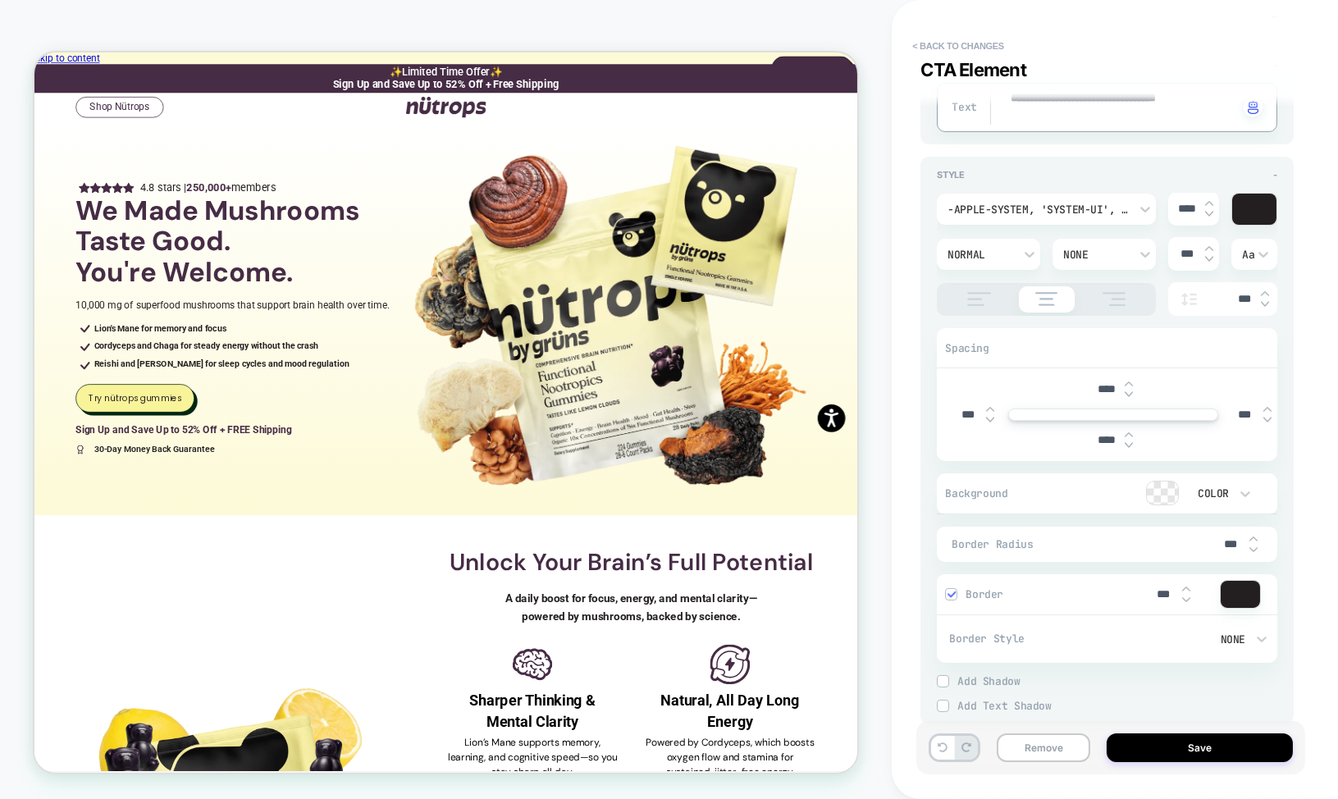
scroll to position [205, 0]
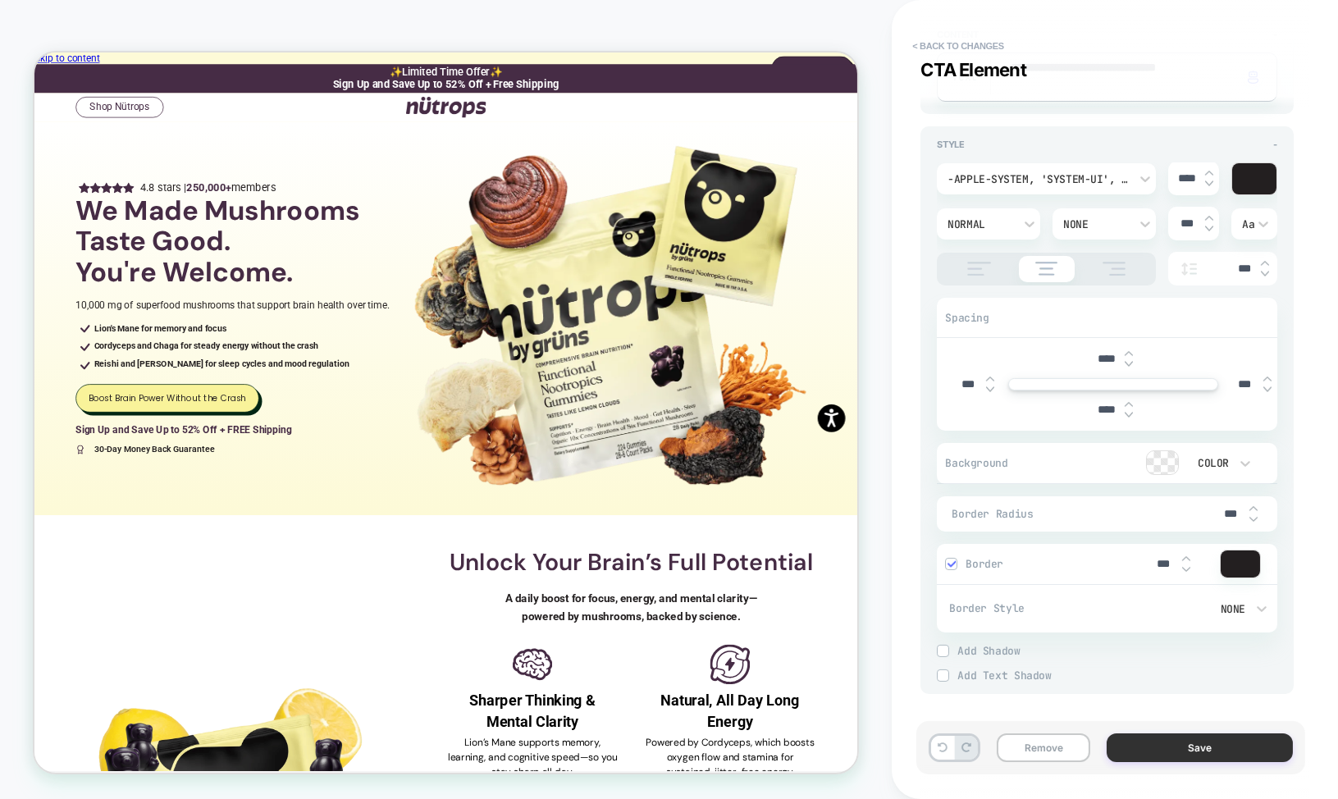
type textarea "**********"
click at [1195, 741] on button "Save" at bounding box center [1200, 748] width 186 height 29
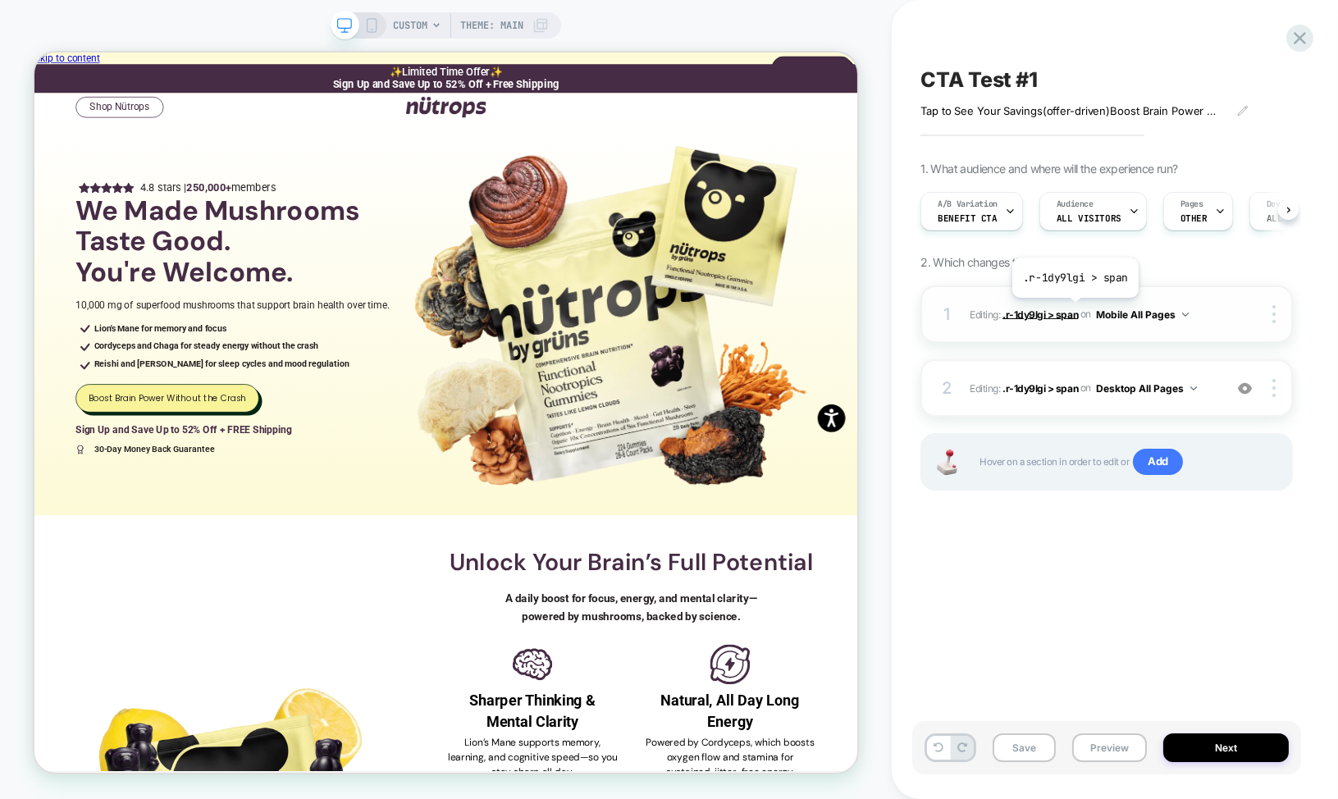
scroll to position [0, 1]
click at [1029, 751] on button "Save" at bounding box center [1024, 748] width 63 height 29
click at [1232, 757] on button "Next" at bounding box center [1227, 748] width 126 height 29
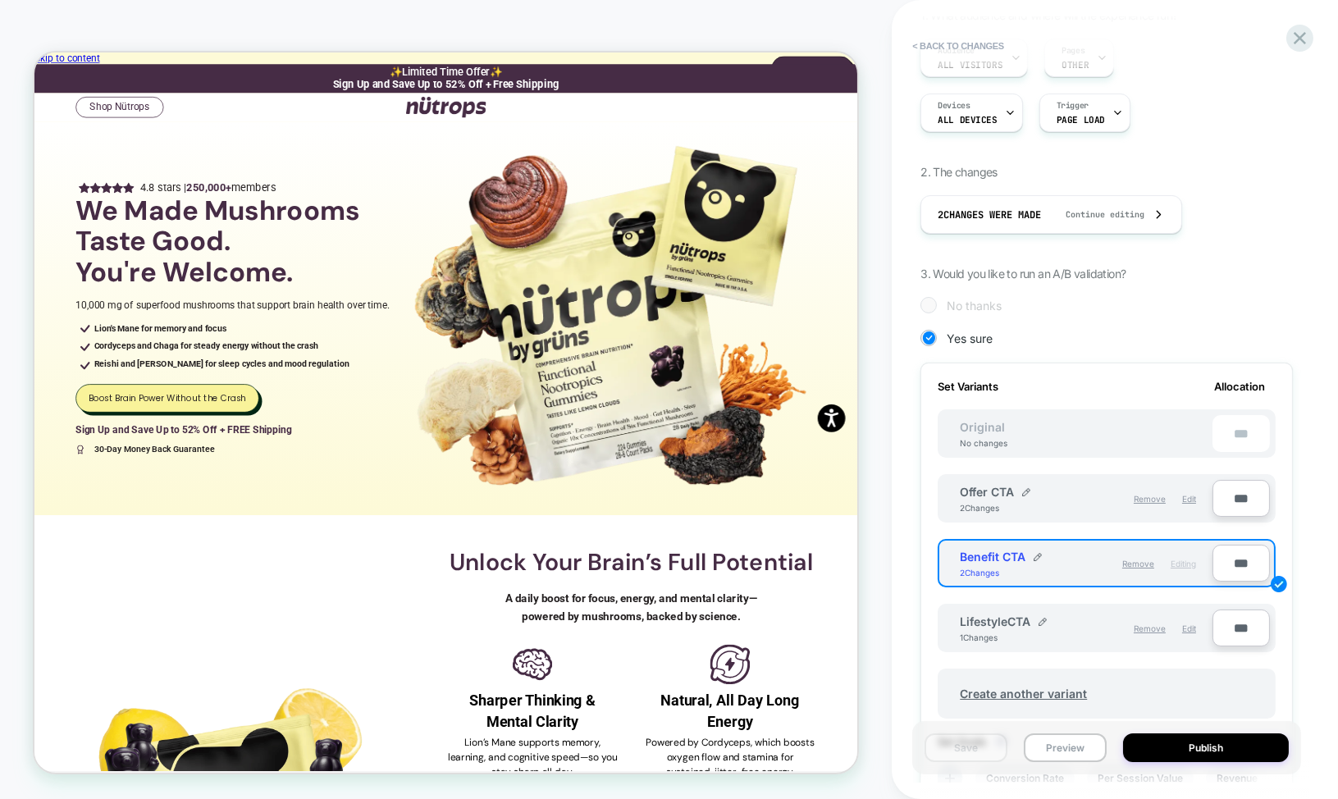
scroll to position [207, 0]
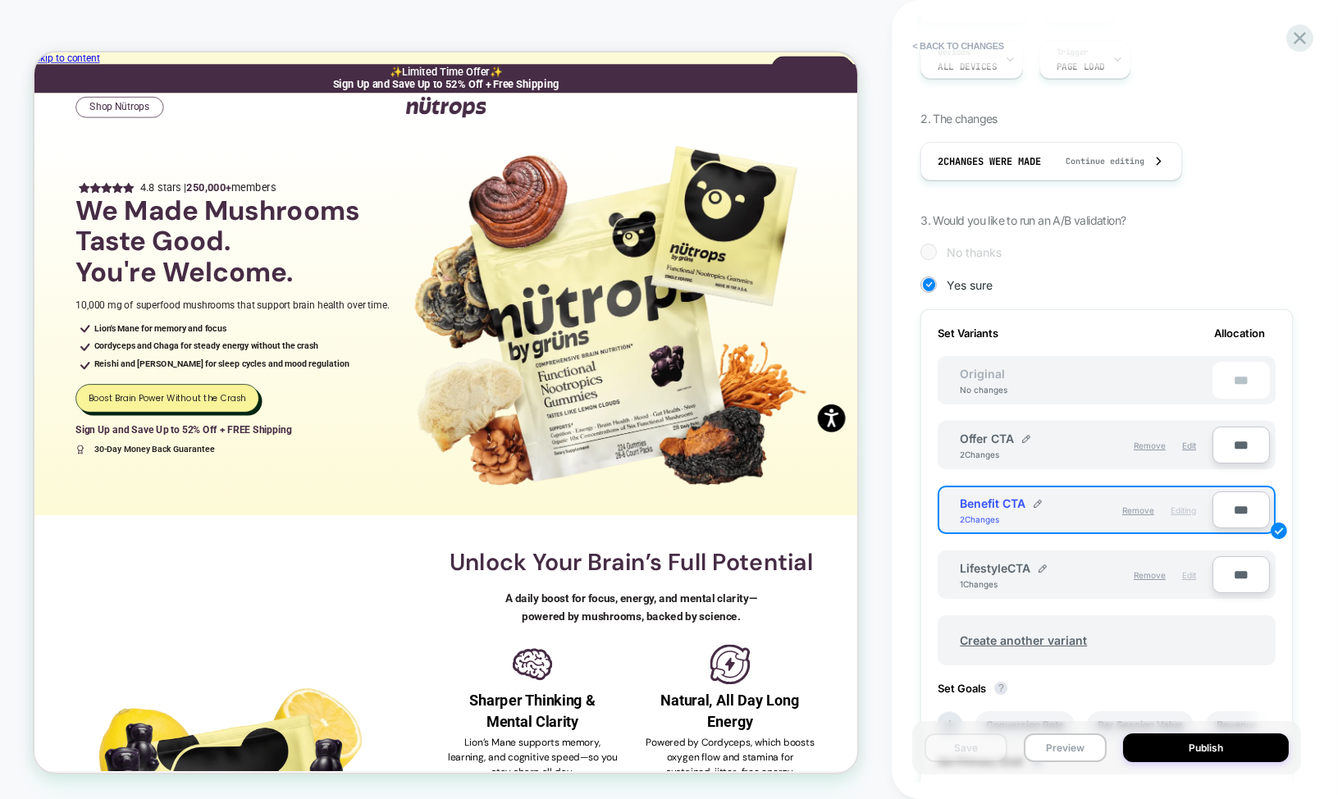
click at [1192, 570] on span "Edit" at bounding box center [1189, 575] width 14 height 10
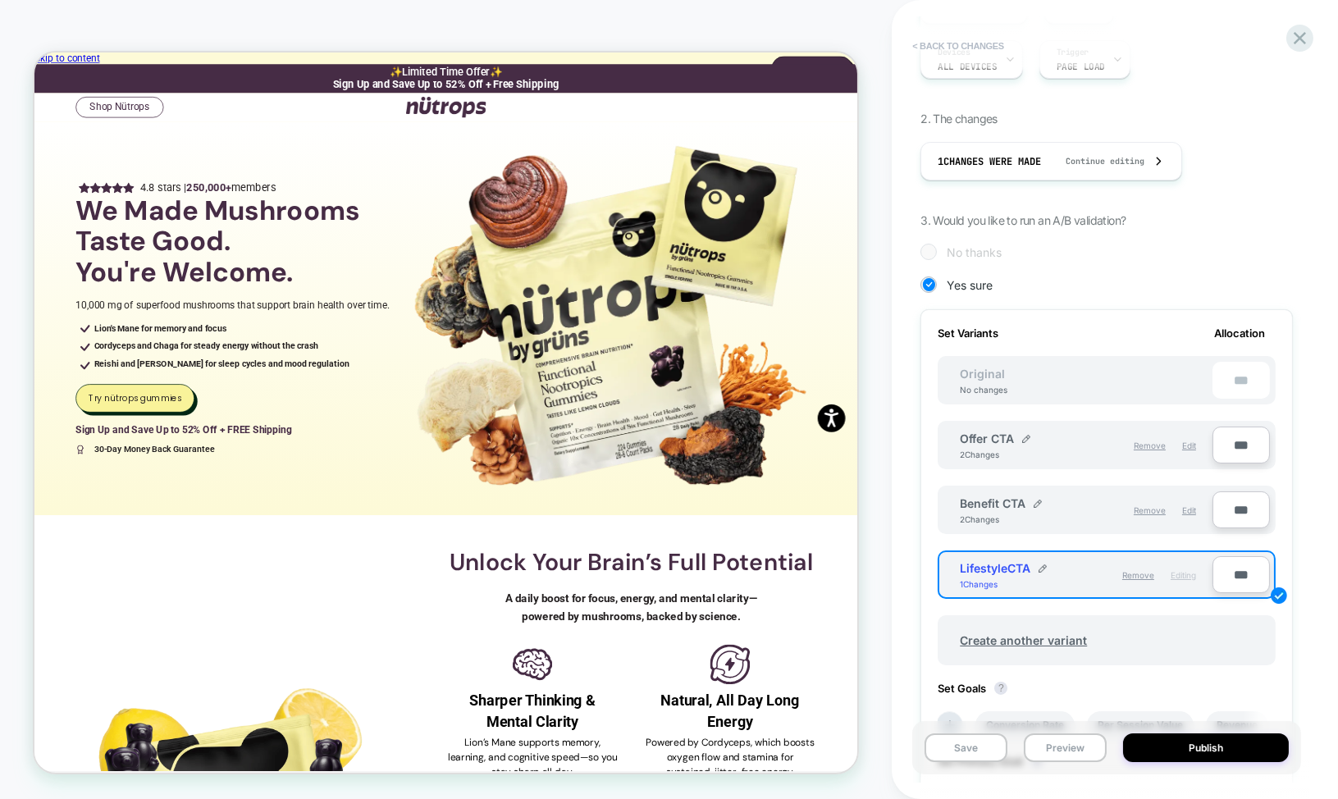
click at [935, 42] on button "< Back to changes" at bounding box center [958, 46] width 108 height 26
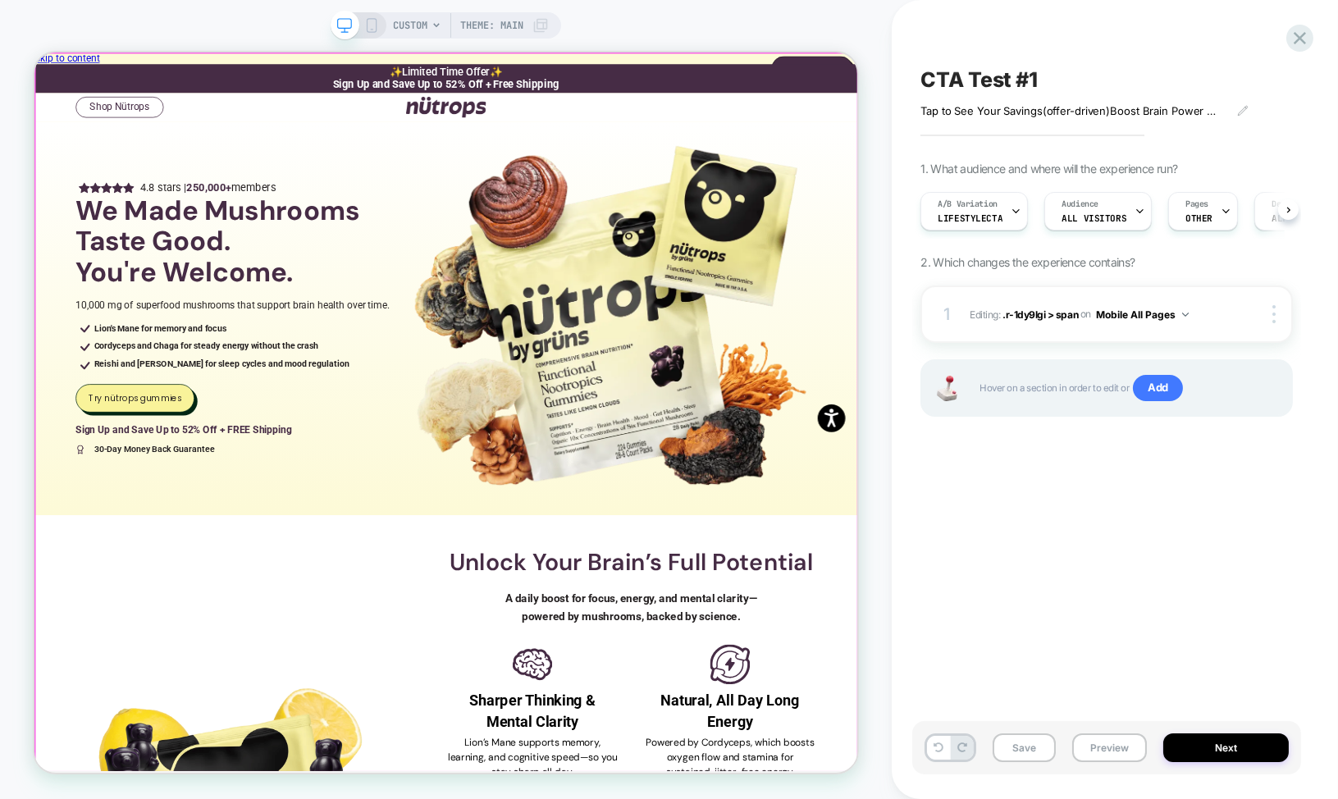
scroll to position [0, 1]
click at [373, 28] on icon at bounding box center [371, 25] width 15 height 15
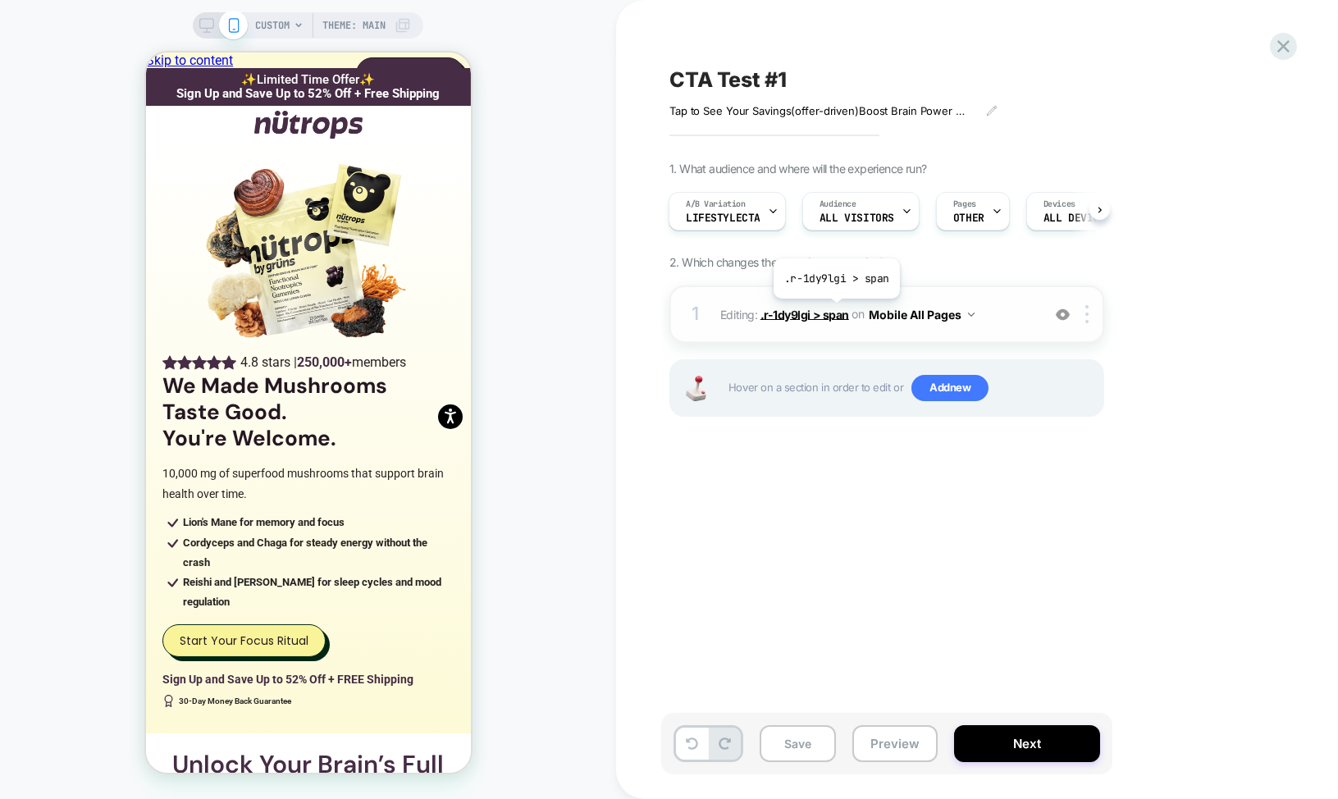
click at [803, 311] on span ".r-1dy9lgi > span" at bounding box center [805, 314] width 89 height 14
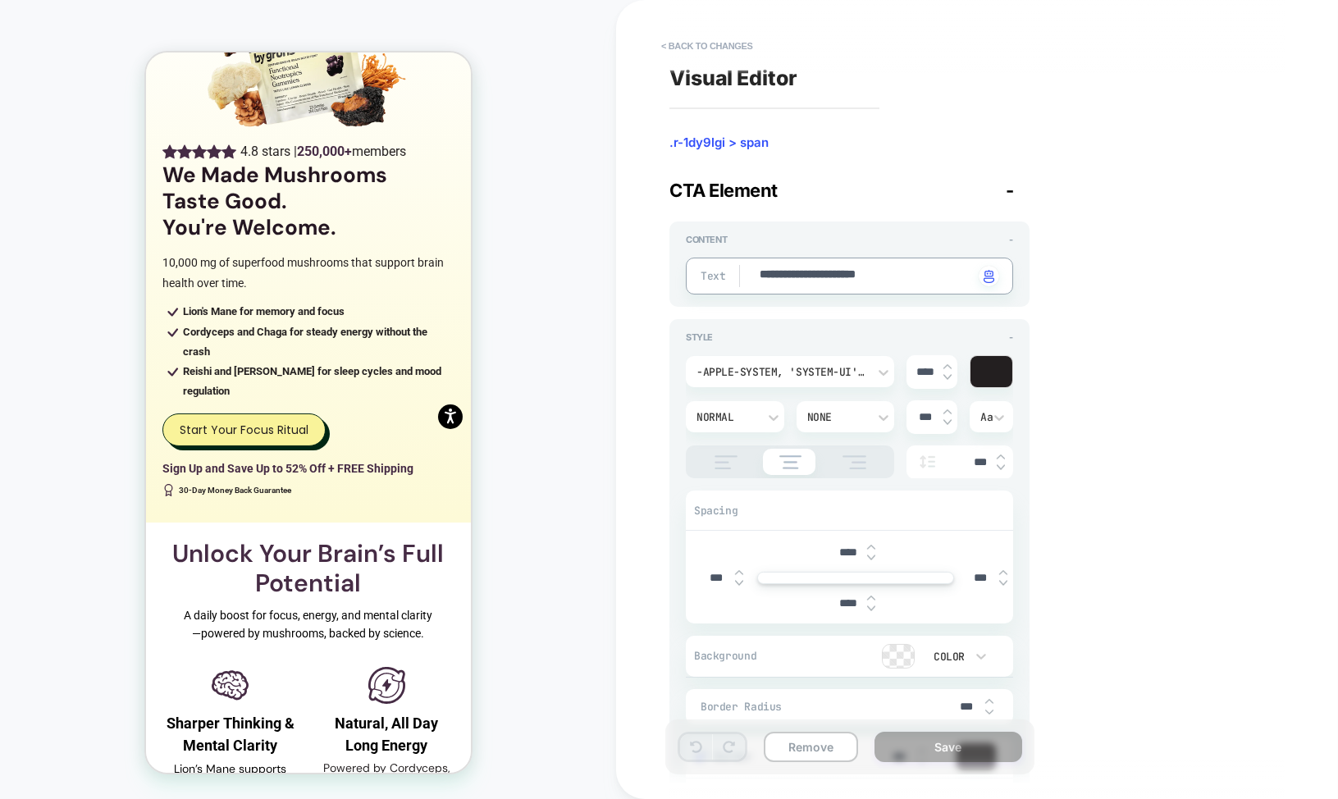
click at [834, 285] on textarea "**********" at bounding box center [866, 276] width 216 height 19
click at [690, 45] on button "< Back to changes" at bounding box center [707, 46] width 108 height 26
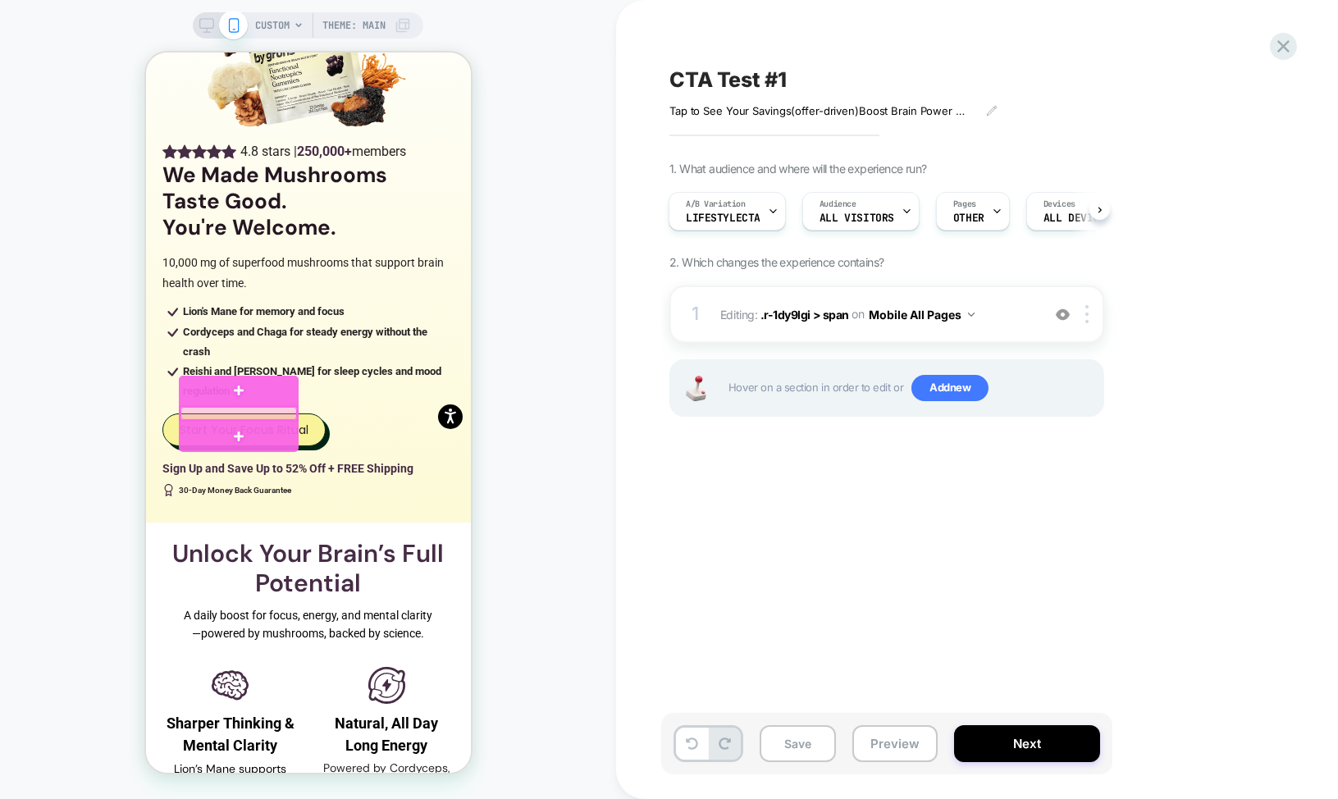
click at [219, 413] on div at bounding box center [238, 413] width 116 height 13
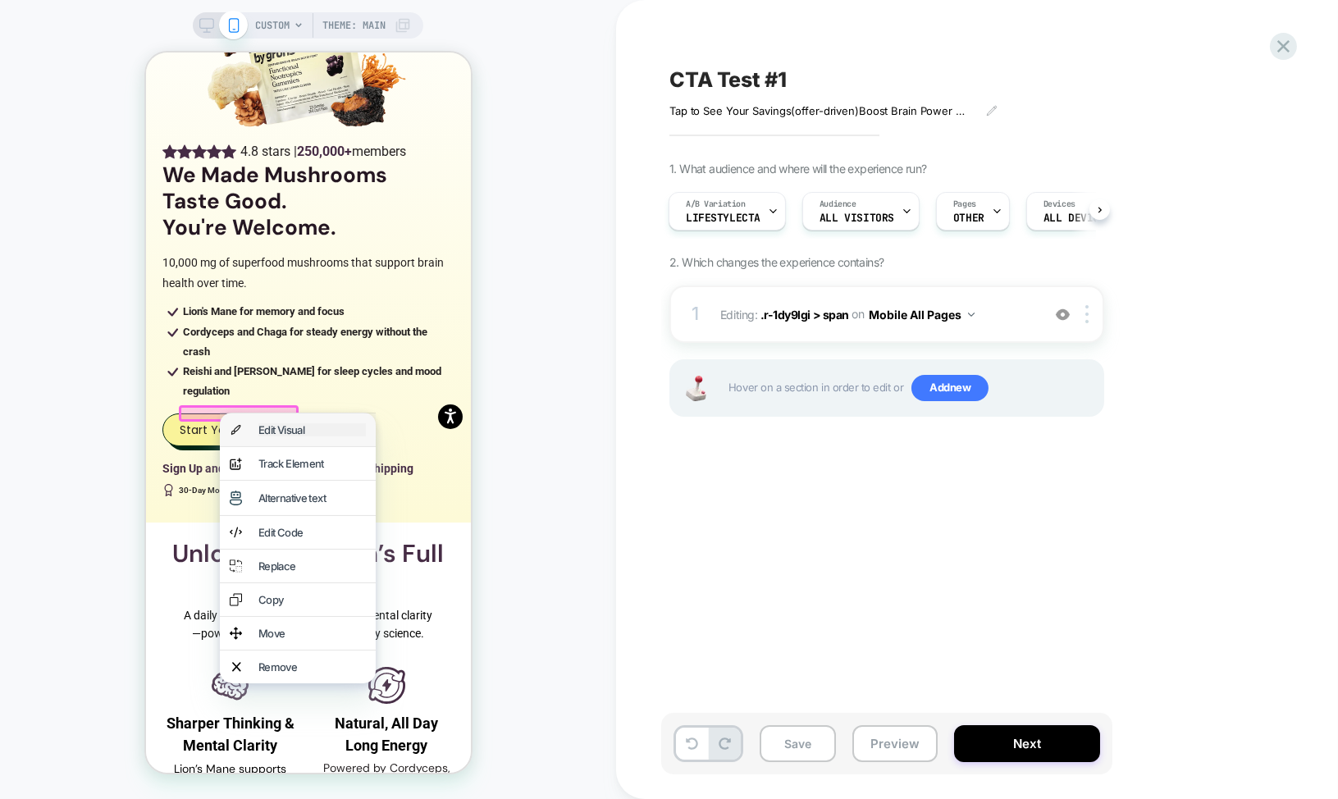
click at [279, 437] on div "Edit Visual" at bounding box center [311, 429] width 107 height 13
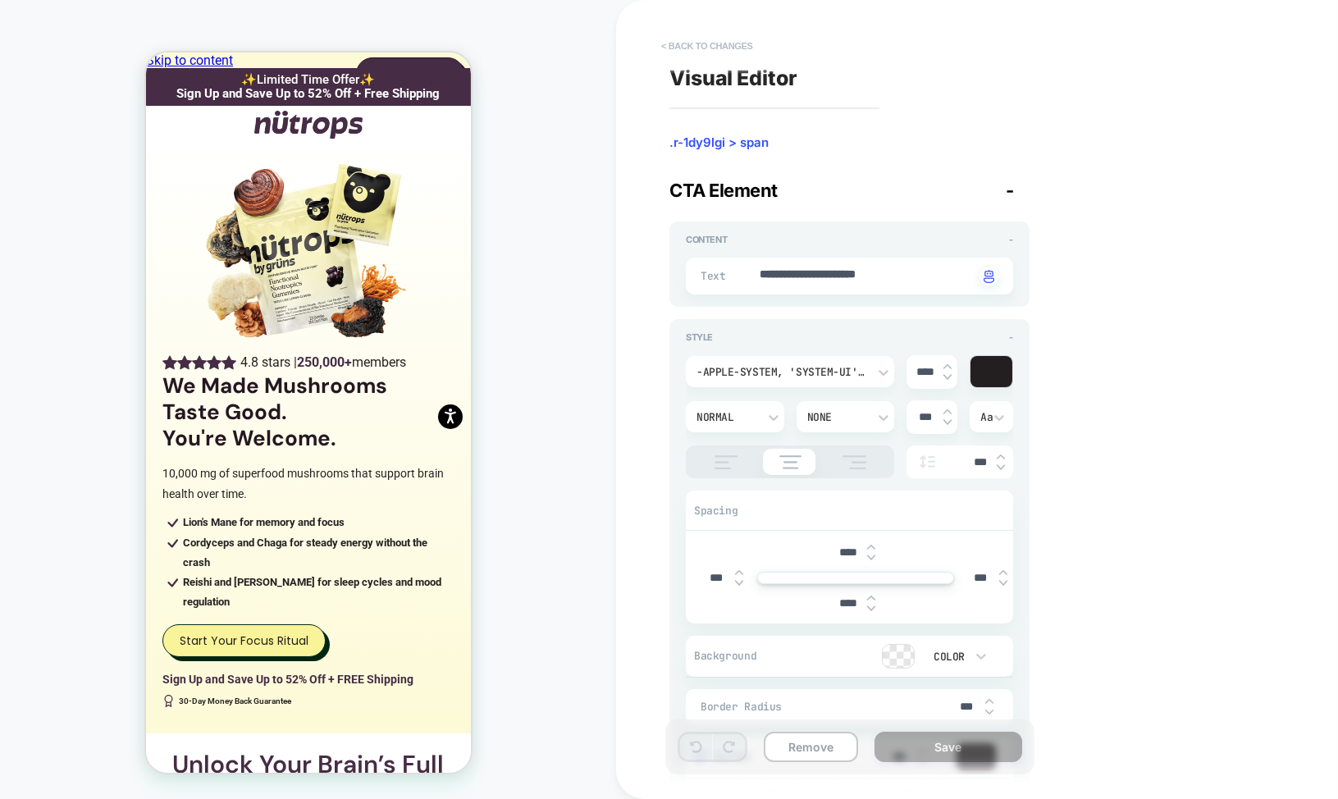
click at [702, 46] on button "< Back to changes" at bounding box center [707, 46] width 108 height 26
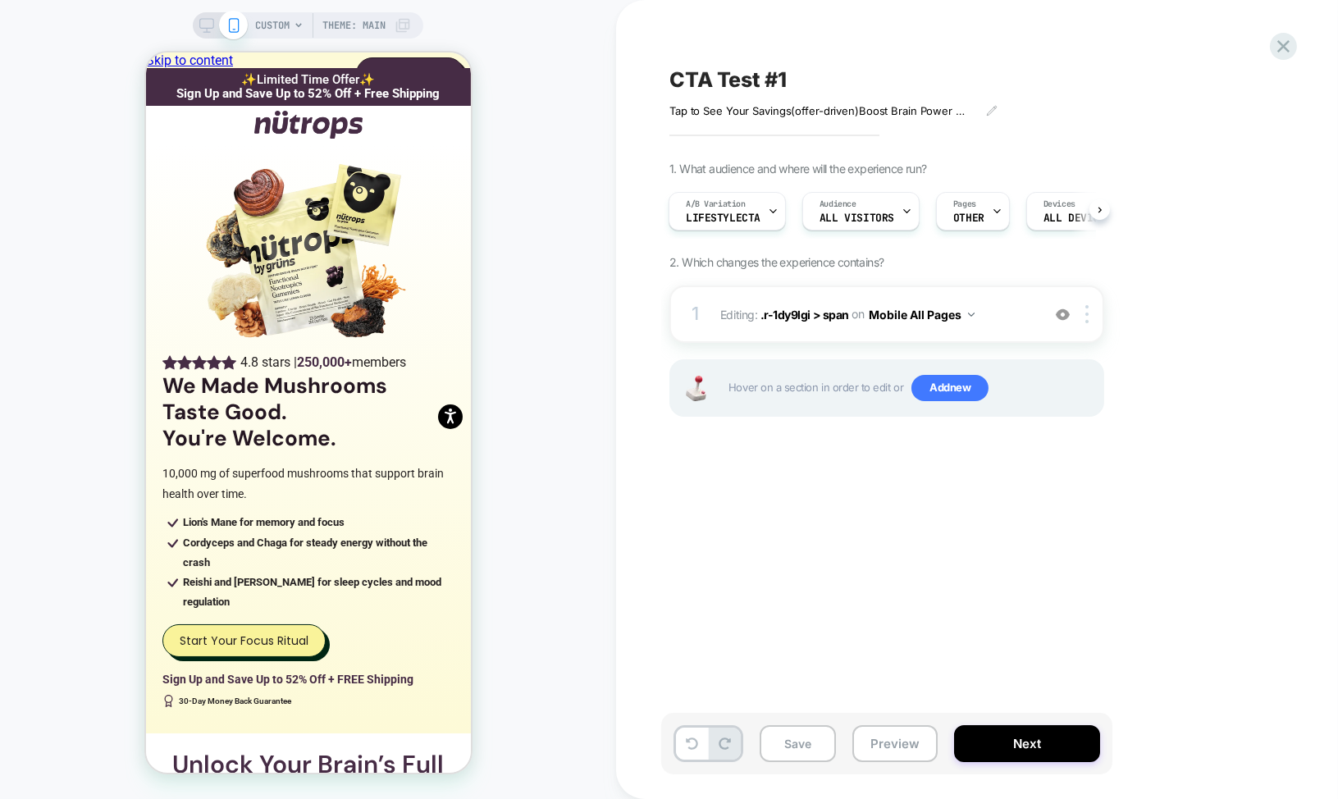
click at [213, 26] on div at bounding box center [220, 25] width 42 height 15
click at [205, 27] on rect at bounding box center [207, 23] width 14 height 9
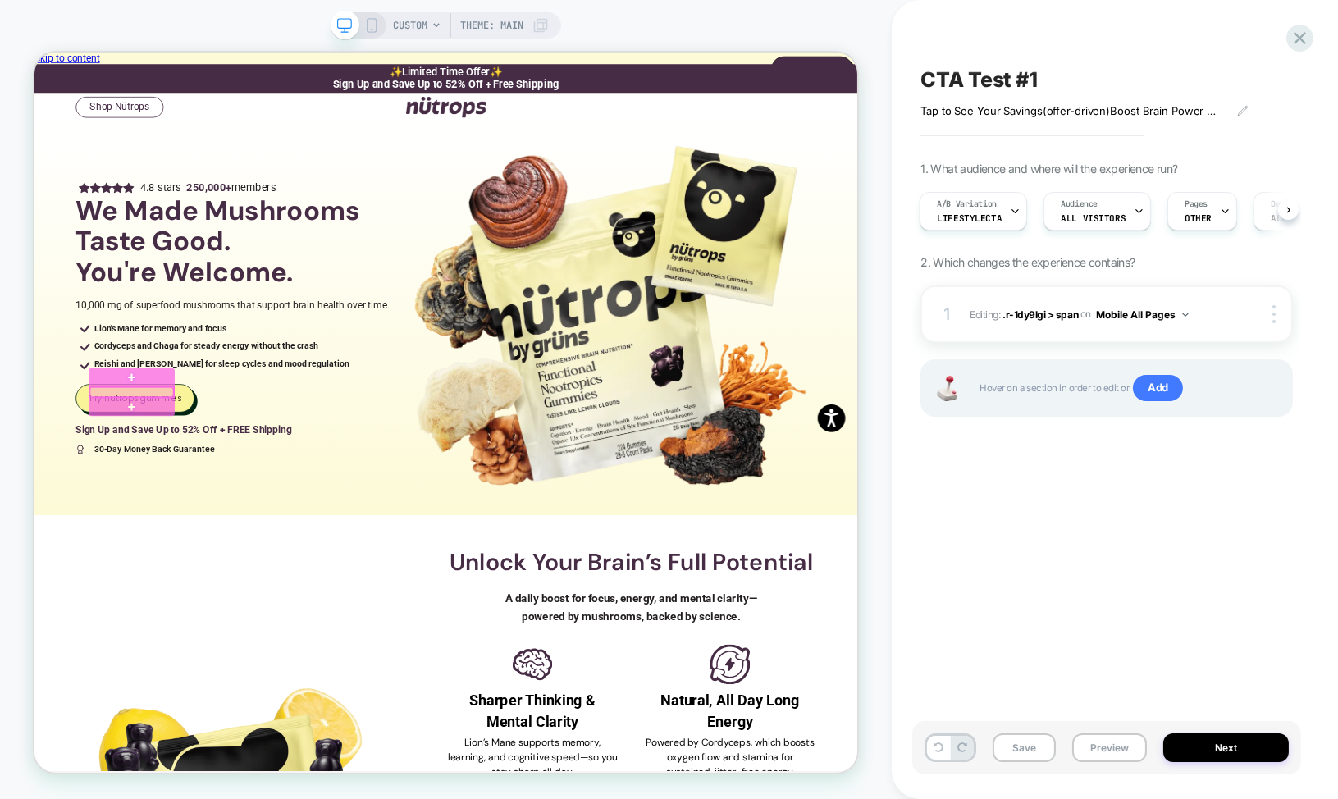
click at [187, 505] on div at bounding box center [164, 505] width 112 height 13
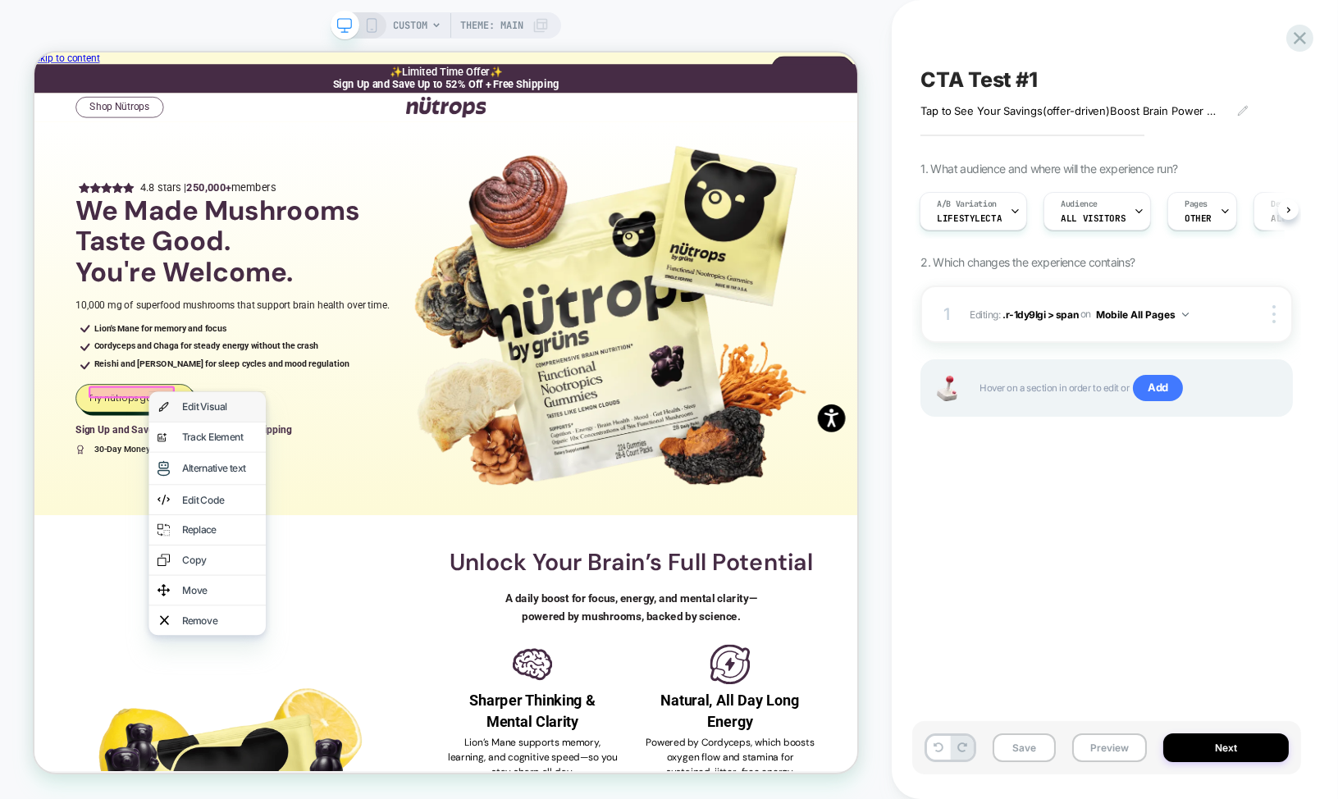
click at [222, 514] on div "Edit Visual" at bounding box center [265, 524] width 156 height 39
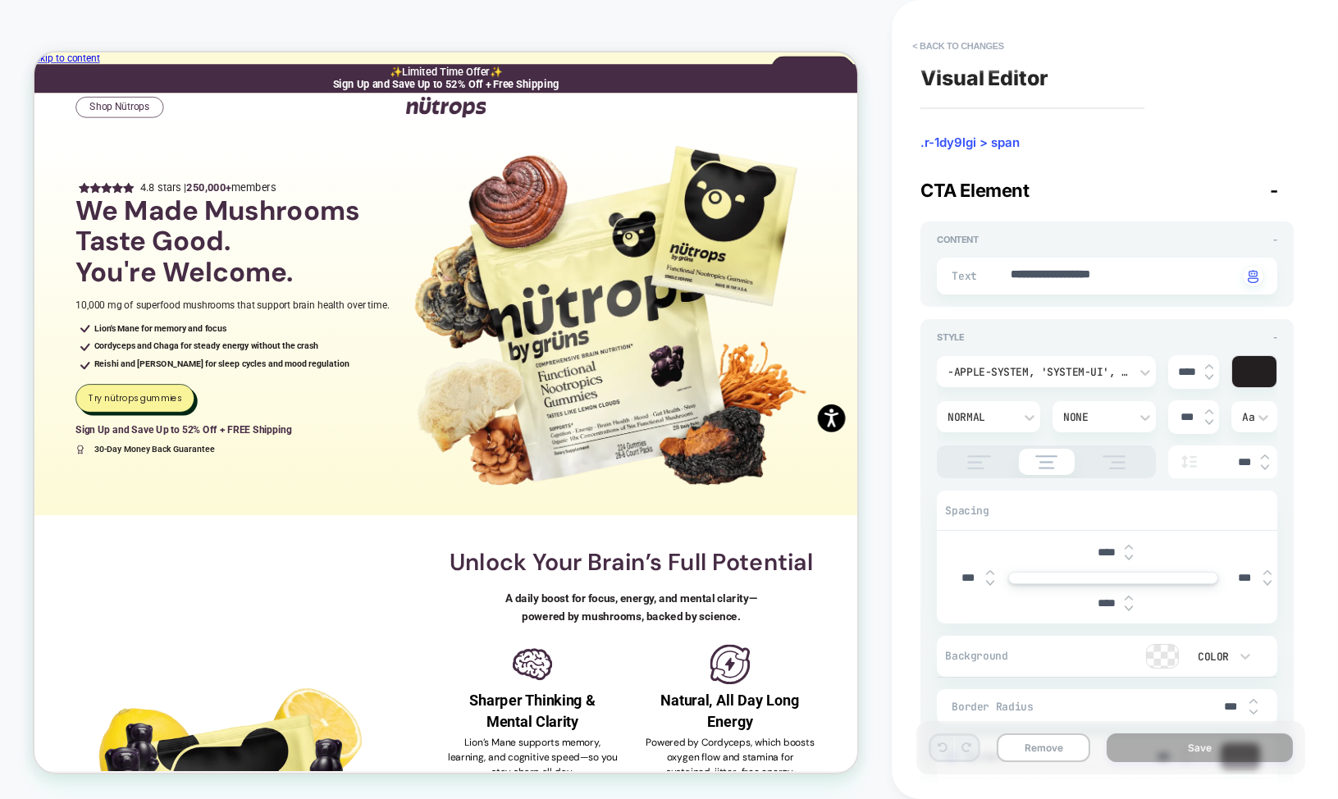
click at [1059, 289] on div "**********" at bounding box center [1107, 276] width 341 height 37
click at [1056, 279] on textarea "**********" at bounding box center [1123, 276] width 229 height 19
paste textarea "****"
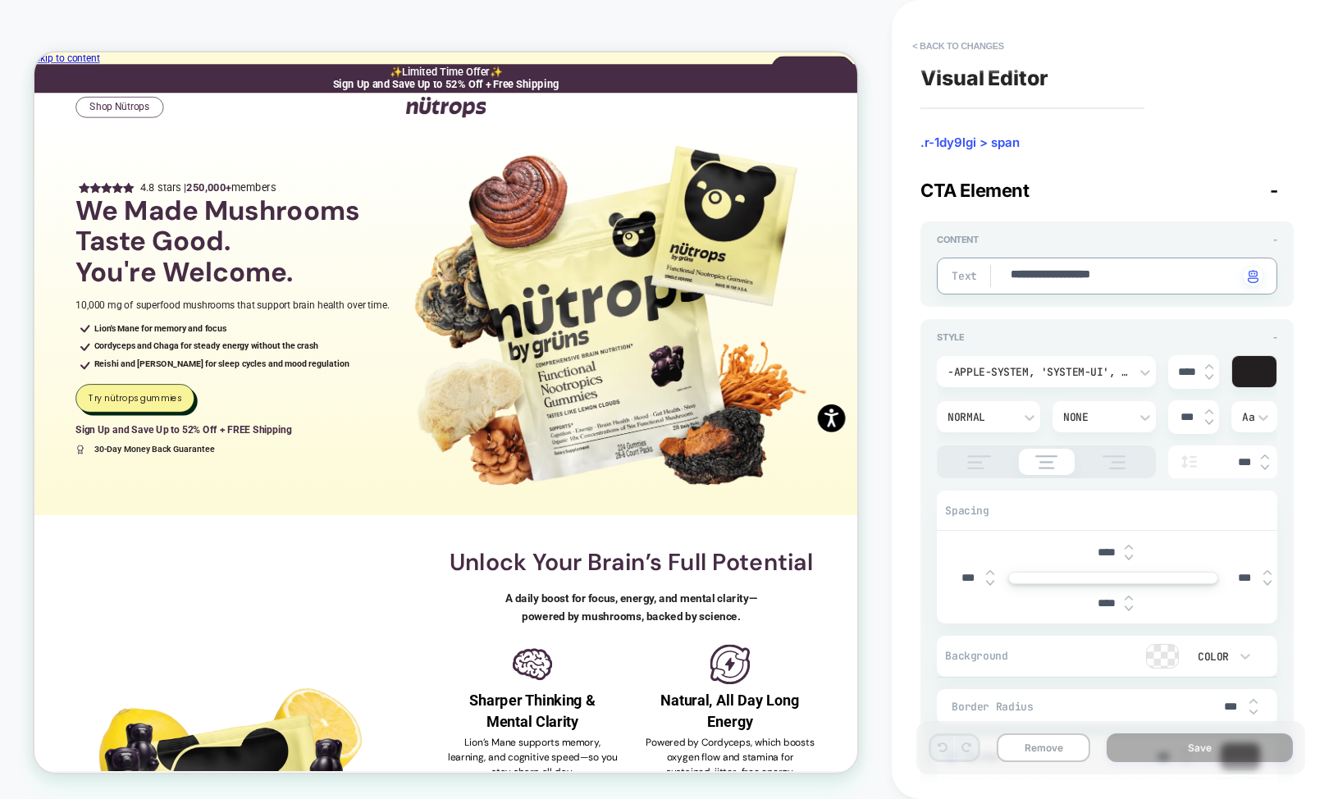
type textarea "*"
type textarea "**********"
type textarea "*"
type textarea "**********"
click at [1191, 749] on button "Save" at bounding box center [1200, 748] width 186 height 29
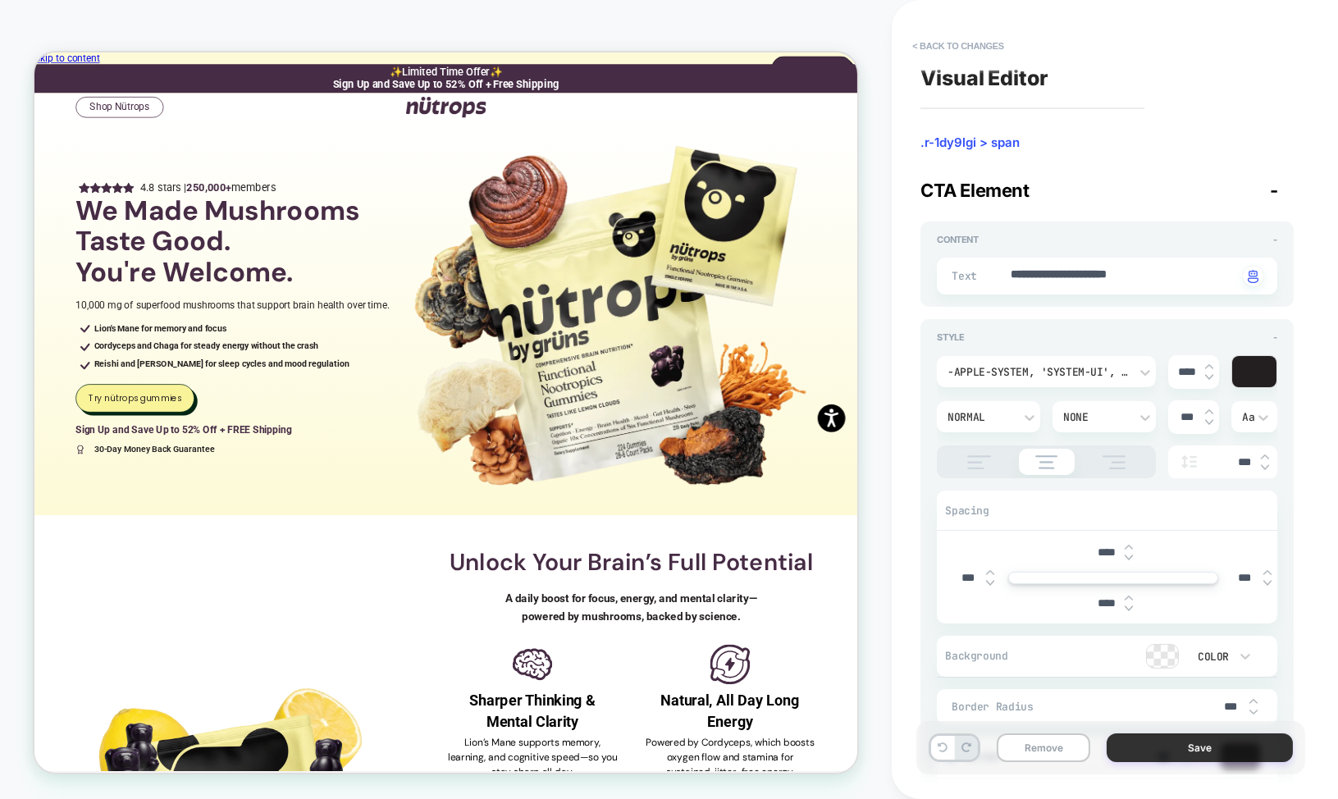
type textarea "*"
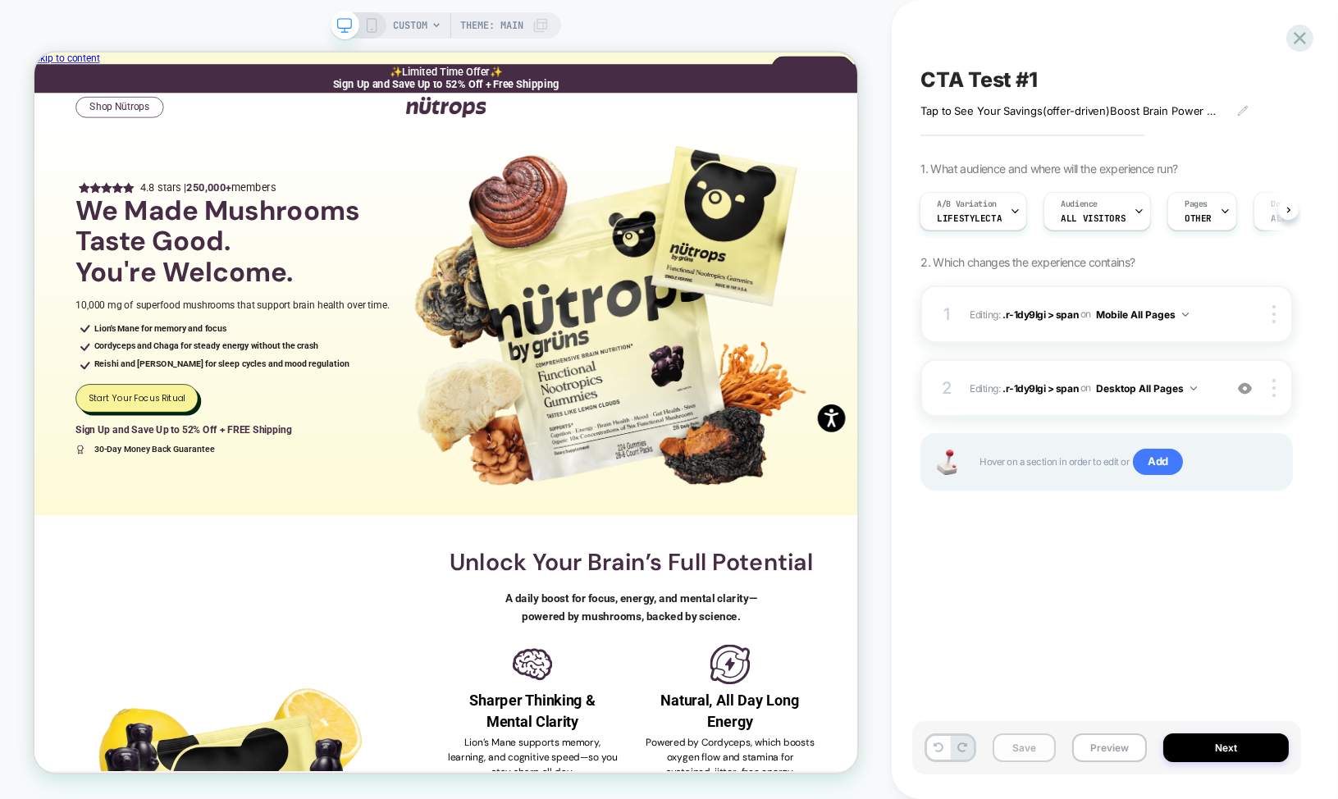
click at [1018, 754] on button "Save" at bounding box center [1024, 748] width 63 height 29
click at [1223, 753] on button "Next" at bounding box center [1227, 748] width 126 height 29
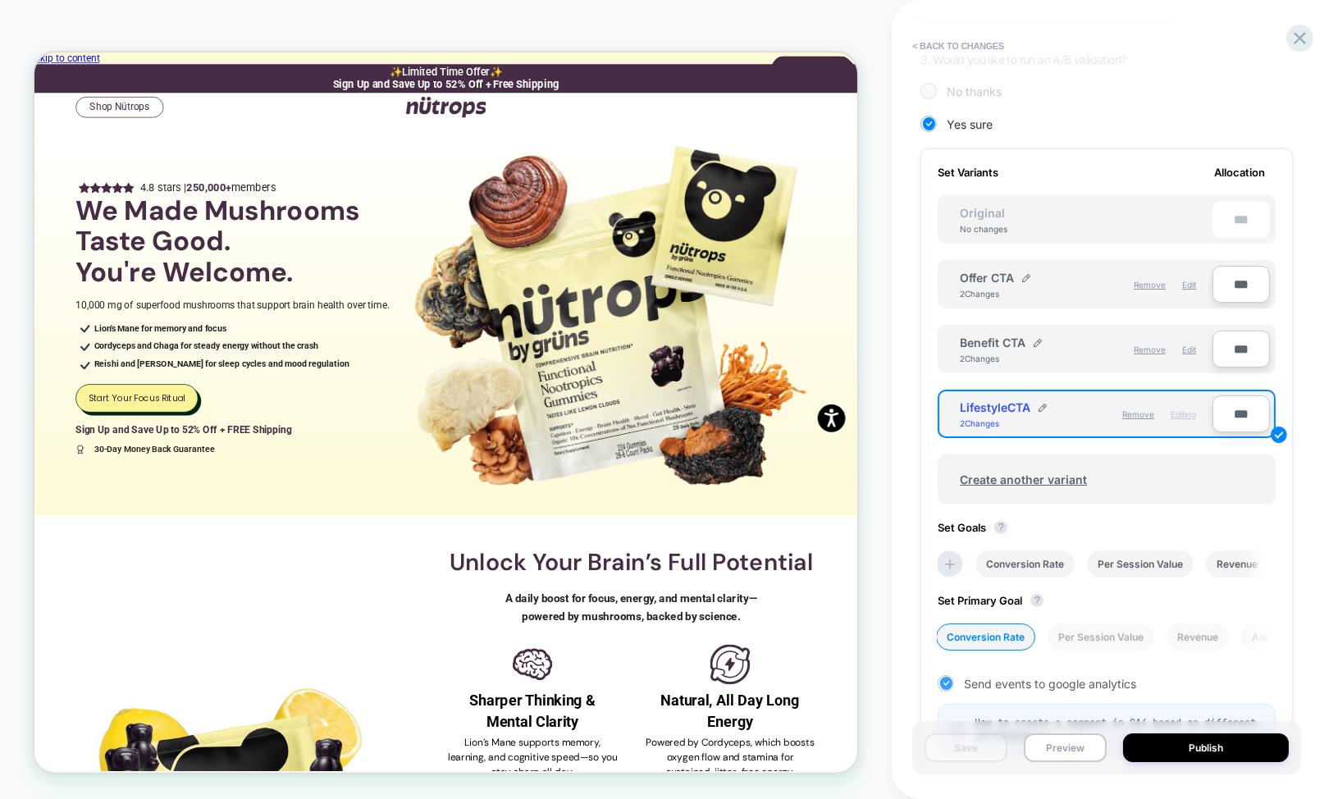
scroll to position [551, 0]
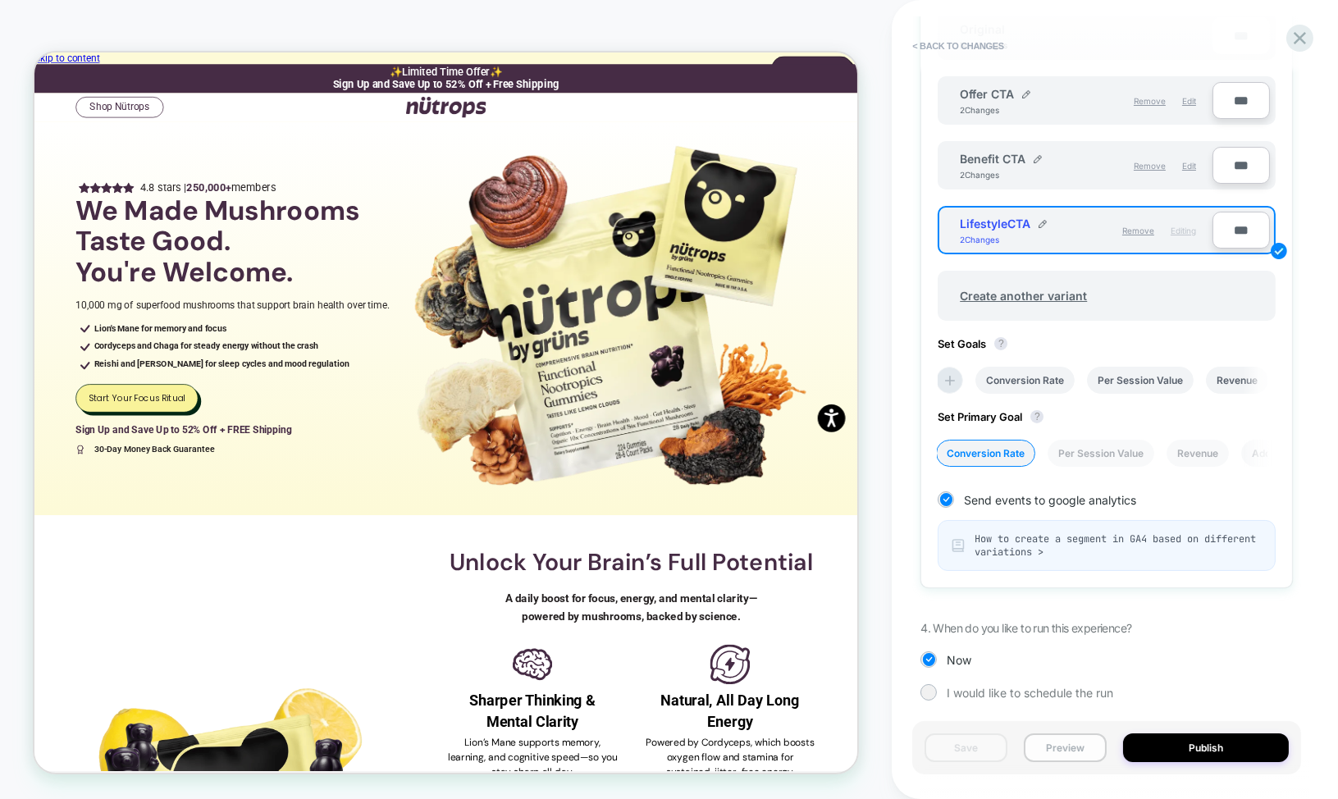
click at [1063, 739] on button "Preview" at bounding box center [1065, 748] width 83 height 29
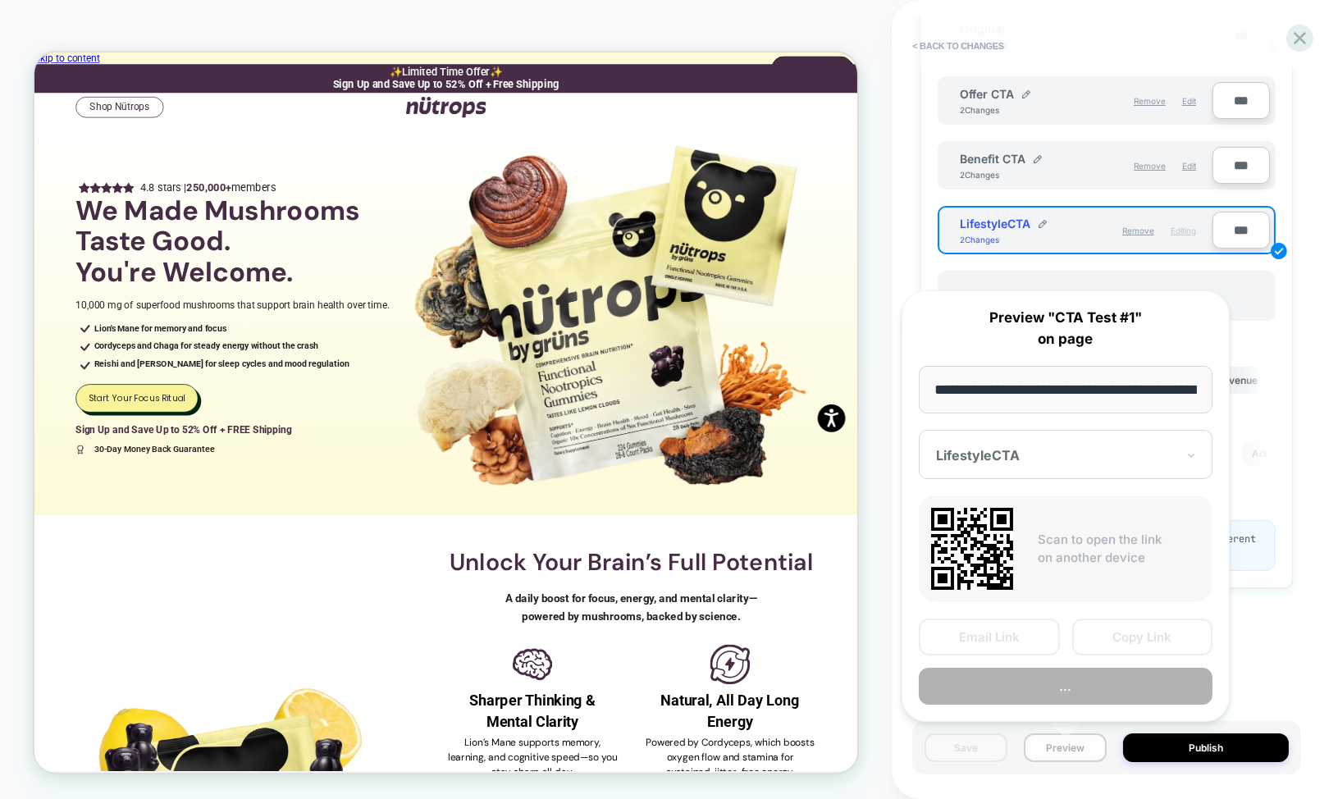
scroll to position [0, 97]
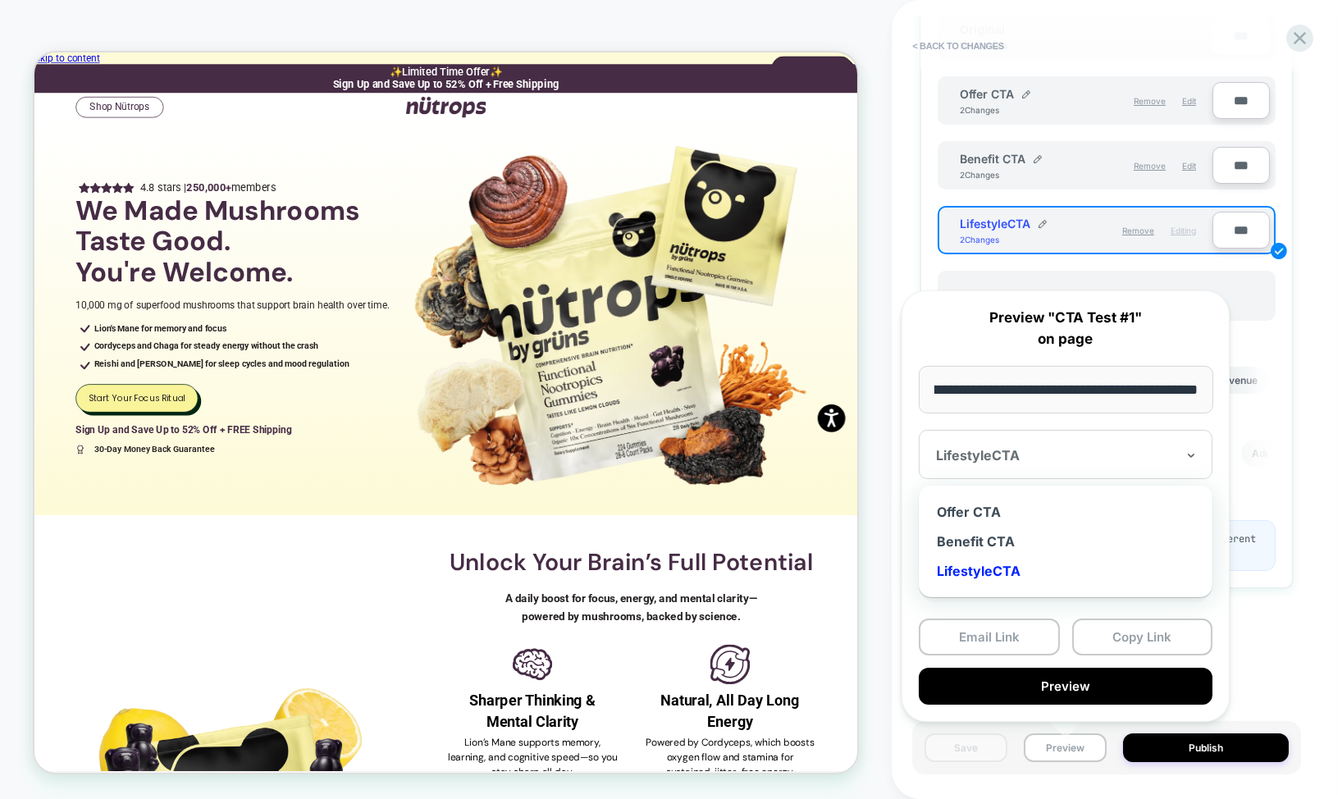
click at [1053, 456] on div at bounding box center [1056, 455] width 240 height 16
click at [1013, 505] on div "Offer CTA" at bounding box center [1065, 512] width 277 height 30
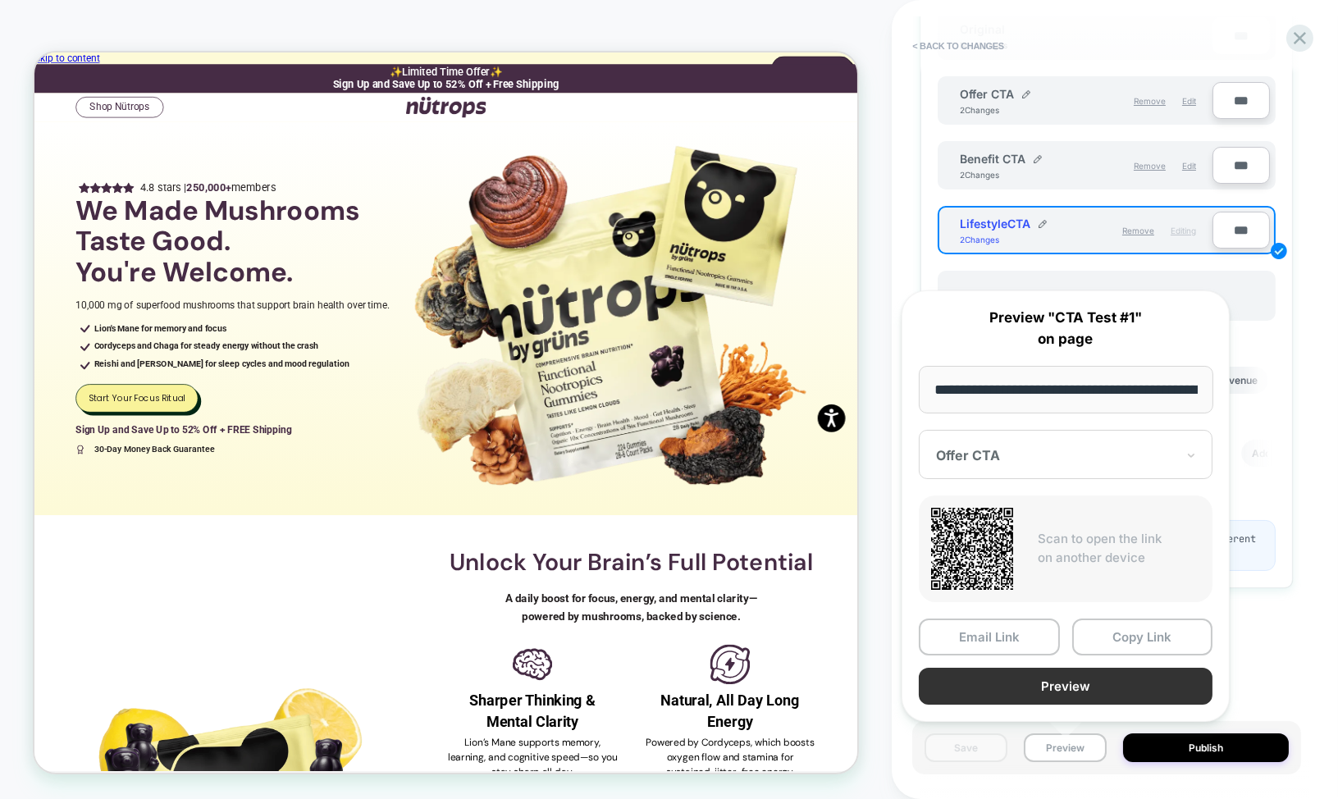
click at [1065, 684] on button "Preview" at bounding box center [1066, 686] width 294 height 37
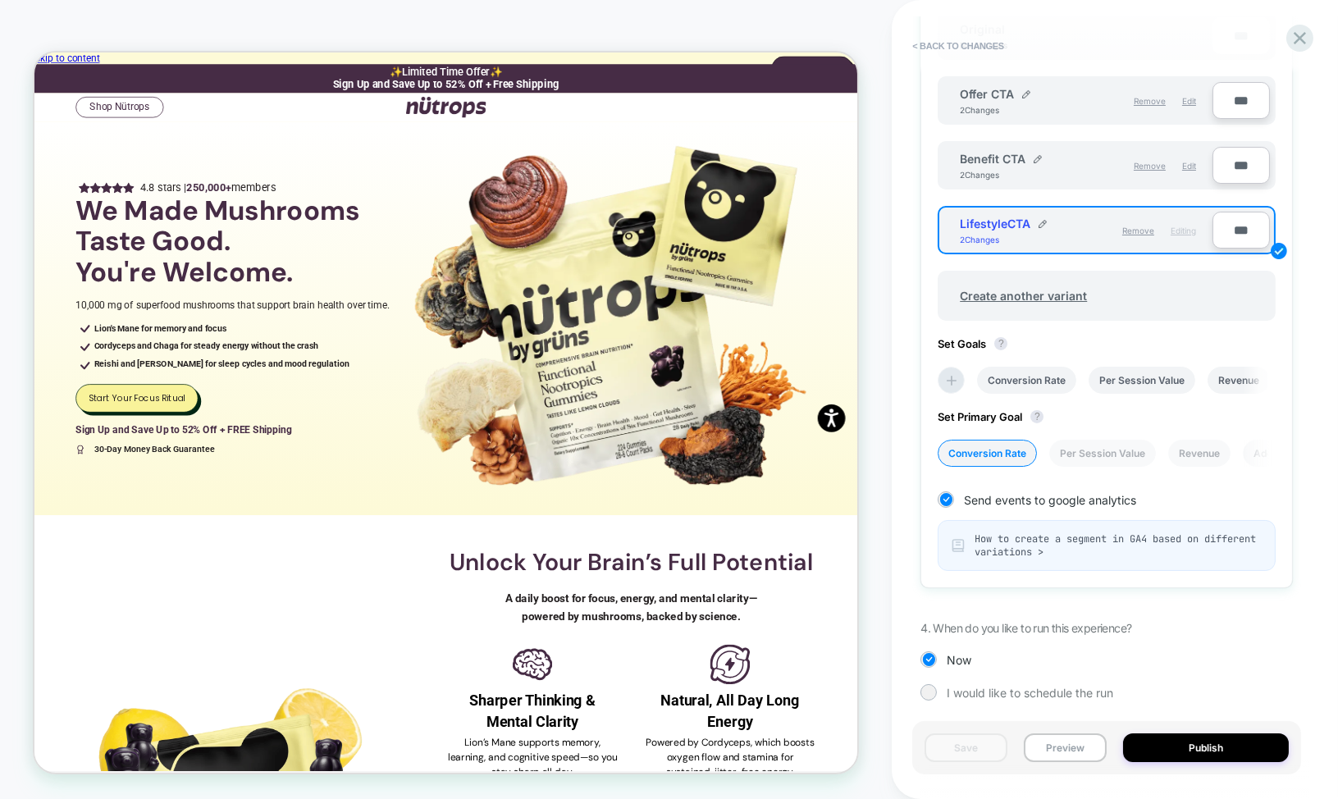
scroll to position [0, 2]
click at [1046, 752] on button "Preview" at bounding box center [1065, 748] width 83 height 29
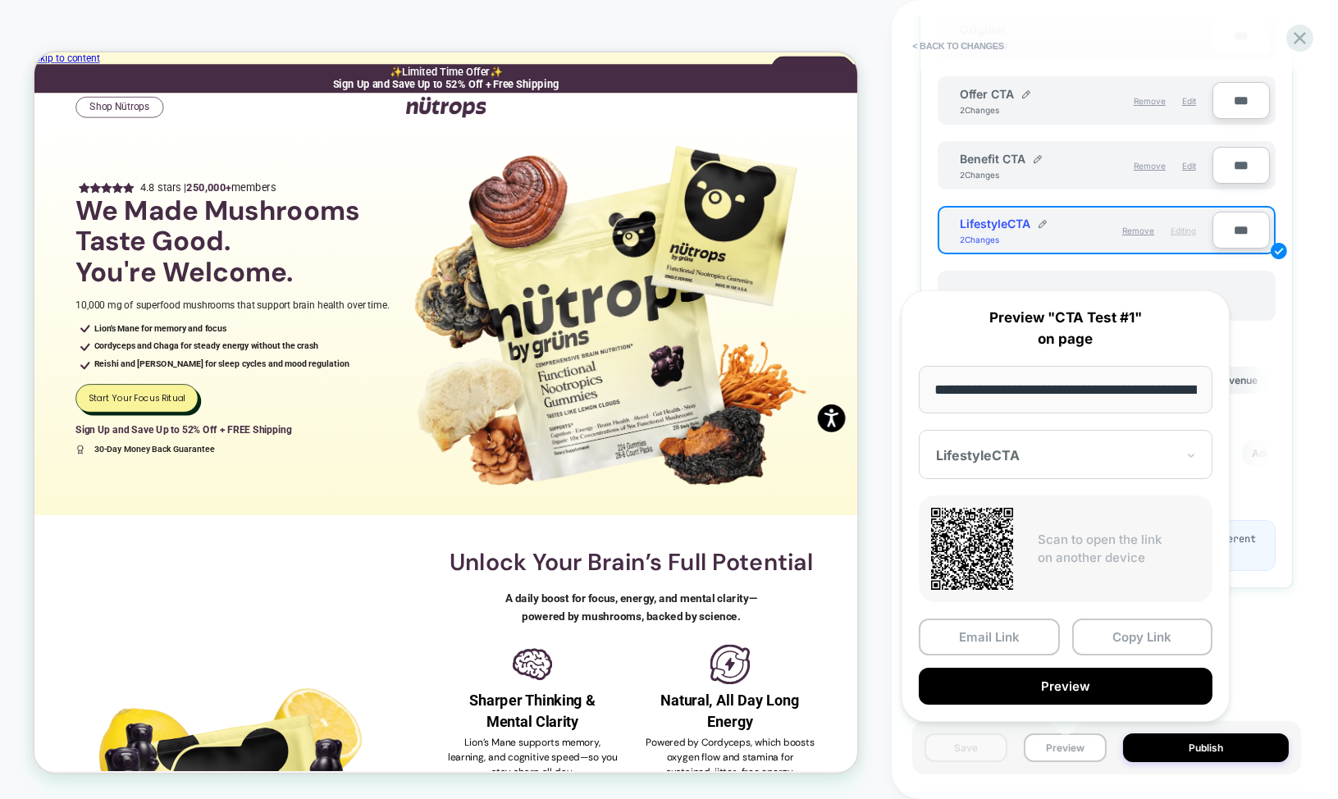
scroll to position [0, 97]
click at [1022, 448] on div at bounding box center [1056, 455] width 240 height 16
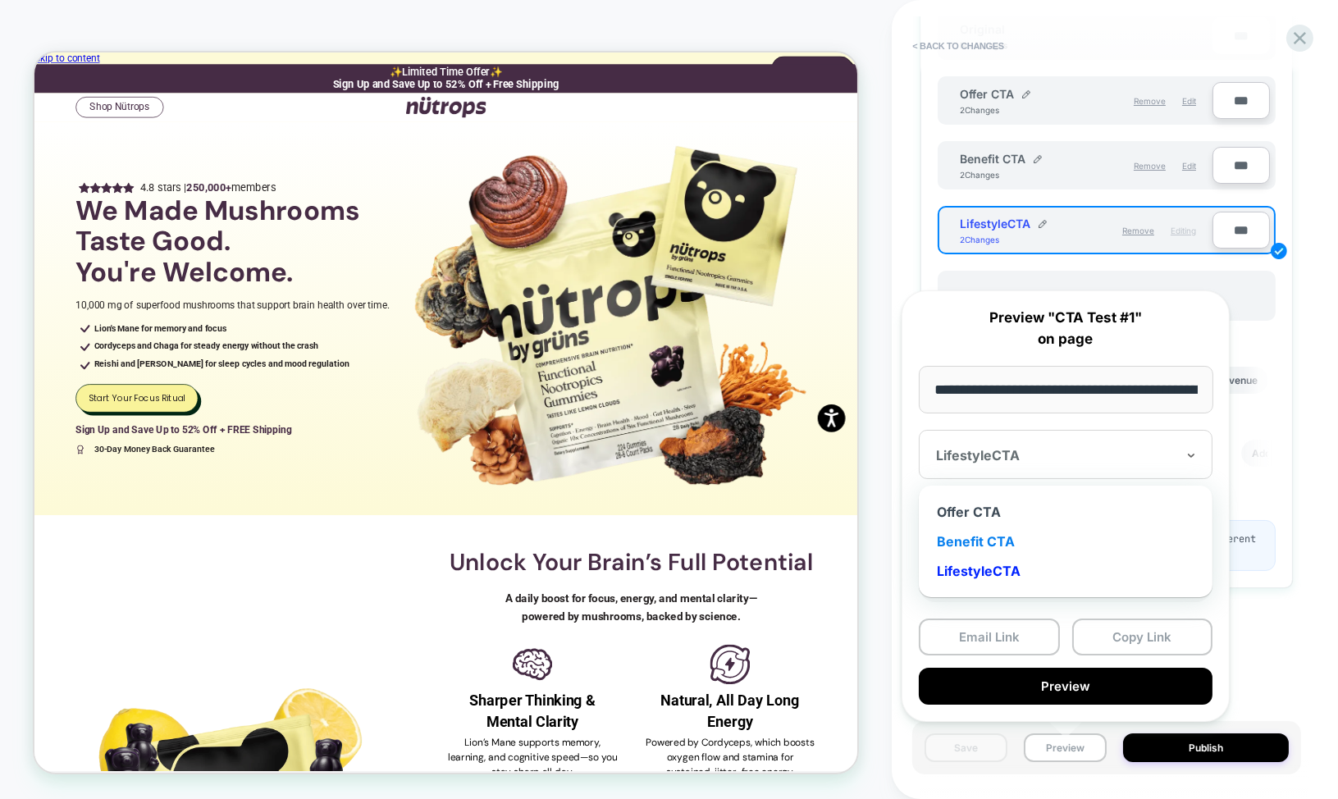
click at [1012, 535] on div "Benefit CTA" at bounding box center [1065, 542] width 277 height 30
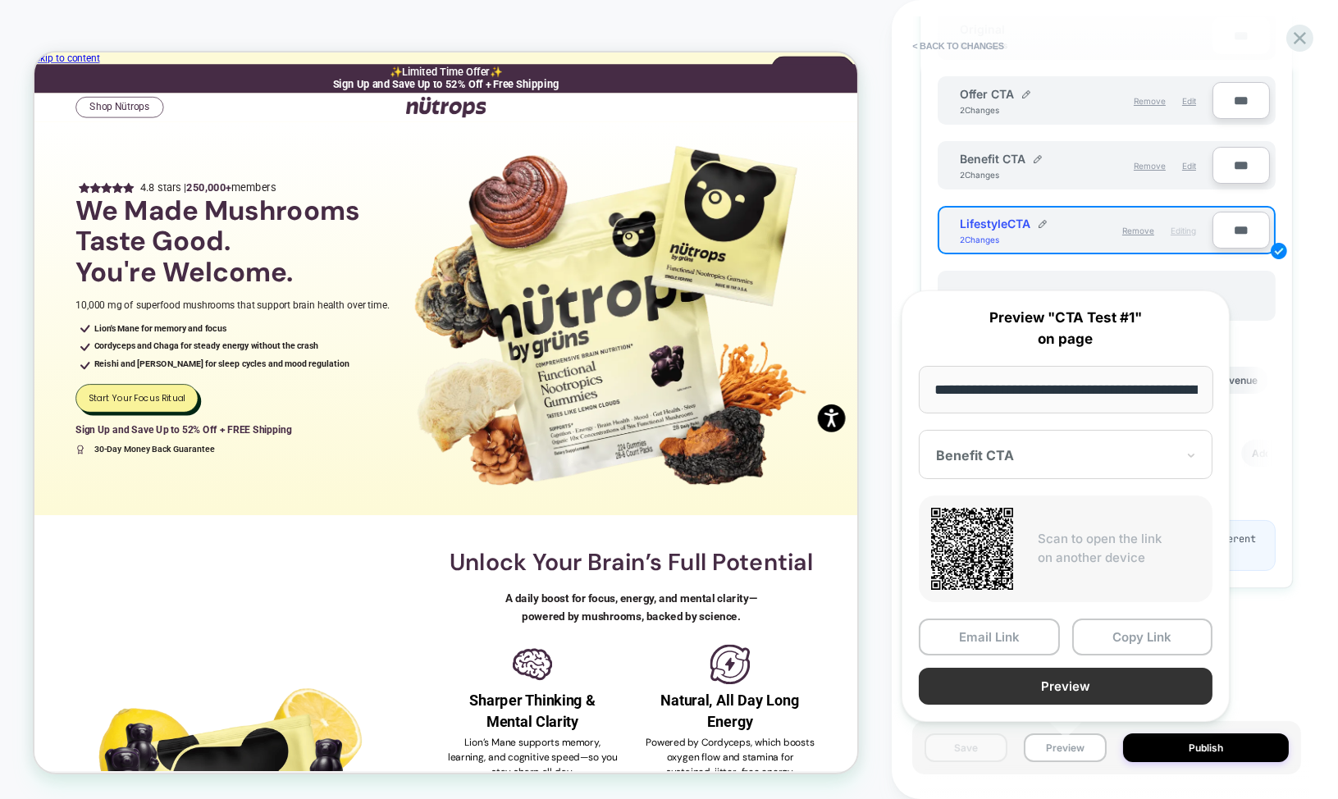
click at [1019, 677] on button "Preview" at bounding box center [1066, 686] width 294 height 37
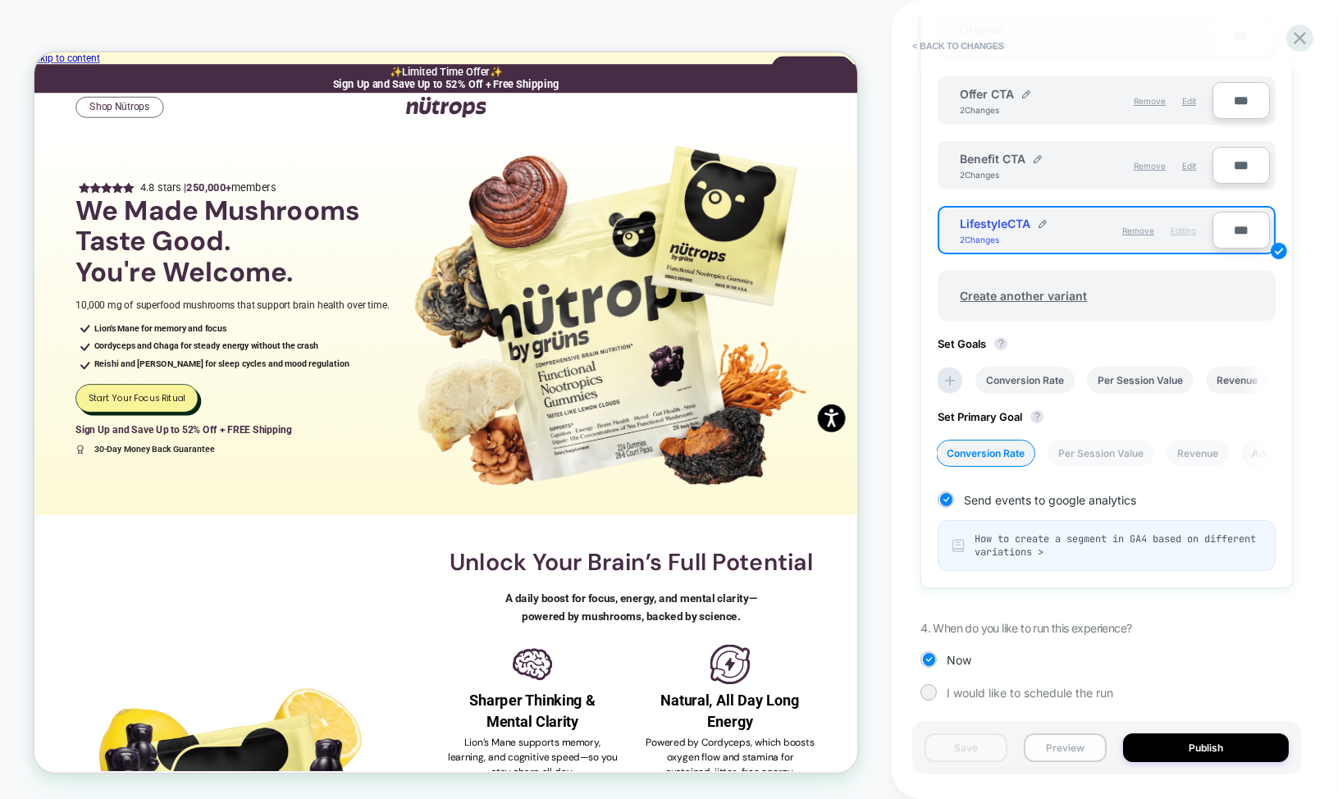
click at [1060, 746] on button "Preview" at bounding box center [1065, 748] width 83 height 29
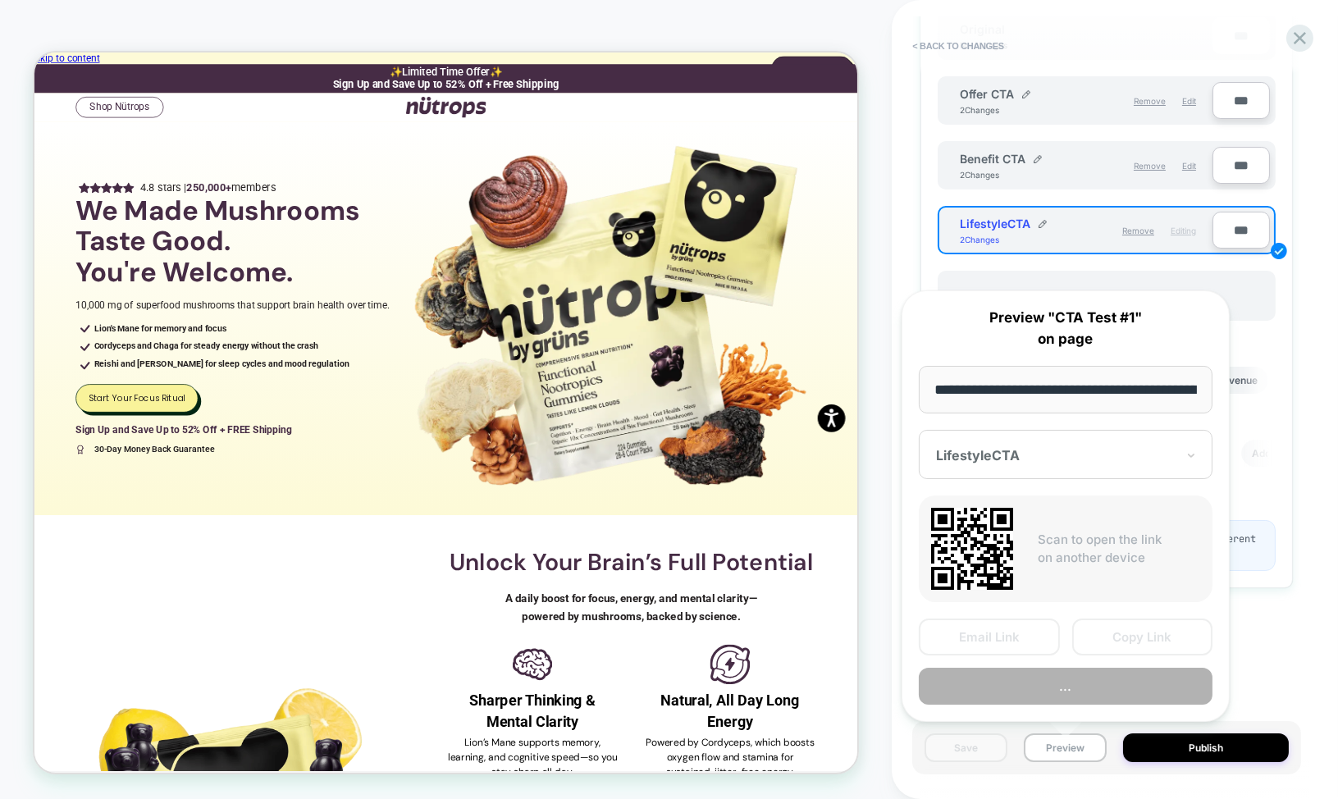
scroll to position [0, 97]
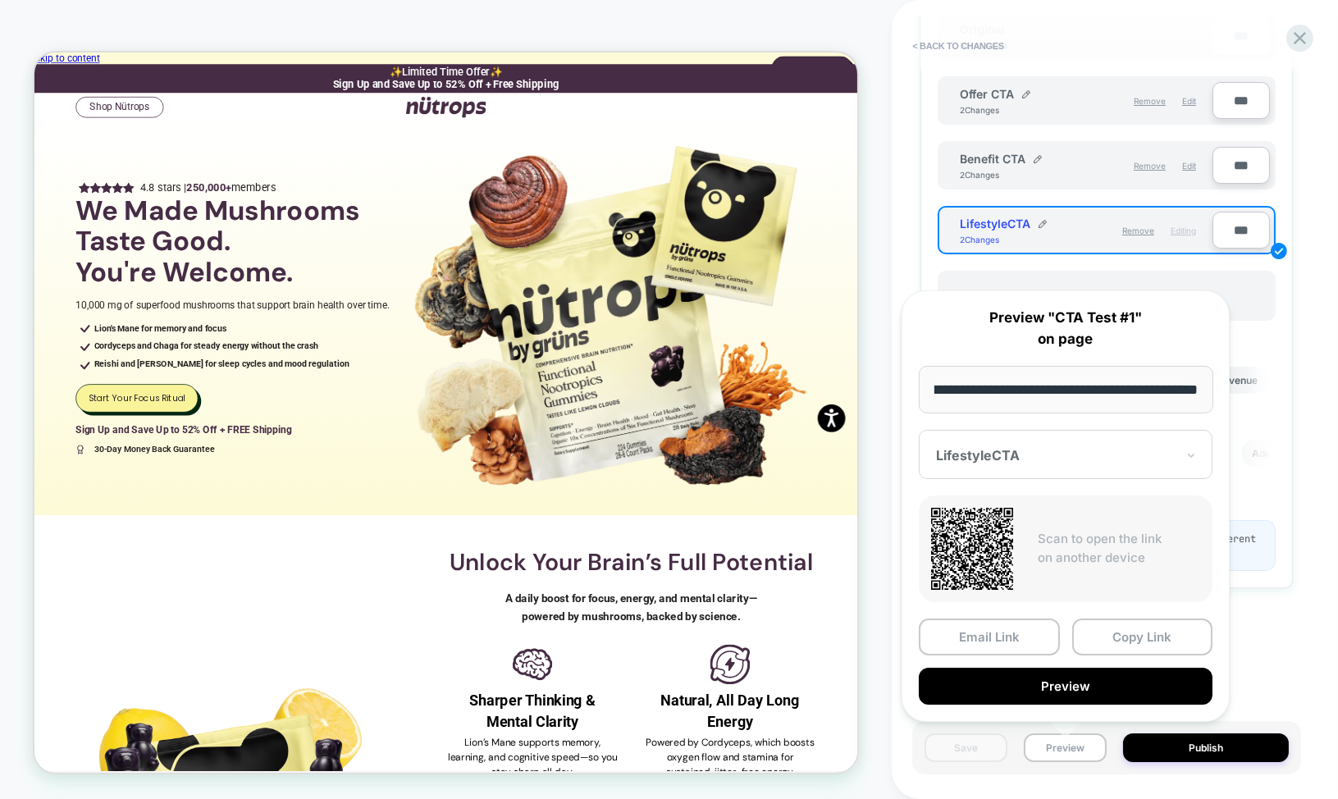
click at [1011, 455] on div at bounding box center [1056, 455] width 240 height 16
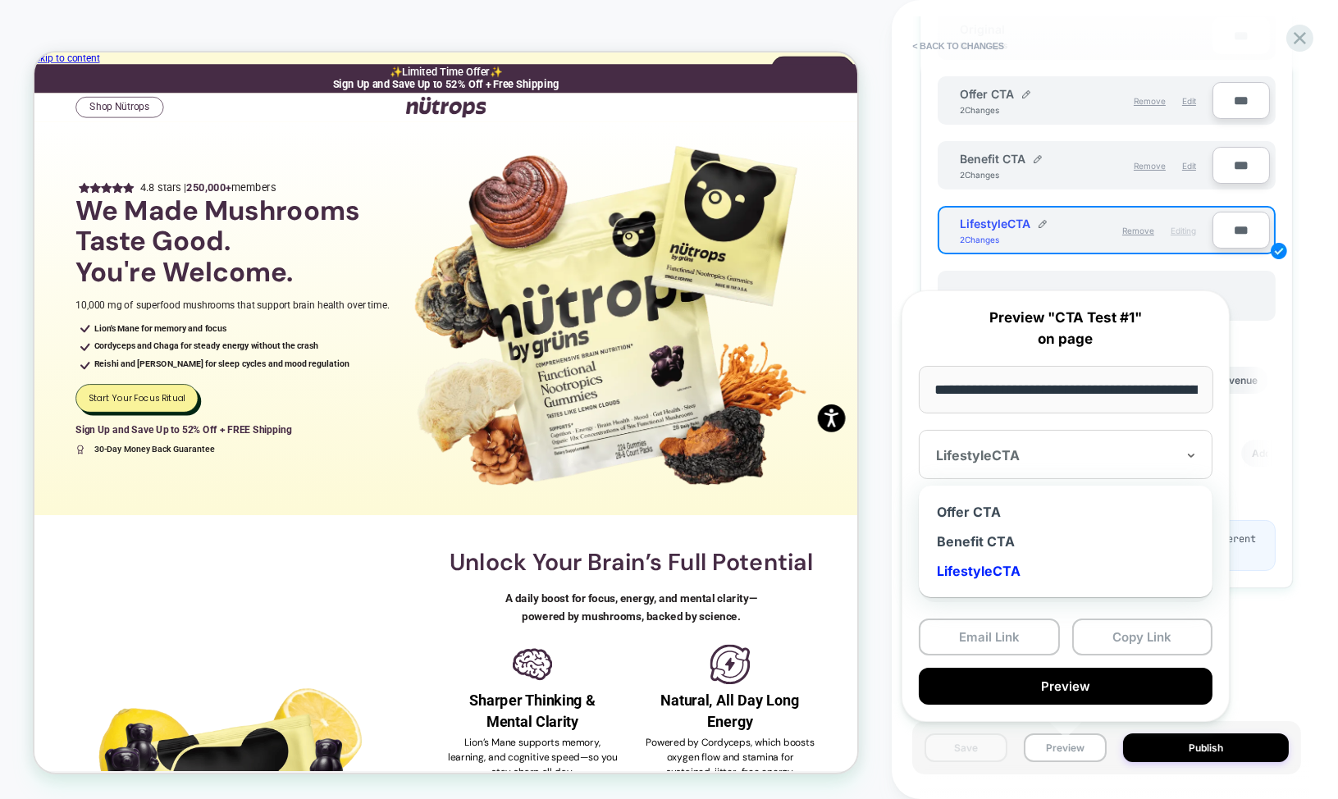
click at [995, 568] on div "LifestyleCTA" at bounding box center [1065, 571] width 277 height 30
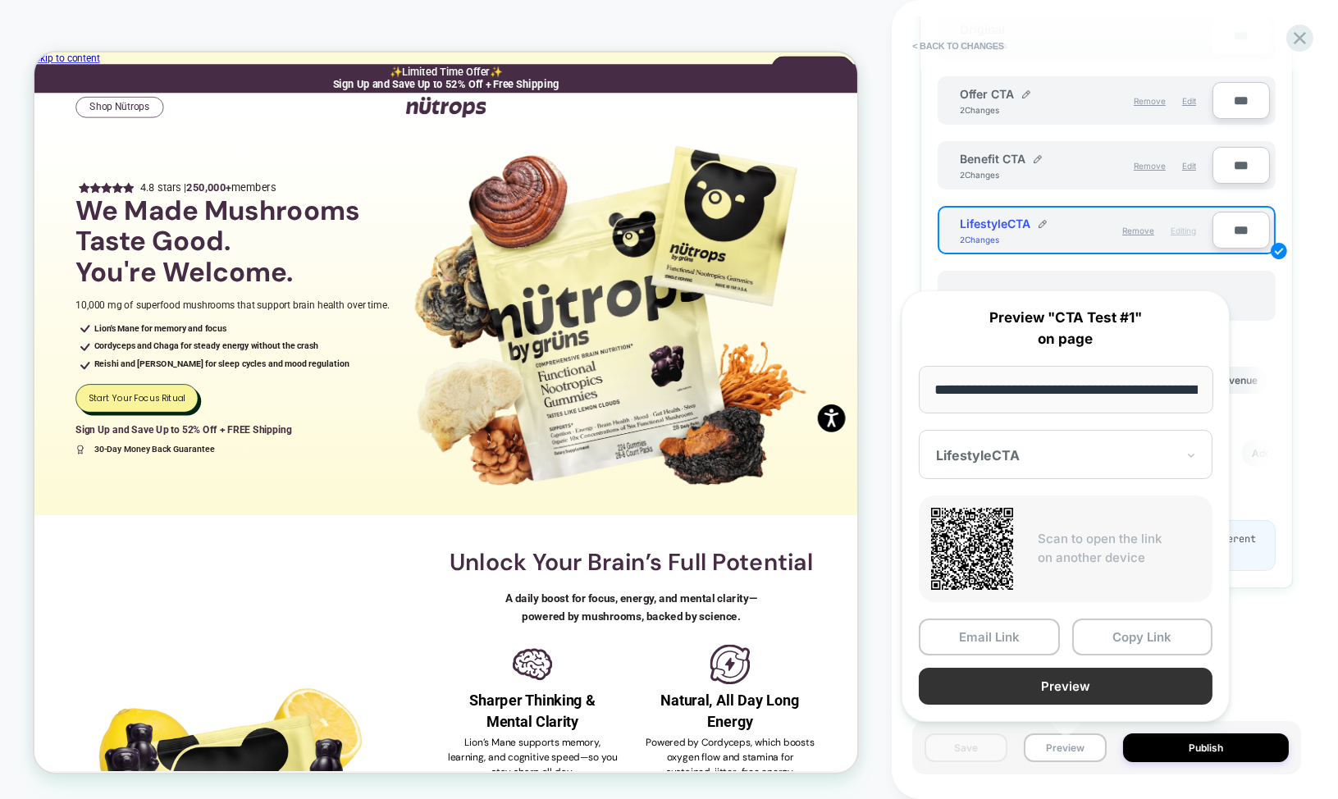
click at [1051, 678] on button "Preview" at bounding box center [1066, 686] width 294 height 37
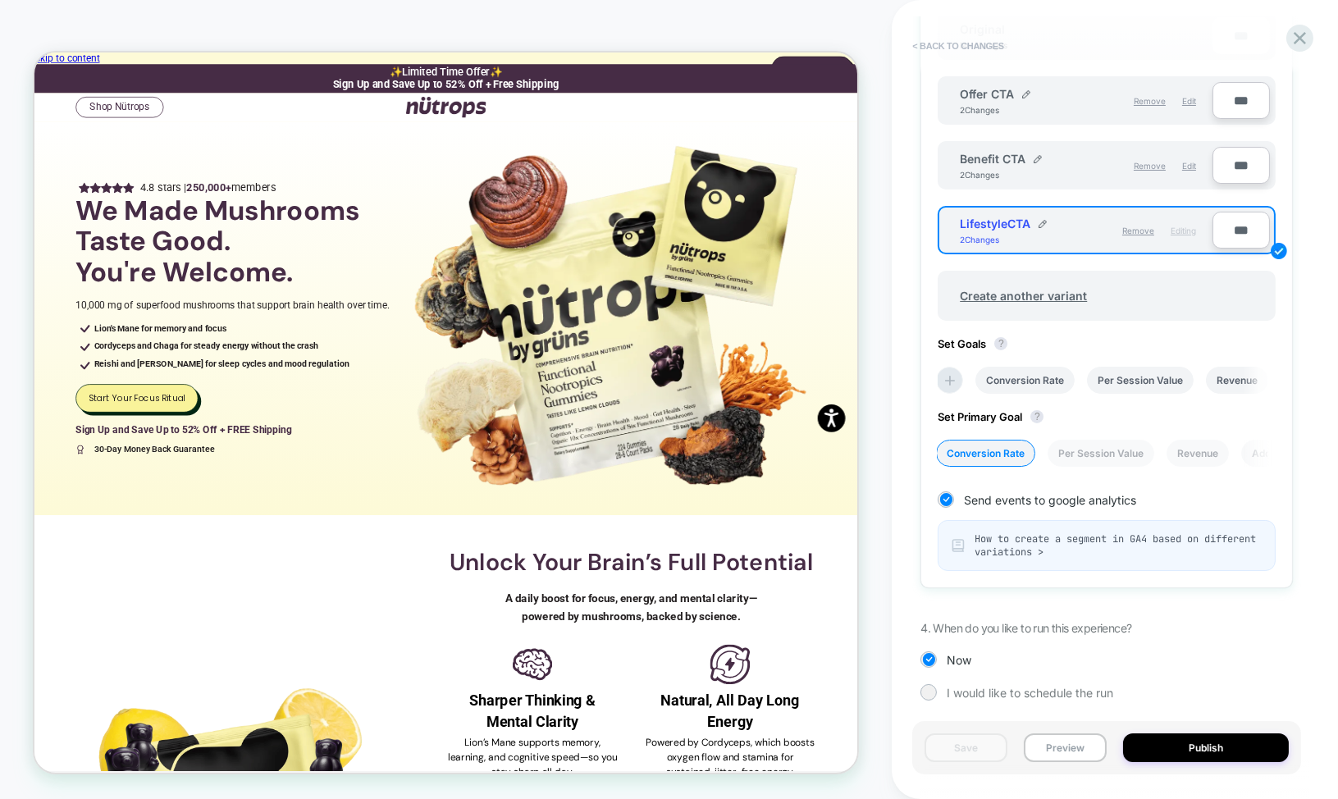
click at [961, 44] on button "< Back to changes" at bounding box center [958, 46] width 108 height 26
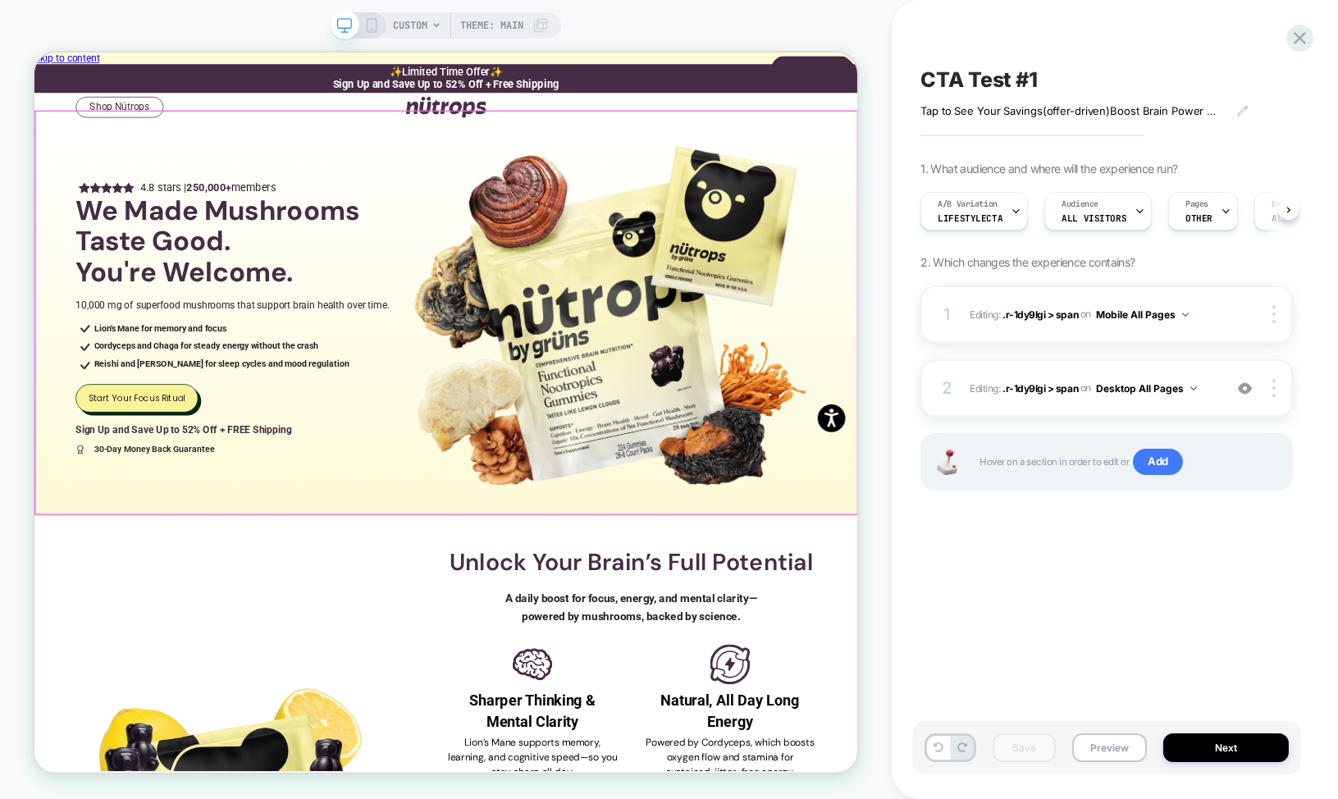
scroll to position [0, 1]
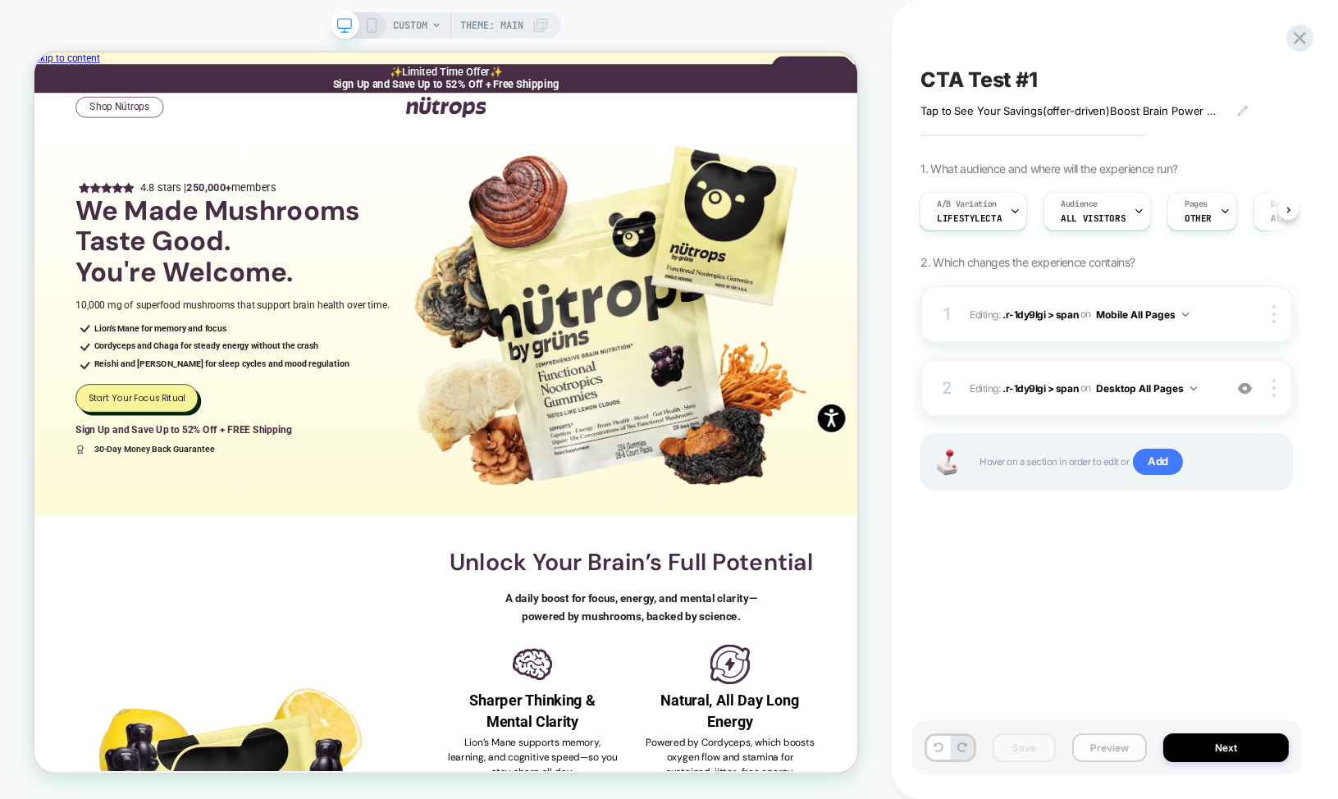
click at [1102, 751] on button "Preview" at bounding box center [1109, 748] width 75 height 29
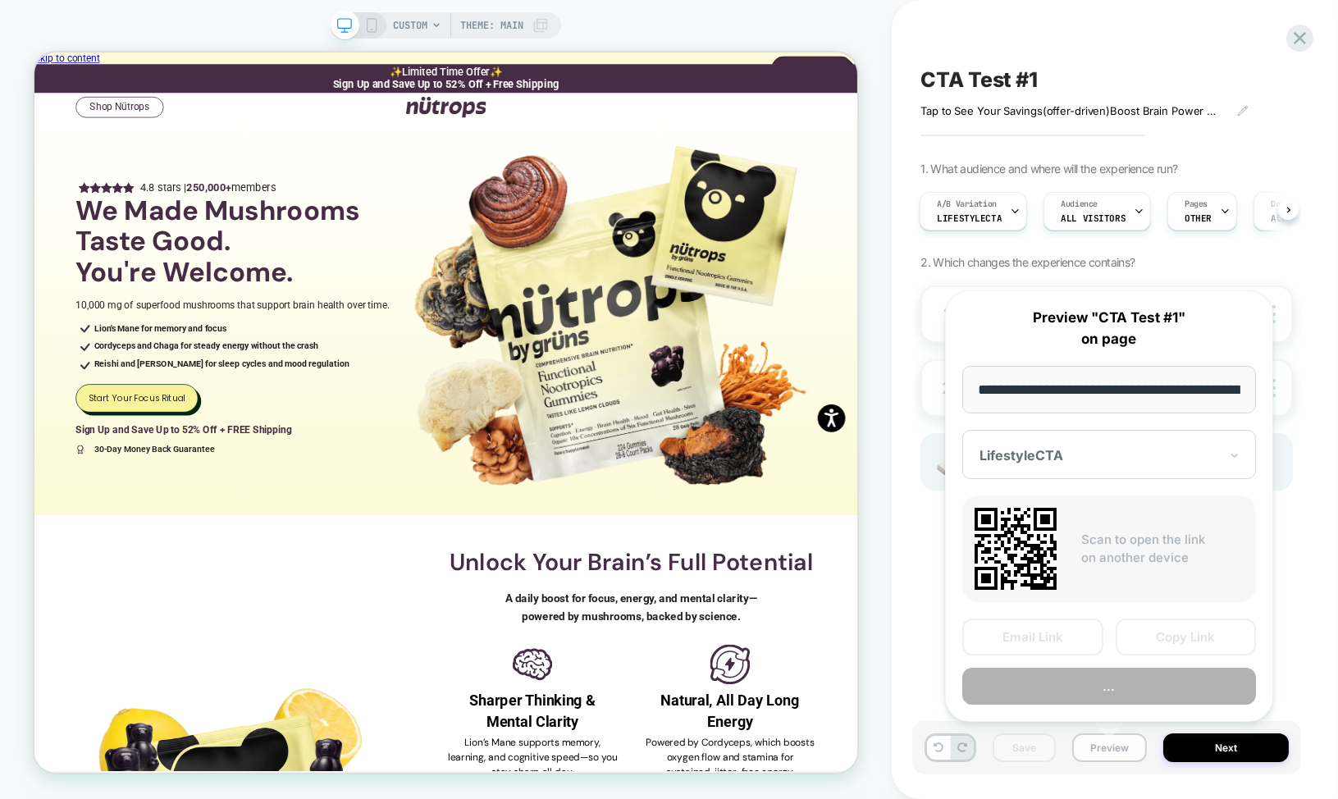
scroll to position [0, 97]
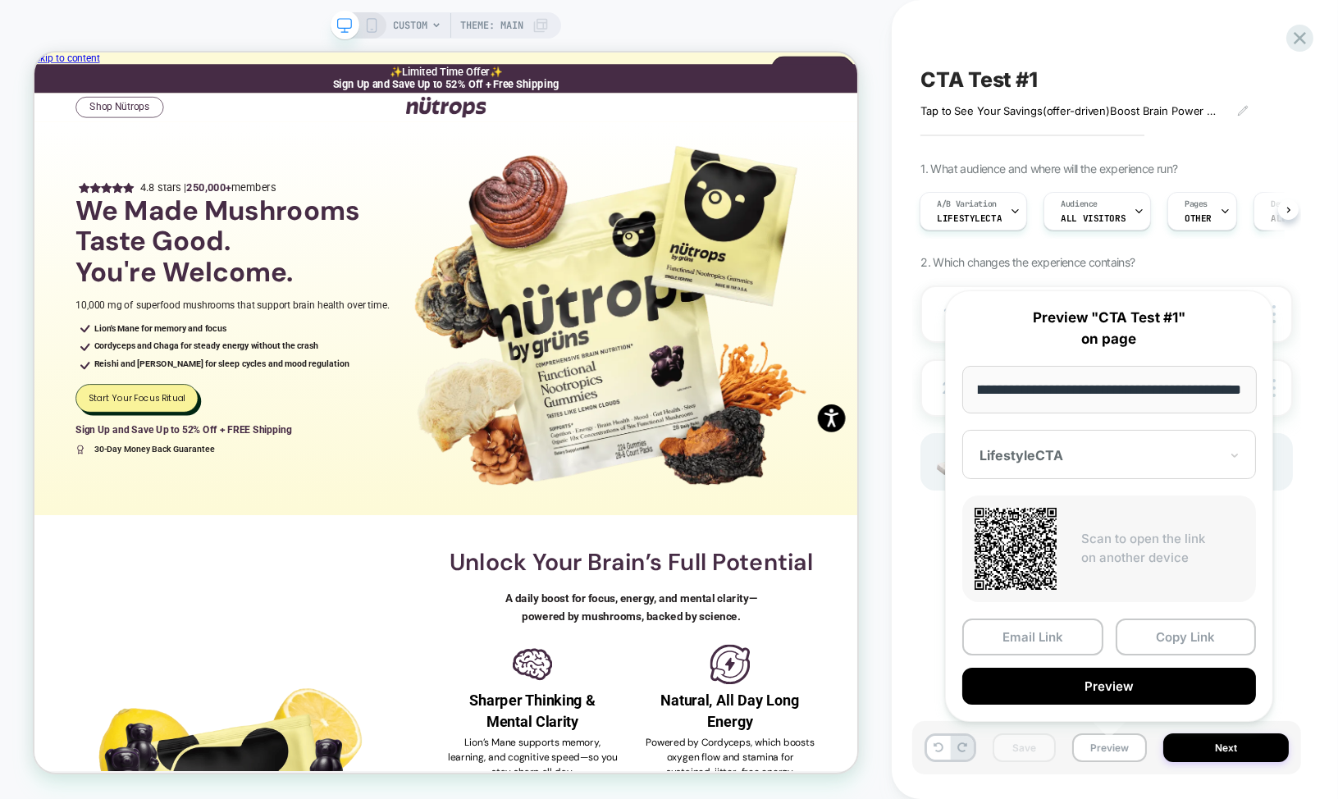
click at [933, 502] on div "**********" at bounding box center [1109, 506] width 361 height 464
click at [1240, 60] on div "CTA Test #1 Tap to See Your Savings (offer-driven) Boost Brain Power Without th…" at bounding box center [1106, 399] width 389 height 766
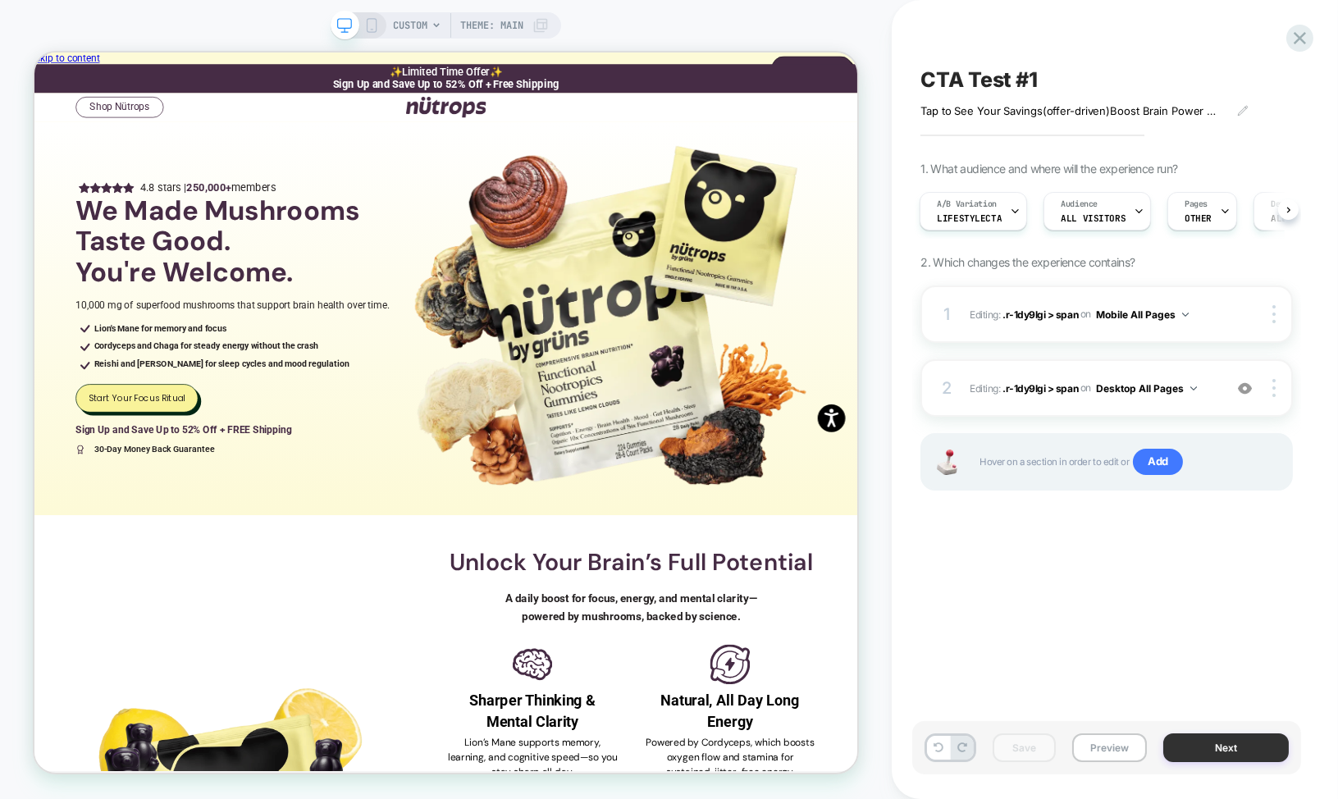
click at [1199, 749] on button "Next" at bounding box center [1227, 748] width 126 height 29
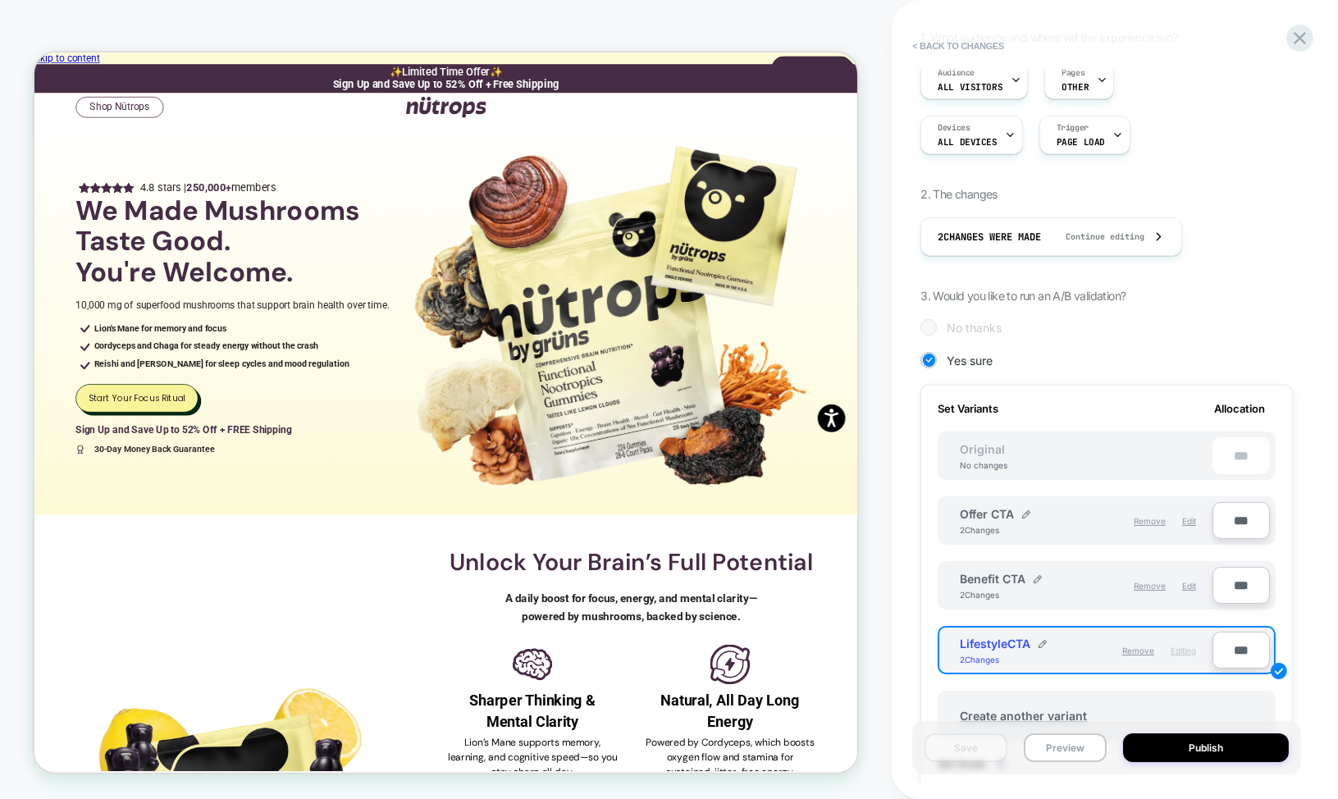
scroll to position [140, 0]
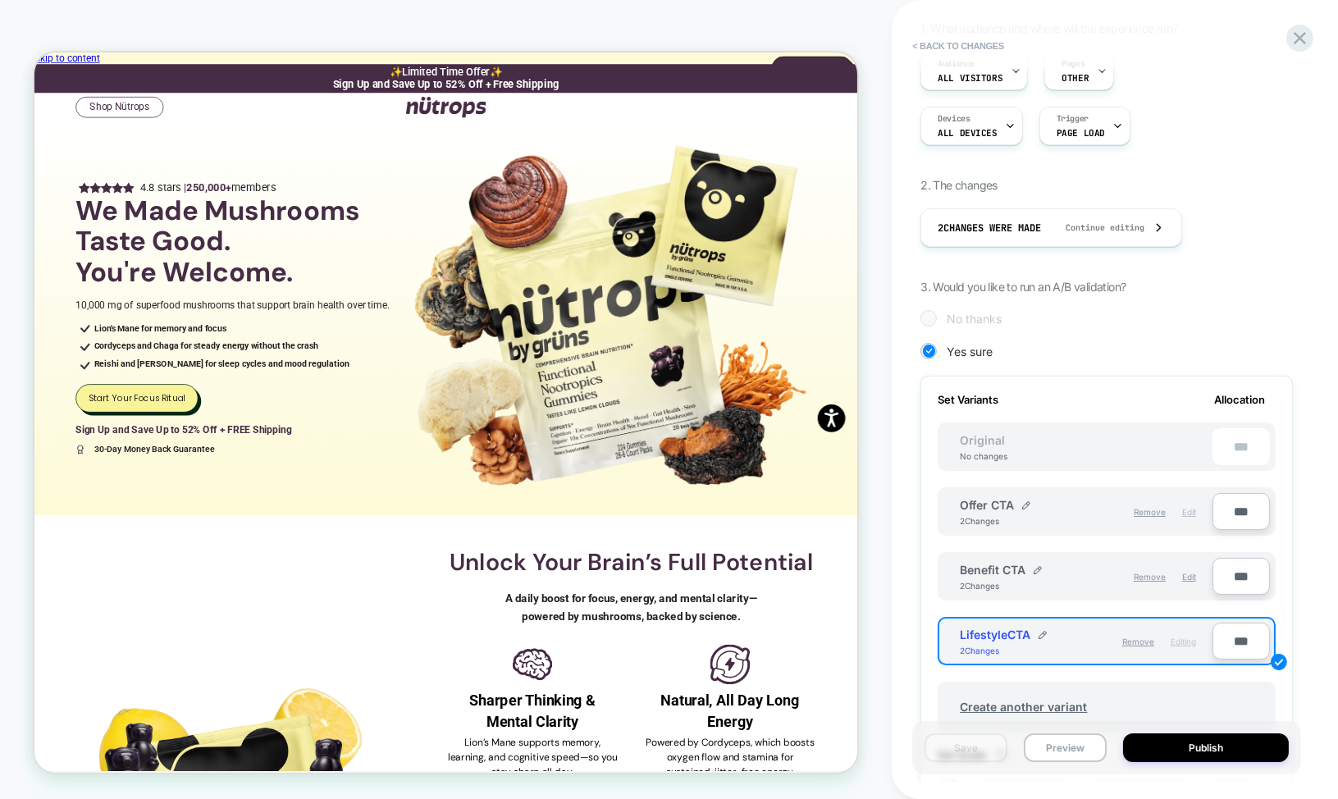
click at [1191, 510] on span "Edit" at bounding box center [1189, 512] width 14 height 10
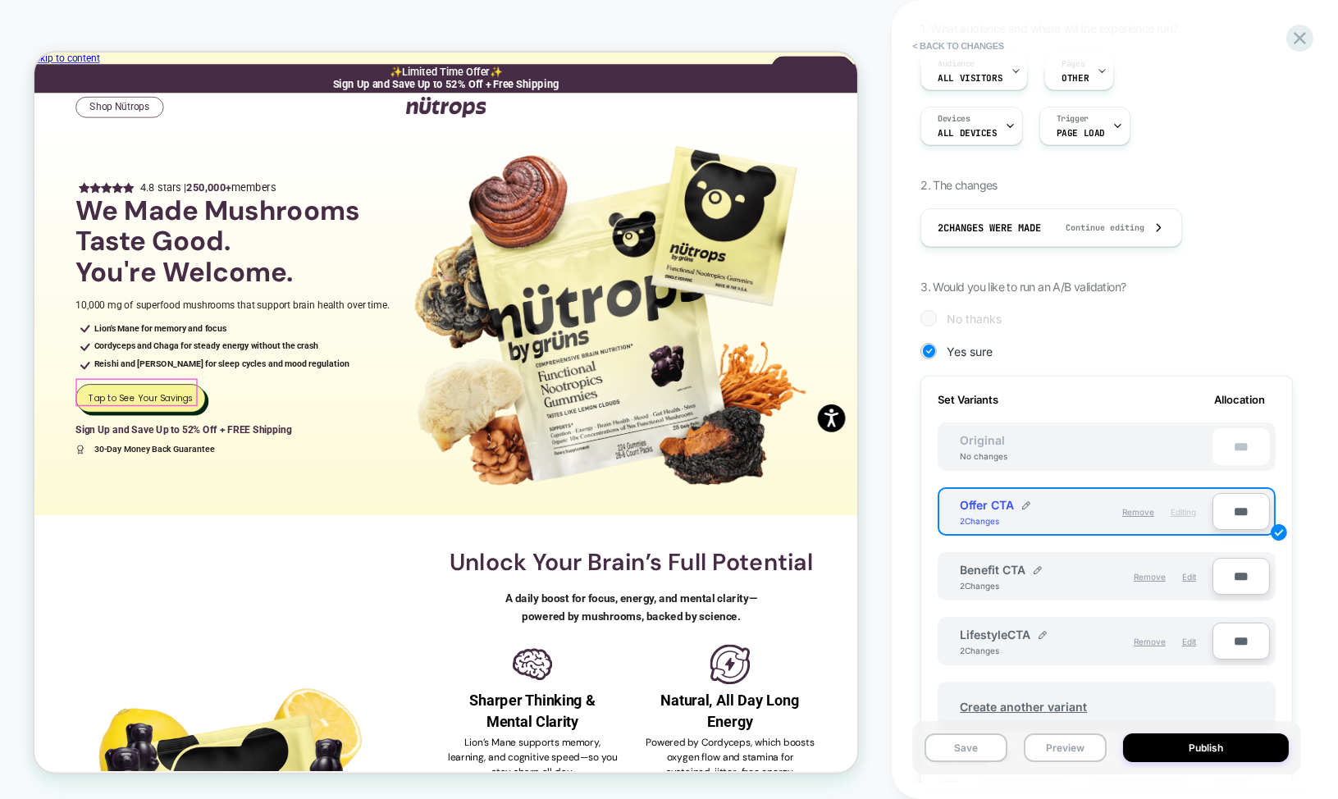
click at [240, 508] on div "Tap to See Your Savings" at bounding box center [175, 514] width 171 height 36
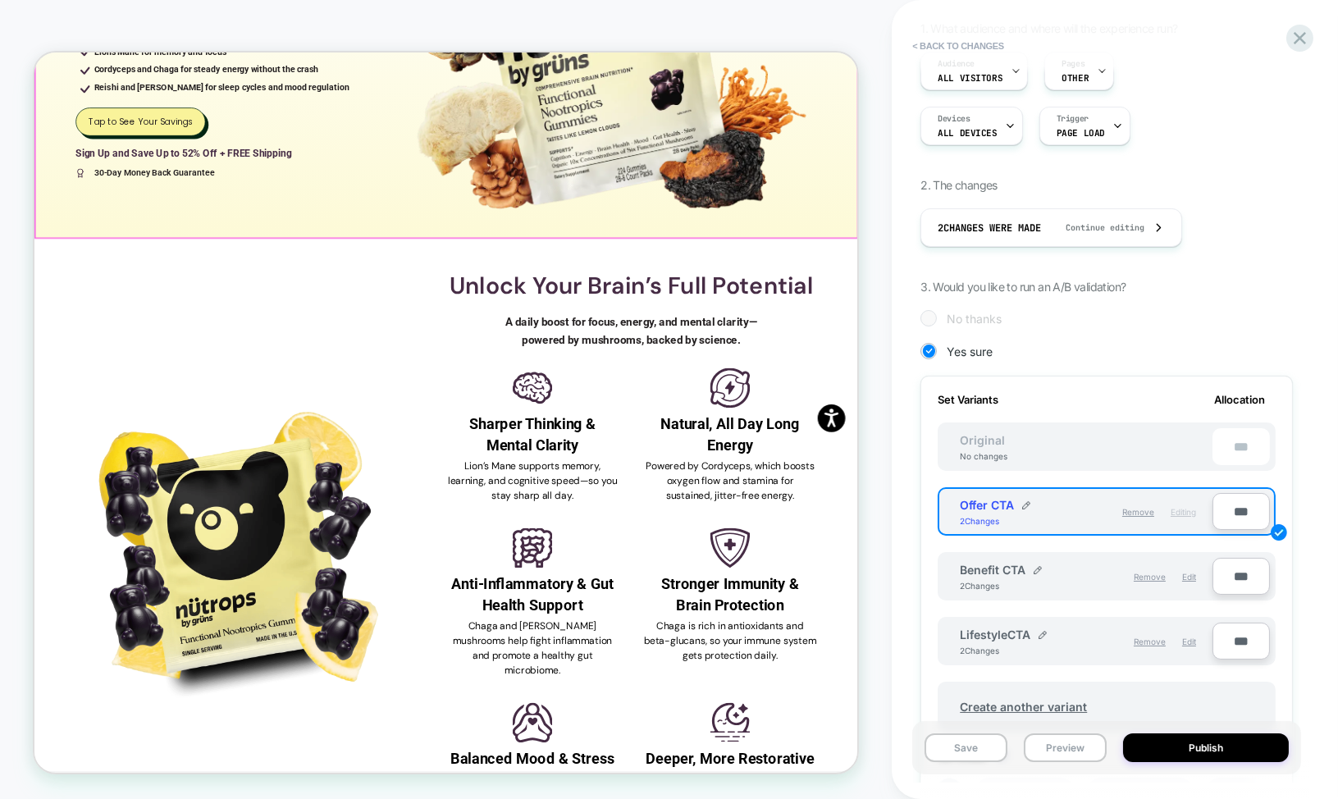
scroll to position [0, 0]
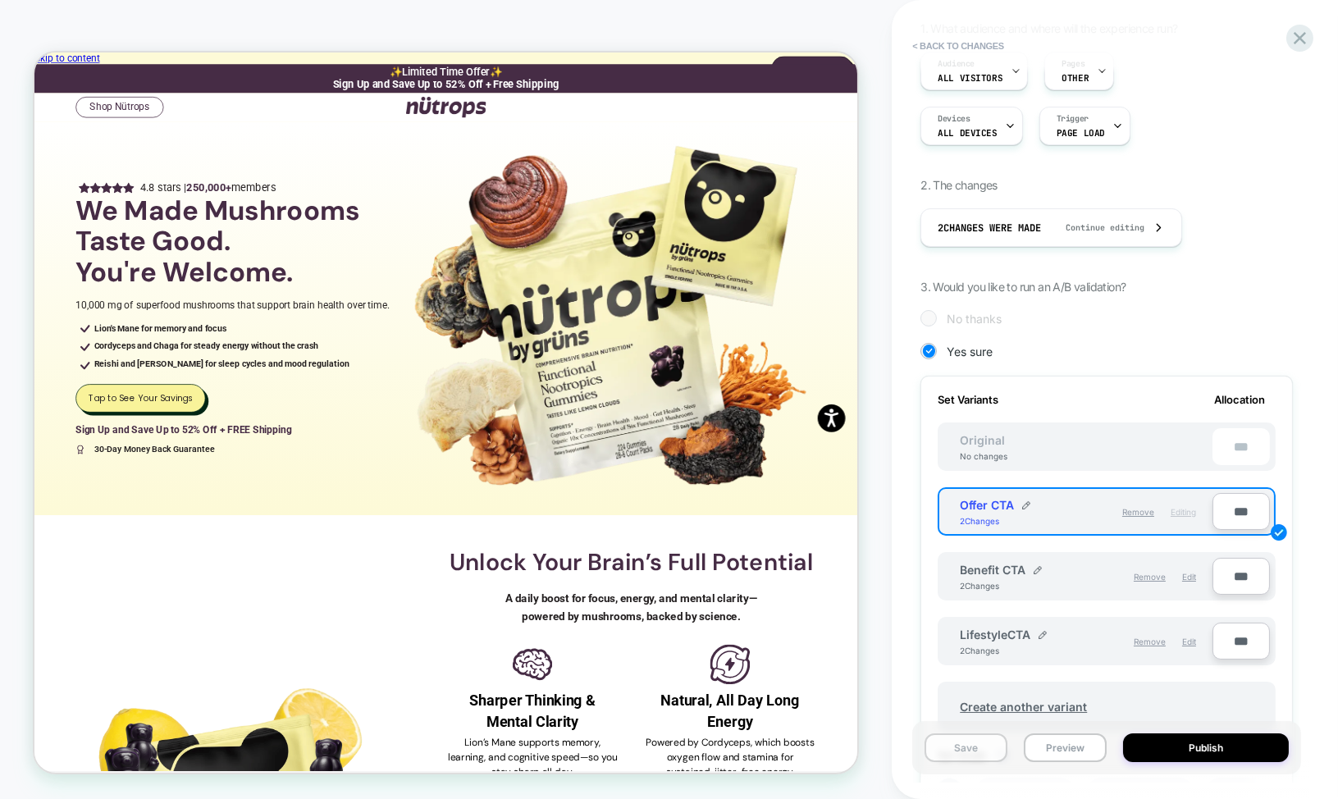
click at [972, 745] on button "Save" at bounding box center [966, 748] width 83 height 29
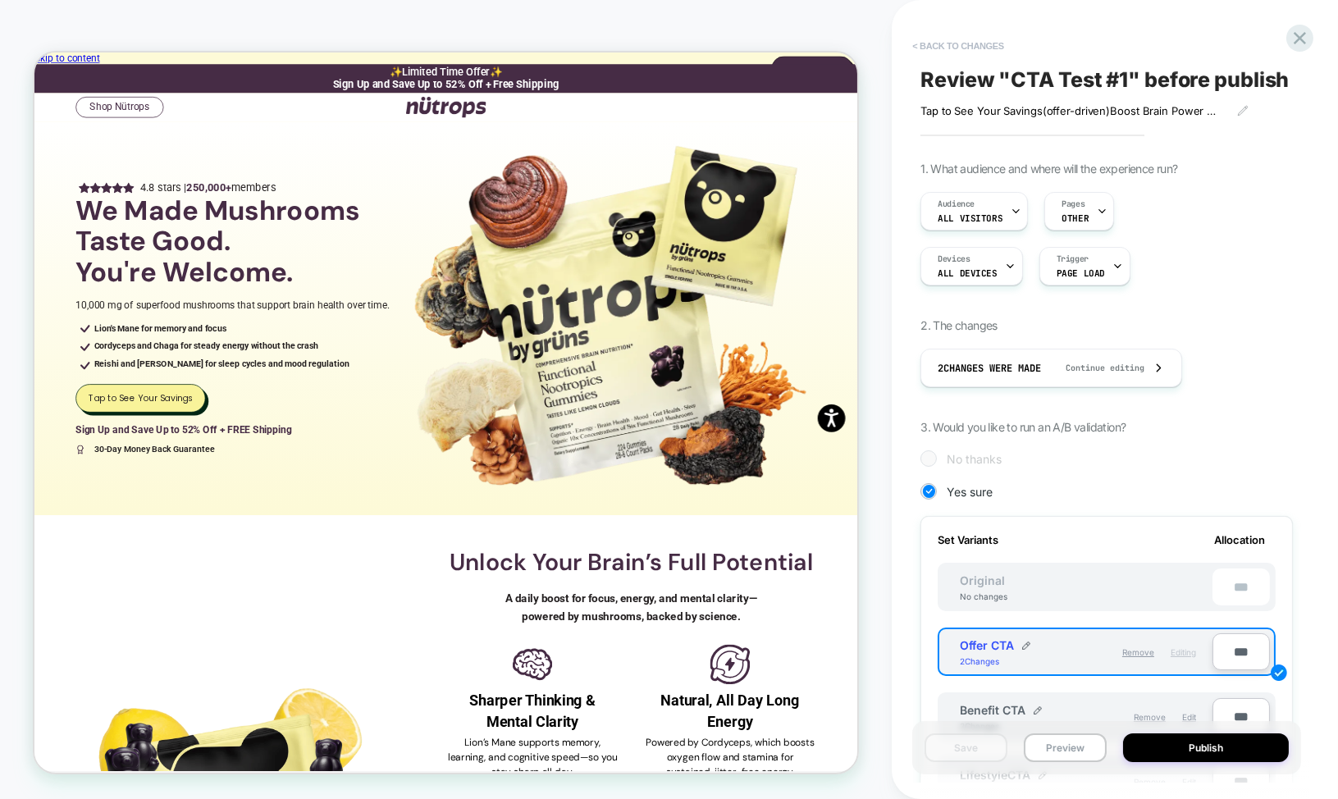
click at [952, 42] on button "< Back to changes" at bounding box center [958, 46] width 108 height 26
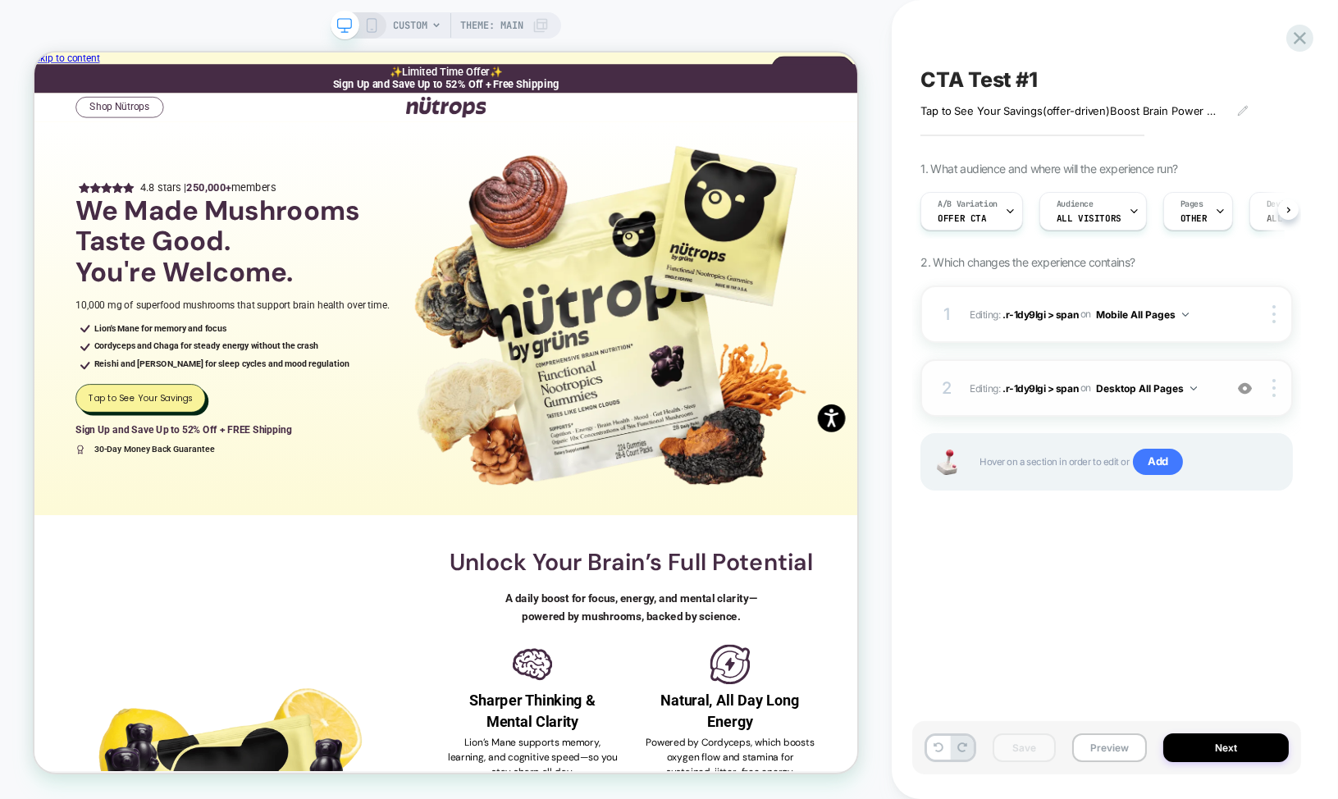
scroll to position [0, 1]
click at [371, 27] on icon at bounding box center [371, 25] width 15 height 15
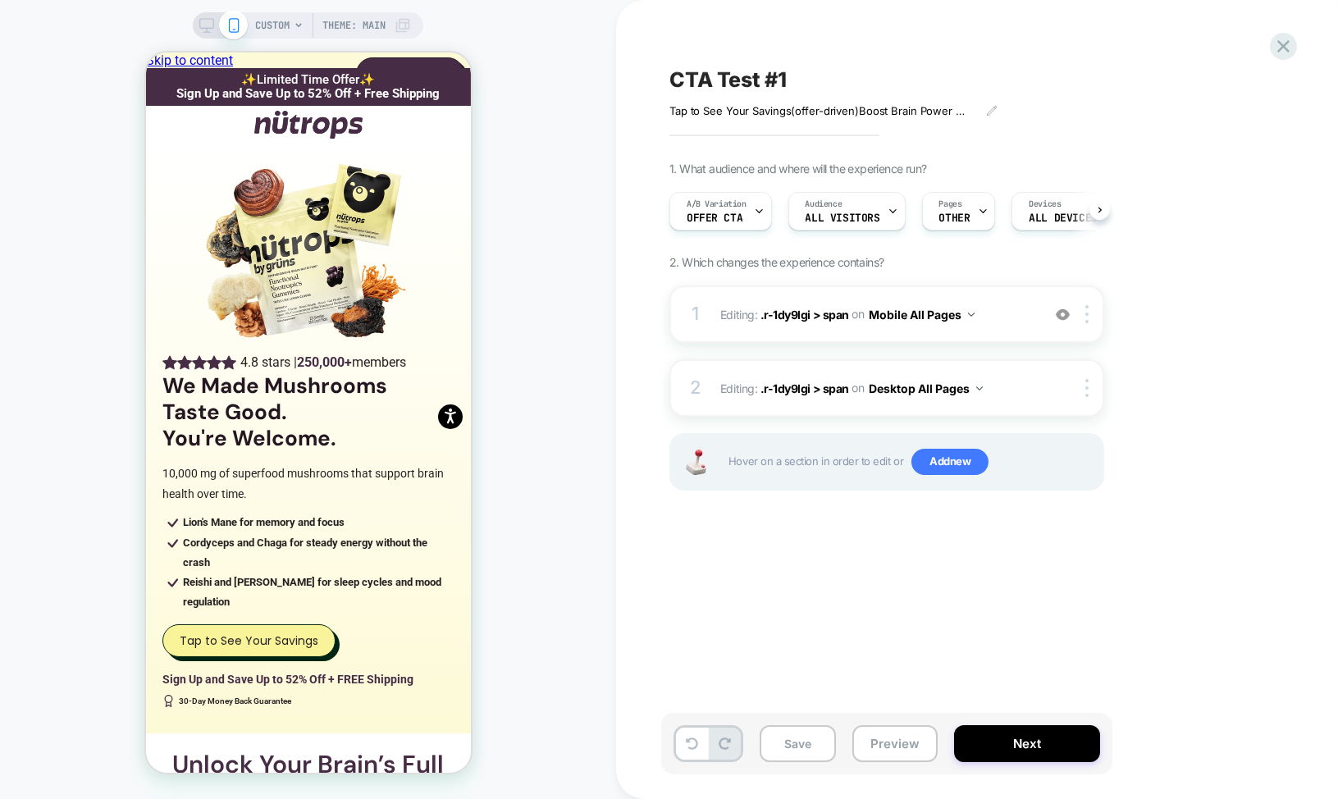
scroll to position [0, 1]
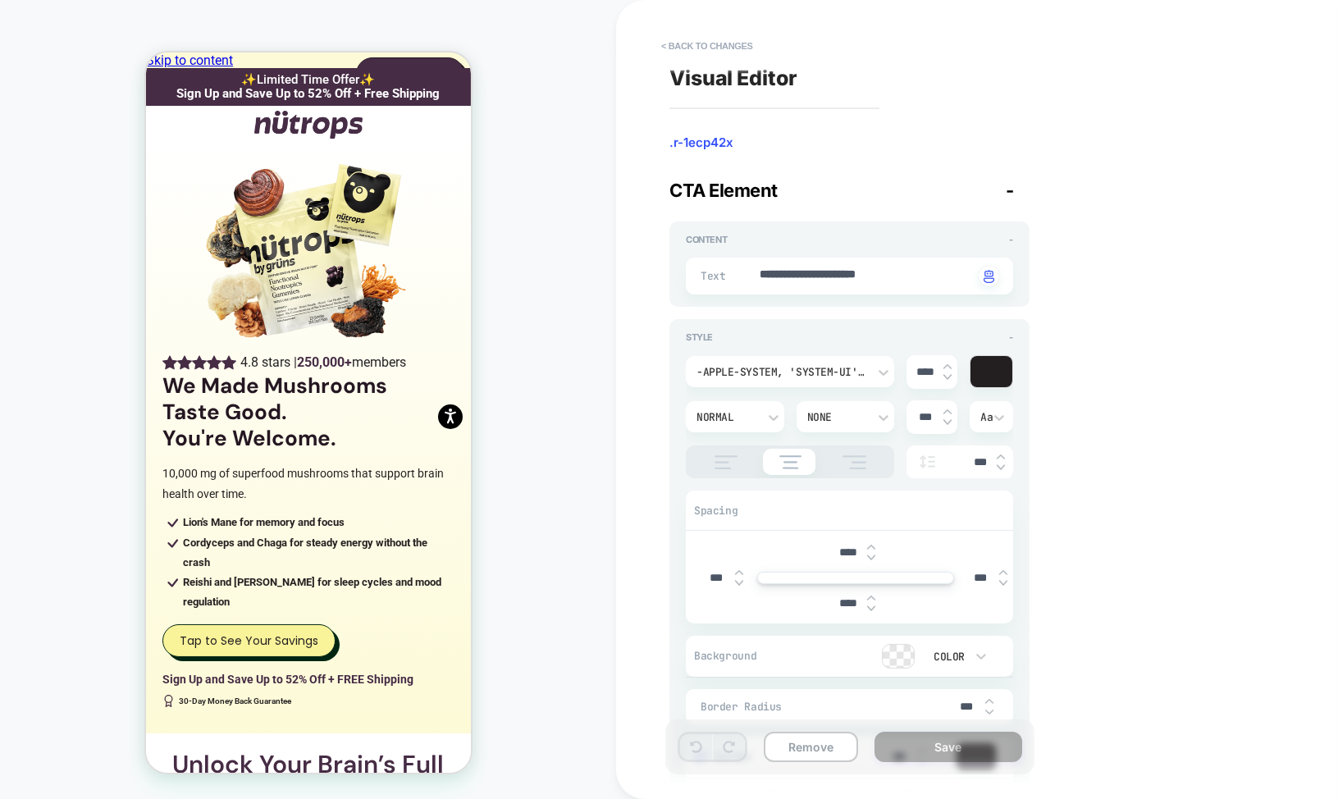
type textarea "*"
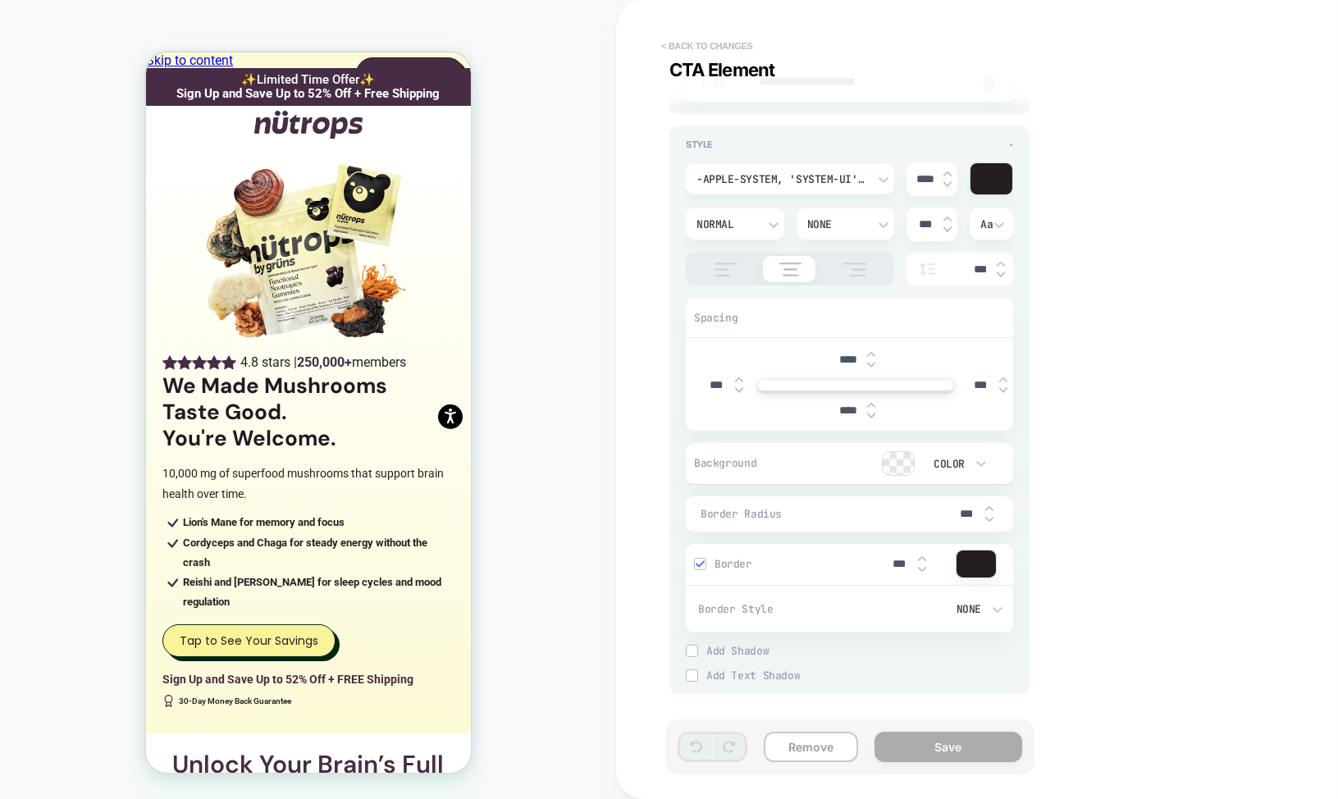
click at [712, 44] on button "< Back to changes" at bounding box center [707, 46] width 108 height 26
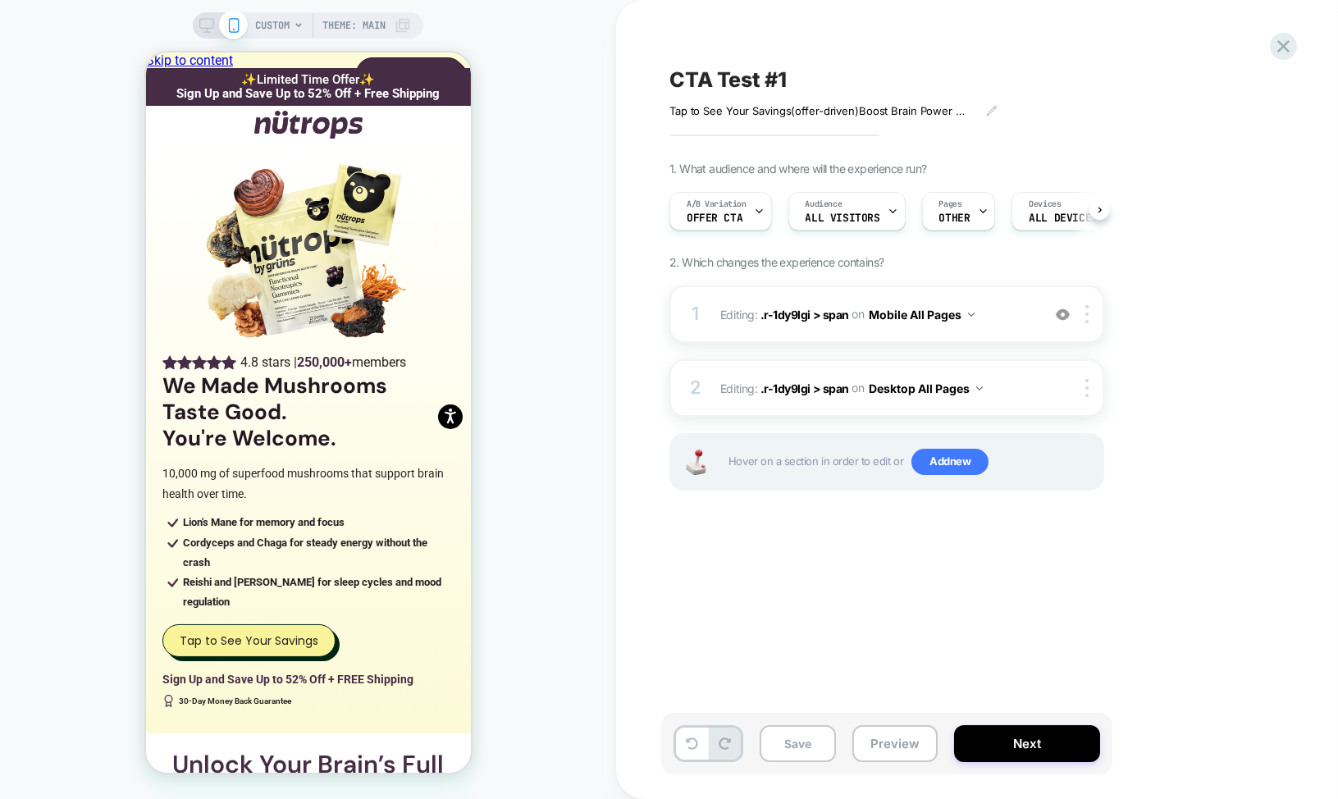
scroll to position [0, 1]
click at [803, 748] on button "Save" at bounding box center [798, 743] width 76 height 37
click at [1281, 48] on icon at bounding box center [1284, 46] width 12 height 12
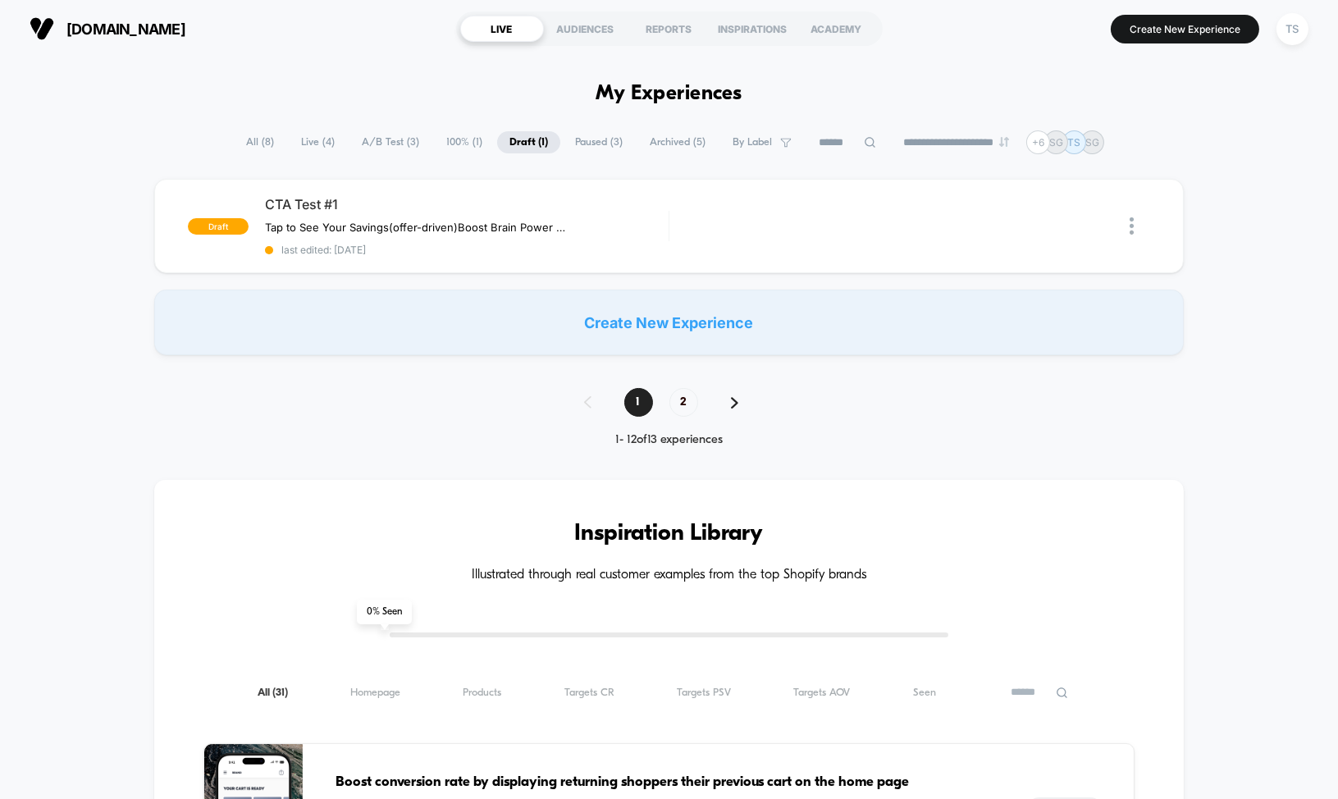
click at [245, 139] on span "All ( 8 )" at bounding box center [260, 142] width 53 height 22
